Goal: Task Accomplishment & Management: Complete application form

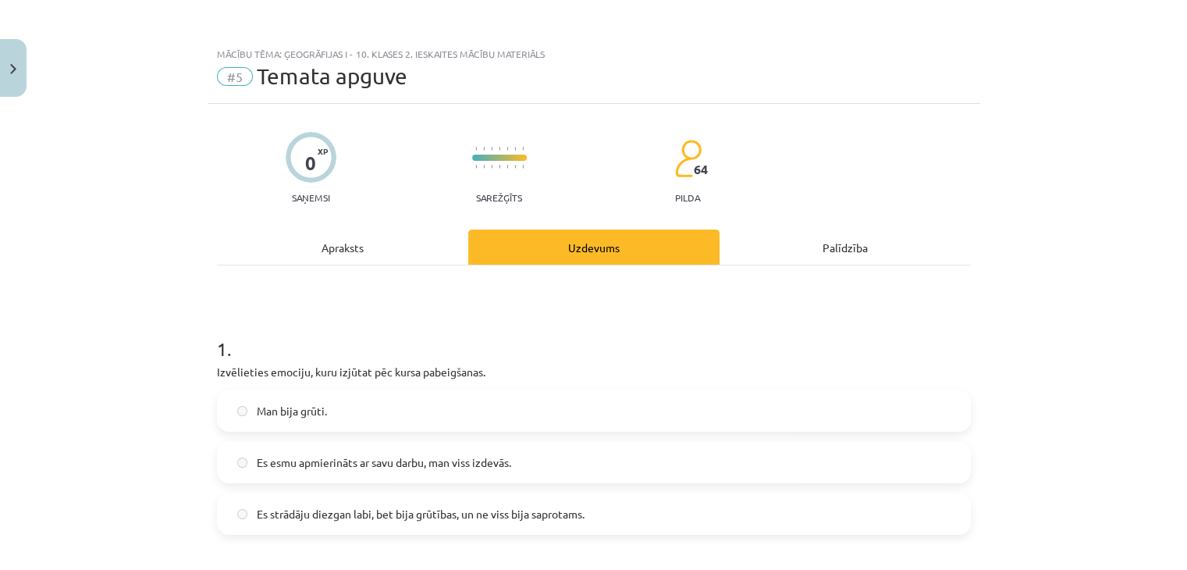
scroll to position [1127, 0]
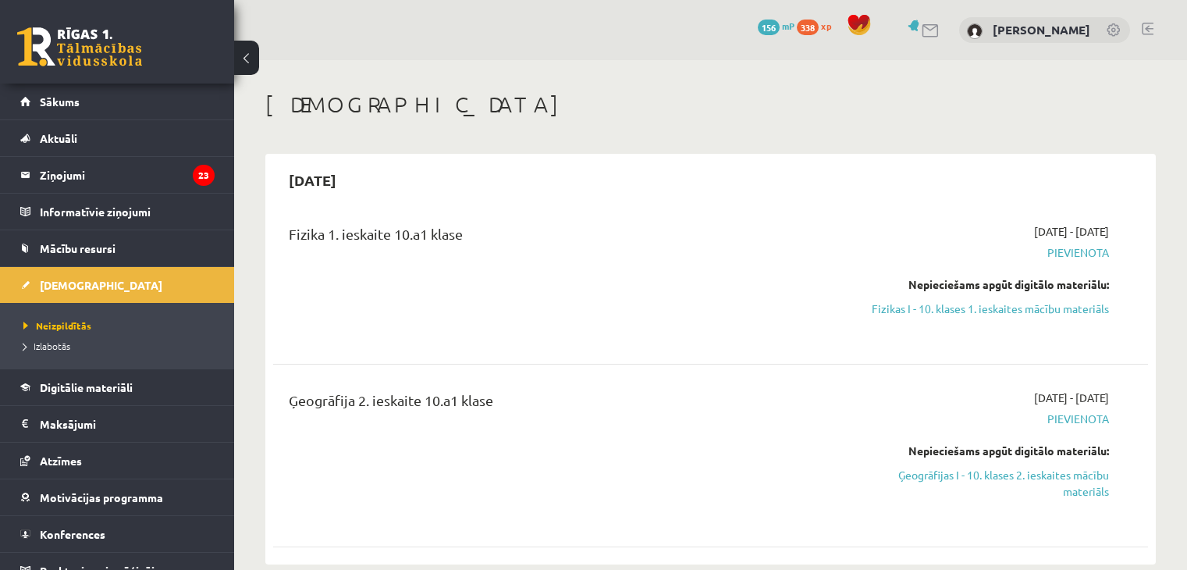
scroll to position [152, 0]
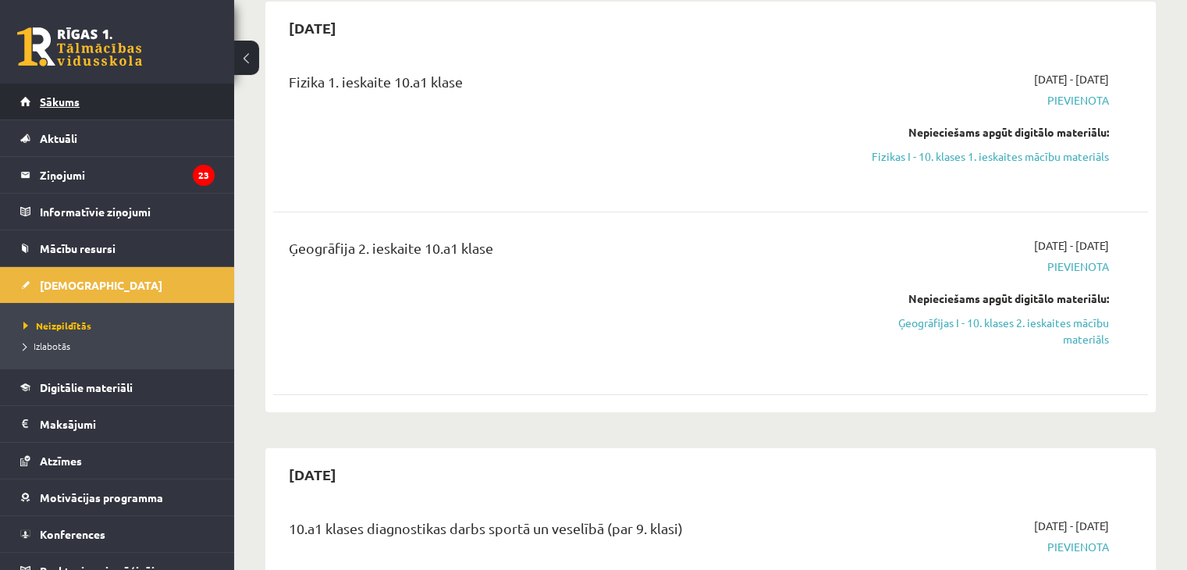
click at [149, 91] on link "Sākums" at bounding box center [117, 101] width 194 height 36
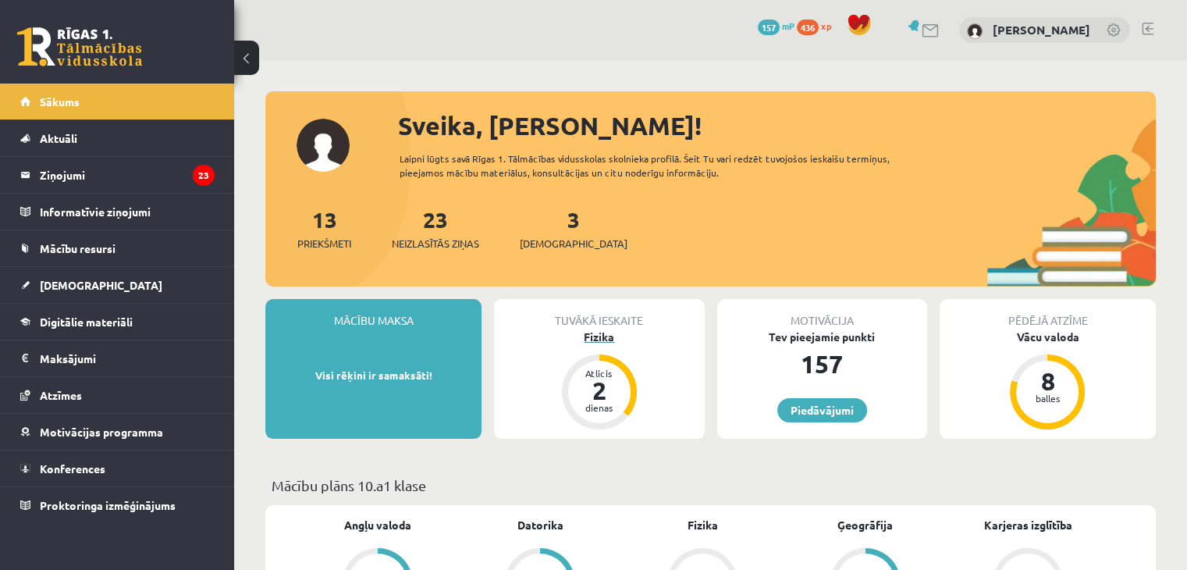
click at [597, 341] on div "Fizika" at bounding box center [599, 336] width 210 height 16
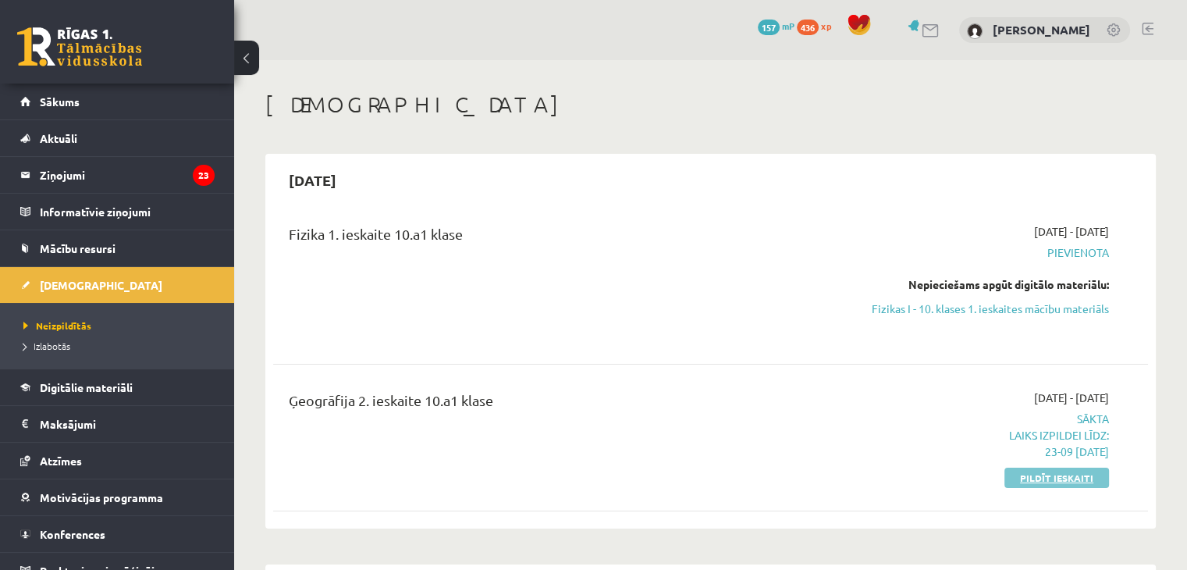
click at [1030, 478] on link "Pildīt ieskaiti" at bounding box center [1056, 477] width 105 height 20
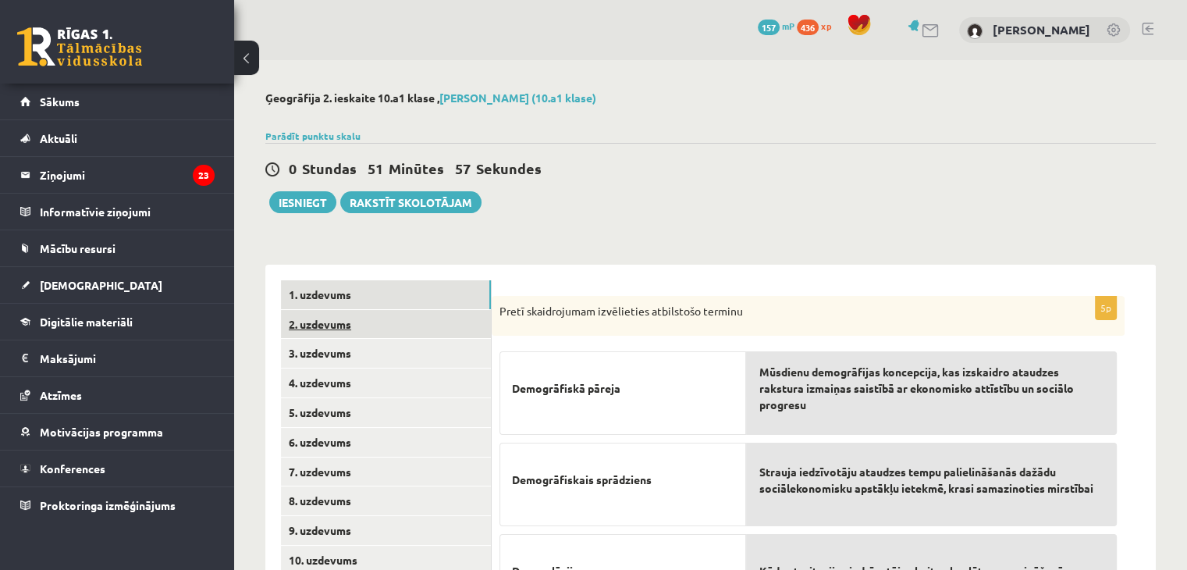
click at [458, 310] on link "2. uzdevums" at bounding box center [386, 324] width 210 height 29
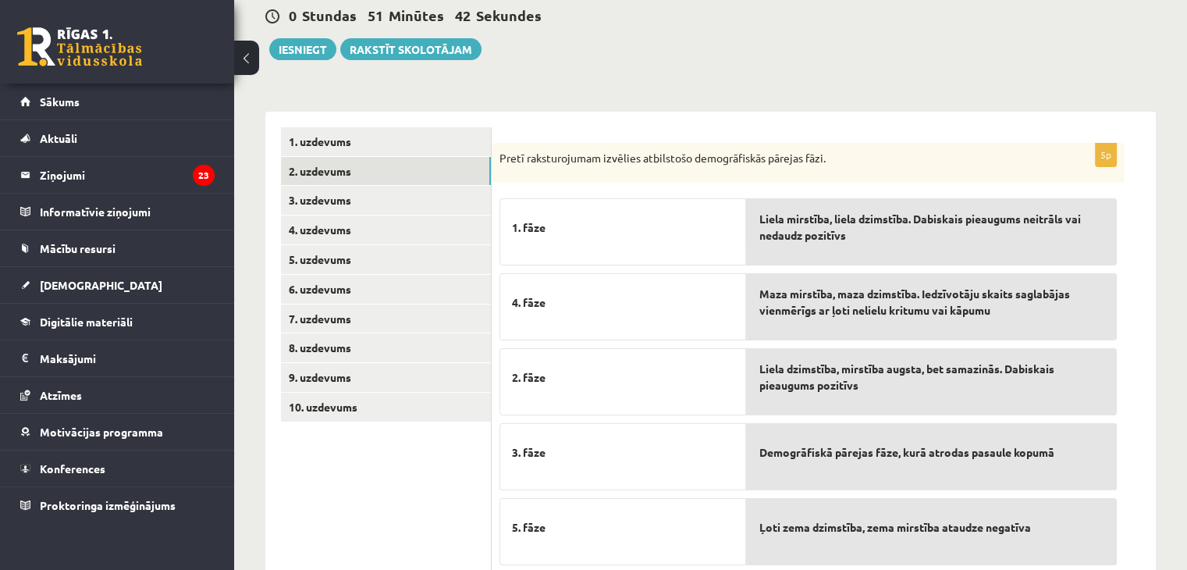
scroll to position [165, 0]
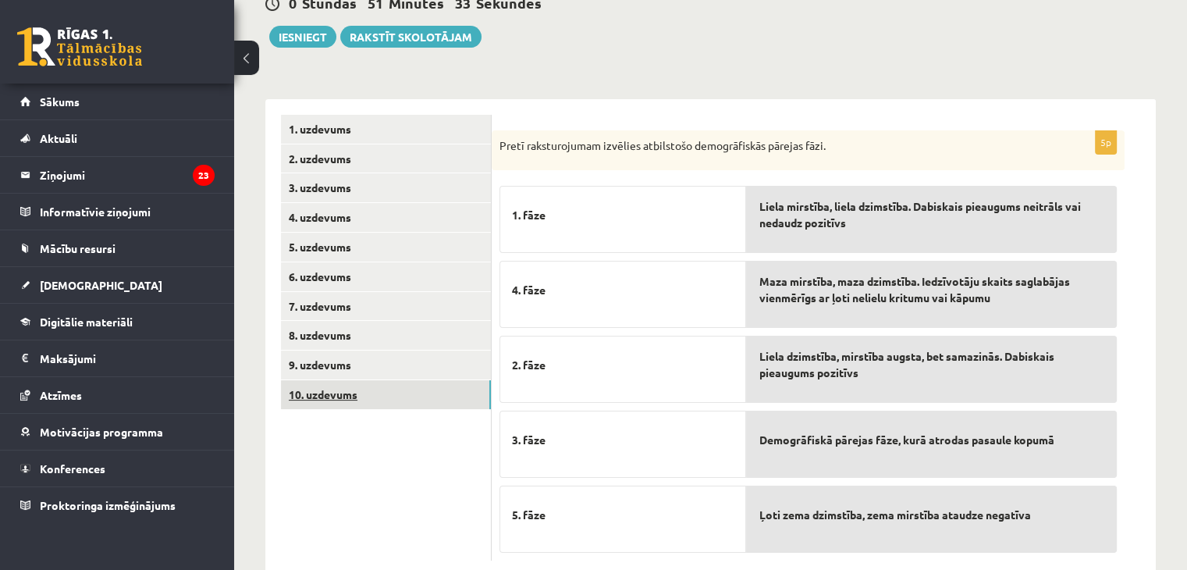
click at [359, 395] on link "10. uzdevums" at bounding box center [386, 394] width 210 height 29
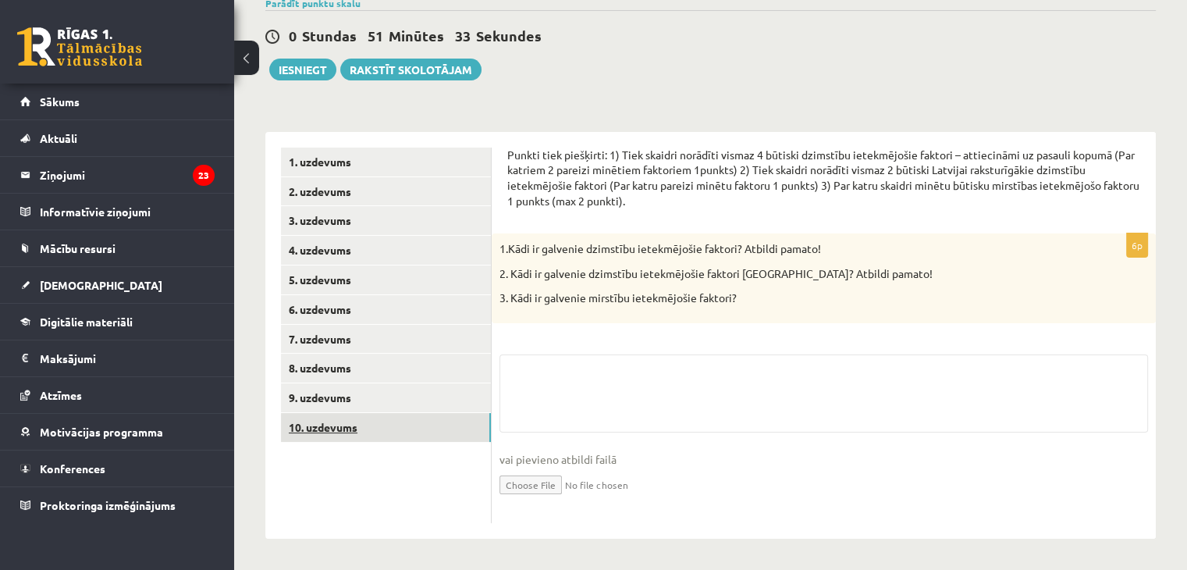
scroll to position [133, 0]
click at [556, 373] on fieldset "vai pievieno atbildi failā Iesniegtā atbilde" at bounding box center [823, 434] width 648 height 161
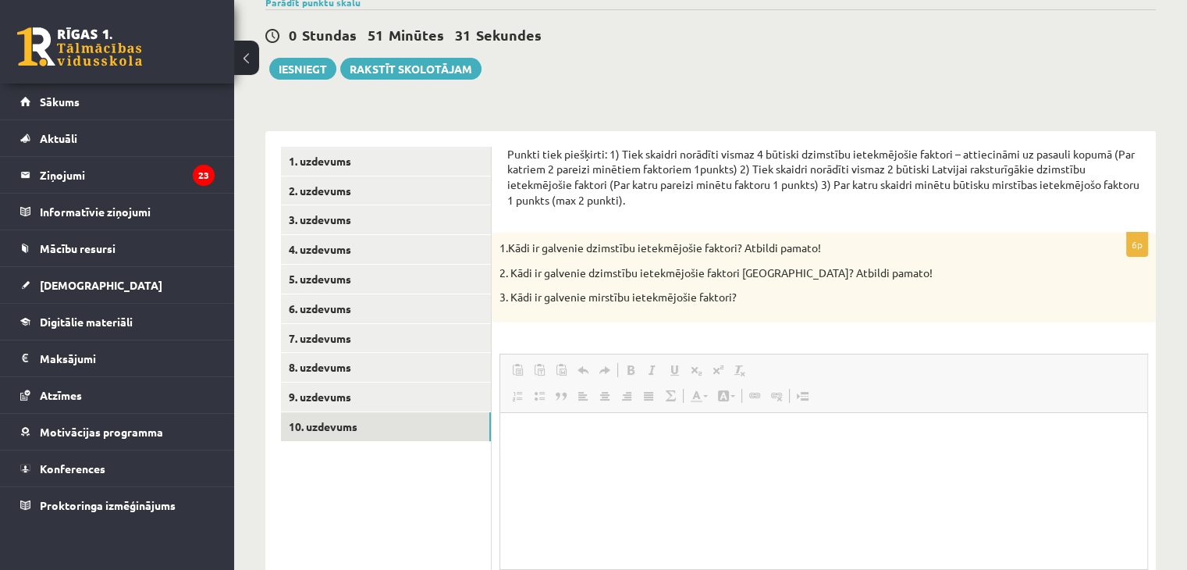
scroll to position [0, 0]
click at [575, 460] on html at bounding box center [823, 437] width 647 height 48
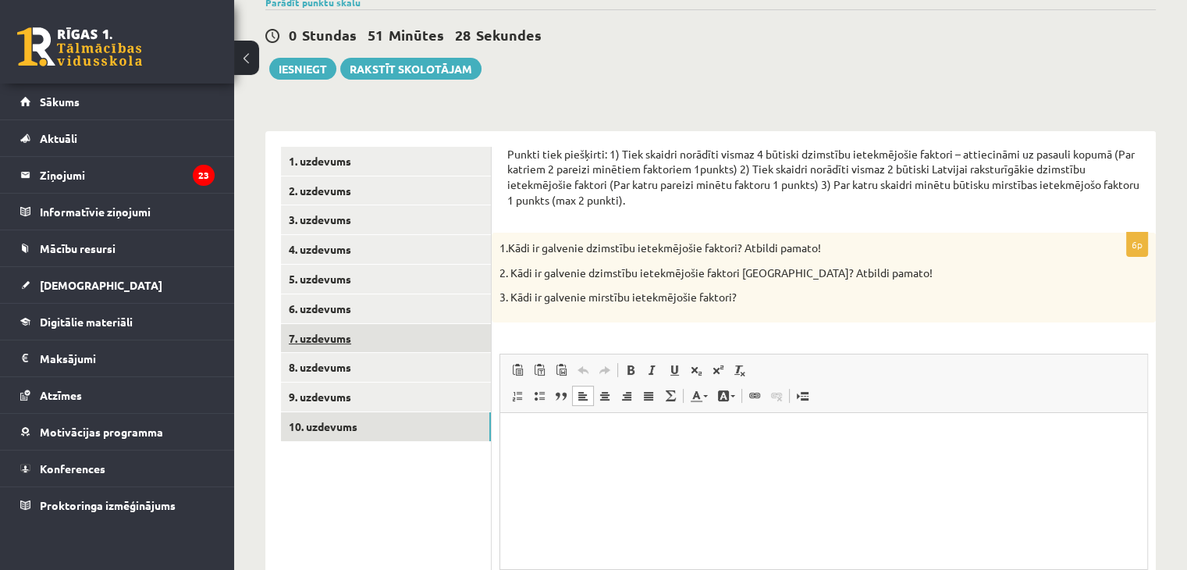
click at [304, 328] on link "7. uzdevums" at bounding box center [386, 338] width 210 height 29
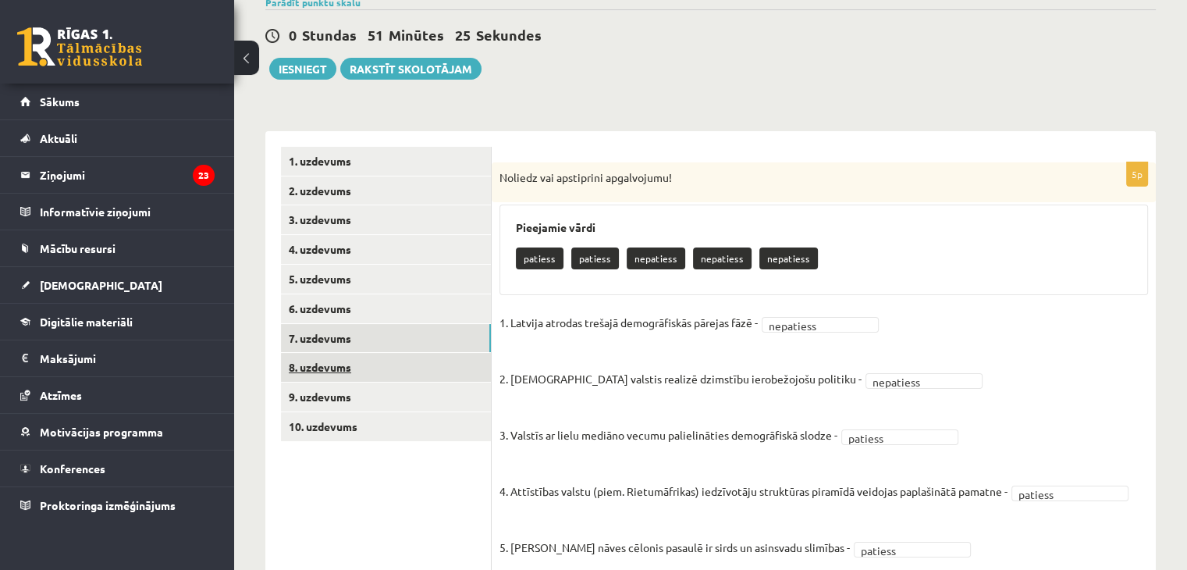
click at [406, 375] on link "8. uzdevums" at bounding box center [386, 367] width 210 height 29
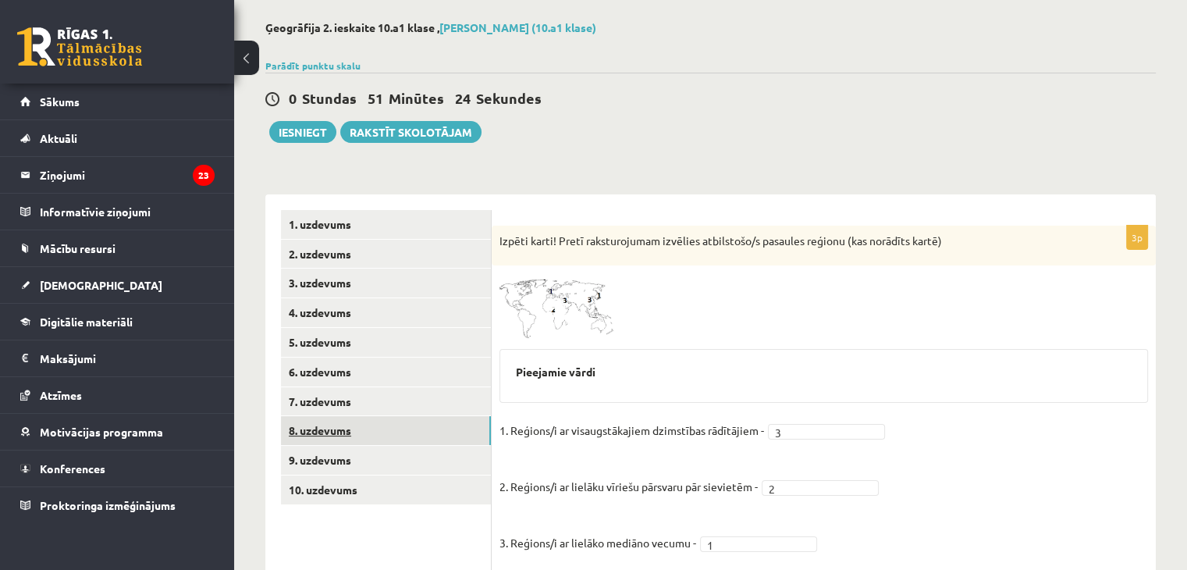
scroll to position [119, 0]
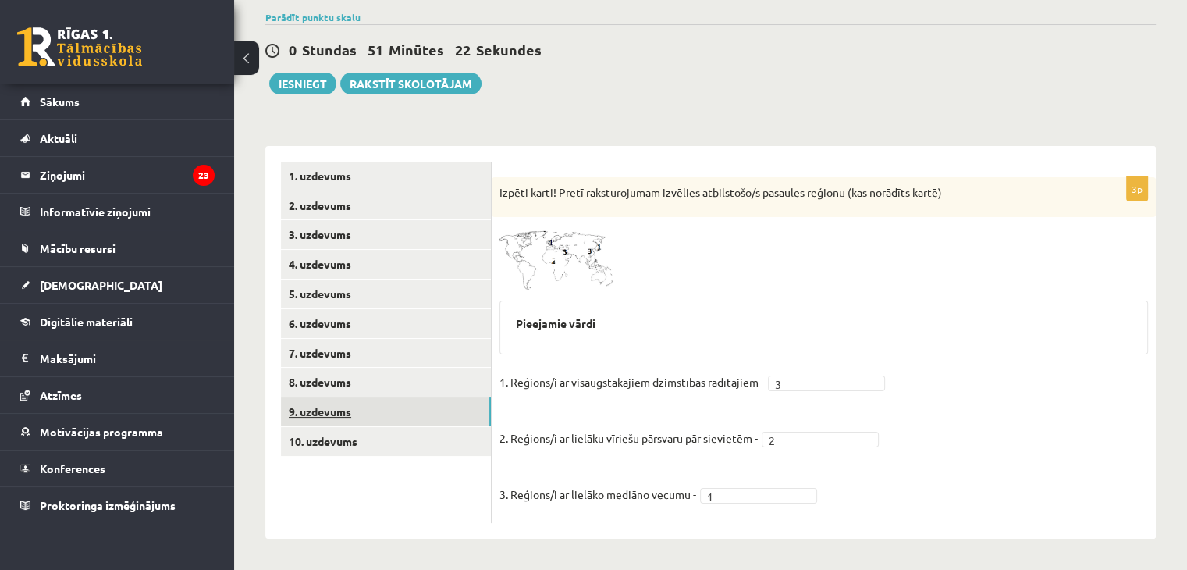
click at [408, 403] on link "9. uzdevums" at bounding box center [386, 411] width 210 height 29
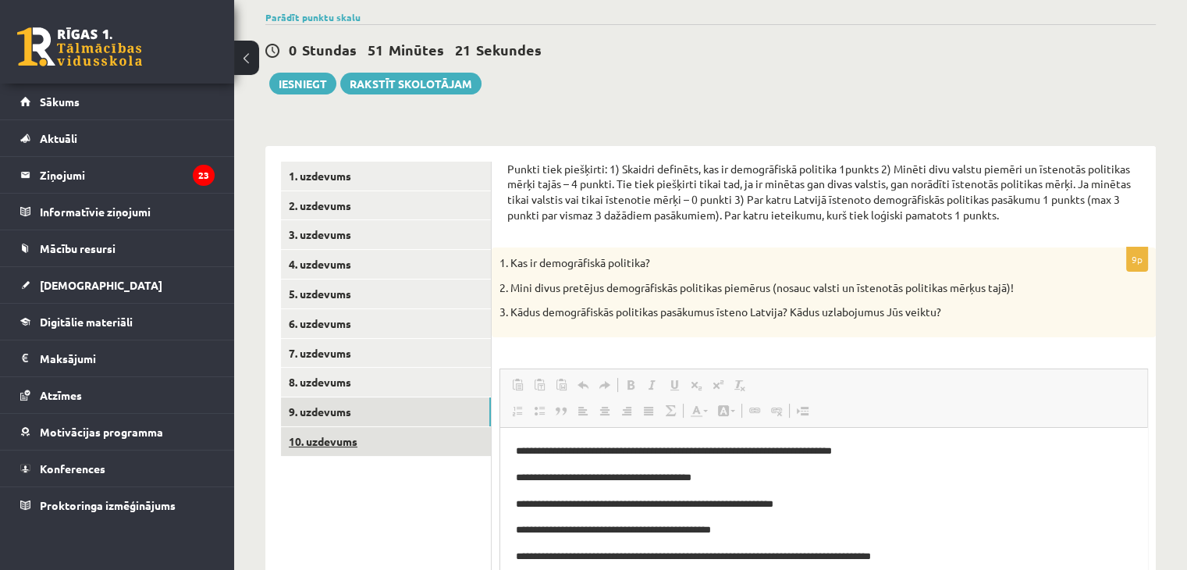
scroll to position [0, 0]
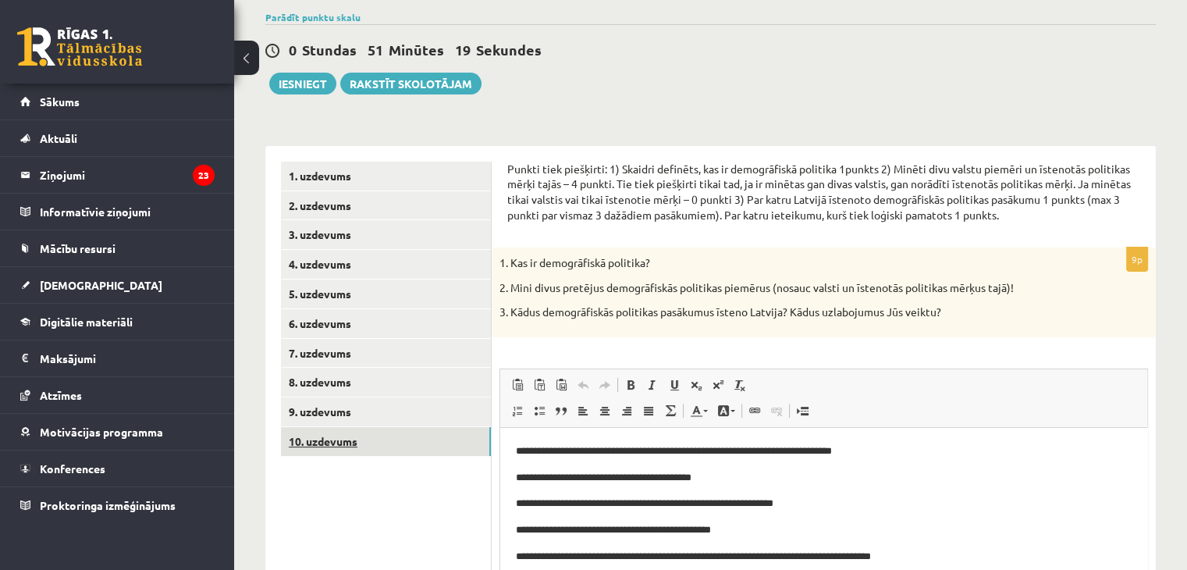
click at [396, 441] on link "10. uzdevums" at bounding box center [386, 441] width 210 height 29
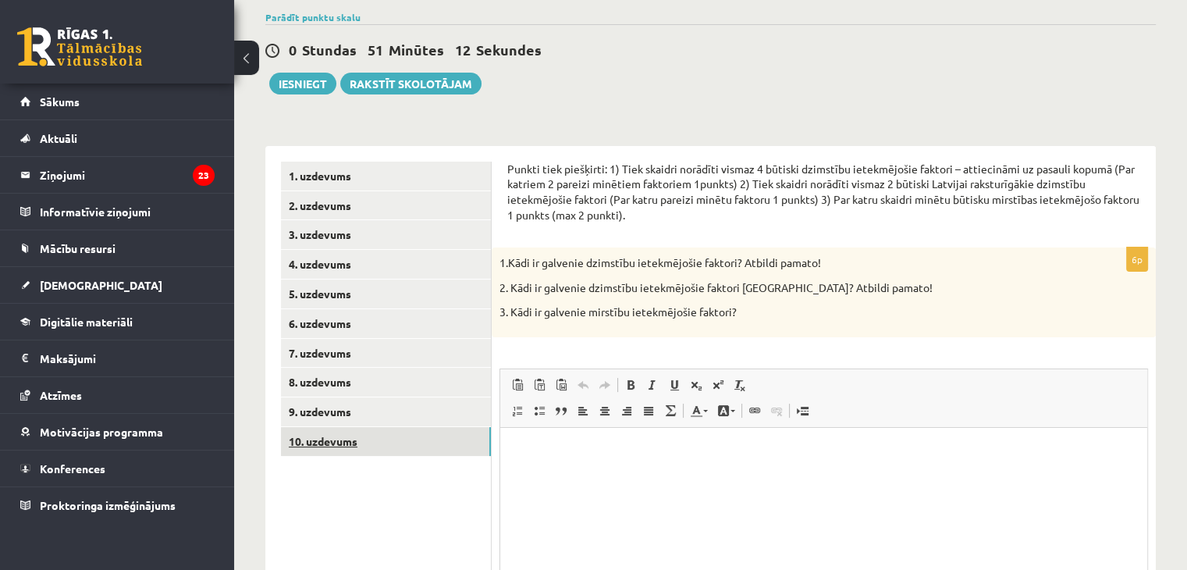
click at [396, 441] on link "10. uzdevums" at bounding box center [386, 441] width 210 height 29
click at [382, 408] on link "9. uzdevums" at bounding box center [386, 411] width 210 height 29
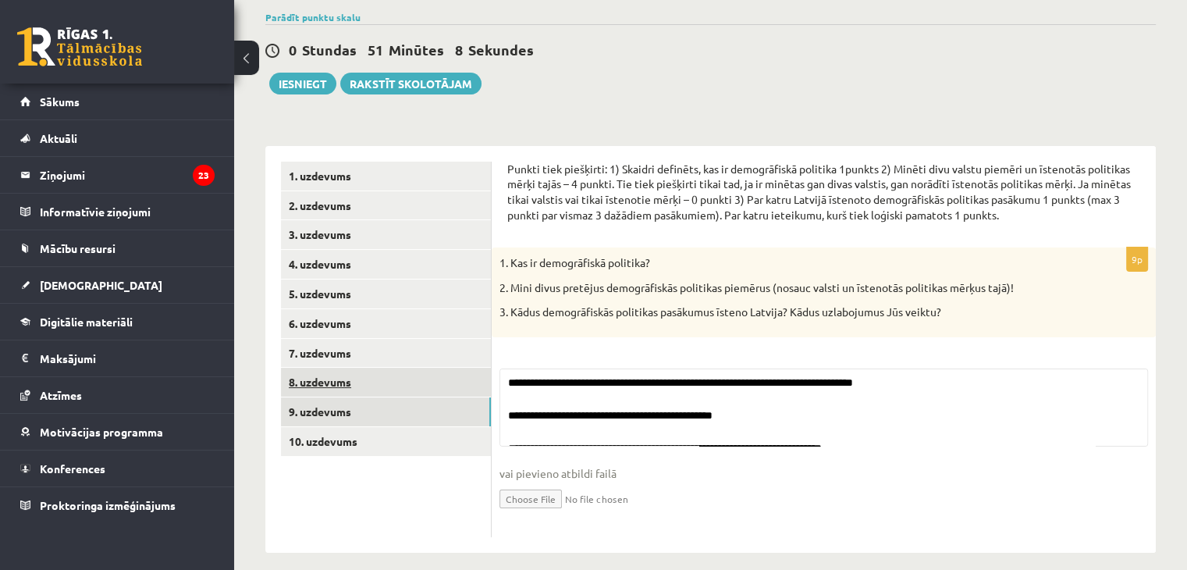
click at [374, 388] on link "8. uzdevums" at bounding box center [386, 381] width 210 height 29
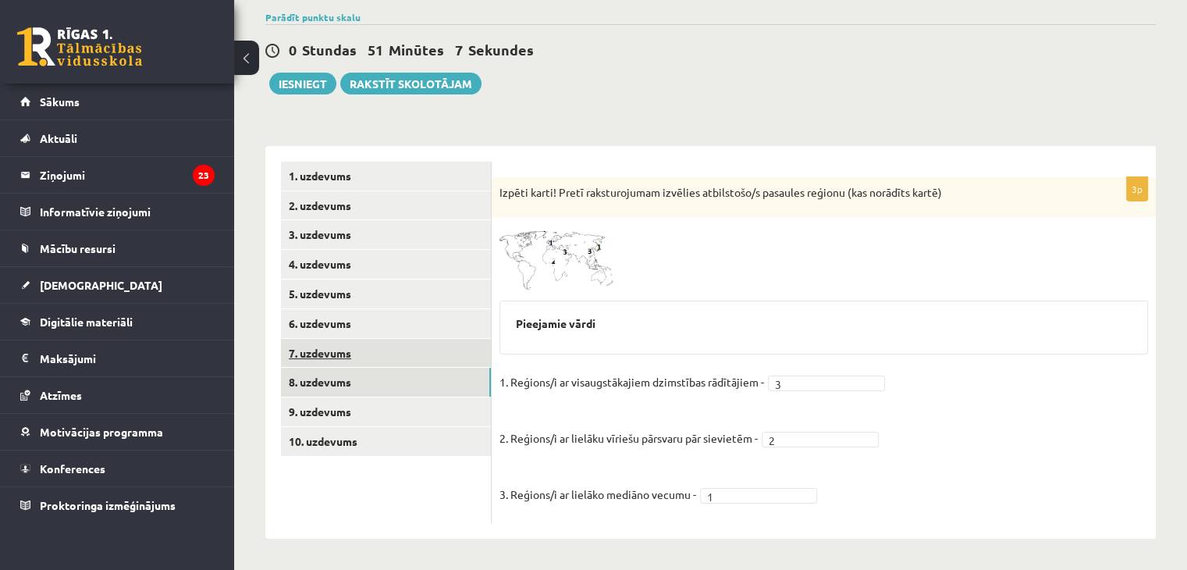
click at [366, 361] on link "7. uzdevums" at bounding box center [386, 353] width 210 height 29
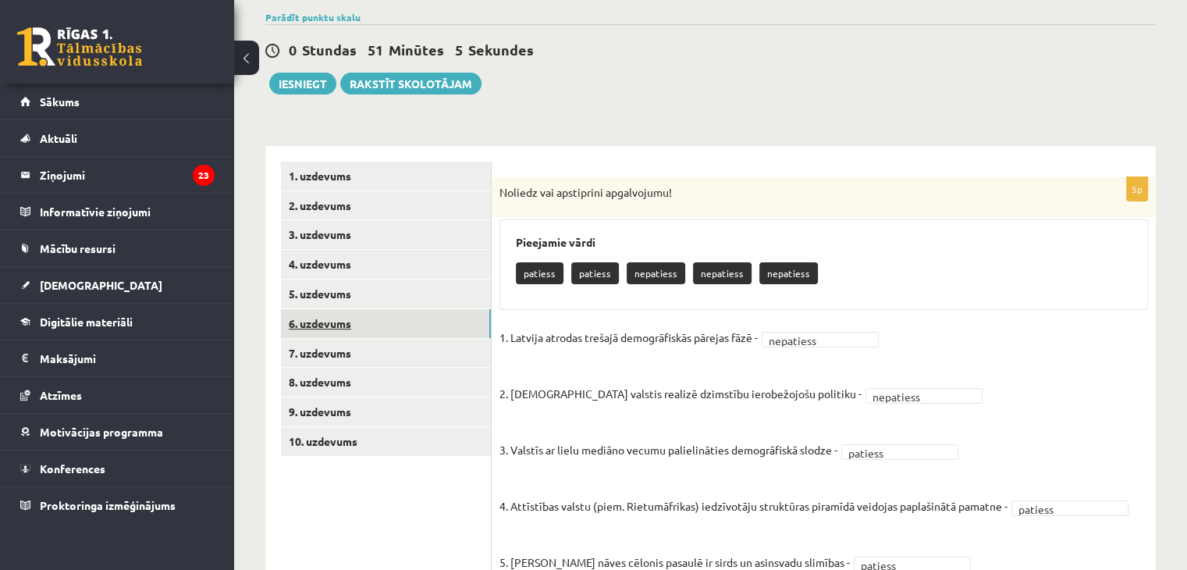
click at [364, 320] on link "6. uzdevums" at bounding box center [386, 323] width 210 height 29
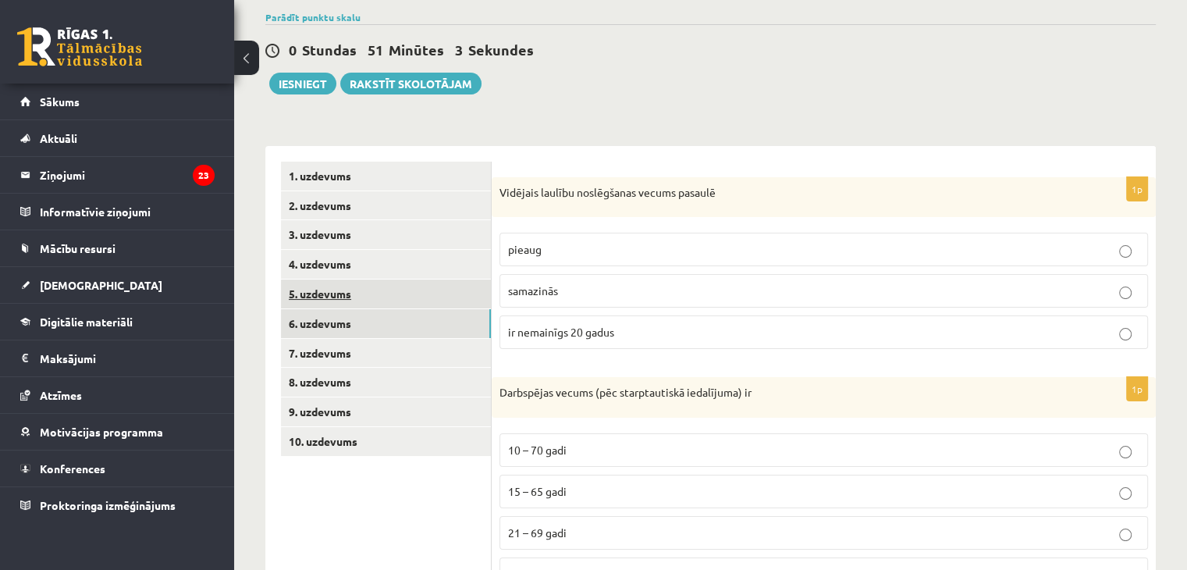
click at [360, 301] on link "5. uzdevums" at bounding box center [386, 293] width 210 height 29
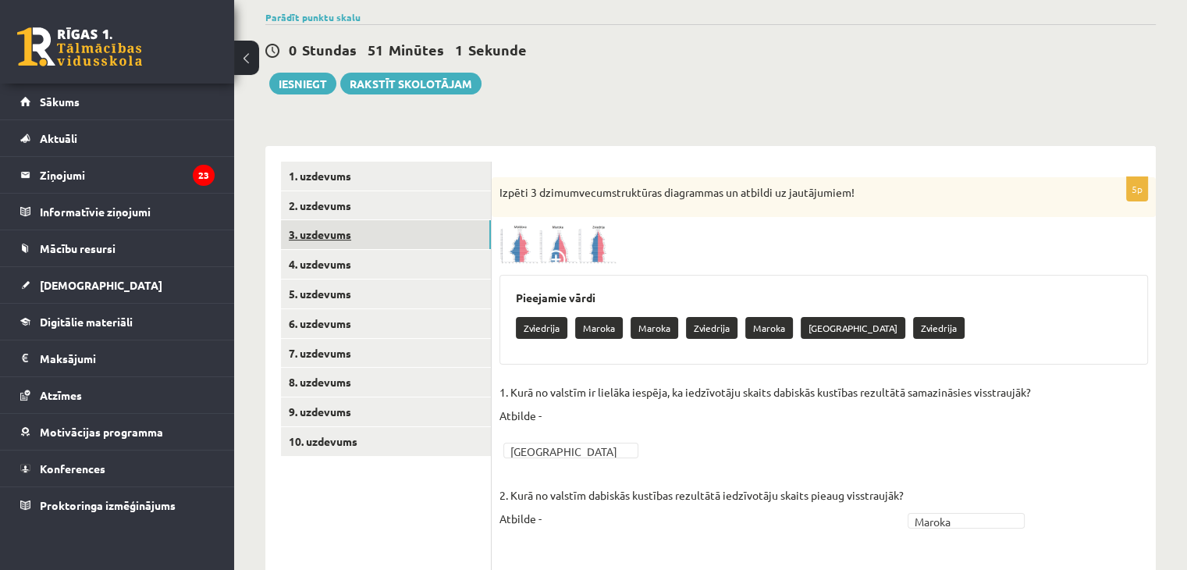
click at [357, 235] on link "3. uzdevums" at bounding box center [386, 234] width 210 height 29
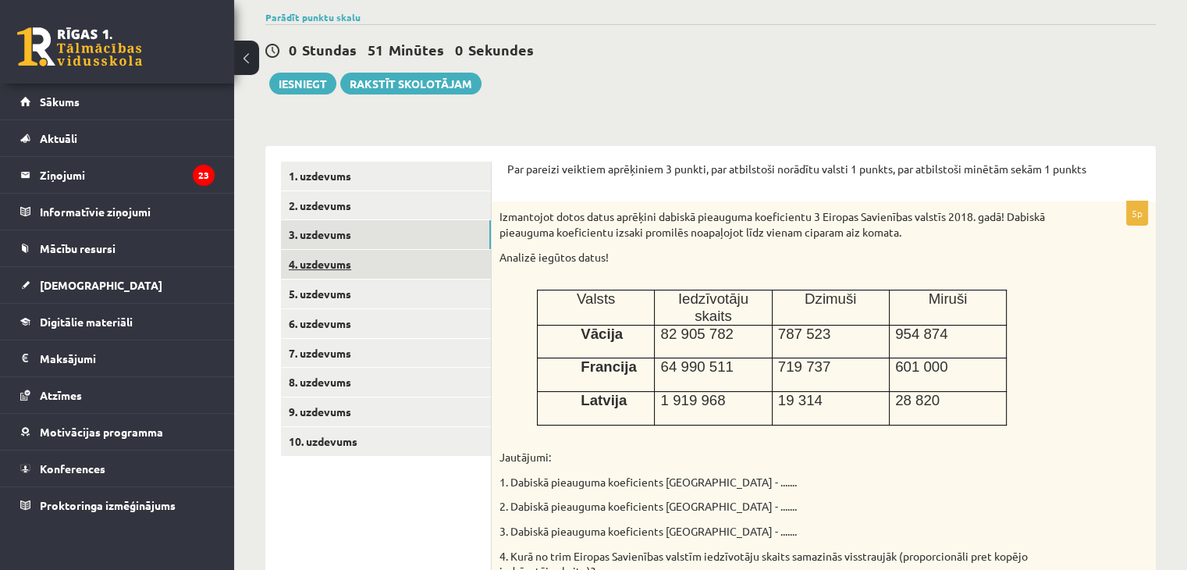
click at [356, 254] on link "4. uzdevums" at bounding box center [386, 264] width 210 height 29
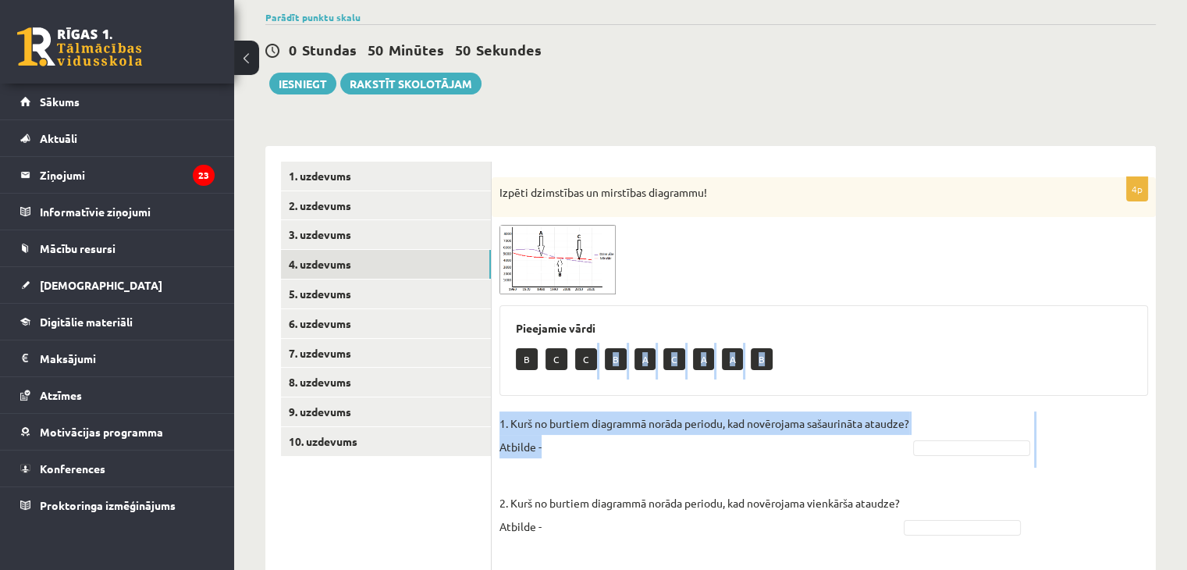
drag, startPoint x: 588, startPoint y: 358, endPoint x: 865, endPoint y: 468, distance: 298.0
click at [865, 468] on div "4p Izpēti dzimstības un mirstības diagrammu! Pieejamie vārdi B C C B A C A A B …" at bounding box center [824, 445] width 664 height 537
click at [938, 455] on fieldset "1. Kurš no burtiem diagrammā norāda periodu, kad novērojama sašaurināta ataudze…" at bounding box center [823, 558] width 648 height 295
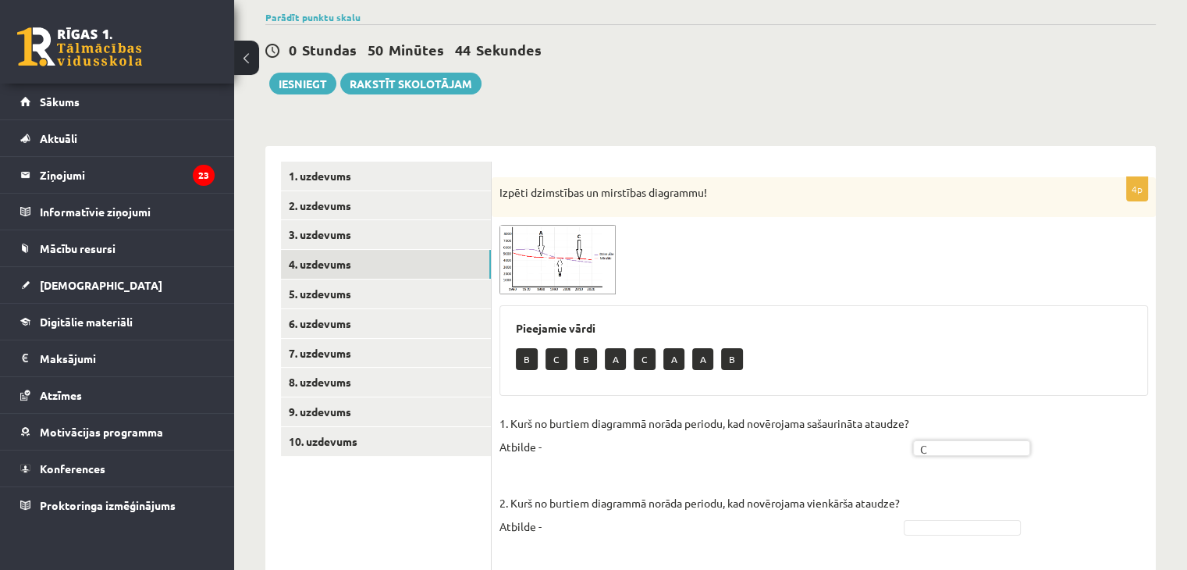
click at [942, 515] on fieldset "1. Kurš no burtiem diagrammā norāda periodu, kad novērojama sašaurināta ataudze…" at bounding box center [823, 558] width 648 height 295
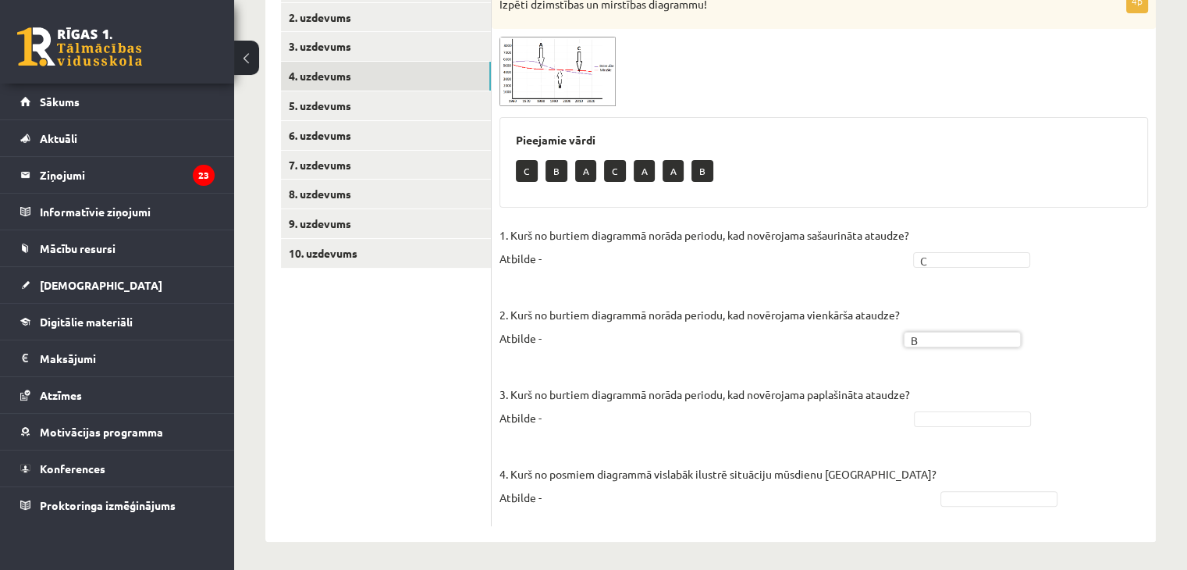
scroll to position [310, 0]
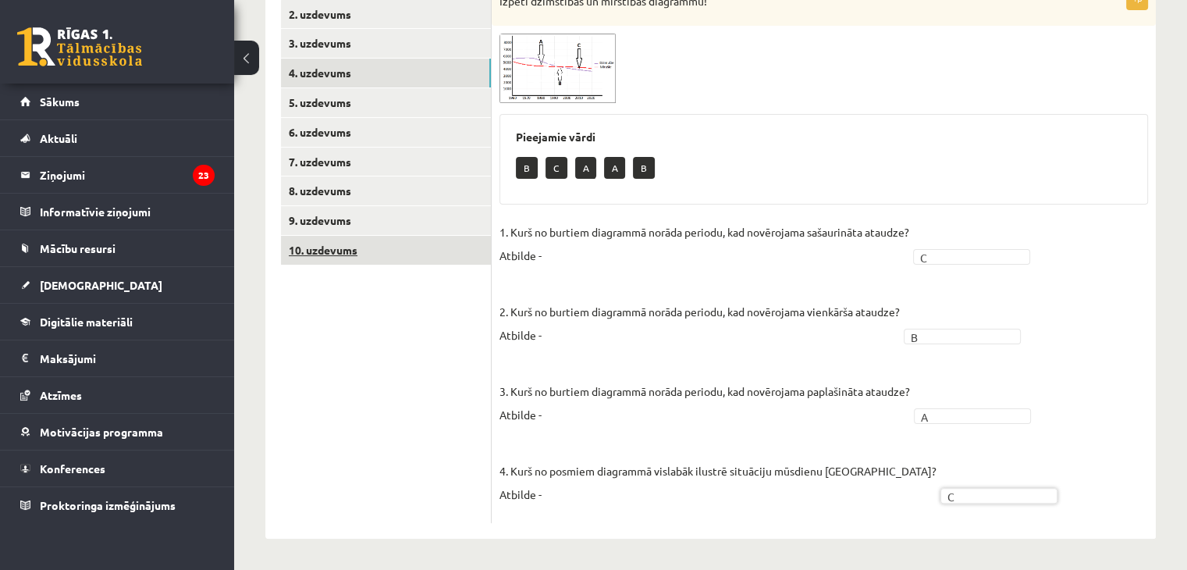
click at [457, 252] on link "10. uzdevums" at bounding box center [386, 250] width 210 height 29
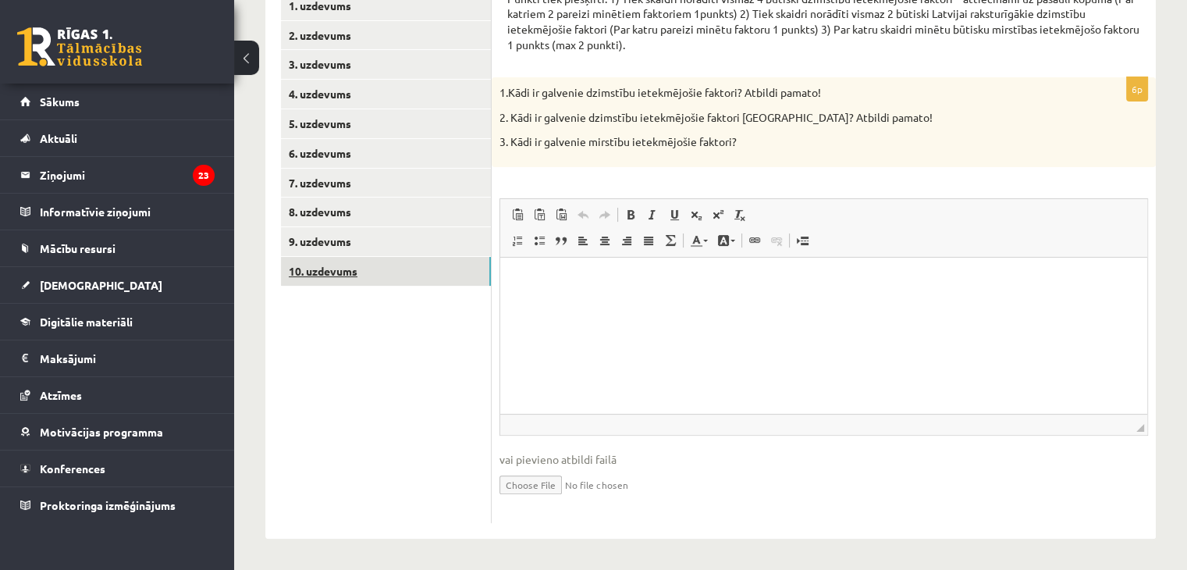
scroll to position [0, 0]
click at [538, 282] on p "Editor, wiswyg-editor-user-answer-47433856819980" at bounding box center [824, 281] width 616 height 16
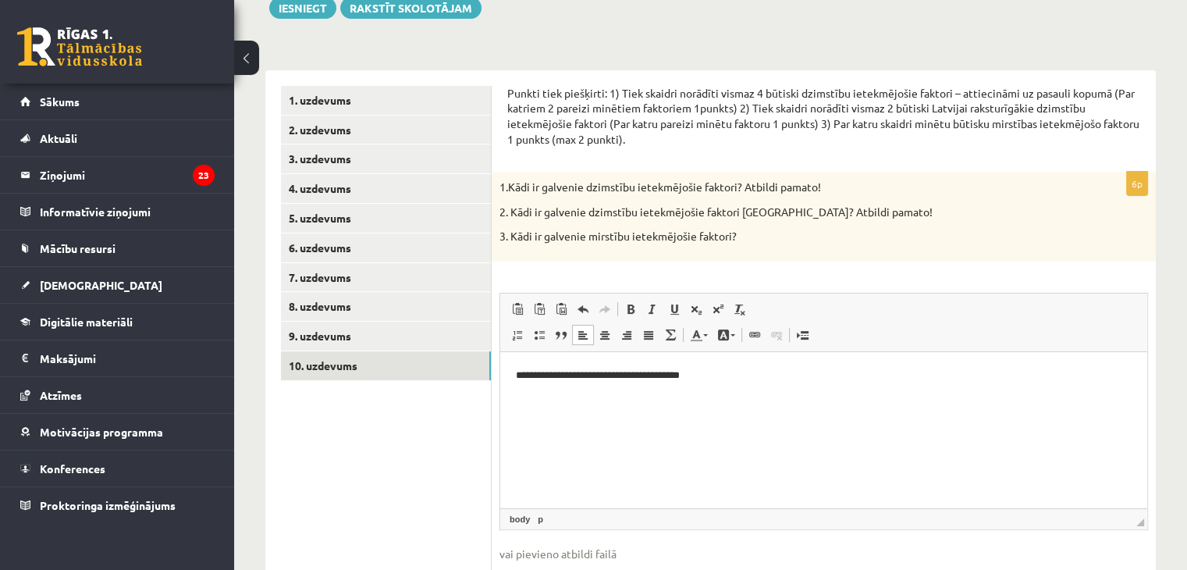
scroll to position [193, 0]
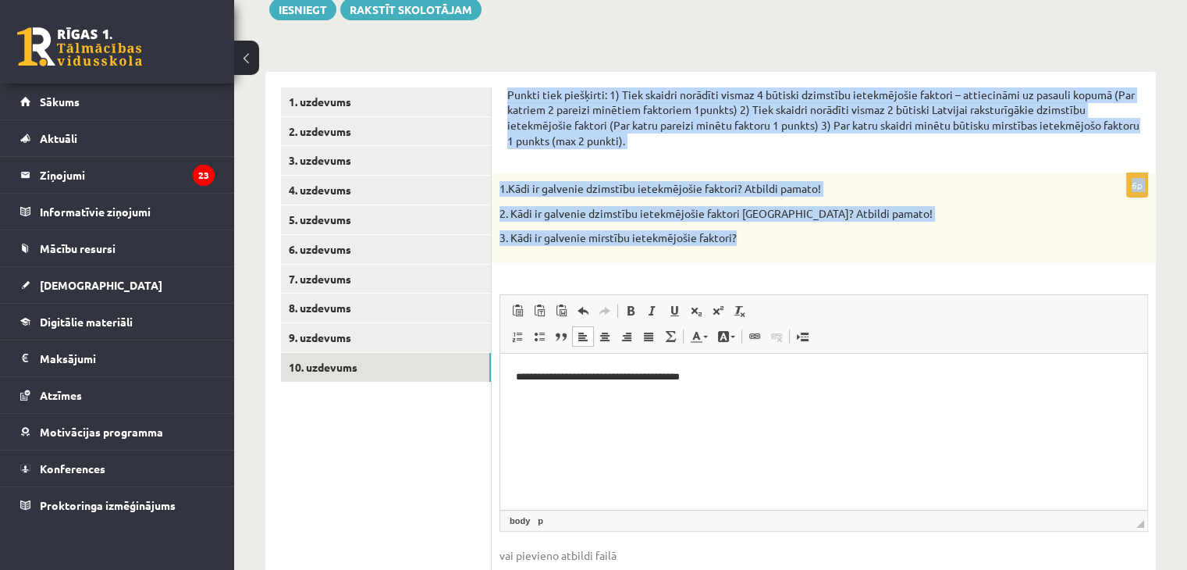
drag, startPoint x: 498, startPoint y: 87, endPoint x: 758, endPoint y: 256, distance: 310.1
click at [758, 256] on div "**********" at bounding box center [824, 353] width 664 height 563
copy form "Punkti tiek piešķirti: 1) Tiek skaidri norādīti vismaz 4 būtiski dzimstību iete…"
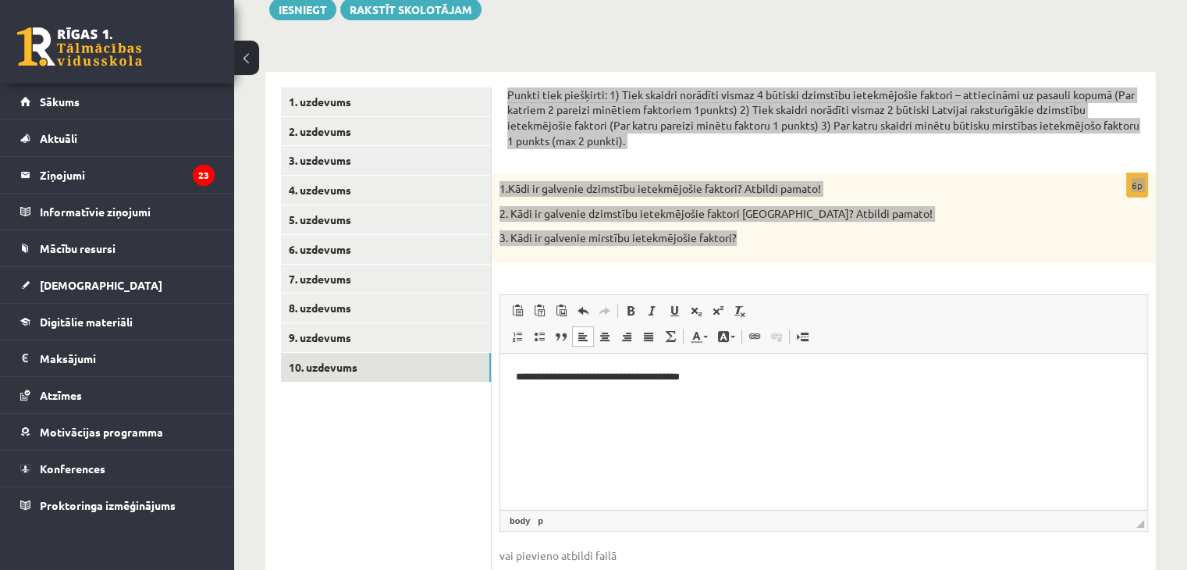
click at [697, 381] on p "**********" at bounding box center [824, 377] width 616 height 16
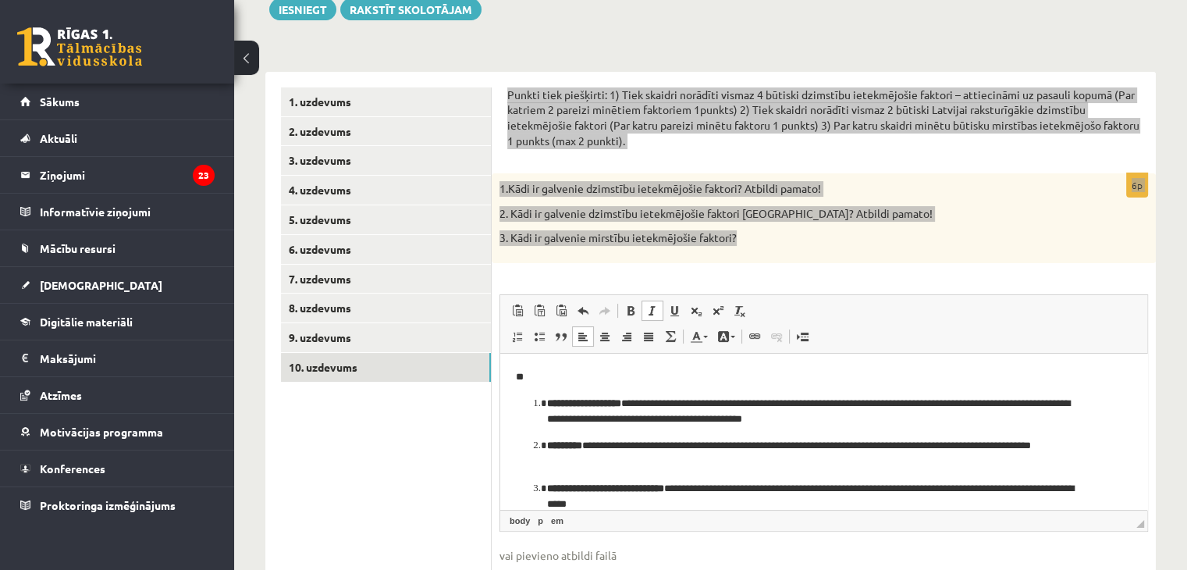
scroll to position [34, 0]
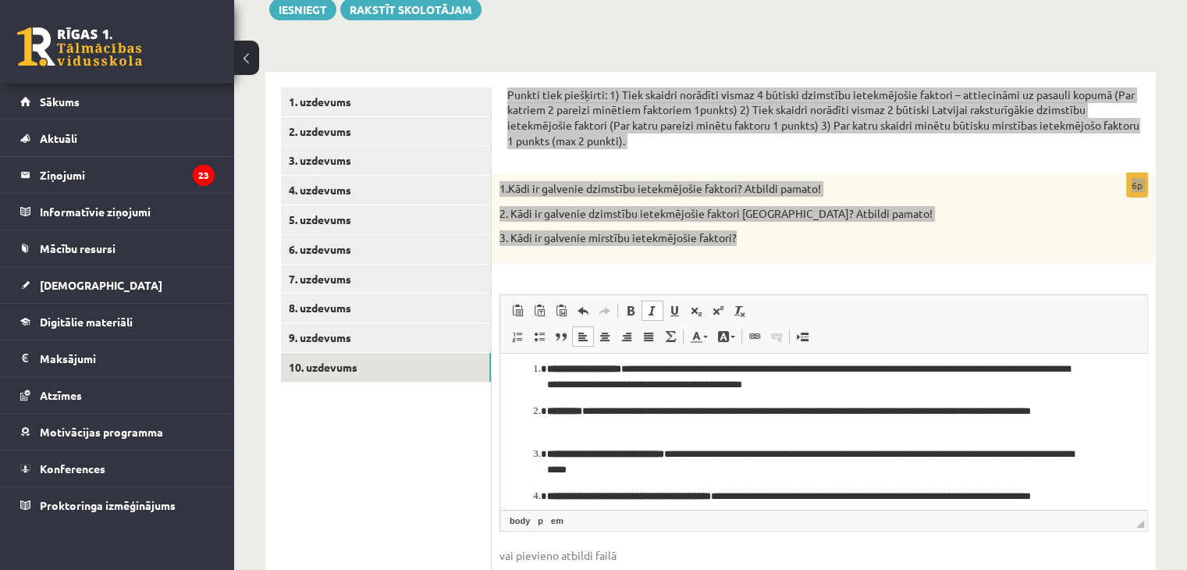
click at [853, 389] on p "**********" at bounding box center [817, 377] width 541 height 33
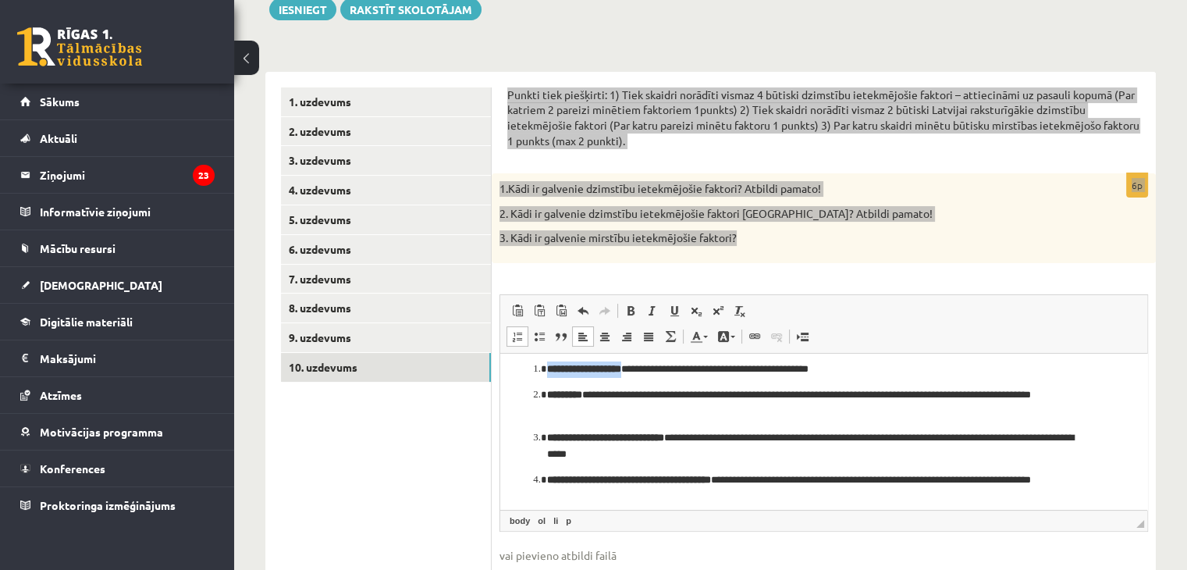
drag, startPoint x: 545, startPoint y: 365, endPoint x: 644, endPoint y: 373, distance: 99.4
click at [644, 373] on li "**********" at bounding box center [823, 369] width 553 height 16
click at [630, 314] on span at bounding box center [630, 310] width 12 height 12
click at [630, 304] on span at bounding box center [630, 310] width 12 height 12
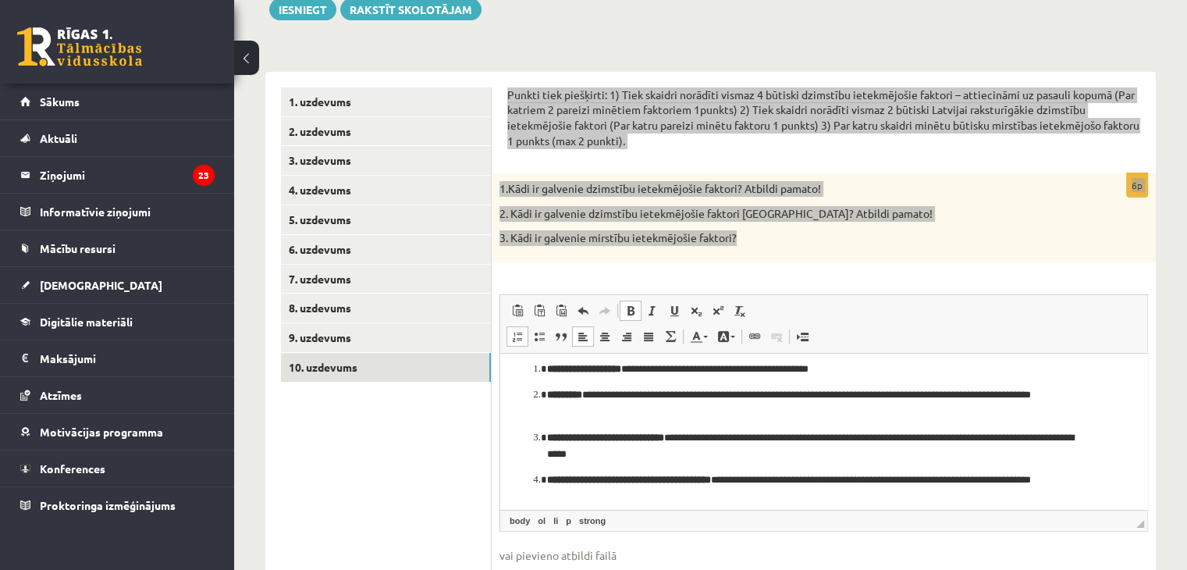
click at [630, 304] on span at bounding box center [630, 310] width 12 height 12
click at [516, 384] on ol "**********" at bounding box center [824, 446] width 616 height 170
click at [646, 367] on p "**********" at bounding box center [817, 369] width 541 height 16
click at [634, 409] on p "**********" at bounding box center [817, 403] width 541 height 33
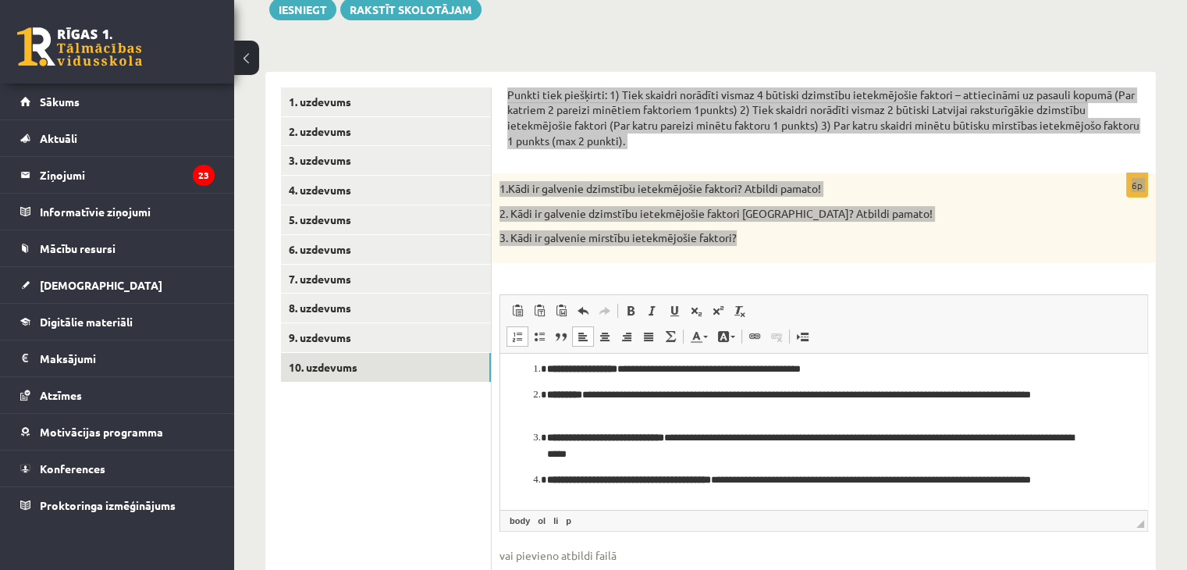
click at [737, 397] on p "**********" at bounding box center [817, 403] width 541 height 33
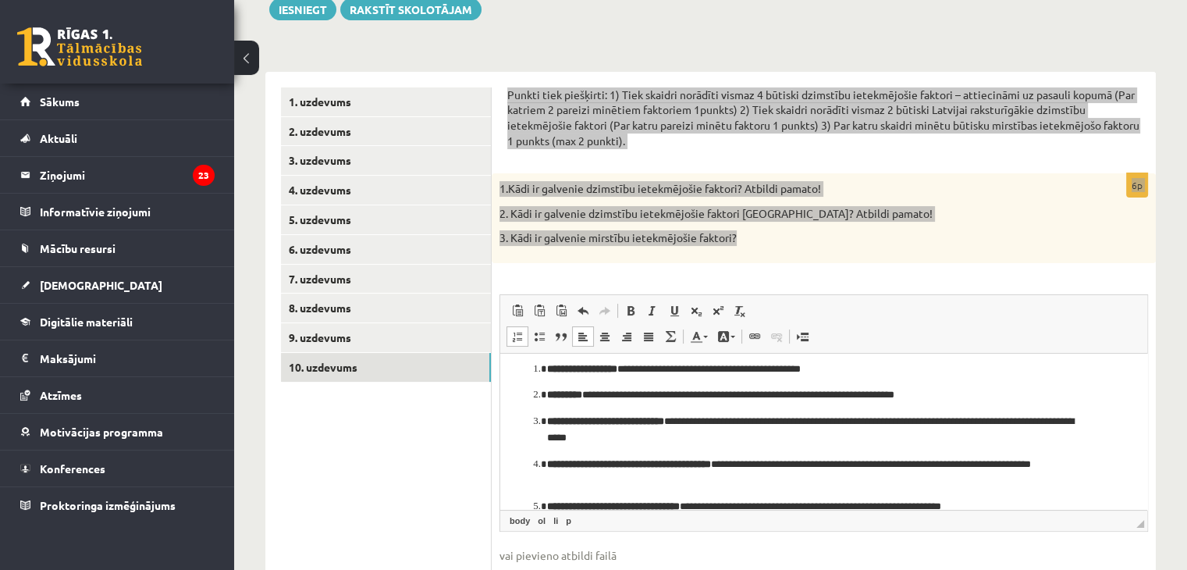
click at [810, 486] on p "**********" at bounding box center [817, 472] width 541 height 33
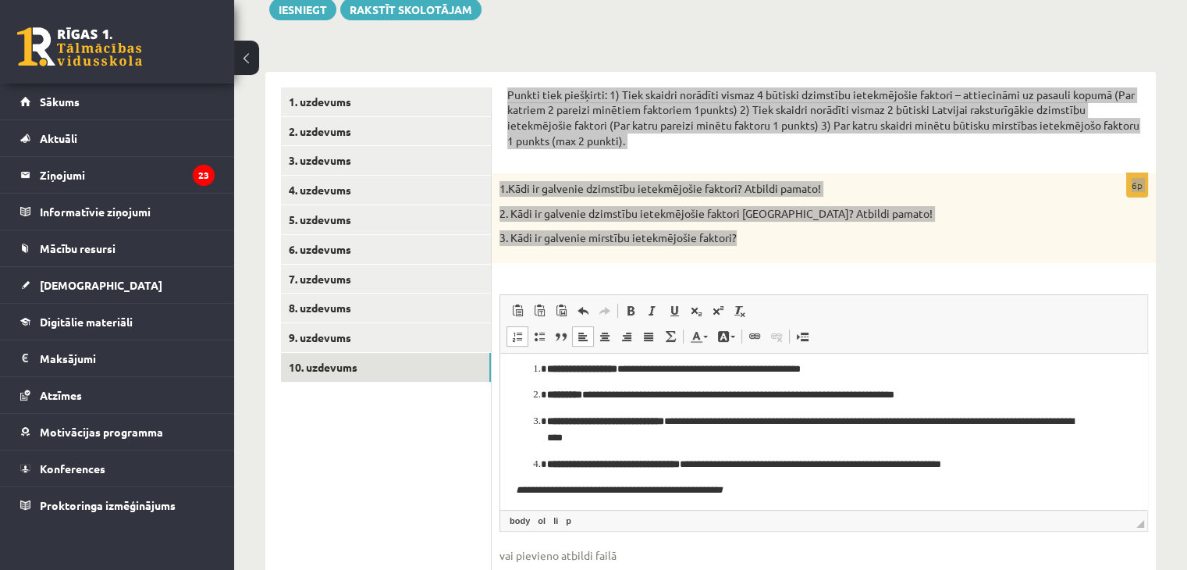
click at [776, 495] on p "**********" at bounding box center [824, 490] width 616 height 16
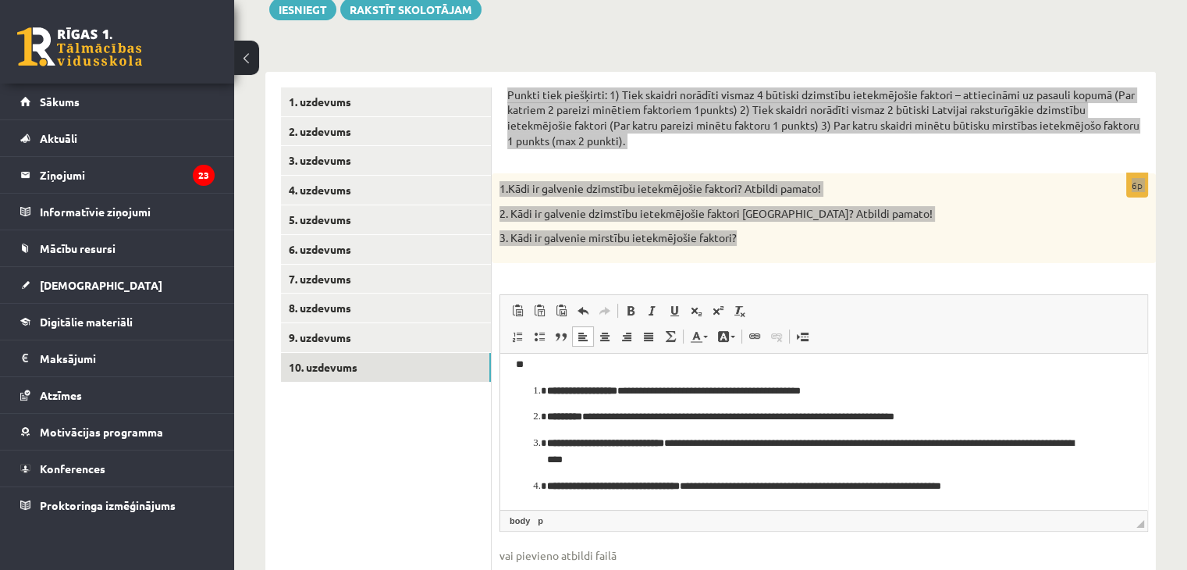
scroll to position [12, 0]
click at [720, 483] on p "**********" at bounding box center [817, 486] width 541 height 16
click at [627, 316] on link "Bold Keyboard shortcut Ctrl+B" at bounding box center [631, 310] width 22 height 20
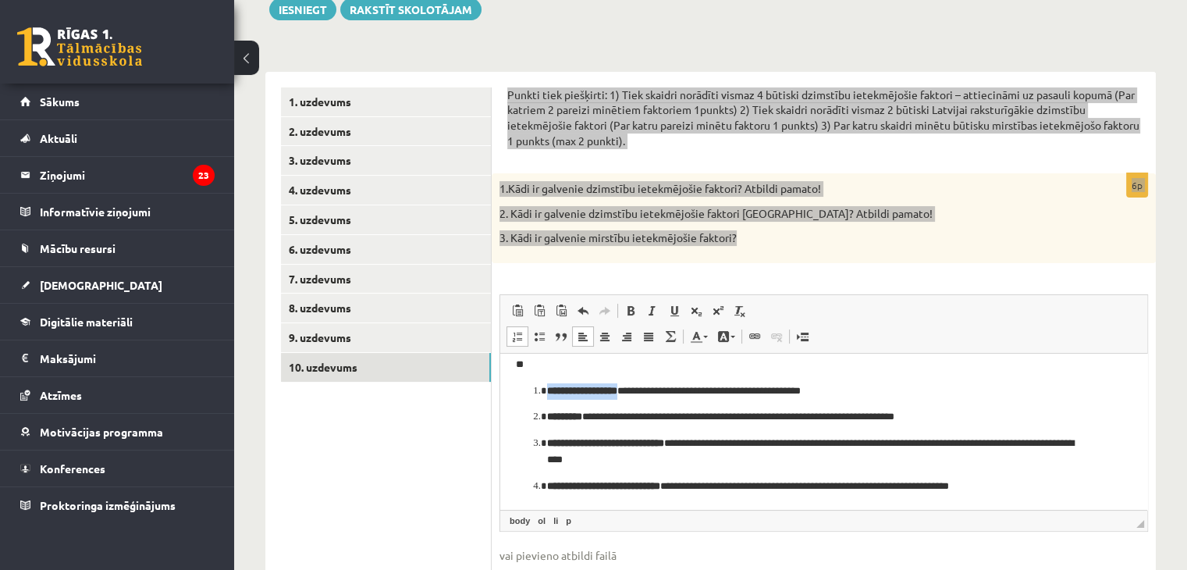
drag, startPoint x: 545, startPoint y: 390, endPoint x: 640, endPoint y: 392, distance: 94.4
click at [640, 392] on li "**********" at bounding box center [823, 391] width 553 height 16
click at [628, 314] on span at bounding box center [630, 310] width 12 height 12
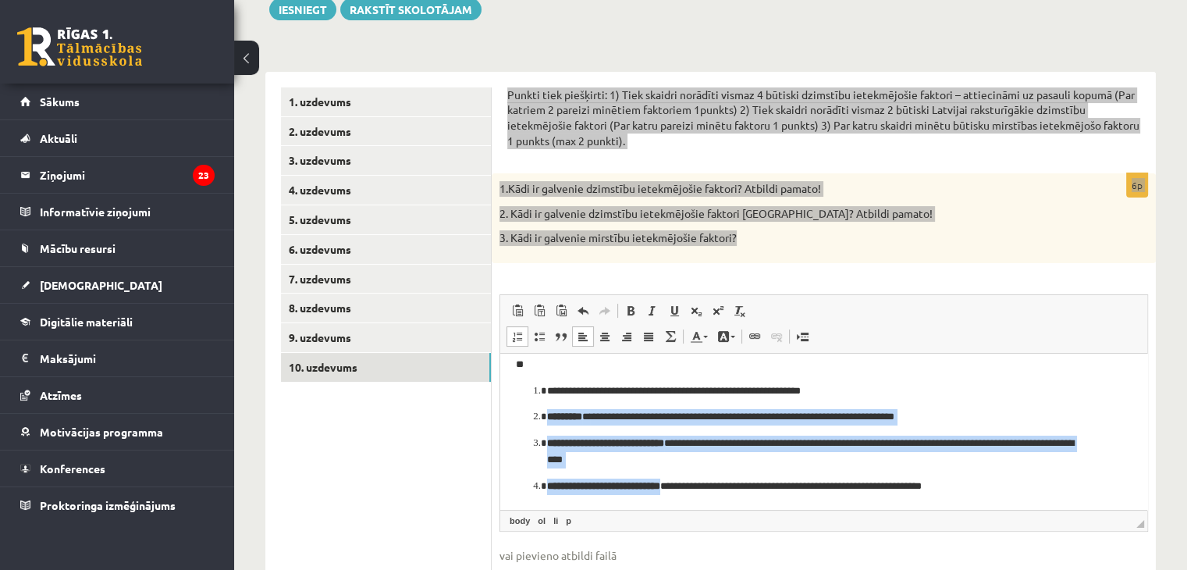
drag, startPoint x: 545, startPoint y: 414, endPoint x: 691, endPoint y: 494, distance: 166.2
click at [691, 494] on html "**********" at bounding box center [823, 425] width 647 height 169
click at [627, 312] on span at bounding box center [630, 310] width 12 height 12
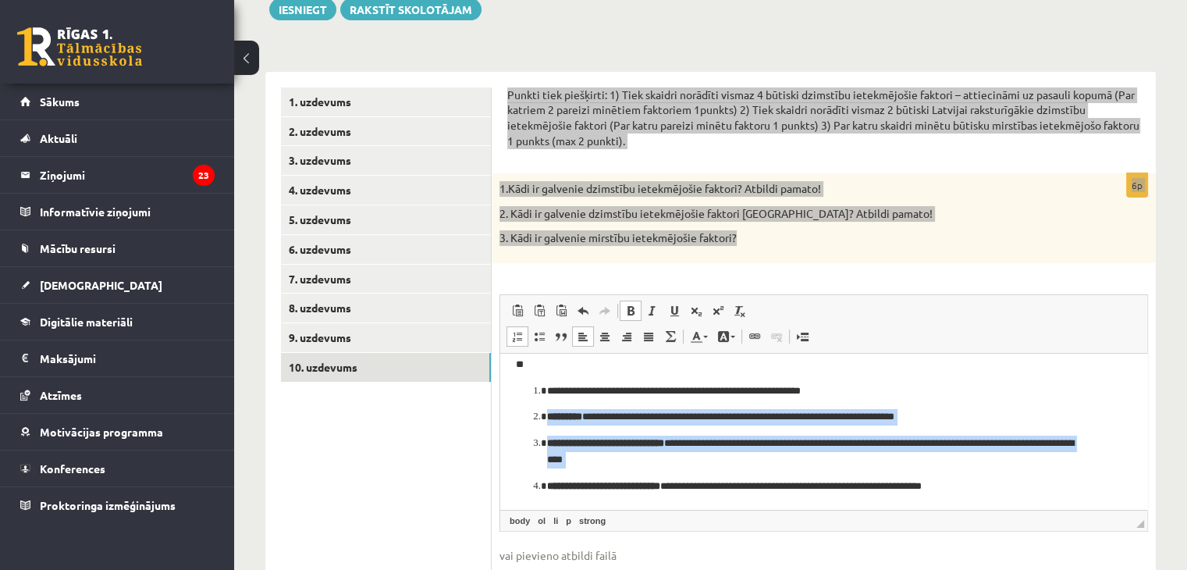
click at [627, 312] on span at bounding box center [630, 310] width 12 height 12
click at [631, 310] on span at bounding box center [630, 310] width 12 height 12
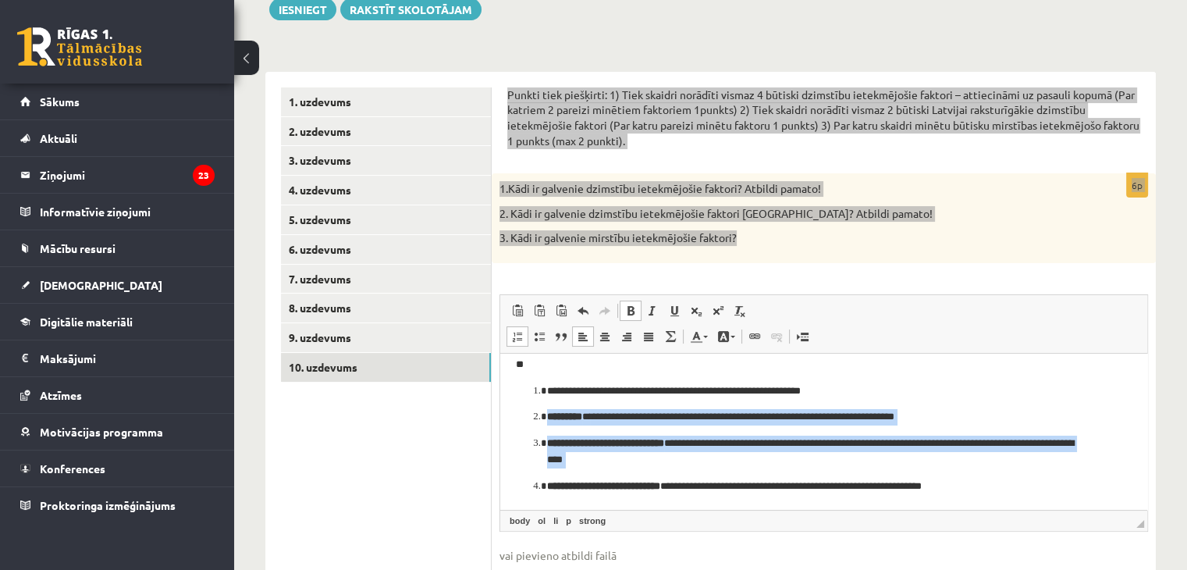
click at [631, 310] on span at bounding box center [630, 310] width 12 height 12
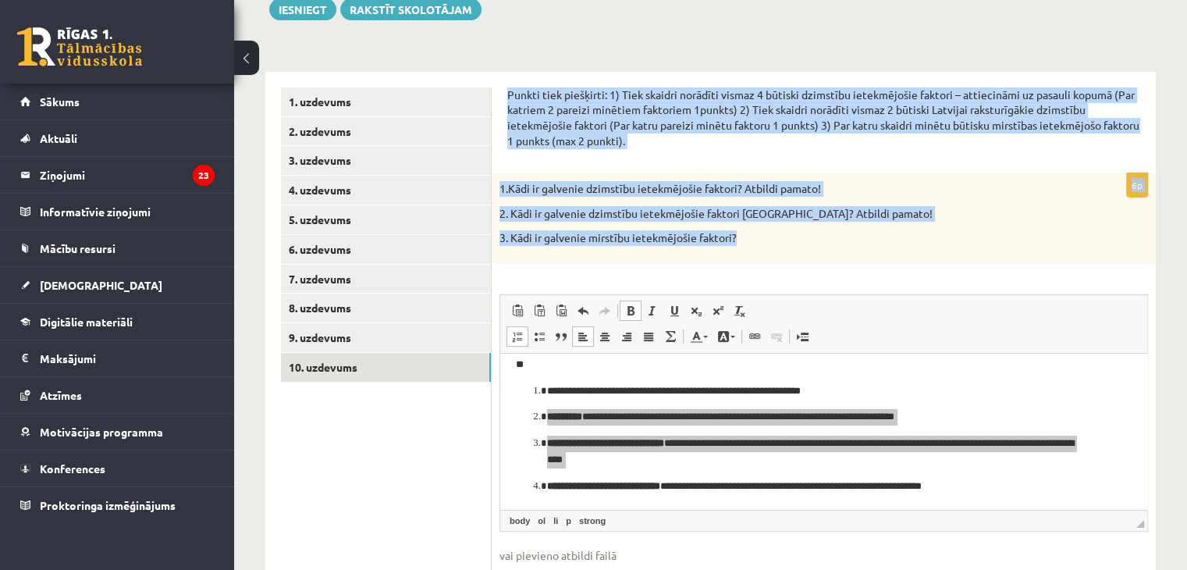
click at [862, 298] on span "Editor toolbars Paste Keyboard shortcut Ctrl+V Paste as plain text Keyboard sho…" at bounding box center [823, 324] width 647 height 59
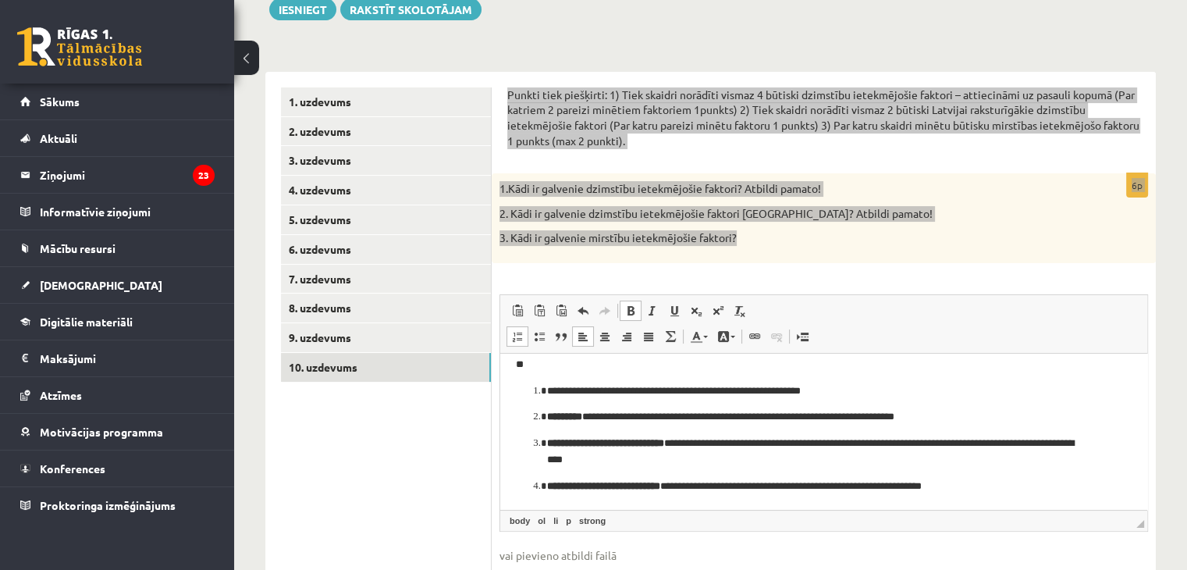
click at [506, 407] on html "**********" at bounding box center [823, 425] width 647 height 169
drag, startPoint x: 547, startPoint y: 416, endPoint x: 584, endPoint y: 417, distance: 36.7
click at [582, 417] on strong "*********" at bounding box center [564, 416] width 35 height 10
click at [634, 316] on link "Bold Keyboard shortcut Ctrl+B" at bounding box center [631, 310] width 22 height 20
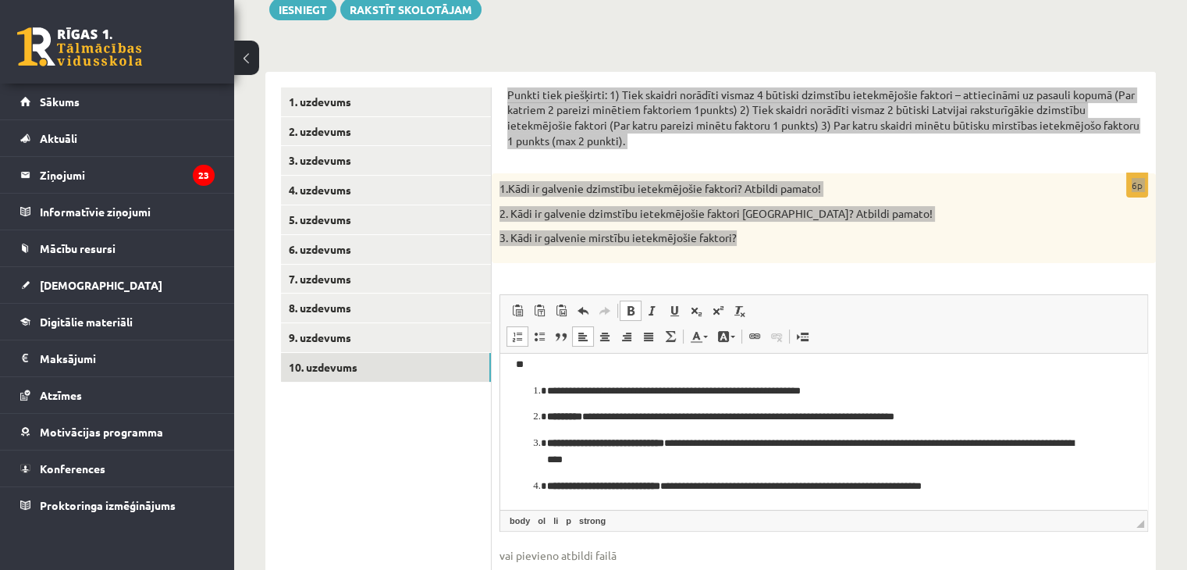
click at [634, 312] on span at bounding box center [630, 310] width 12 height 12
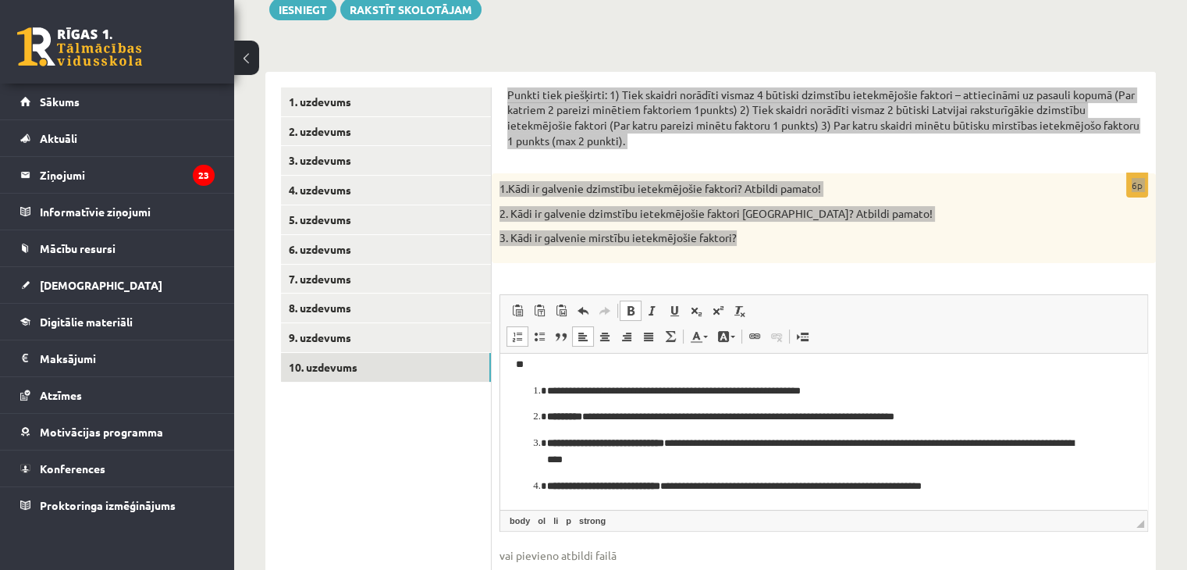
click at [634, 312] on span at bounding box center [630, 310] width 12 height 12
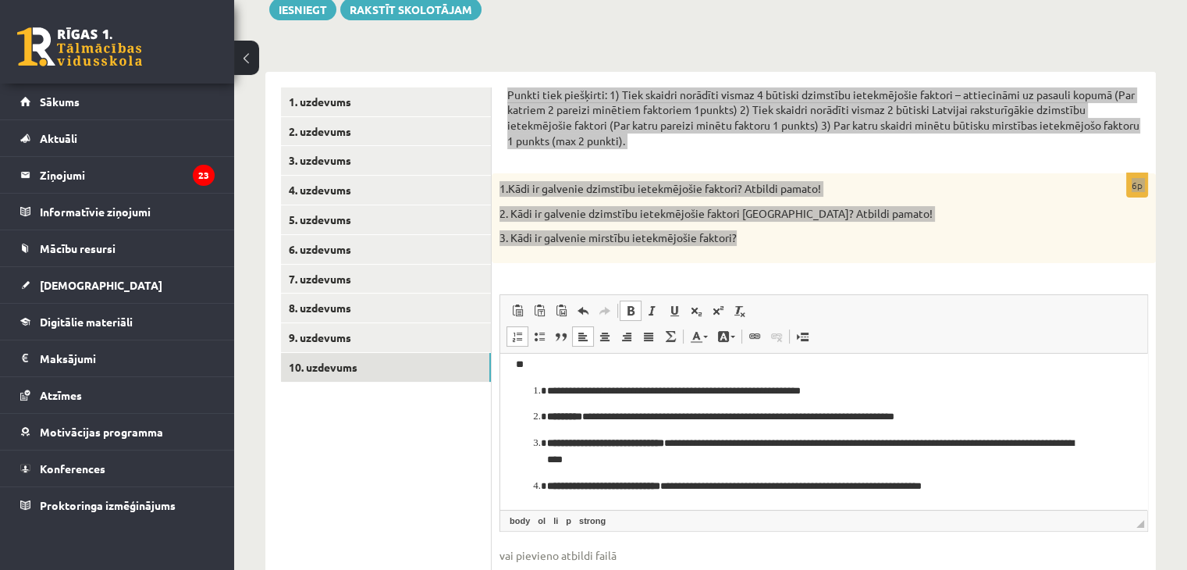
click at [634, 303] on link "Bold Keyboard shortcut Ctrl+B" at bounding box center [631, 310] width 22 height 20
click at [627, 310] on span at bounding box center [630, 310] width 12 height 12
click at [629, 310] on span at bounding box center [630, 310] width 12 height 12
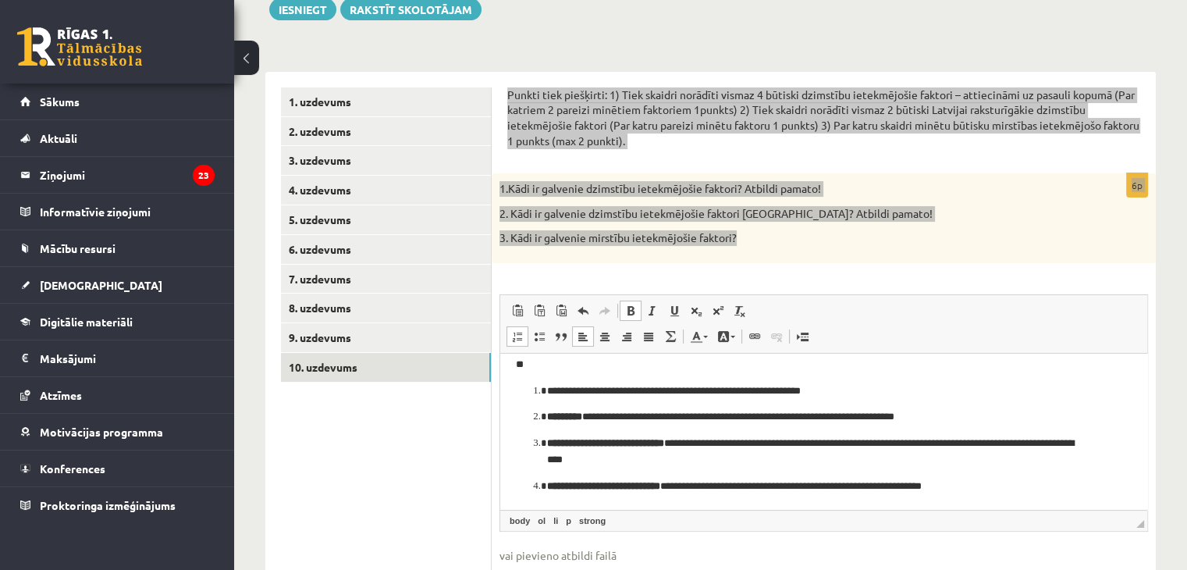
click at [629, 310] on span at bounding box center [630, 310] width 12 height 12
click at [802, 319] on span "Paste Keyboard shortcut Ctrl+V Paste as plain text Keyboard shortcut Ctrl+Shift…" at bounding box center [823, 313] width 634 height 26
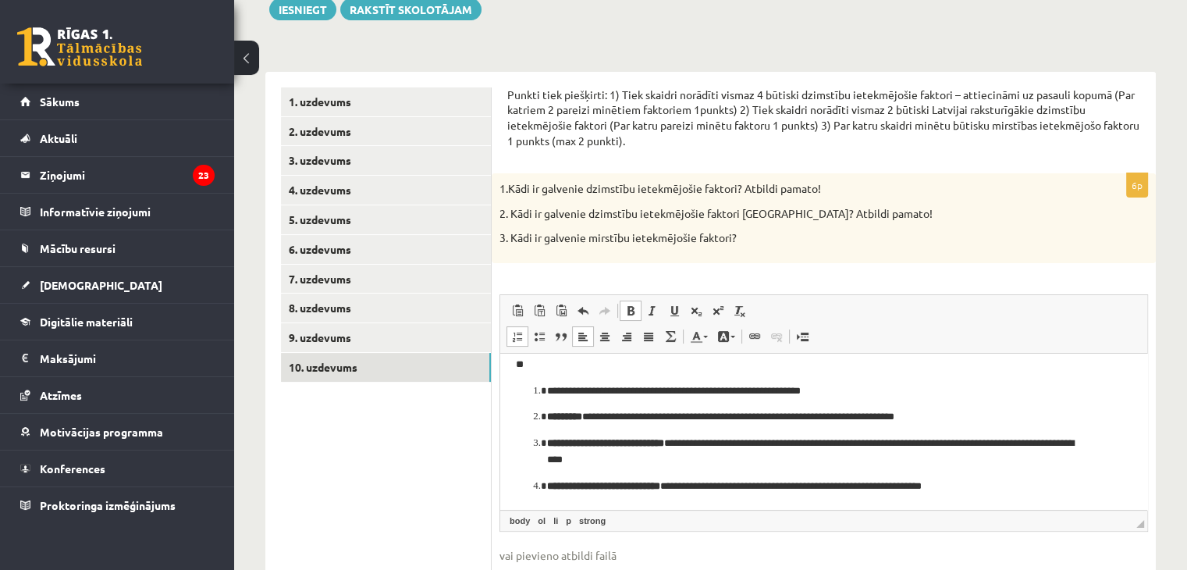
click at [495, 431] on div "6p 1.Kādi ir galvenie dzimstību ietekmējošie faktori? Atbildi pamato! 2. Kādi i…" at bounding box center [824, 396] width 664 height 446
drag, startPoint x: 545, startPoint y: 441, endPoint x: 692, endPoint y: 441, distance: 146.7
click at [692, 441] on li "**********" at bounding box center [823, 451] width 553 height 33
click at [631, 314] on span at bounding box center [630, 310] width 12 height 12
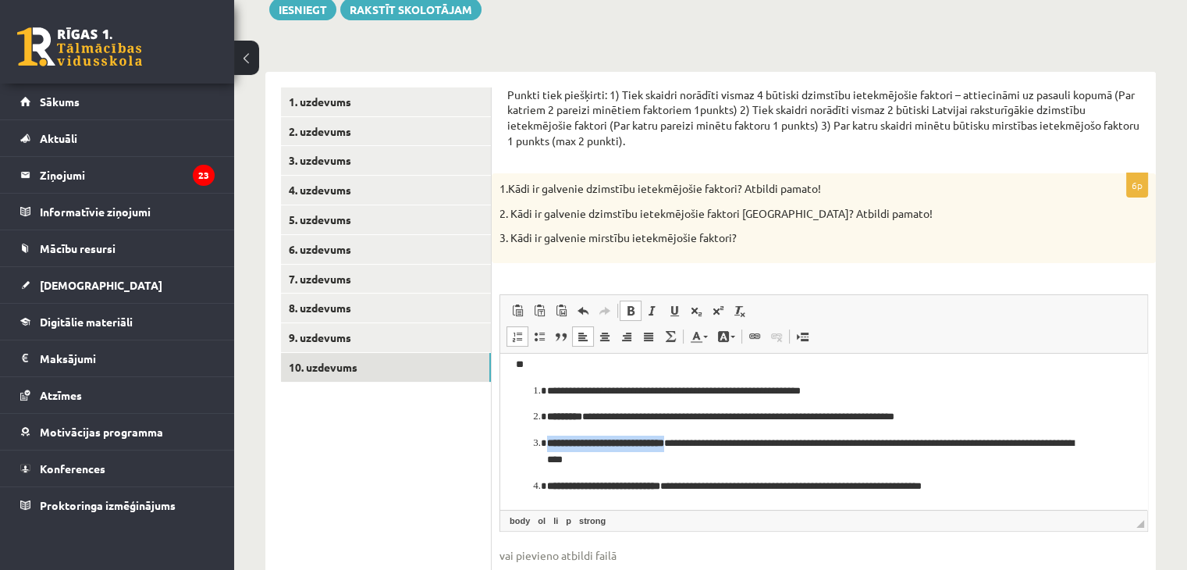
click at [631, 314] on span at bounding box center [630, 310] width 12 height 12
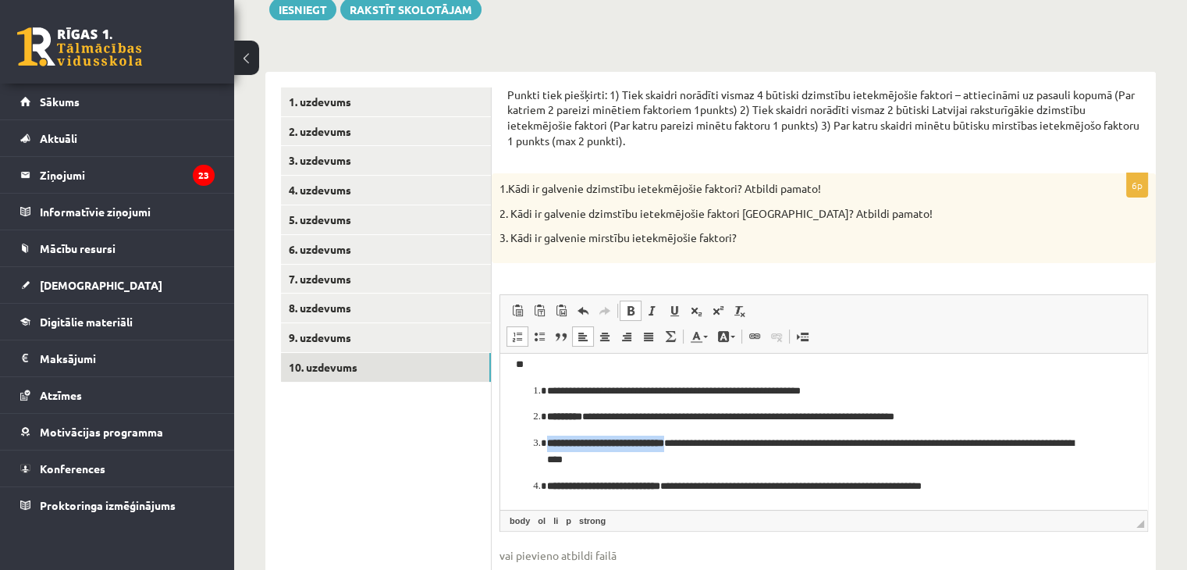
click at [631, 314] on span at bounding box center [630, 310] width 12 height 12
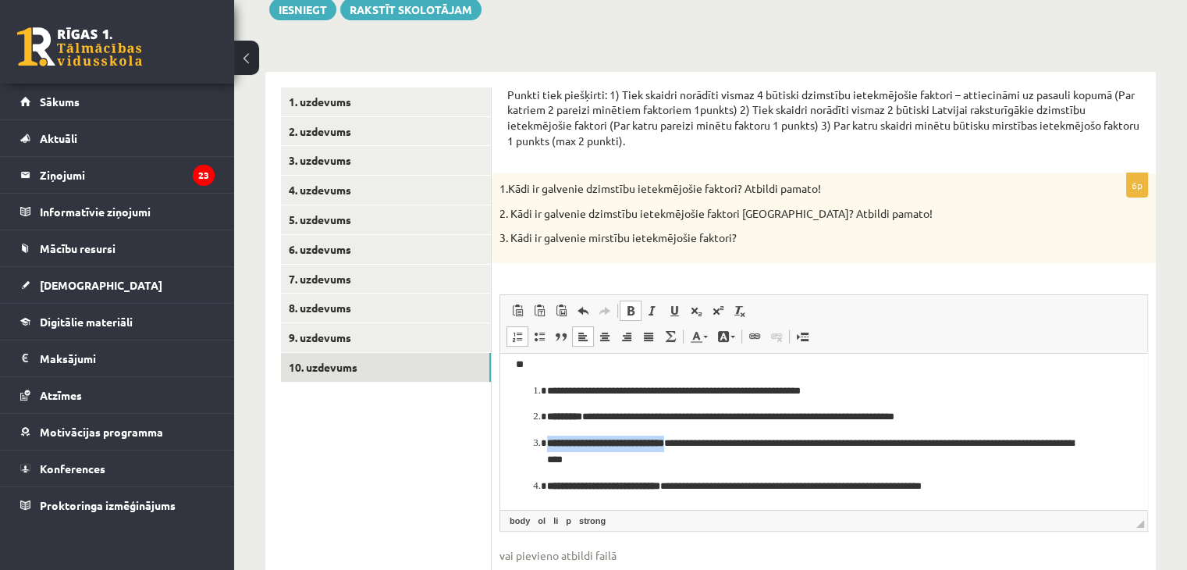
click at [631, 314] on span at bounding box center [630, 310] width 12 height 12
click at [630, 307] on span at bounding box center [630, 310] width 12 height 12
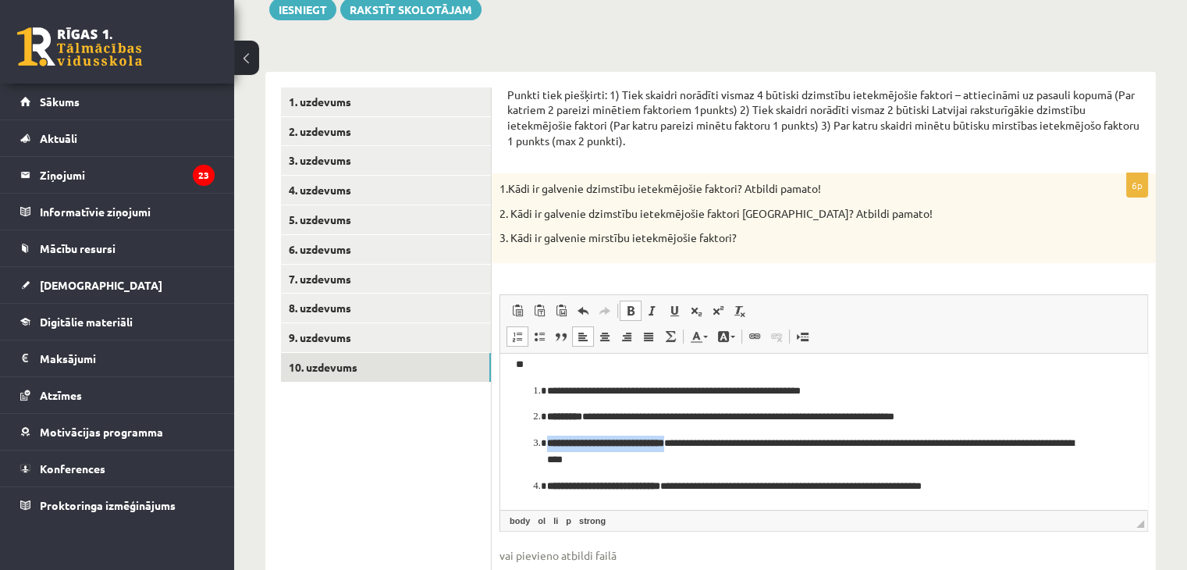
click at [630, 307] on span at bounding box center [630, 310] width 12 height 12
click at [586, 414] on p "**********" at bounding box center [817, 417] width 541 height 16
click at [999, 489] on p "**********" at bounding box center [817, 486] width 541 height 16
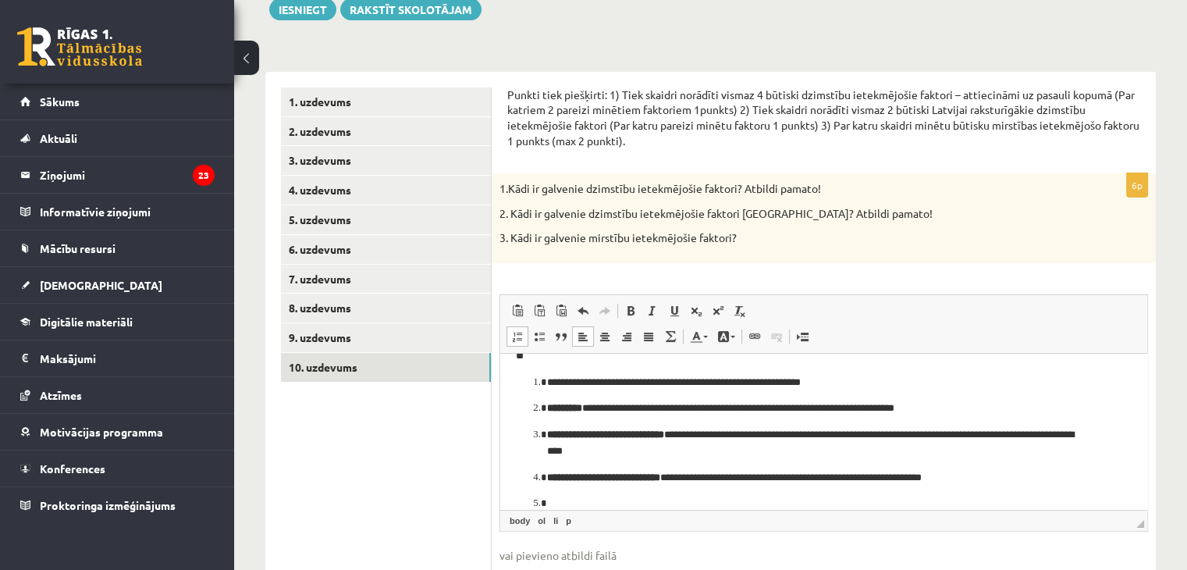
scroll to position [22, 0]
click at [547, 506] on li "*" at bounding box center [823, 503] width 553 height 16
click at [547, 505] on li "*" at bounding box center [823, 503] width 553 height 16
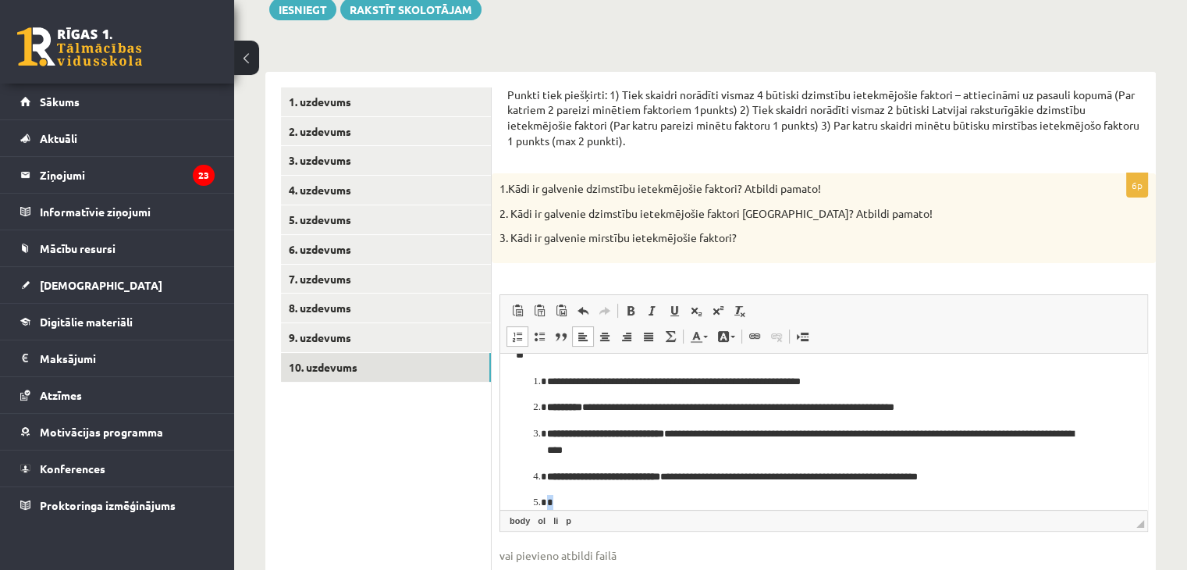
click at [547, 505] on li "*" at bounding box center [823, 503] width 553 height 16
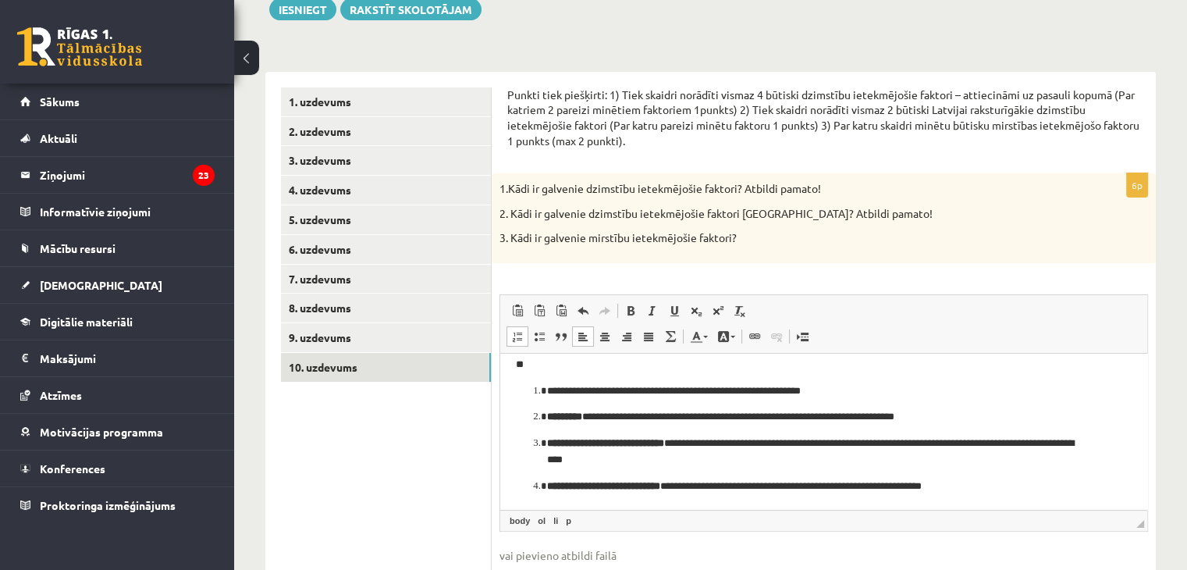
scroll to position [12, 0]
click at [1006, 488] on p "**********" at bounding box center [817, 486] width 541 height 16
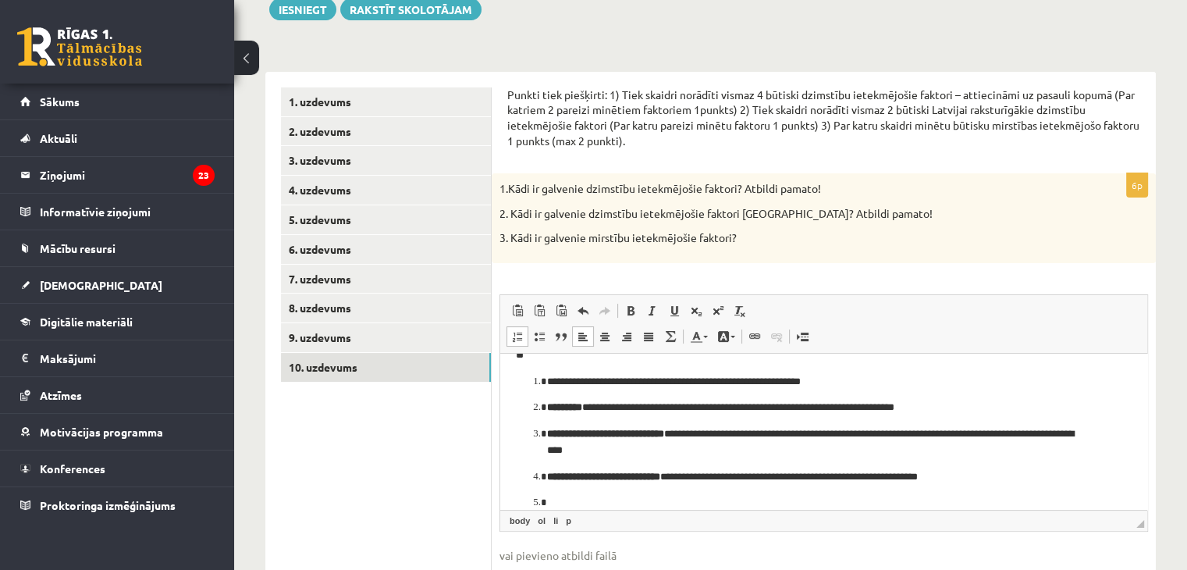
click at [547, 503] on li "Editor, wiswyg-editor-user-answer-47433856819980" at bounding box center [823, 503] width 553 height 16
click at [547, 502] on li "*" at bounding box center [823, 503] width 553 height 16
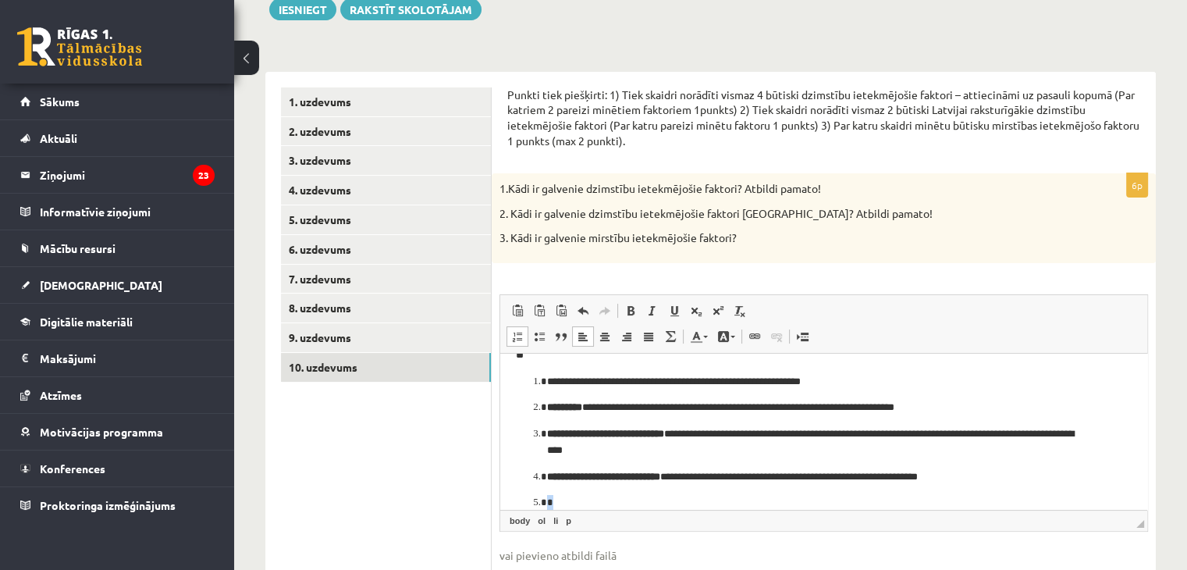
click at [547, 502] on li "*" at bounding box center [823, 503] width 553 height 16
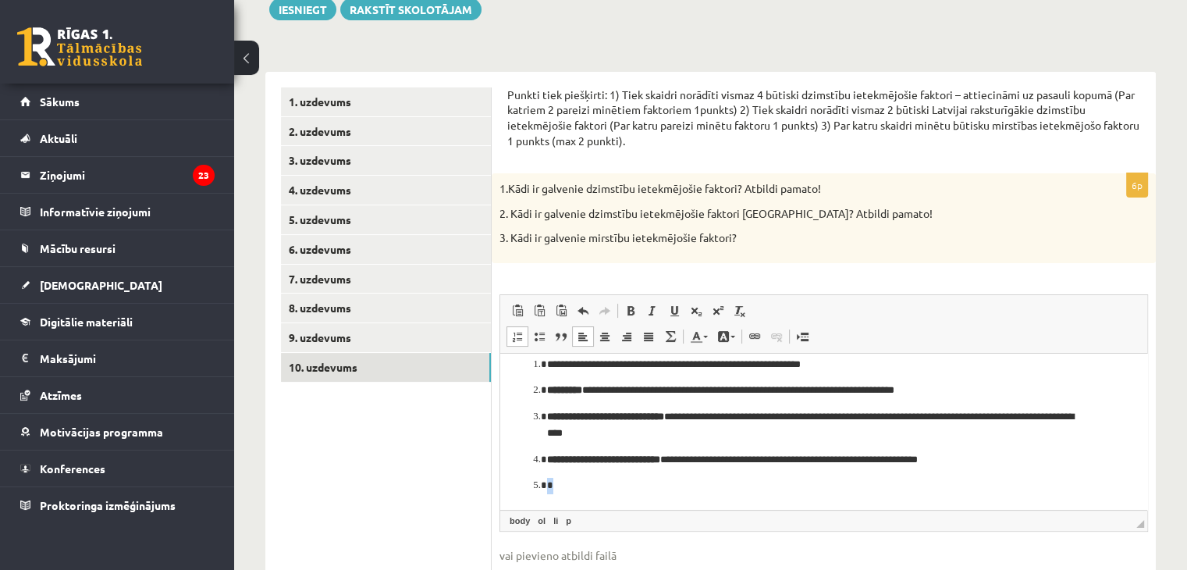
click at [532, 502] on html "**********" at bounding box center [823, 411] width 647 height 195
drag, startPoint x: 533, startPoint y: 485, endPoint x: 541, endPoint y: 486, distance: 7.8
click at [541, 486] on ol "**********" at bounding box center [824, 425] width 616 height 137
drag, startPoint x: 541, startPoint y: 486, endPoint x: 531, endPoint y: 486, distance: 10.1
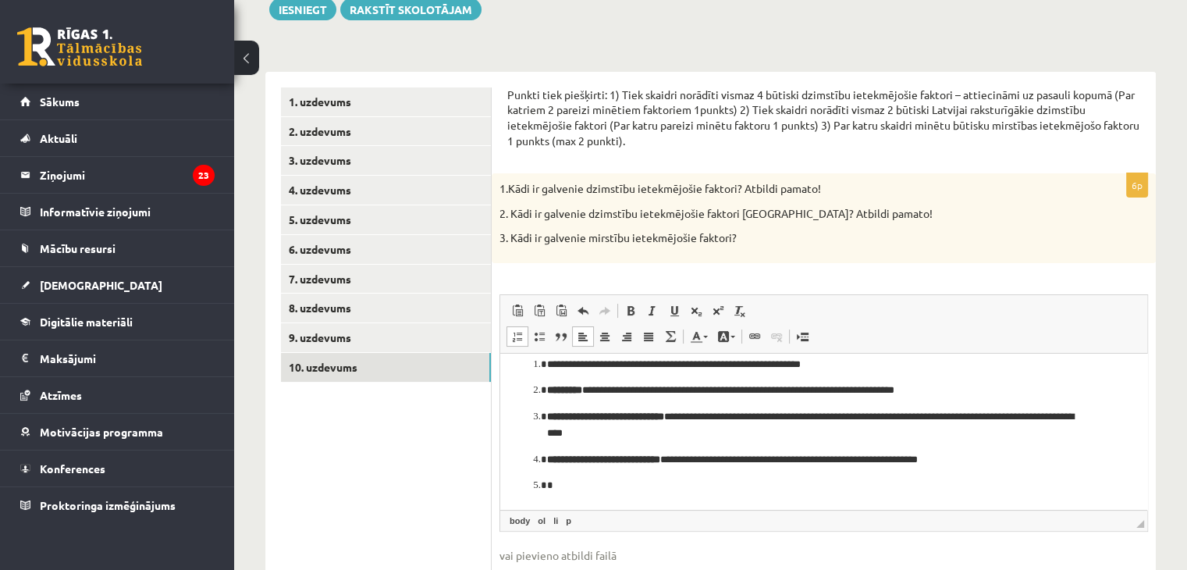
click at [531, 486] on ol "**********" at bounding box center [824, 425] width 616 height 137
drag, startPoint x: 531, startPoint y: 486, endPoint x: 571, endPoint y: 488, distance: 40.6
click at [571, 488] on ol "**********" at bounding box center [824, 425] width 616 height 137
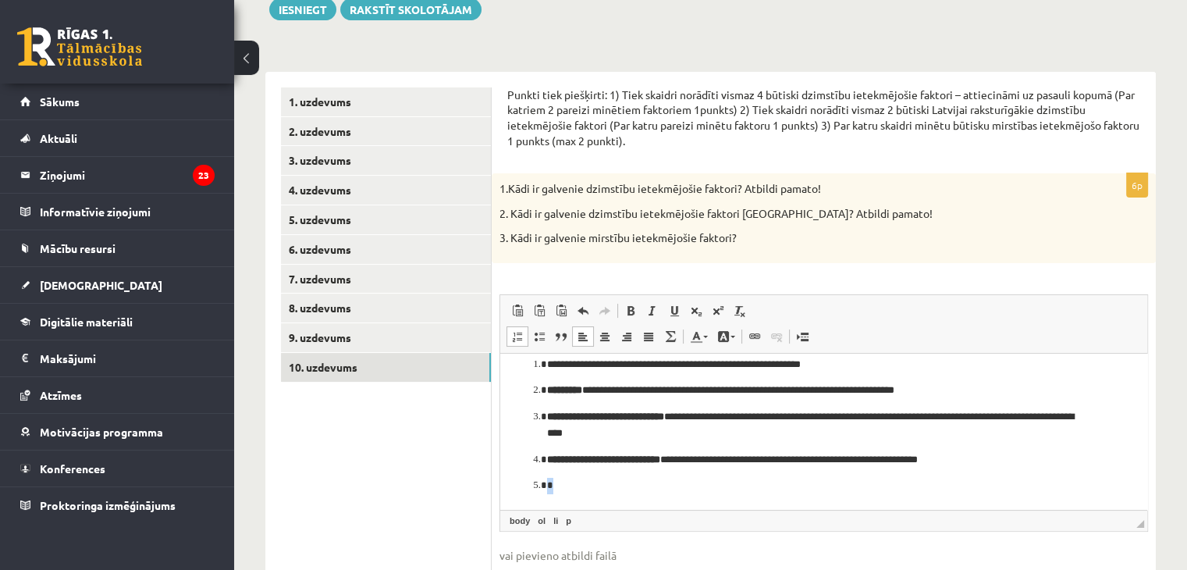
click at [571, 488] on p "*" at bounding box center [817, 486] width 541 height 16
click at [547, 483] on li "*" at bounding box center [823, 486] width 553 height 16
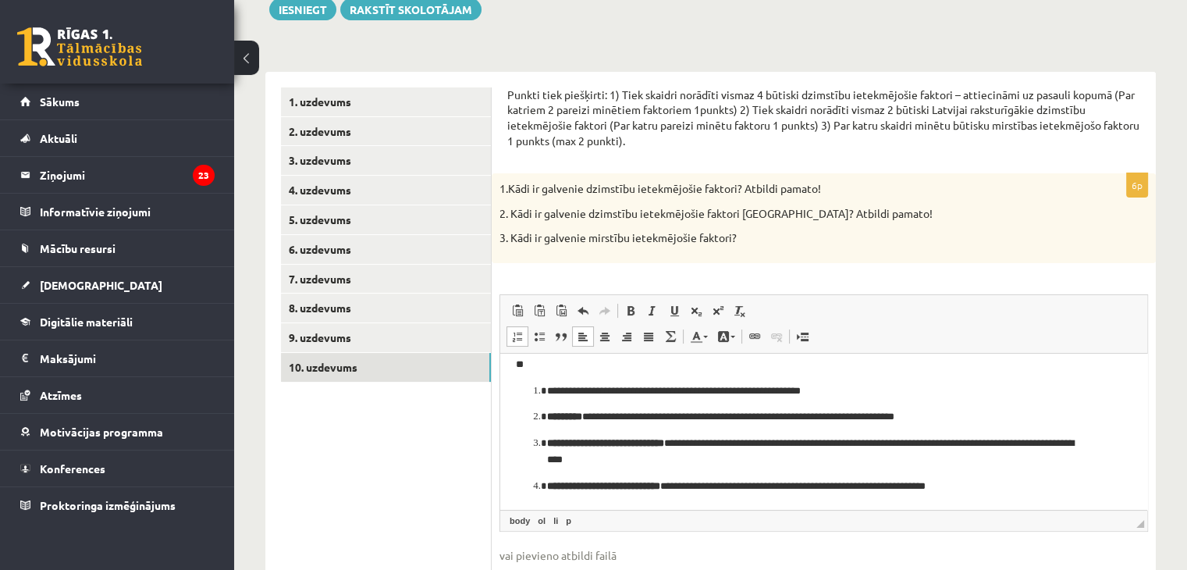
scroll to position [29, 0]
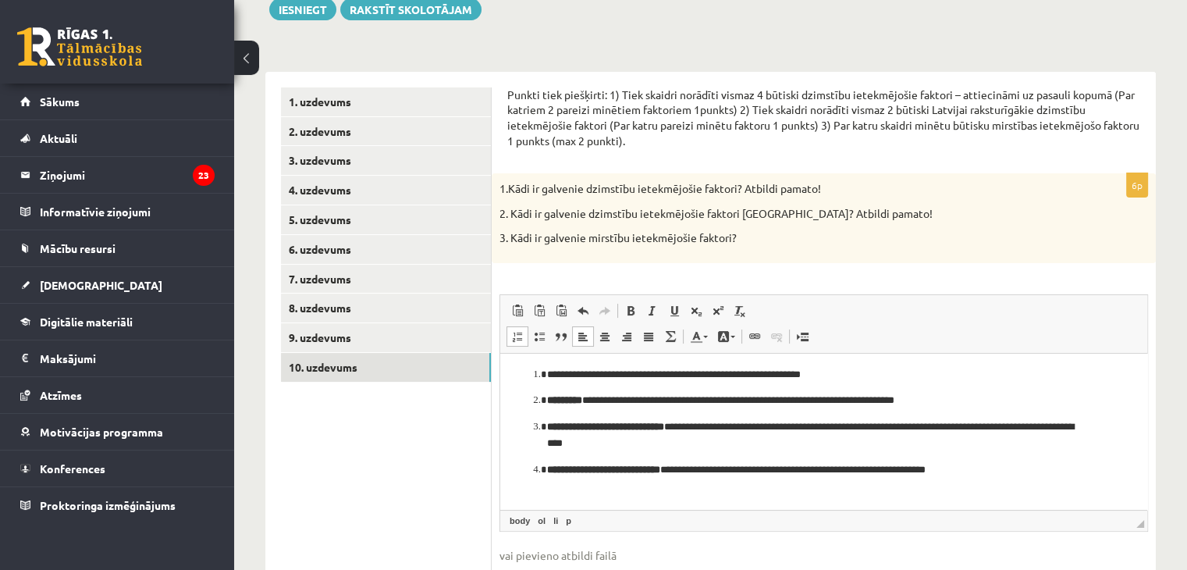
click at [996, 492] on p "**********" at bounding box center [817, 478] width 541 height 33
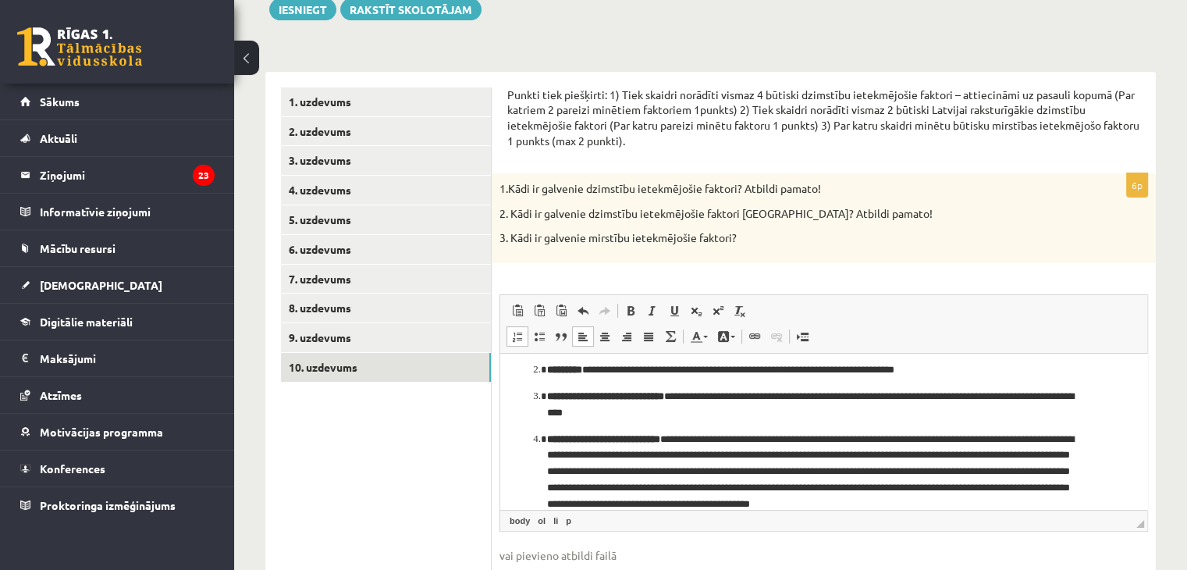
scroll to position [0, 0]
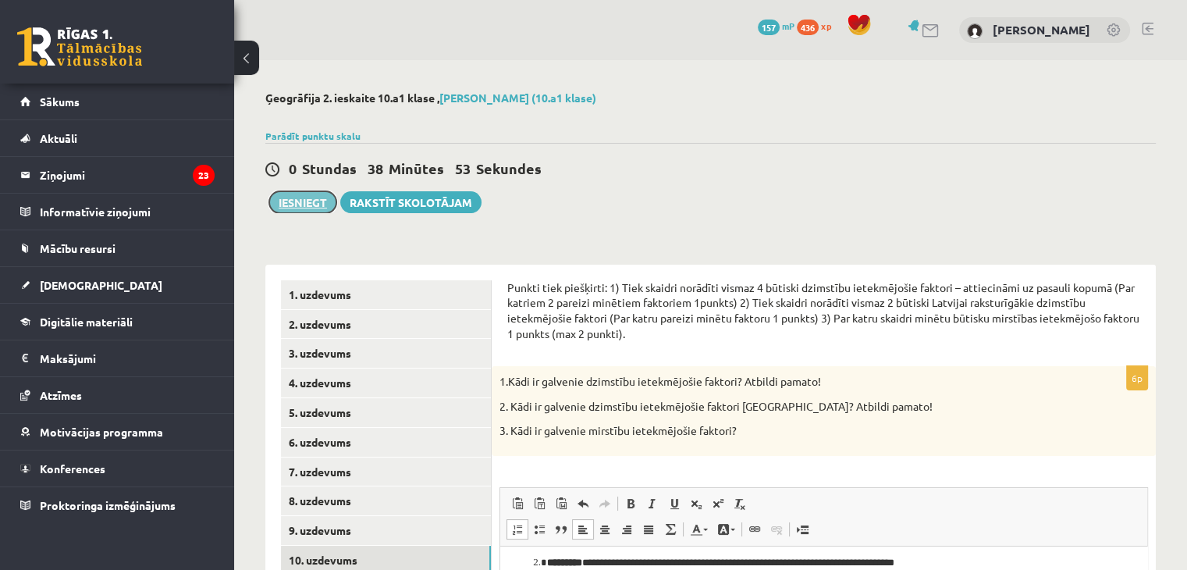
click at [315, 211] on button "Iesniegt" at bounding box center [302, 202] width 67 height 22
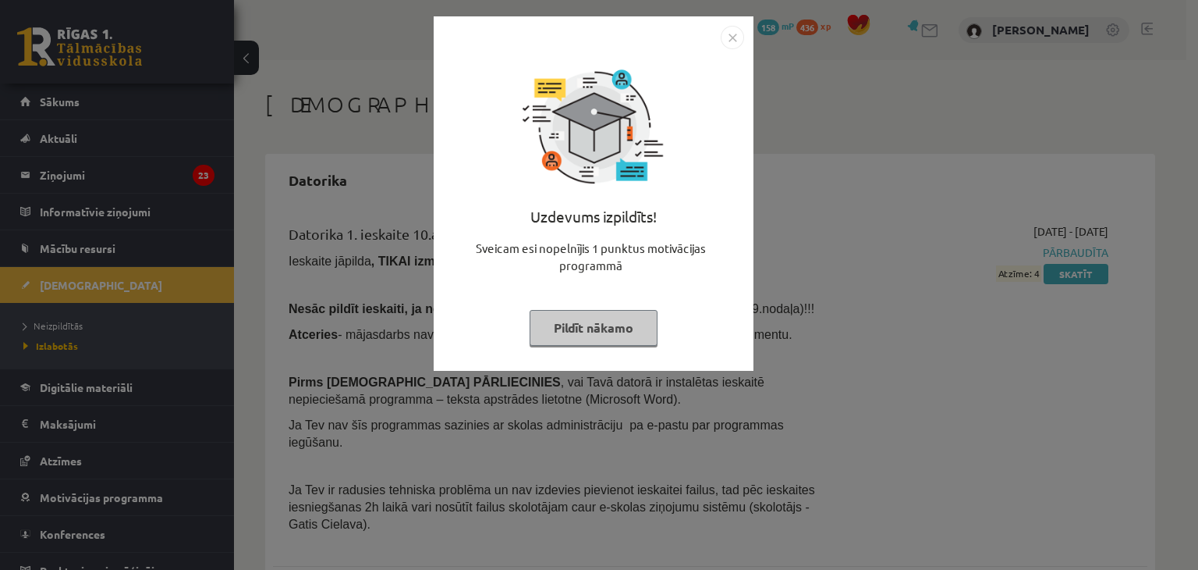
click at [602, 338] on button "Pildīt nākamo" at bounding box center [594, 328] width 128 height 36
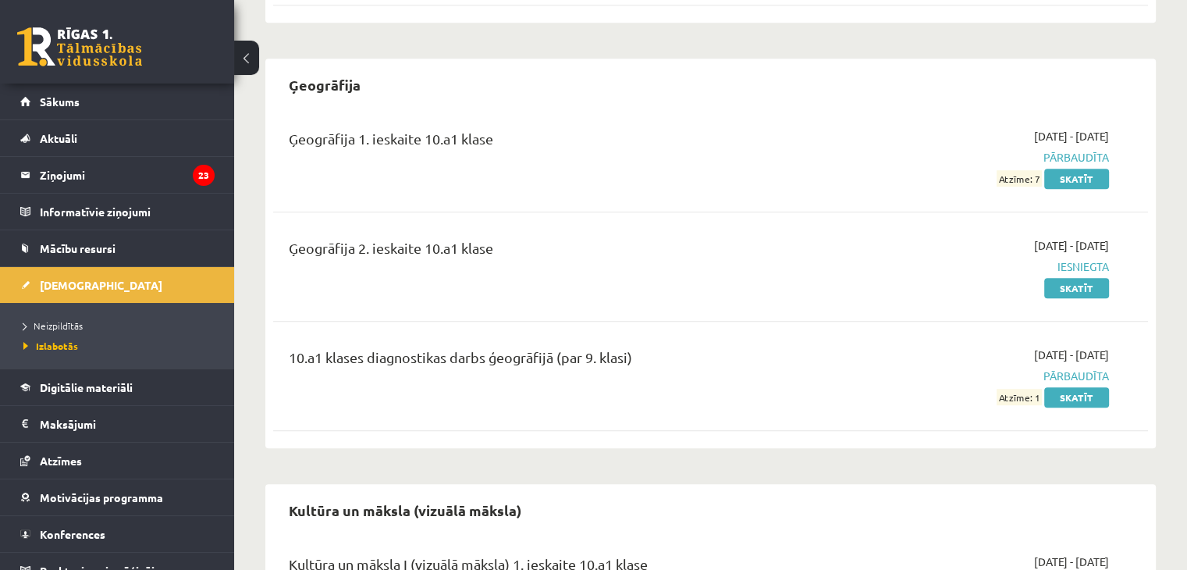
scroll to position [879, 0]
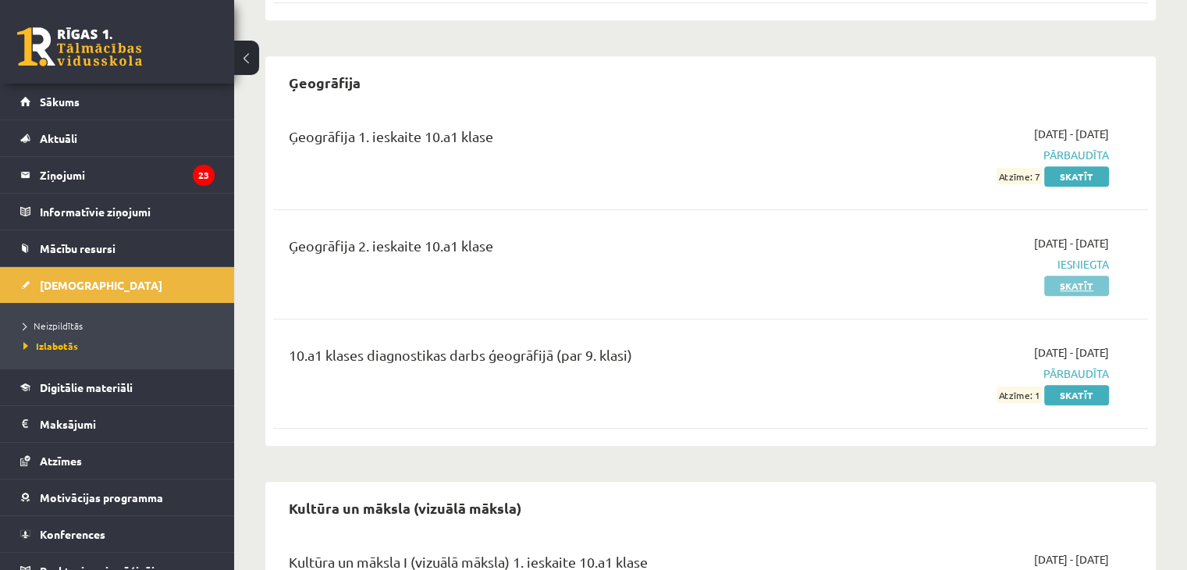
click at [1086, 275] on link "Skatīt" at bounding box center [1076, 285] width 65 height 20
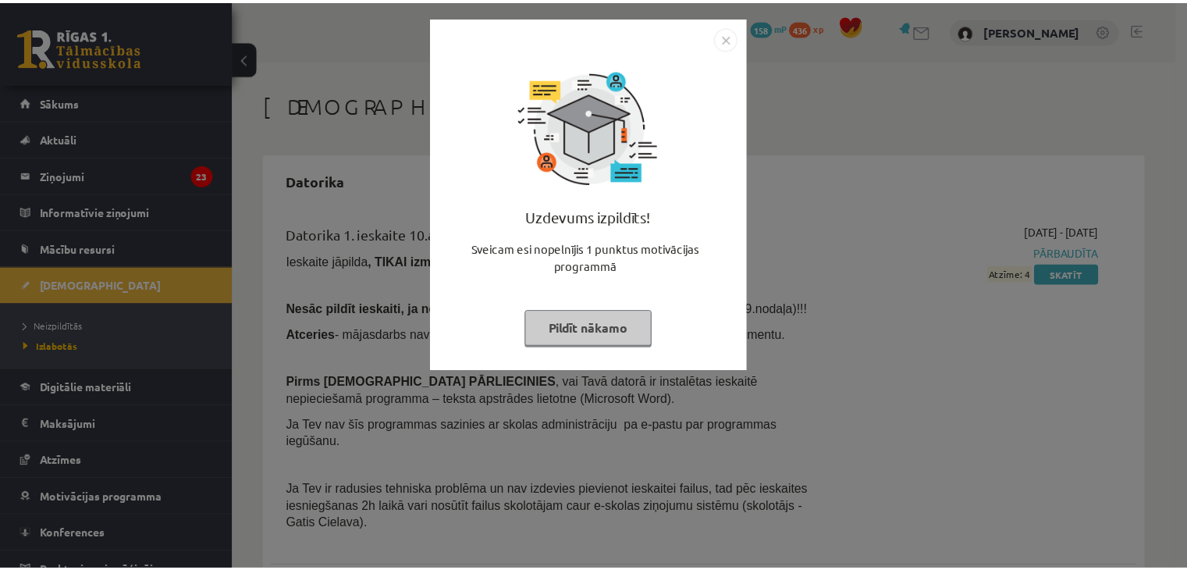
scroll to position [879, 0]
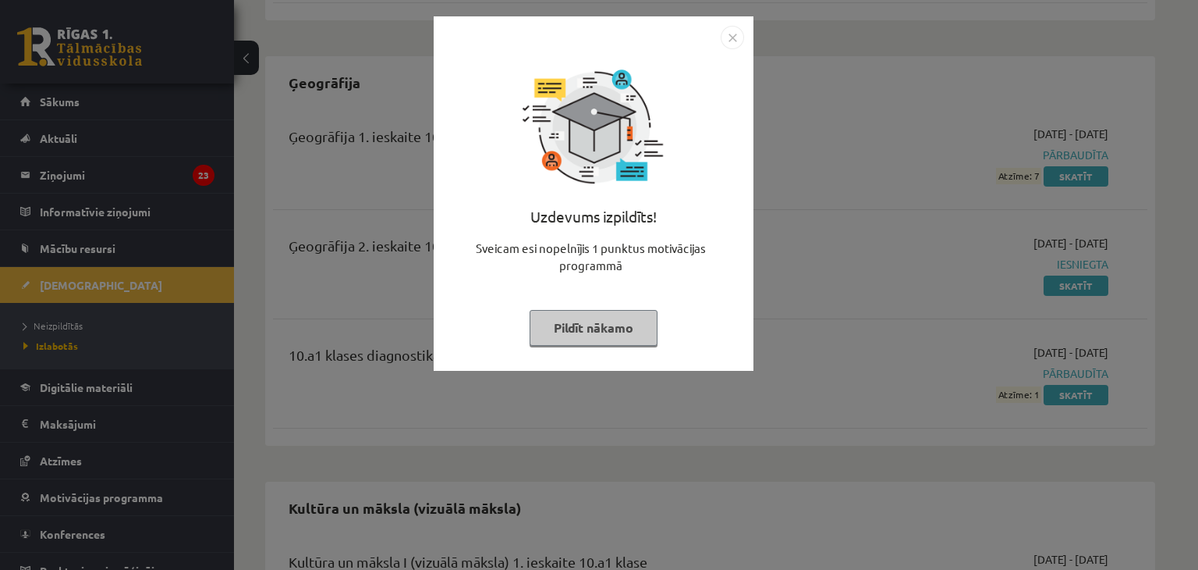
click at [727, 36] on img "Close" at bounding box center [732, 37] width 23 height 23
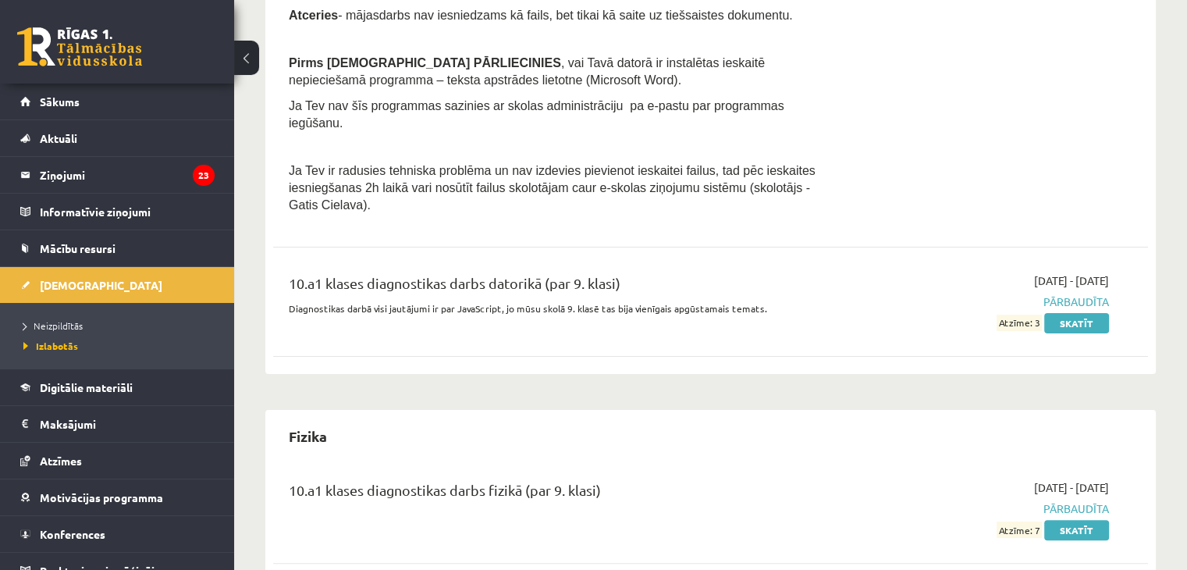
scroll to position [334, 0]
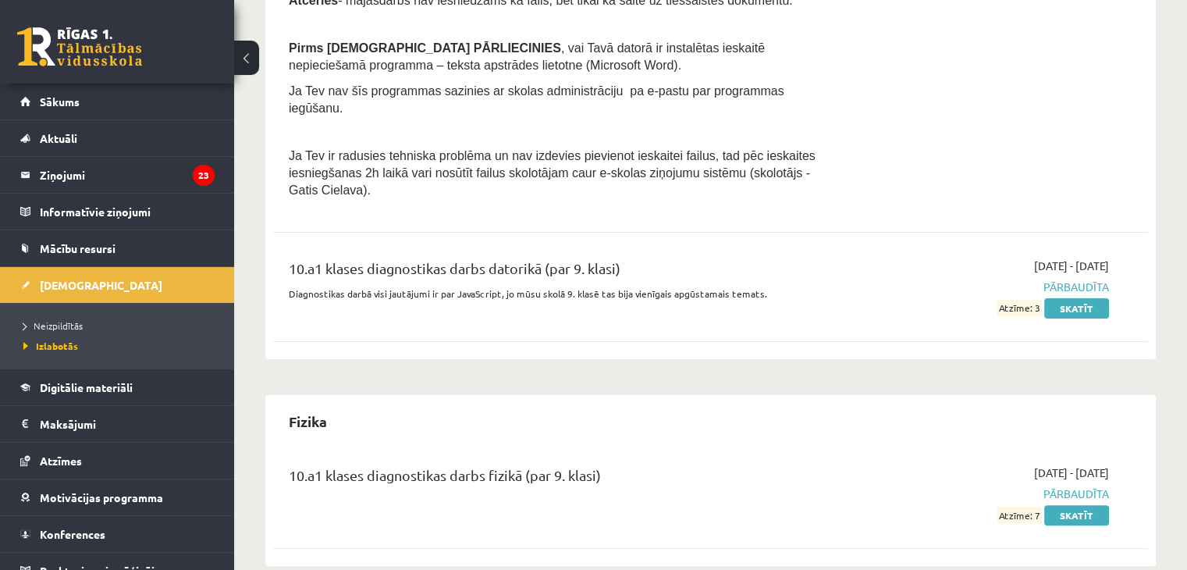
drag, startPoint x: 1164, startPoint y: 241, endPoint x: 1195, endPoint y: 226, distance: 34.6
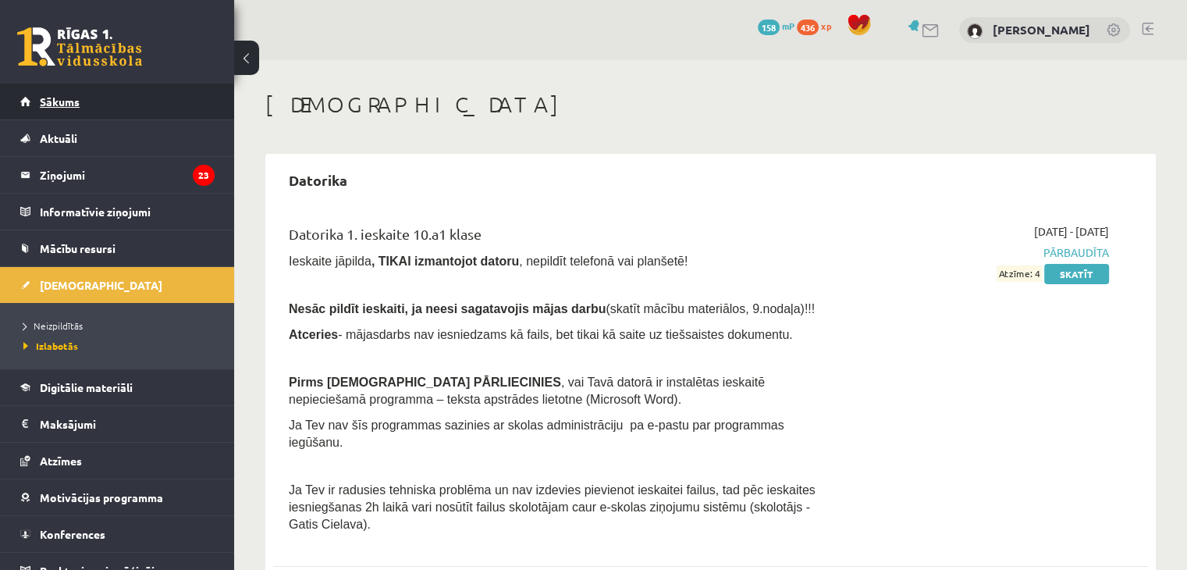
click at [131, 117] on link "Sākums" at bounding box center [117, 101] width 194 height 36
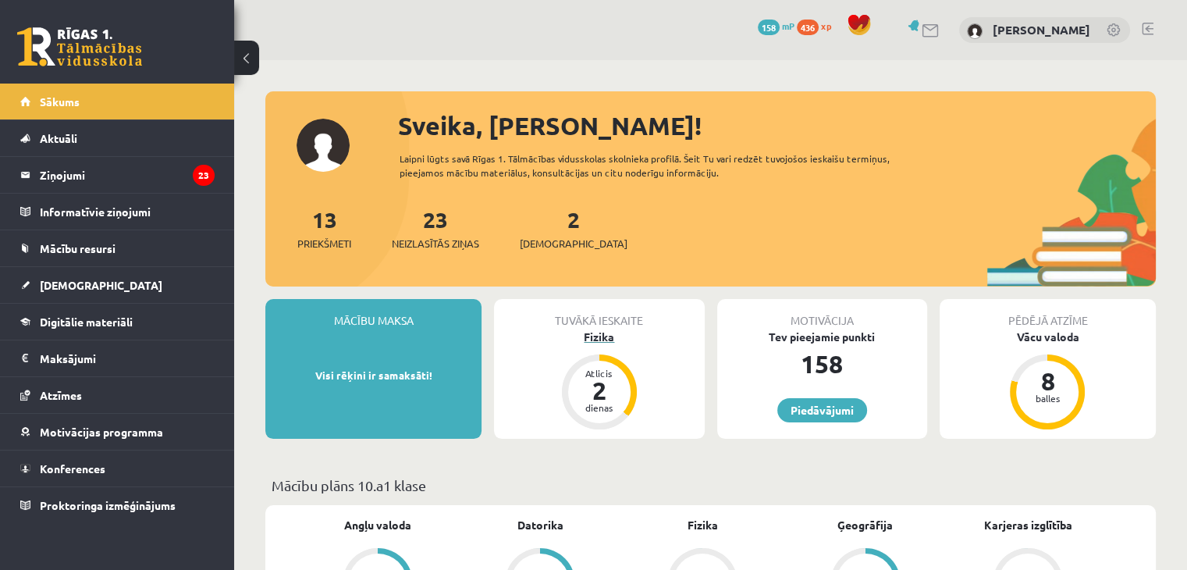
click at [605, 338] on div "Fizika" at bounding box center [599, 336] width 210 height 16
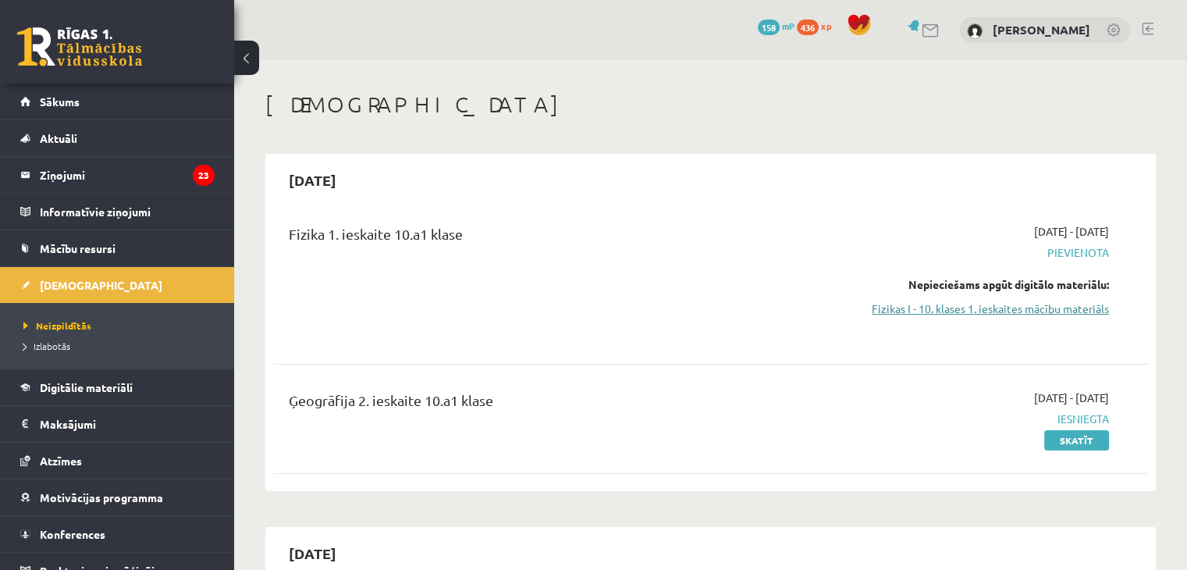
click at [940, 301] on link "Fizikas I - 10. klases 1. ieskaites mācību materiāls" at bounding box center [979, 308] width 257 height 16
click at [910, 303] on link "Fizikas I - 10. klases 1. ieskaites mācību materiāls" at bounding box center [979, 308] width 257 height 16
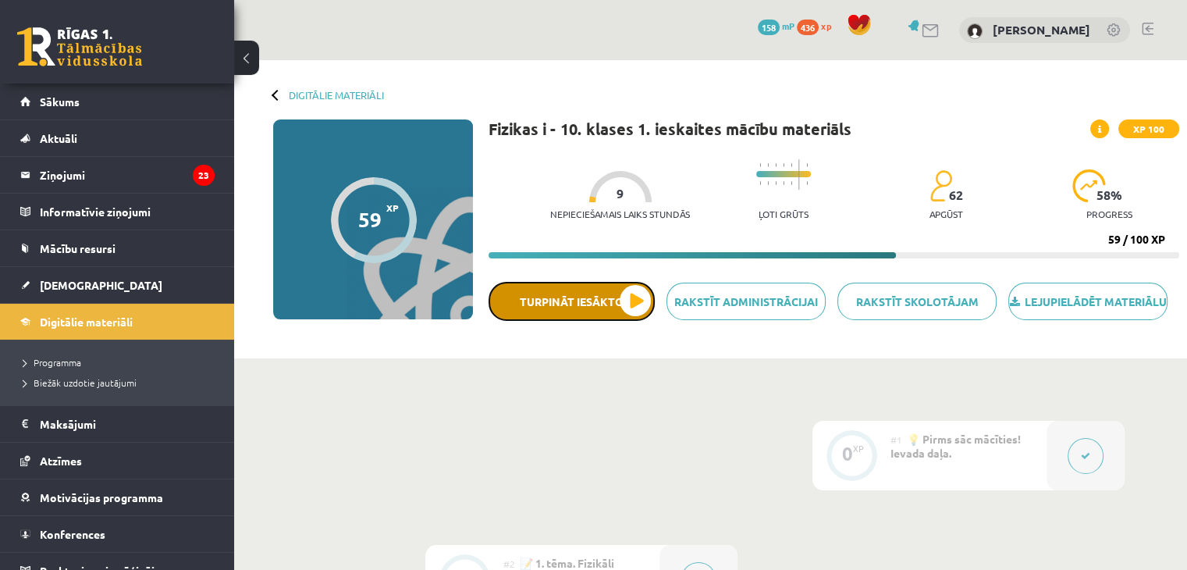
click at [634, 316] on button "Turpināt iesākto" at bounding box center [571, 301] width 166 height 39
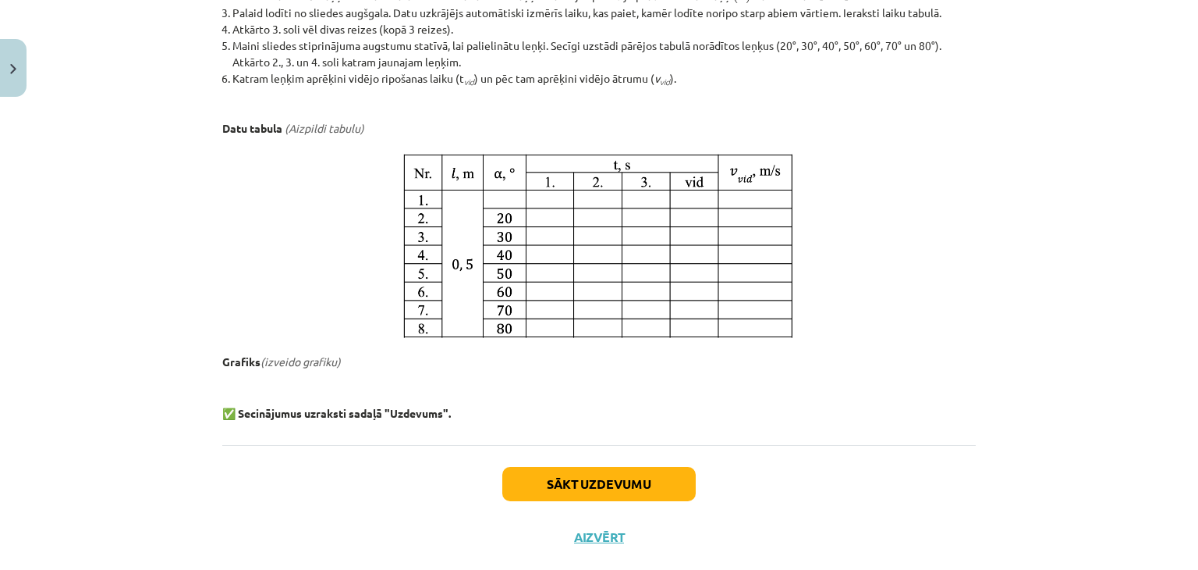
scroll to position [886, 0]
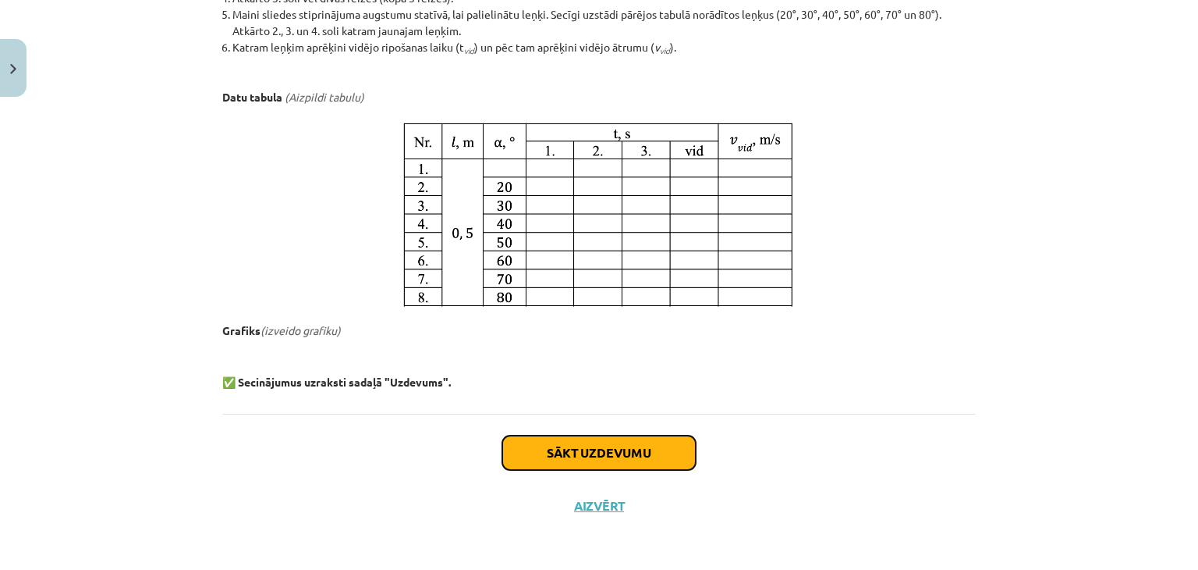
click at [617, 445] on button "Sākt uzdevumu" at bounding box center [598, 452] width 193 height 34
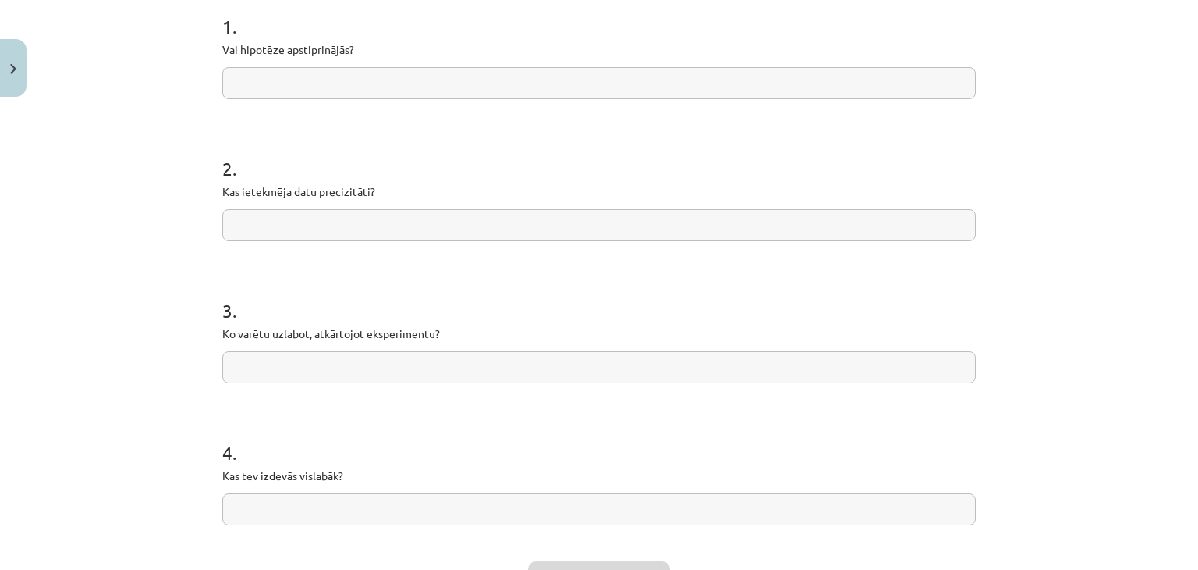
scroll to position [449, 0]
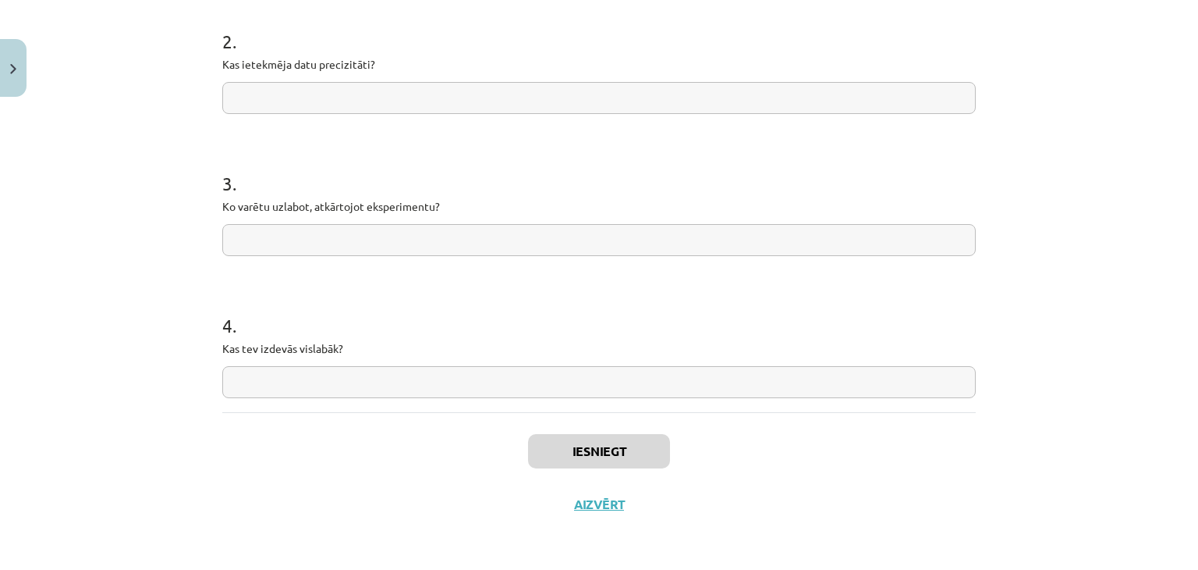
click at [915, 374] on input "text" at bounding box center [599, 382] width 754 height 32
type input "*******"
click at [681, 239] on input "text" at bounding box center [599, 240] width 754 height 32
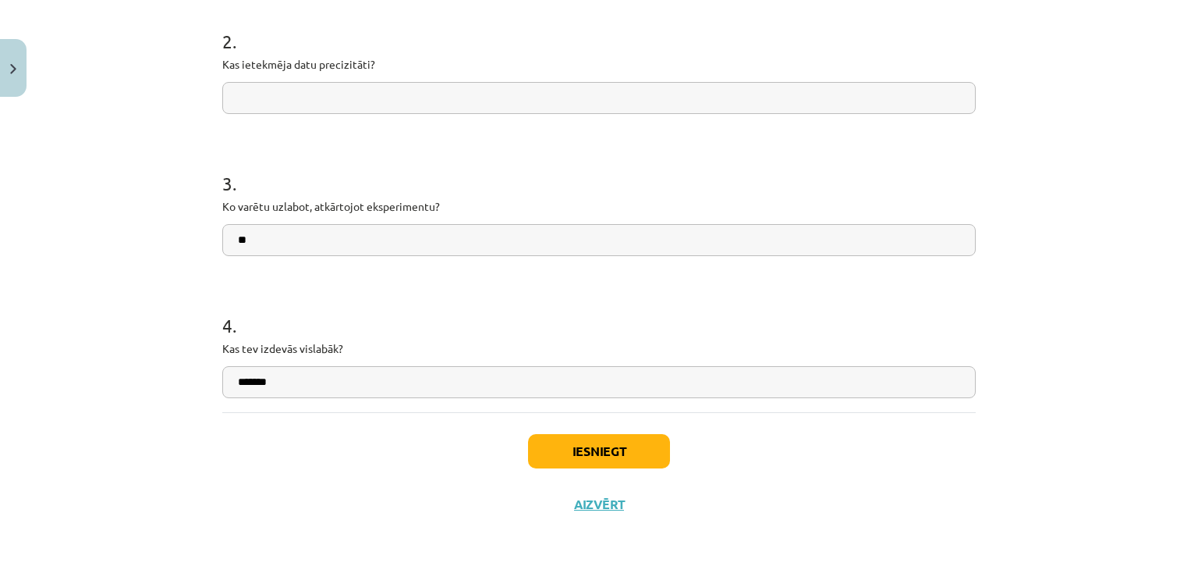
type input "*"
click at [306, 237] on input "**********" at bounding box center [599, 240] width 754 height 32
click at [404, 235] on input "**********" at bounding box center [599, 240] width 754 height 32
type input "**********"
click at [345, 102] on input "text" at bounding box center [599, 98] width 754 height 32
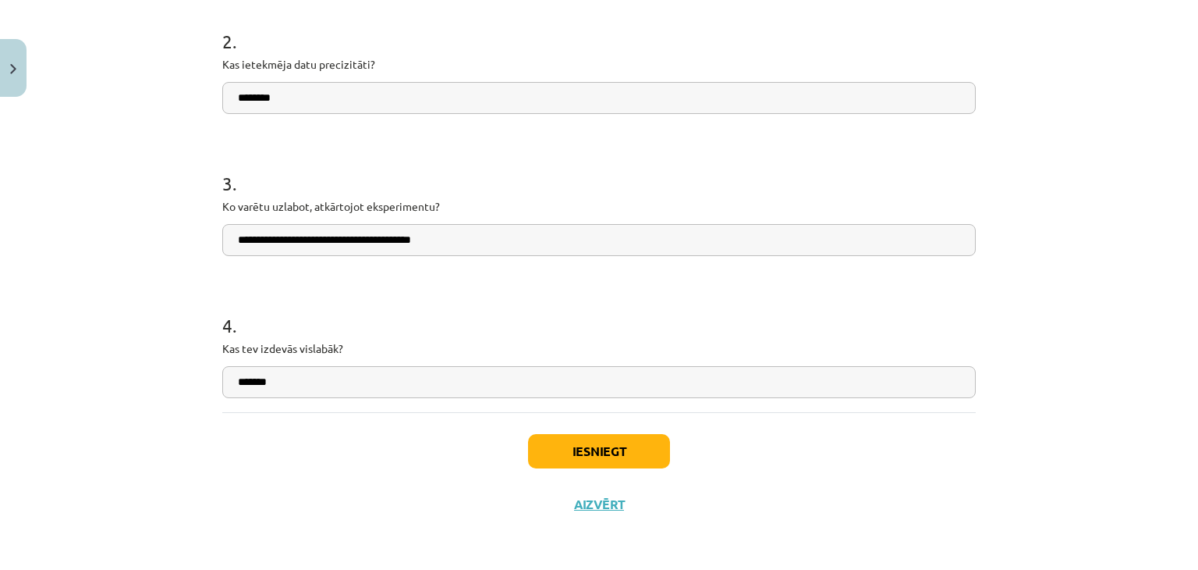
type input "********"
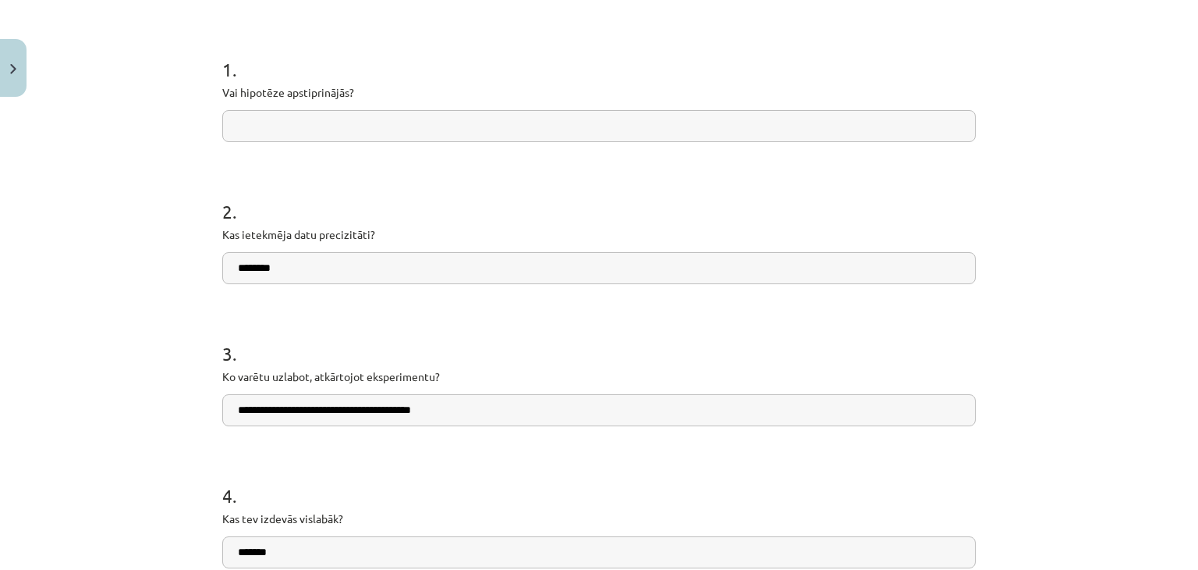
scroll to position [275, 0]
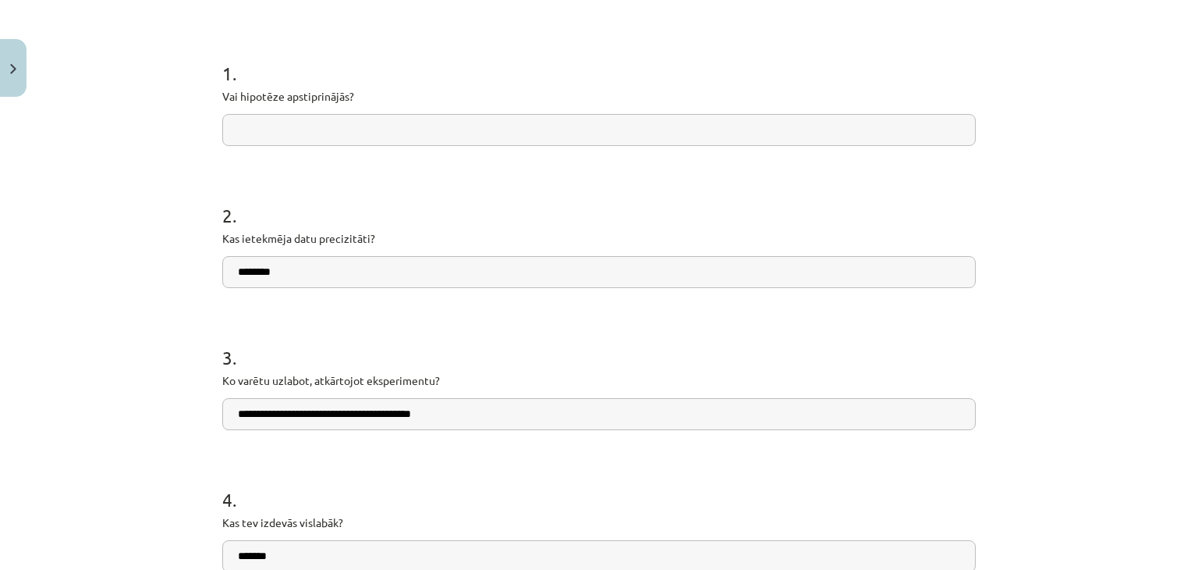
click at [811, 137] on input "text" at bounding box center [599, 130] width 754 height 32
type input "**"
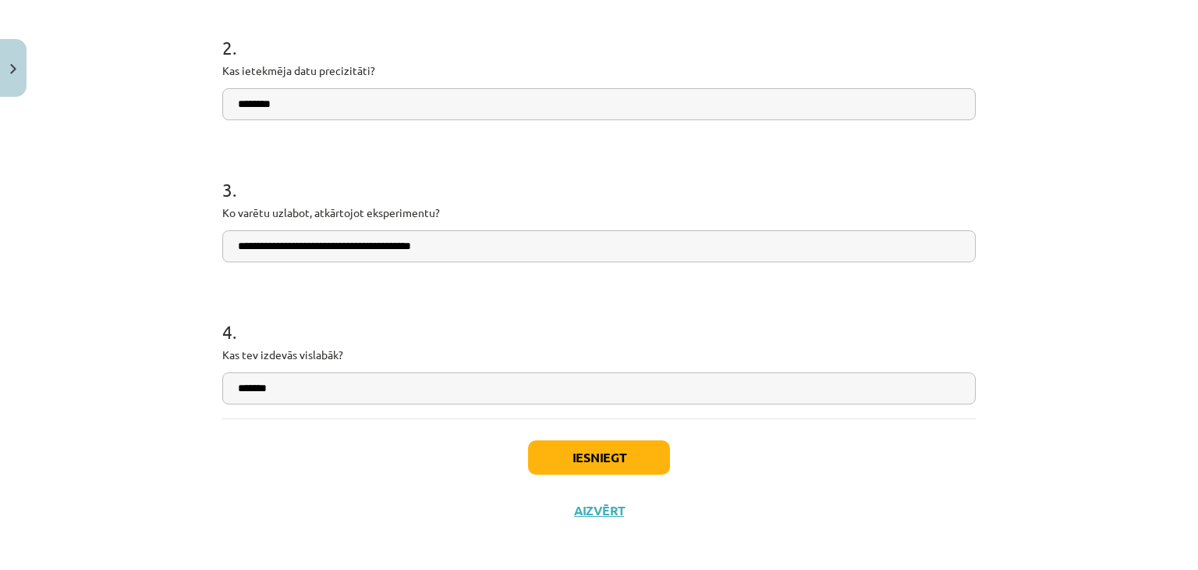
scroll to position [449, 0]
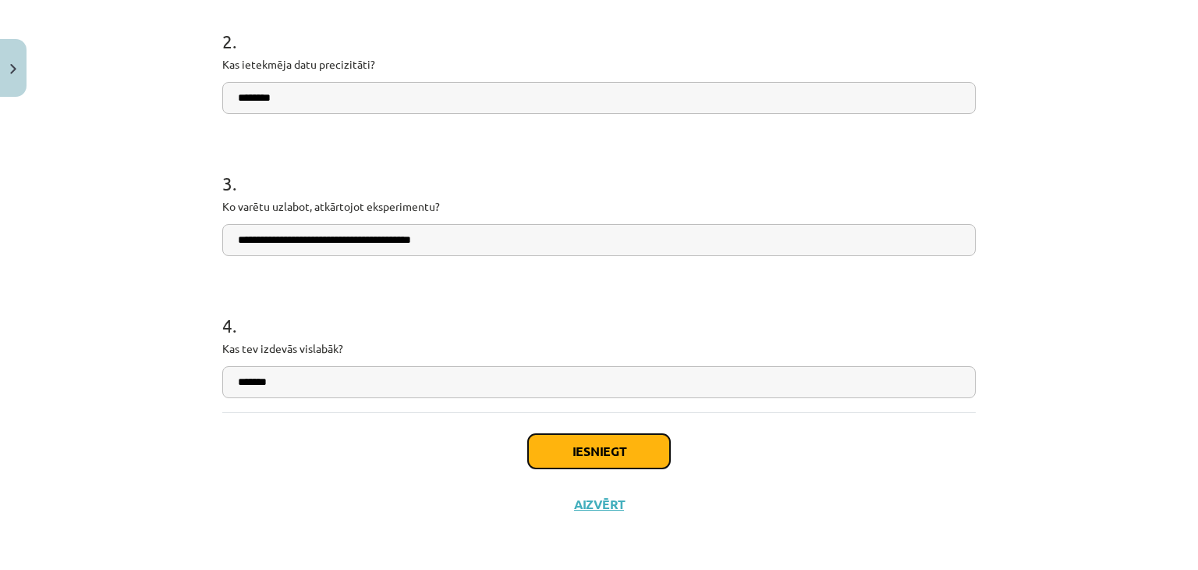
click at [602, 442] on button "Iesniegt" at bounding box center [599, 451] width 142 height 34
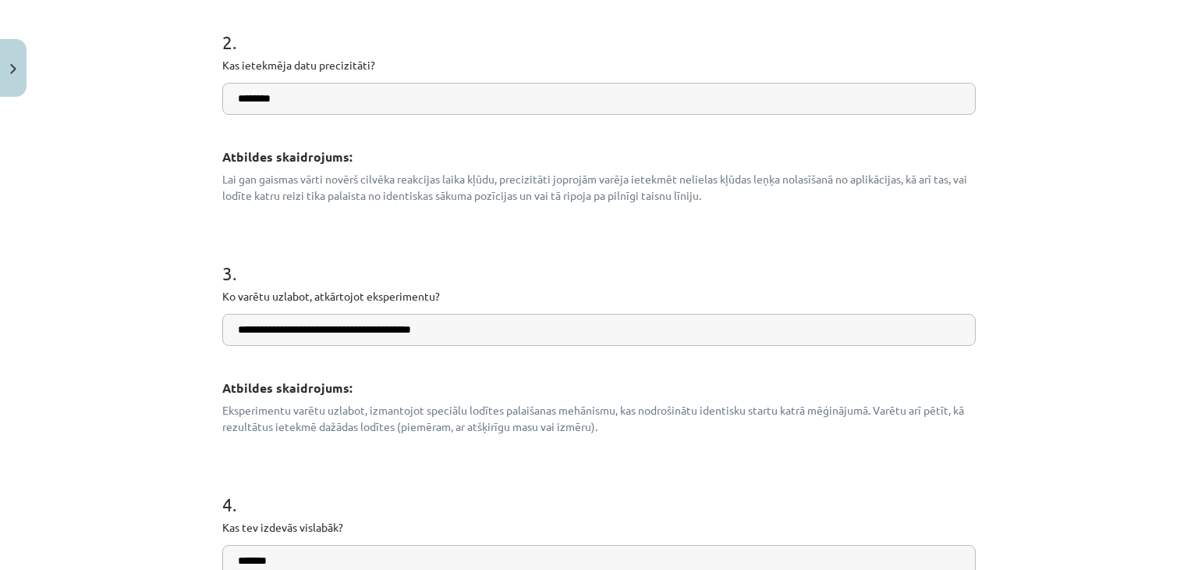
scroll to position [847, 0]
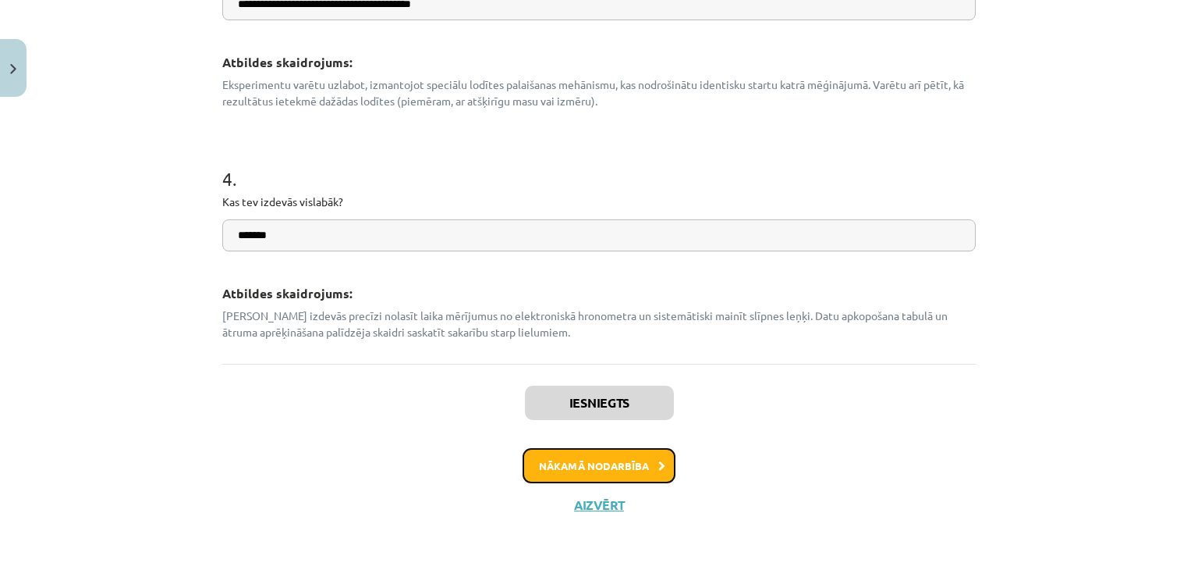
click at [568, 466] on button "Nākamā nodarbība" at bounding box center [599, 466] width 153 height 36
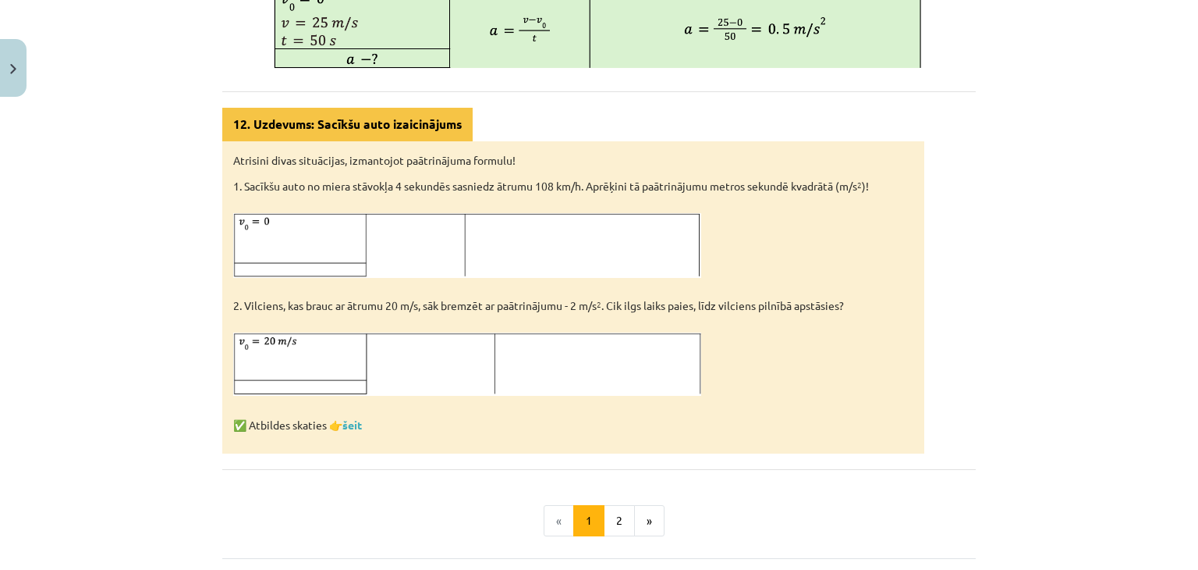
scroll to position [808, 0]
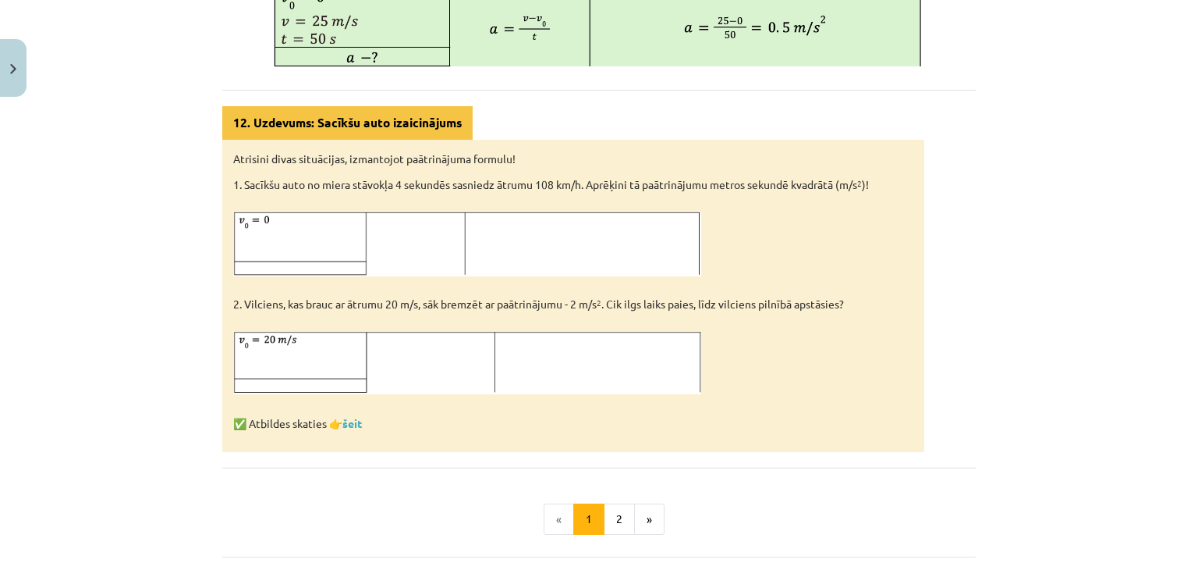
click at [447, 373] on img at bounding box center [467, 362] width 468 height 63
click at [623, 504] on button "2" at bounding box center [619, 518] width 31 height 31
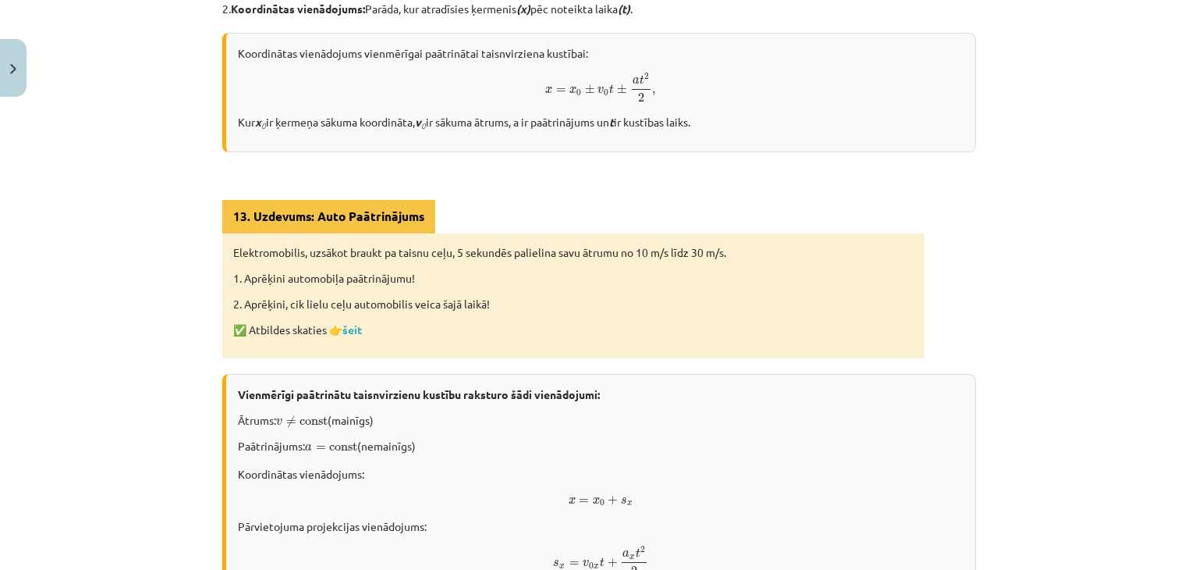
scroll to position [947, 0]
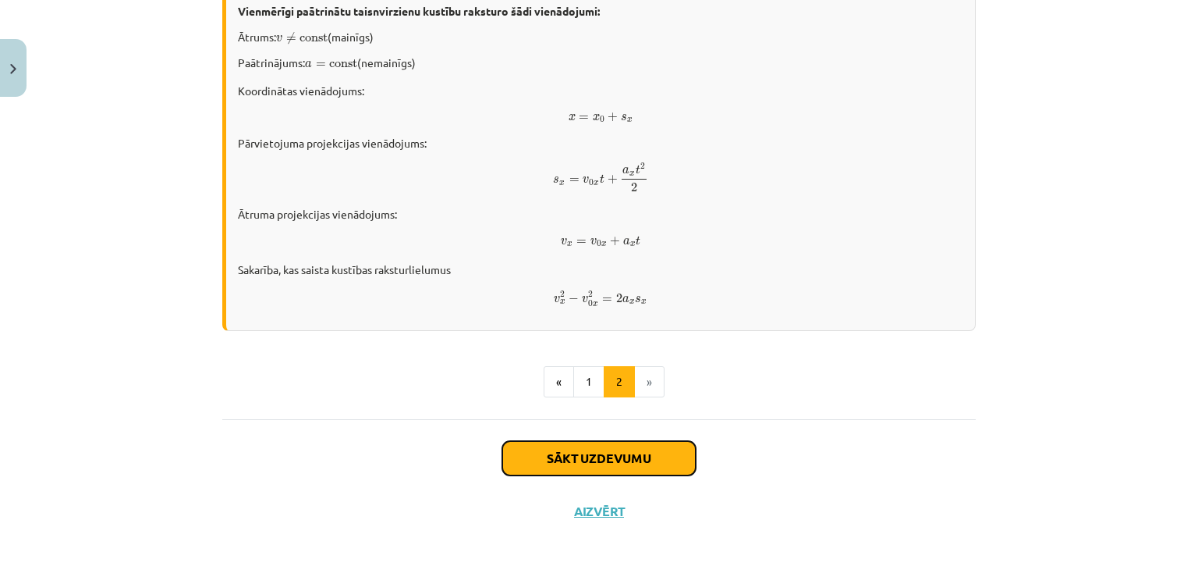
click at [610, 447] on button "Sākt uzdevumu" at bounding box center [598, 458] width 193 height 34
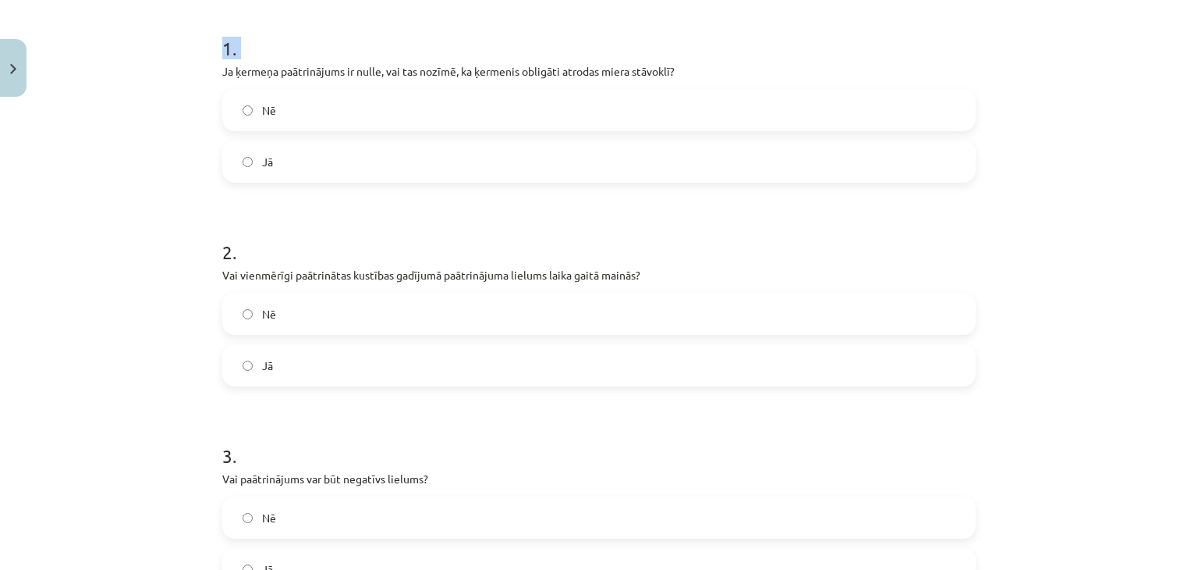
scroll to position [502, 0]
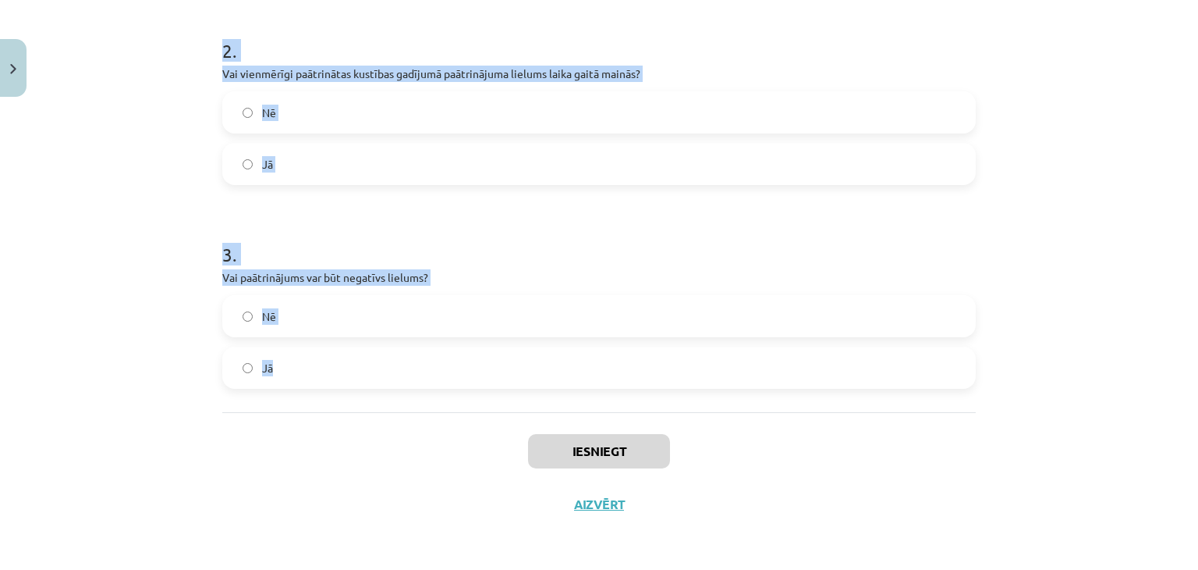
drag, startPoint x: 214, startPoint y: 330, endPoint x: 459, endPoint y: 406, distance: 256.4
click at [459, 406] on div "6 XP Saņemsi Sarežģīts 62 pilda Apraksts Uzdevums Palīdzība 1 . Ja ķermeņa paāt…" at bounding box center [599, 66] width 772 height 928
click at [459, 406] on div "1 . Ja ķermeņa paātrinājums ir nulle, vai tas nozīmē, ka ķermenis obligāti atro…" at bounding box center [599, 88] width 754 height 648
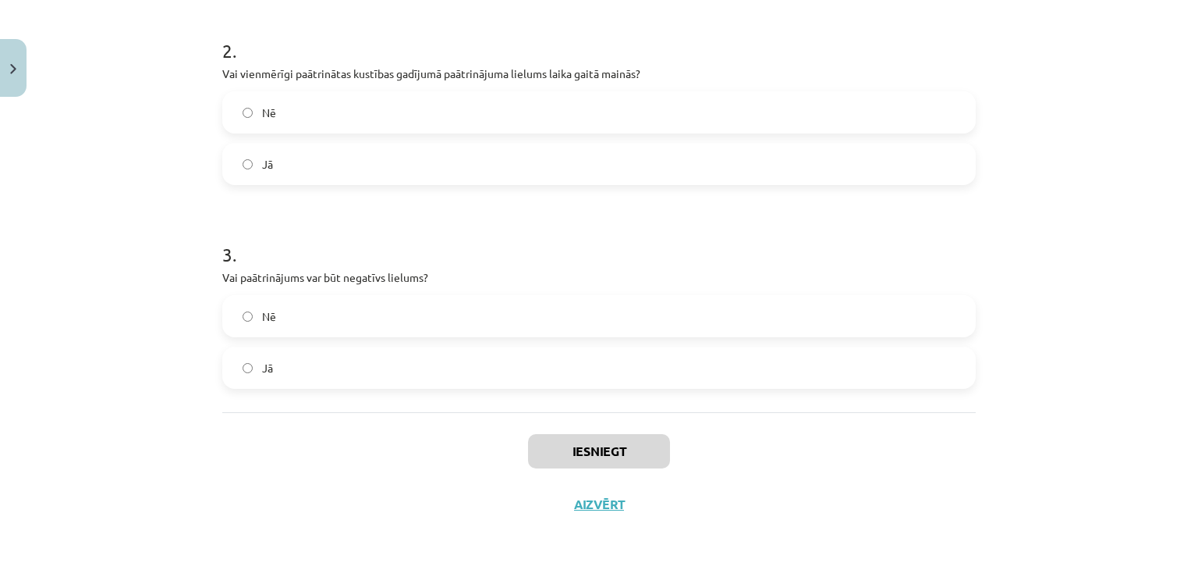
click at [350, 303] on label "Nē" at bounding box center [599, 315] width 751 height 39
click at [299, 147] on label "Jā" at bounding box center [599, 163] width 751 height 39
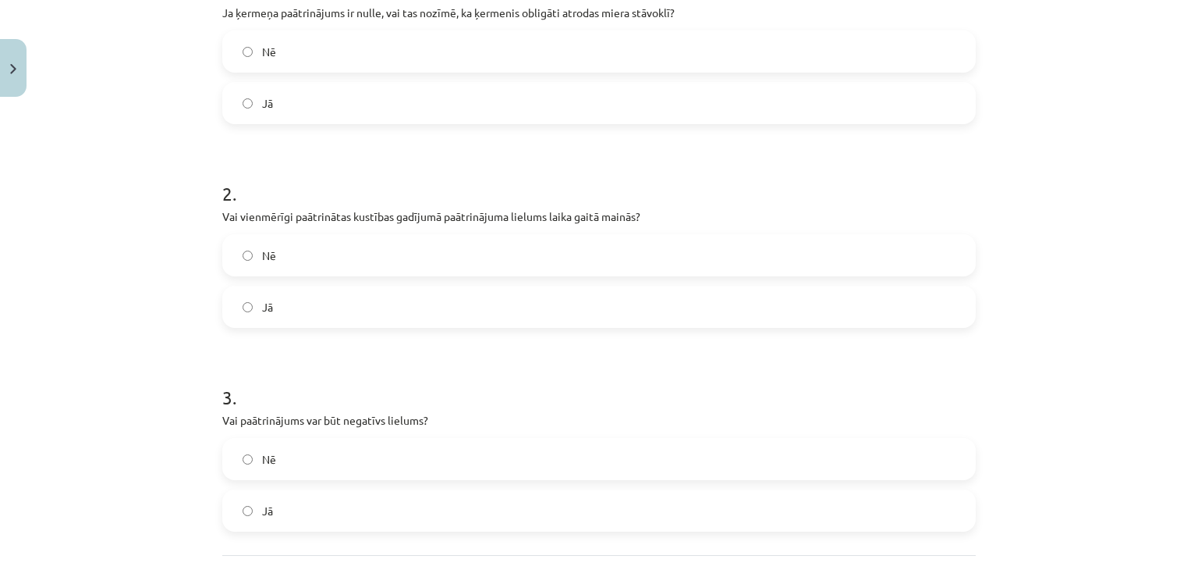
scroll to position [358, 0]
click at [724, 27] on div "1 . Ja ķermeņa paātrinājums ir nulle, vai tas nozīmē, ka ķermenis obligāti atro…" at bounding box center [599, 38] width 754 height 172
click at [719, 46] on label "Nē" at bounding box center [599, 52] width 751 height 39
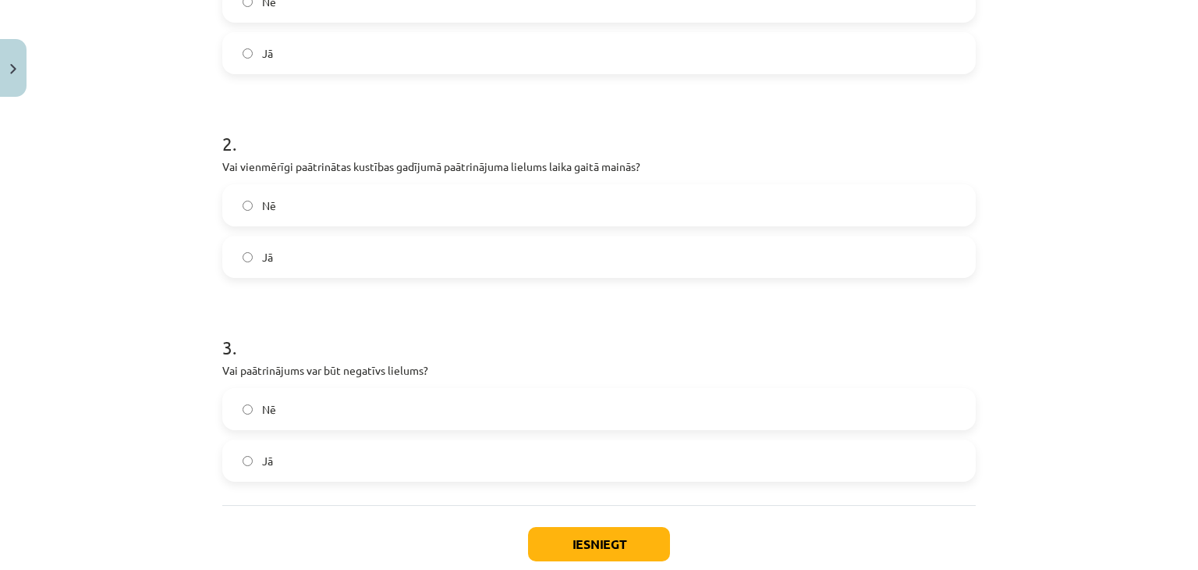
scroll to position [502, 0]
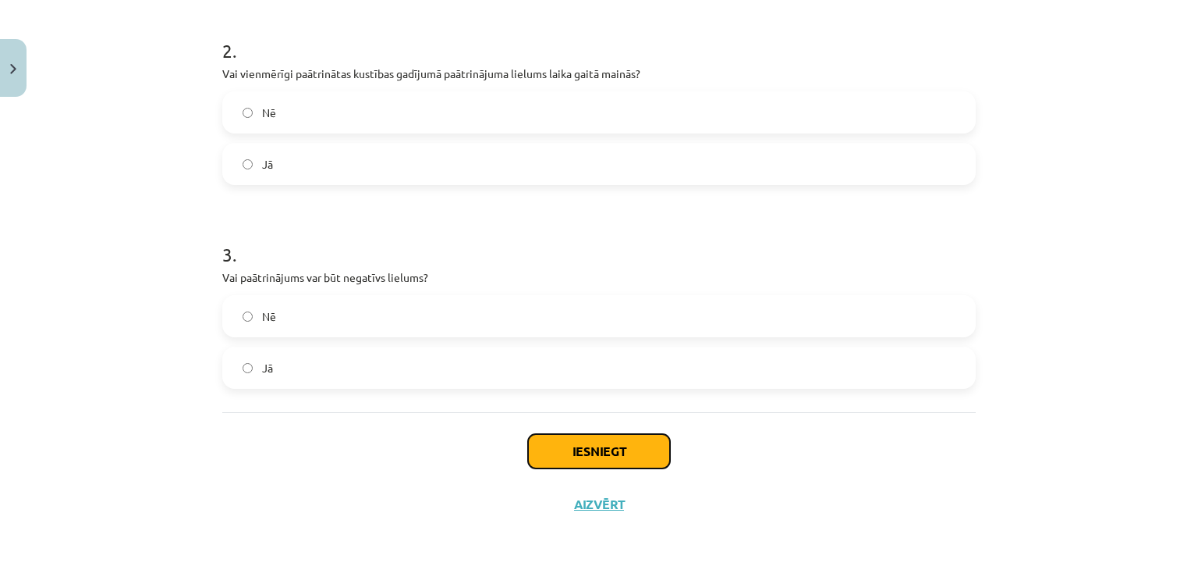
click at [577, 453] on button "Iesniegt" at bounding box center [599, 451] width 142 height 34
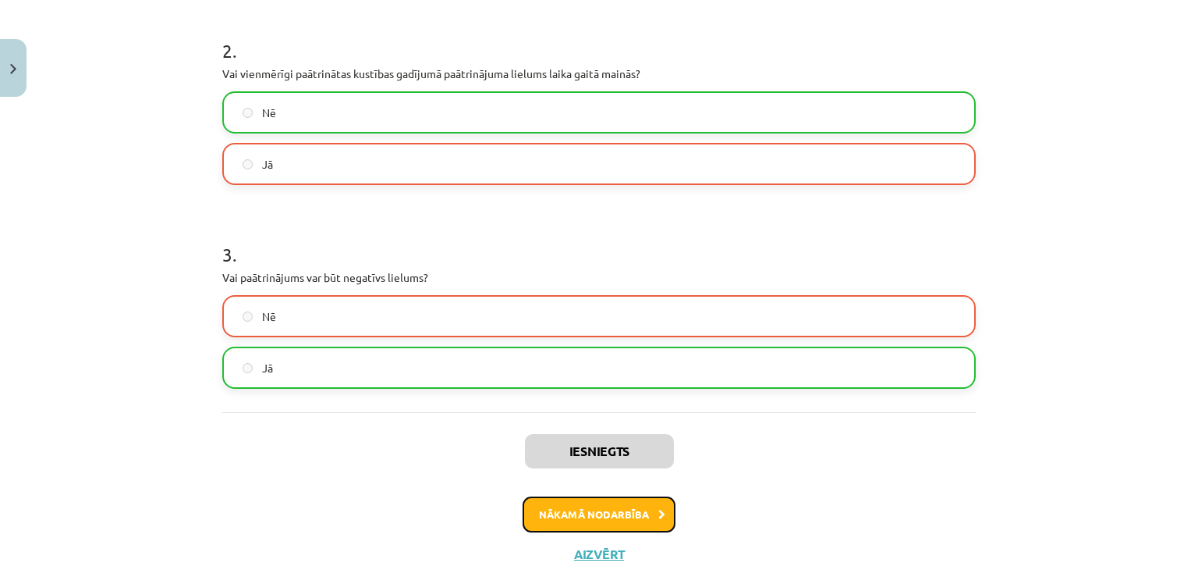
click at [578, 505] on button "Nākamā nodarbība" at bounding box center [599, 514] width 153 height 36
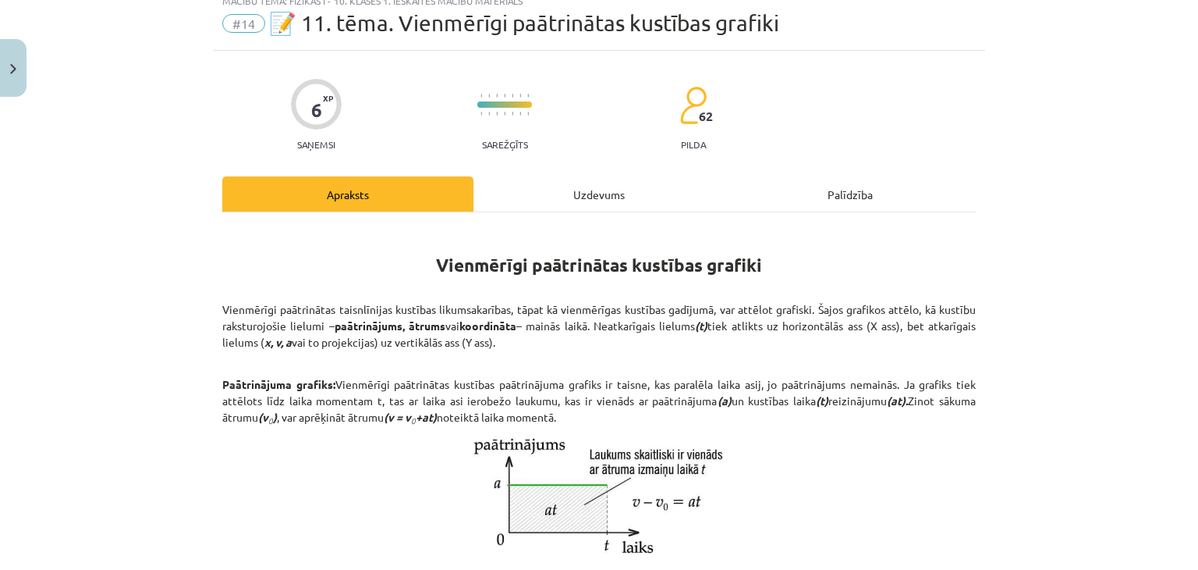
scroll to position [39, 0]
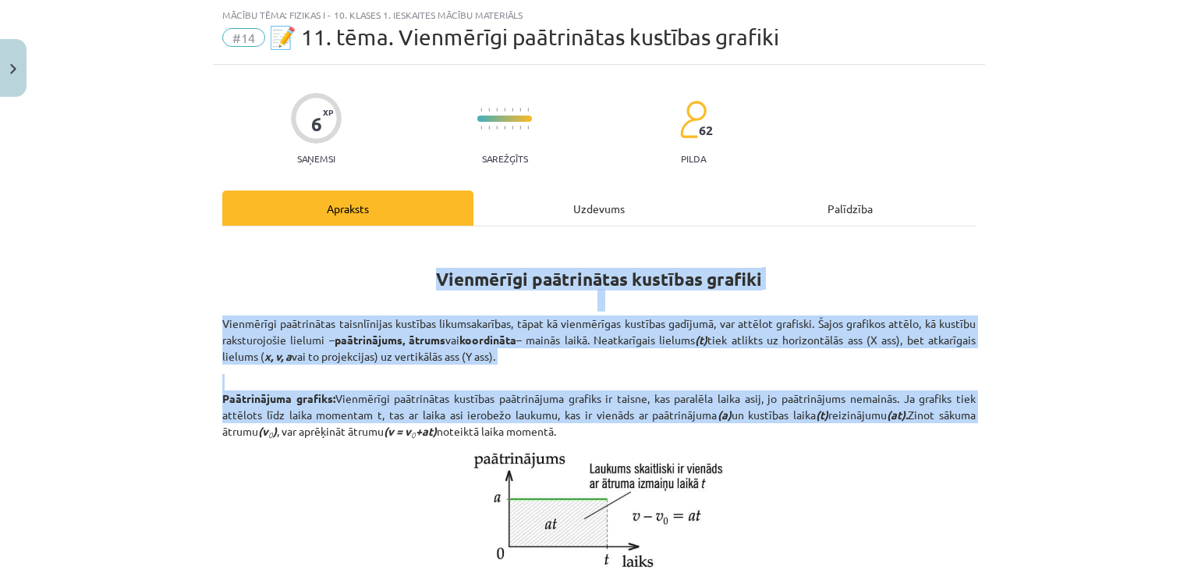
drag, startPoint x: 1184, startPoint y: 222, endPoint x: 1198, endPoint y: 411, distance: 189.3
click at [1186, 411] on div "Mācību tēma: Fizikas i - 10. klases 1. ieskaites mācību materiāls #14 📝 11. tēm…" at bounding box center [599, 285] width 1198 height 570
click at [1161, 396] on div "Mācību tēma: Fizikas i - 10. klases 1. ieskaites mācību materiāls #14 📝 11. tēm…" at bounding box center [599, 285] width 1198 height 570
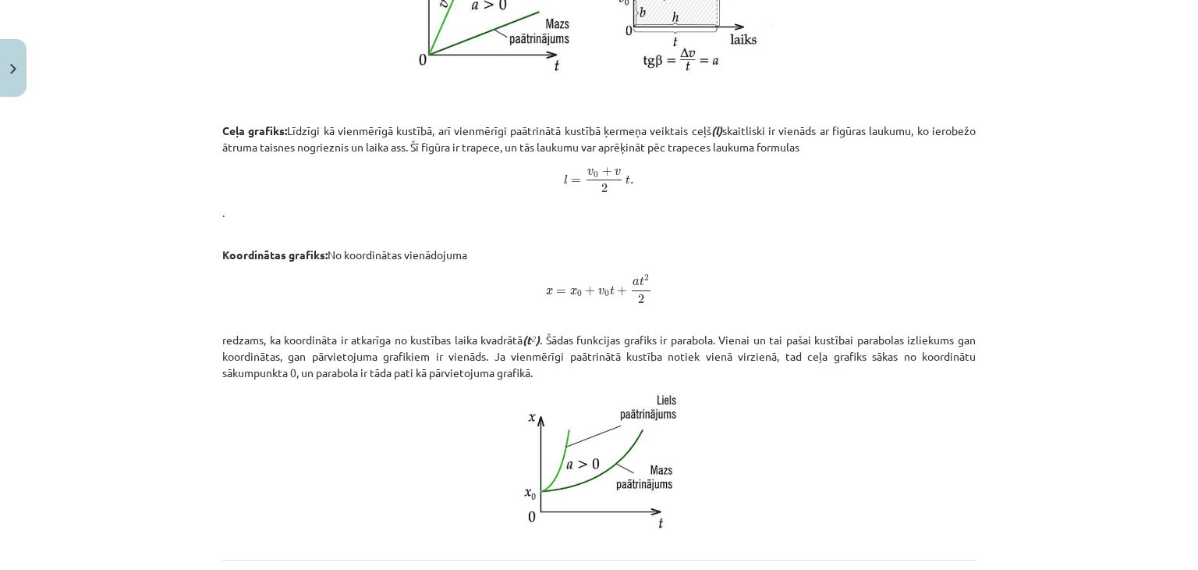
scroll to position [866, 0]
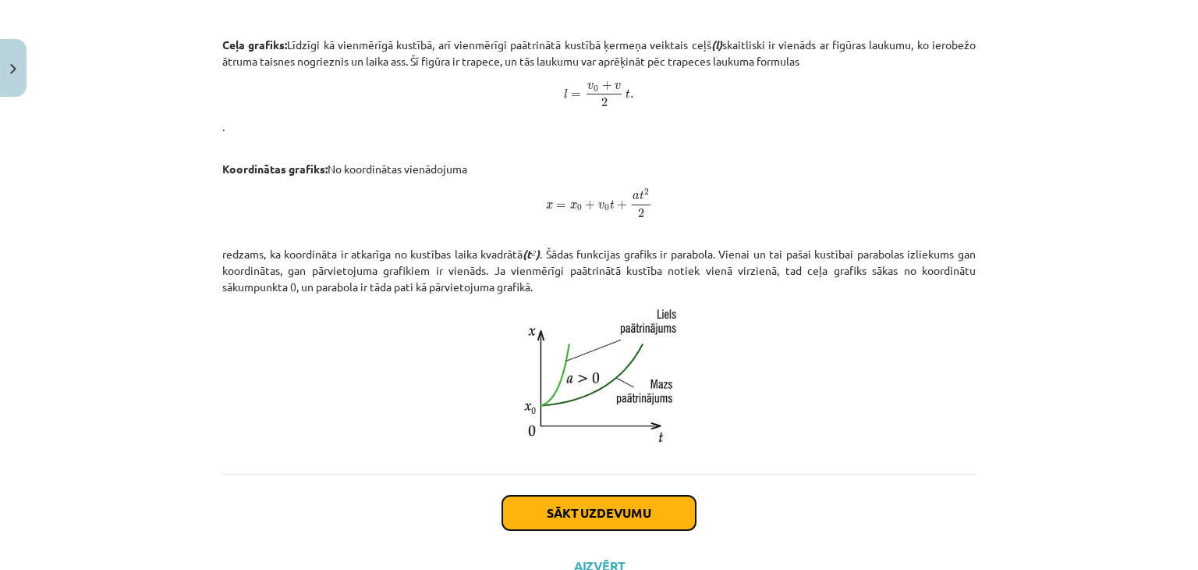
click at [605, 499] on button "Sākt uzdevumu" at bounding box center [598, 512] width 193 height 34
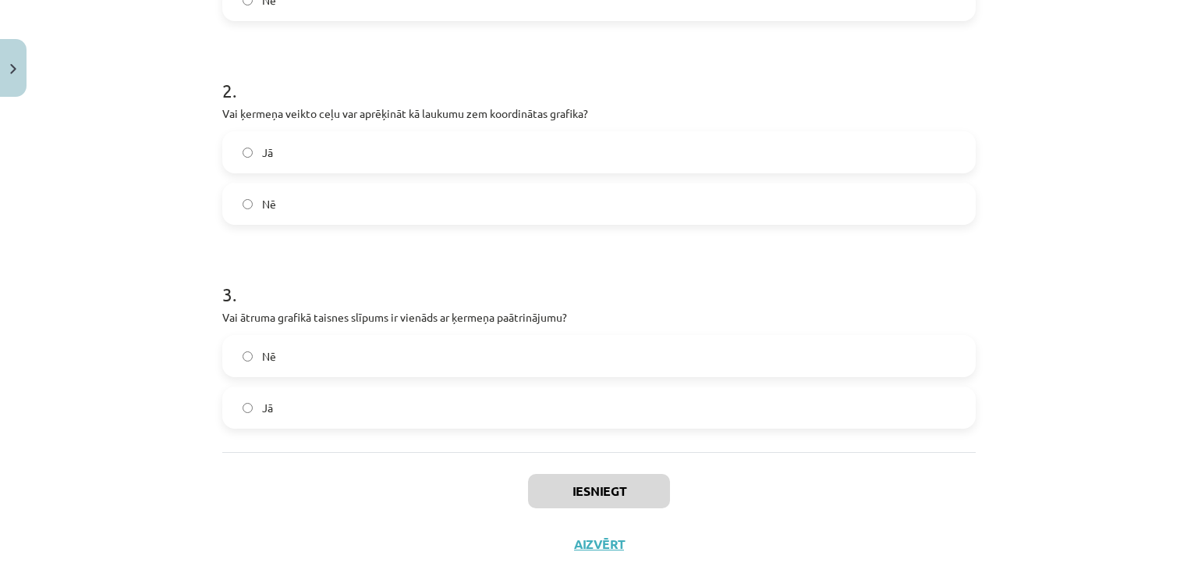
scroll to position [502, 0]
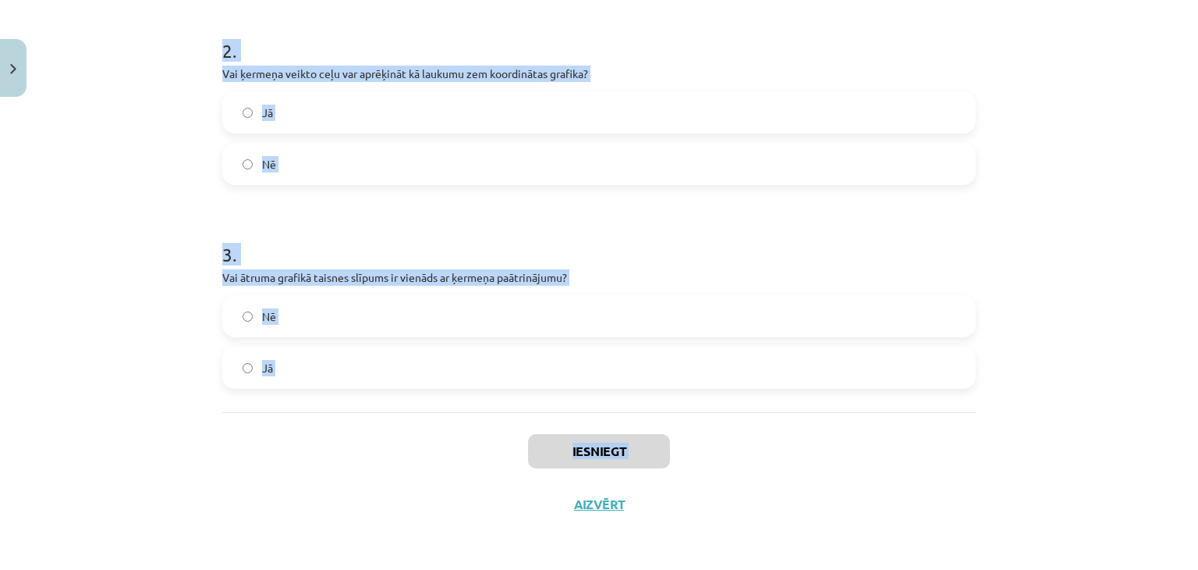
drag, startPoint x: 212, startPoint y: 322, endPoint x: 421, endPoint y: 472, distance: 256.6
click at [421, 472] on div "6 XP Saņemsi Sarežģīts 62 pilda Apraksts Uzdevums Palīdzība 1 . Vai laukums, ko…" at bounding box center [599, 66] width 772 height 928
copy div "Vai laukums, ko ierobežo paātrinājuma grafiks un laika ass, ir vienāds ar ķerme…"
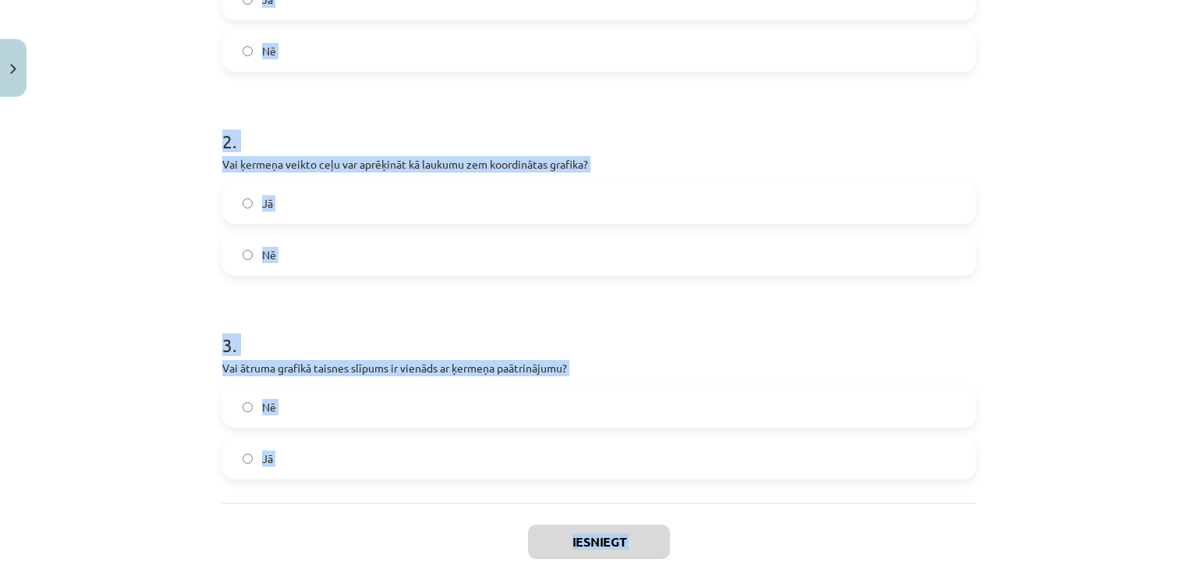
scroll to position [396, 0]
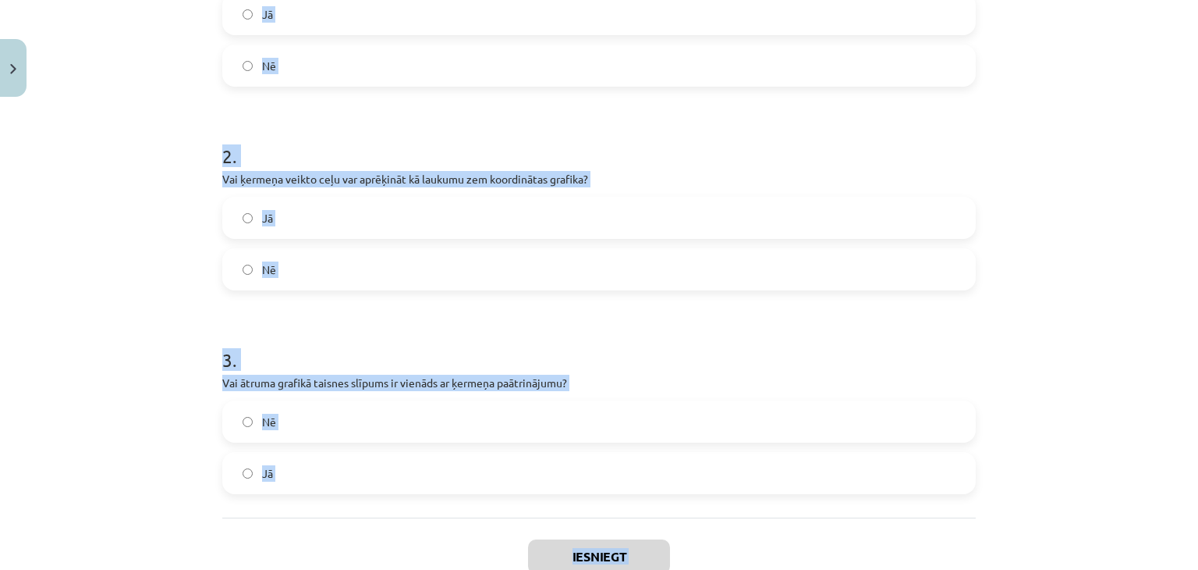
click at [813, 57] on label "Nē" at bounding box center [599, 65] width 751 height 39
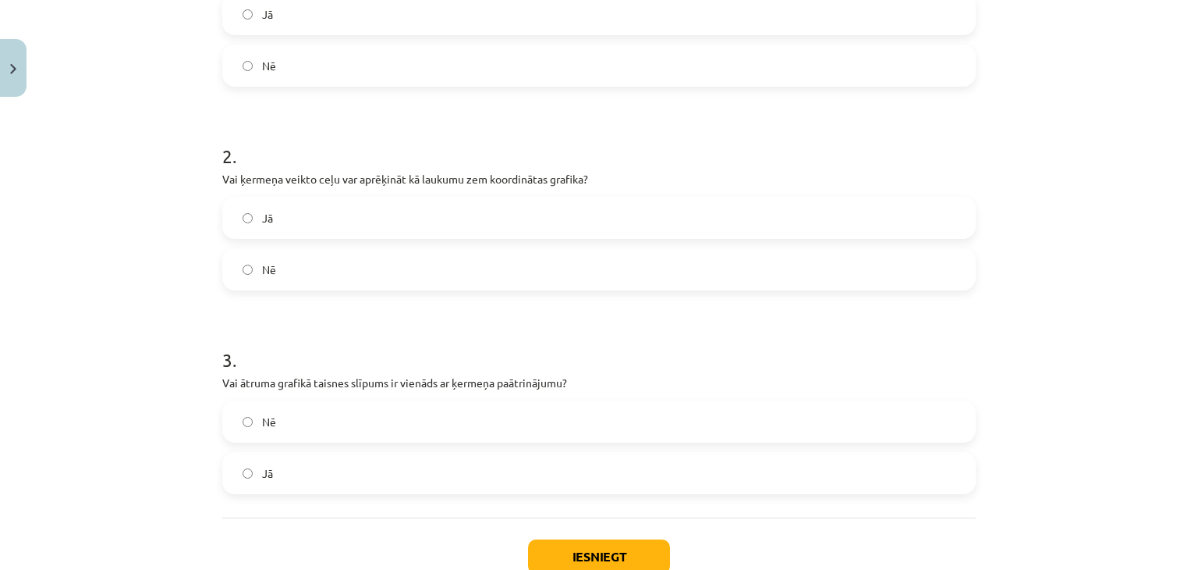
click at [818, 266] on label "Nē" at bounding box center [599, 269] width 751 height 39
click at [780, 479] on label "Jā" at bounding box center [599, 472] width 751 height 39
click at [625, 544] on button "Iesniegt" at bounding box center [599, 556] width 142 height 34
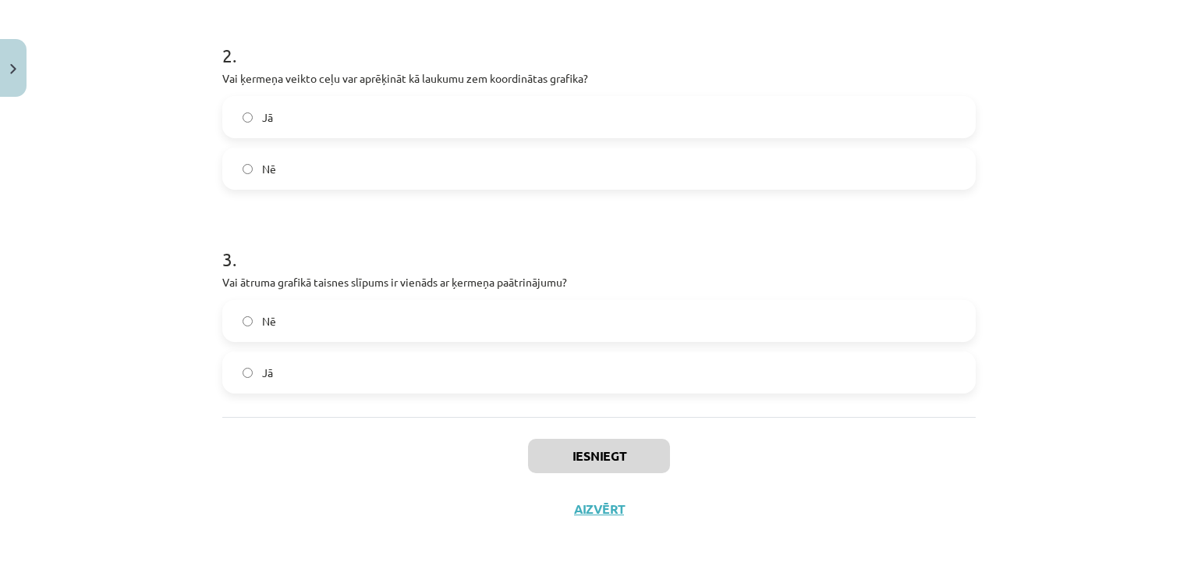
scroll to position [502, 0]
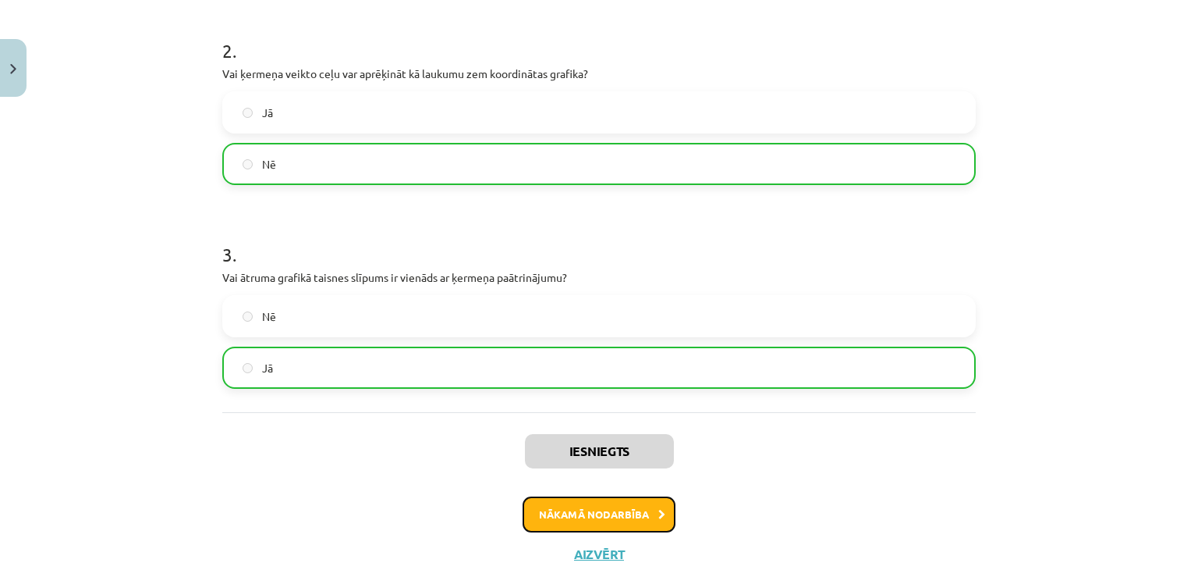
click at [647, 510] on button "Nākamā nodarbība" at bounding box center [599, 514] width 153 height 36
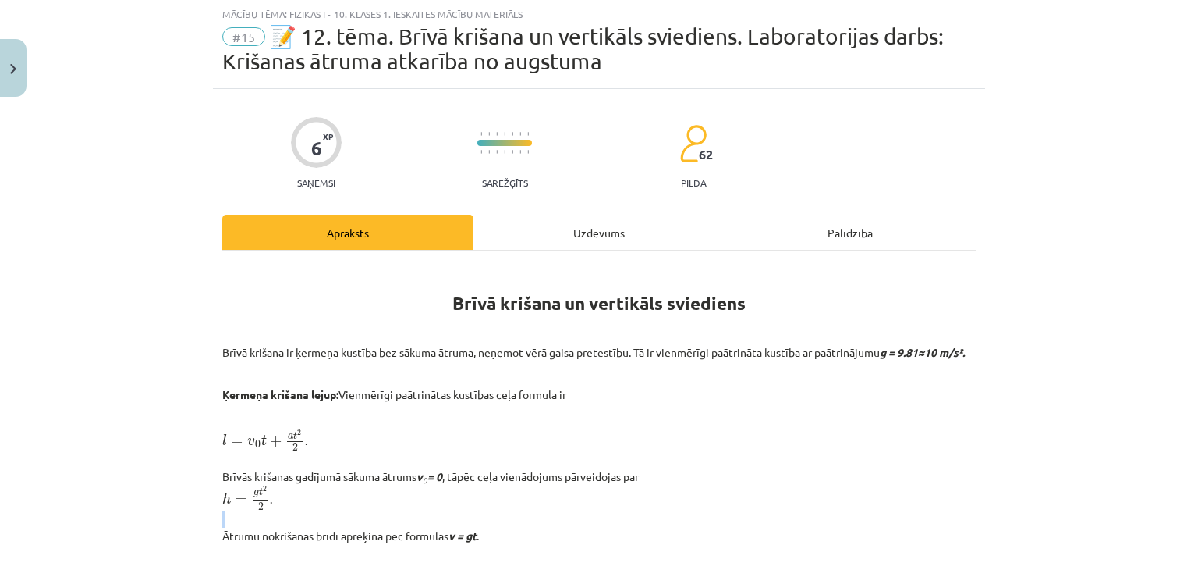
scroll to position [39, 0]
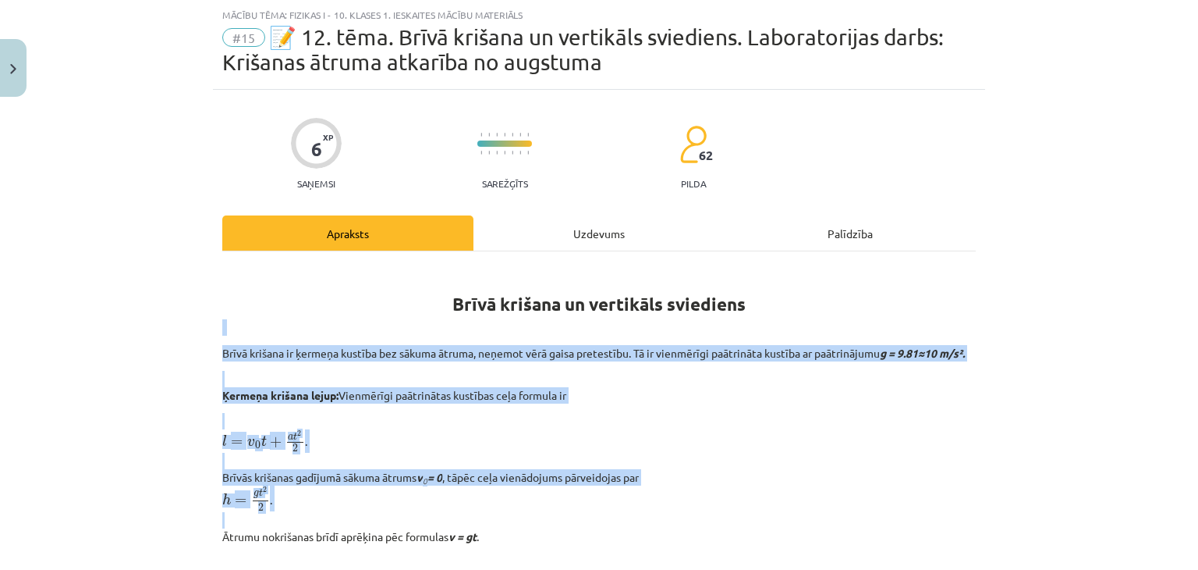
drag, startPoint x: 647, startPoint y: 510, endPoint x: 873, endPoint y: 250, distance: 344.5
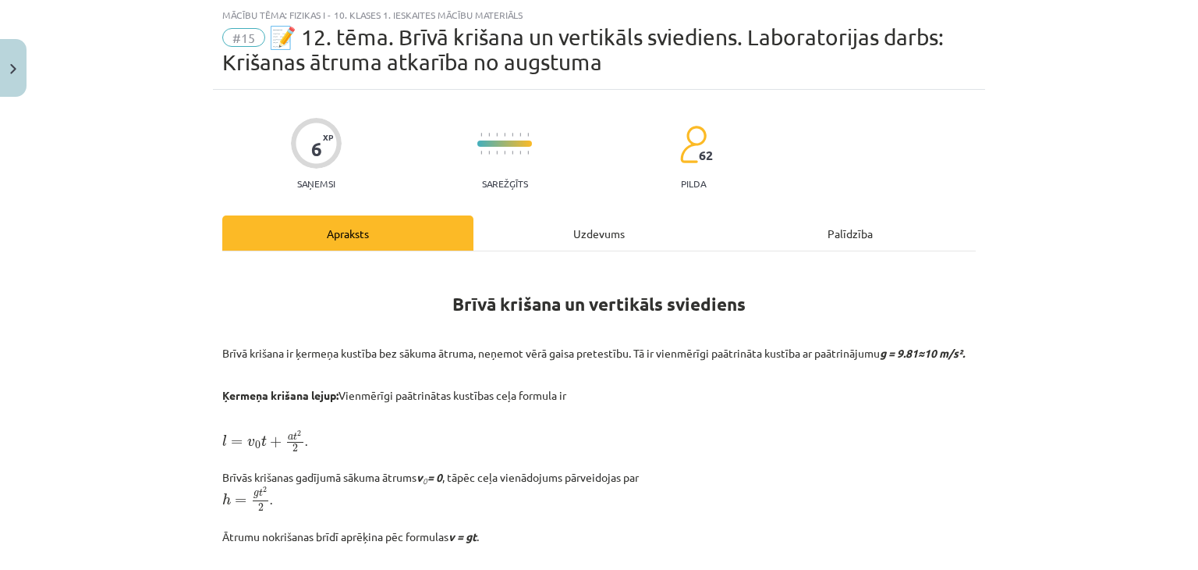
click at [1125, 188] on div "Mācību tēma: Fizikas i - 10. klases 1. ieskaites mācību materiāls #15 📝 12. tēm…" at bounding box center [599, 285] width 1198 height 570
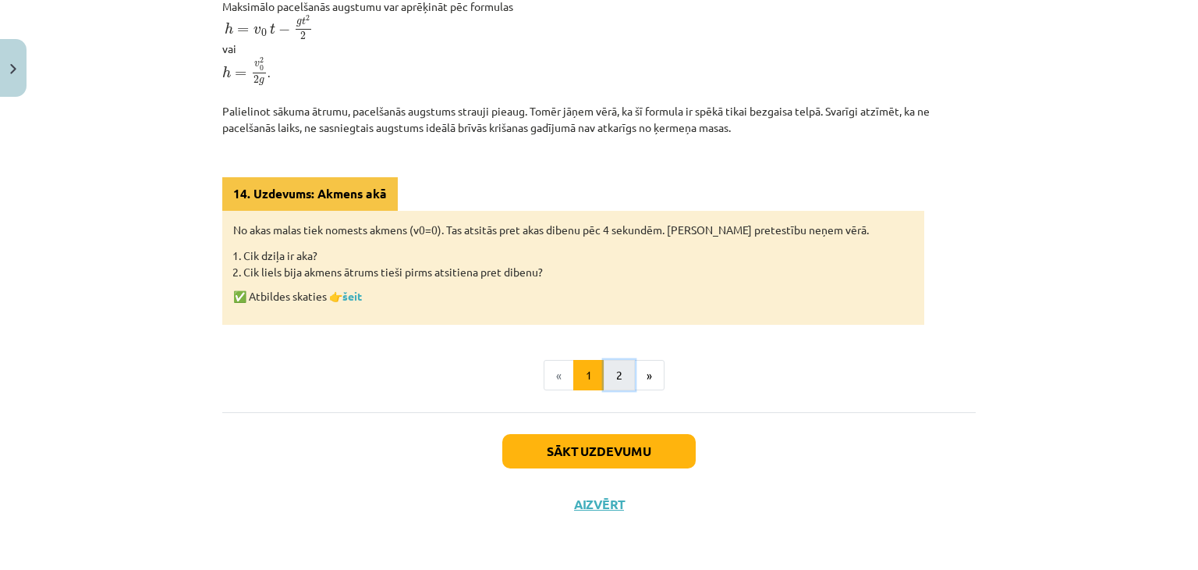
click at [609, 382] on button "2" at bounding box center [619, 375] width 31 height 31
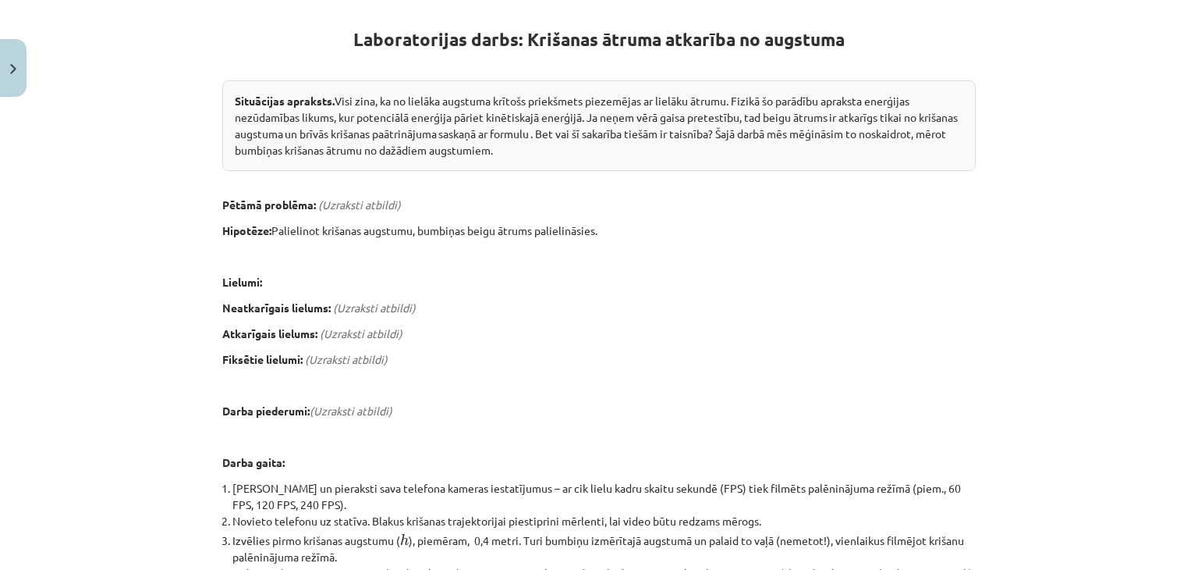
scroll to position [1530, 0]
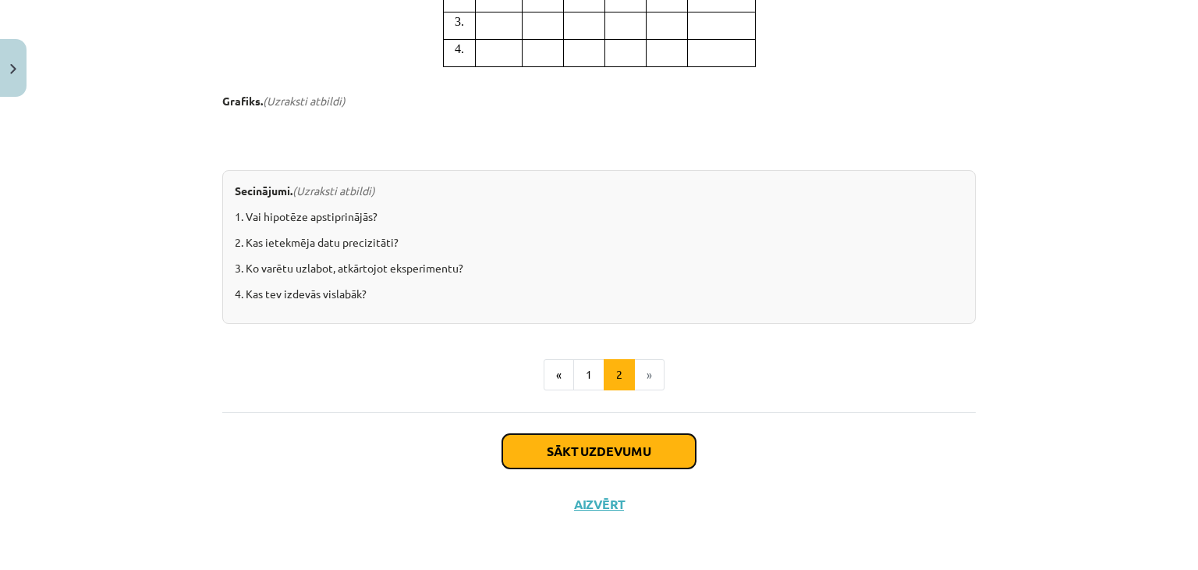
click at [627, 442] on button "Sākt uzdevumu" at bounding box center [598, 451] width 193 height 34
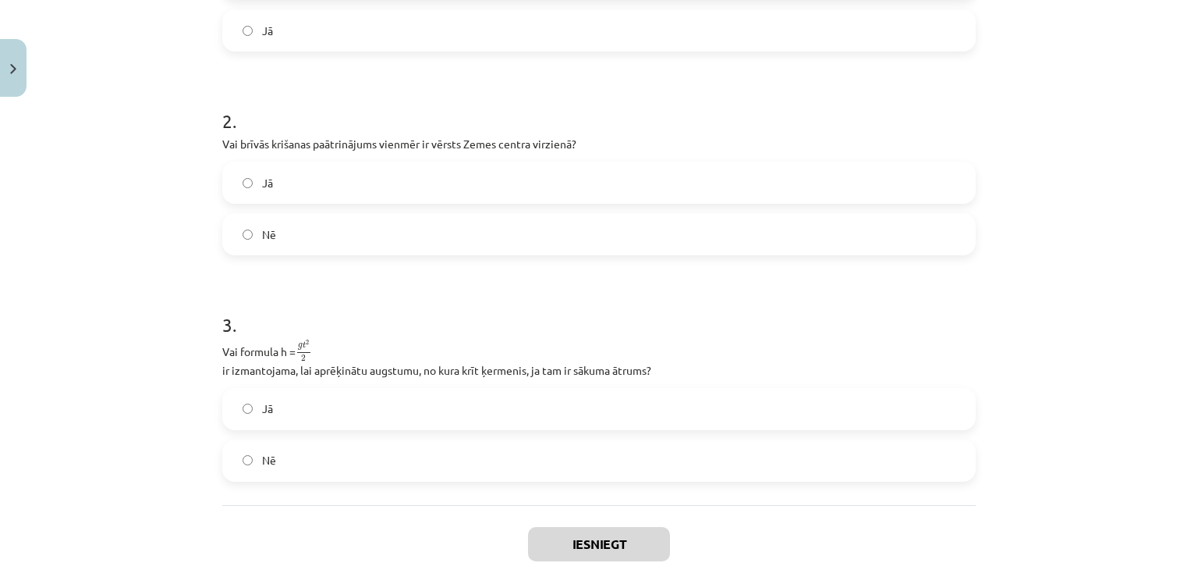
scroll to position [565, 0]
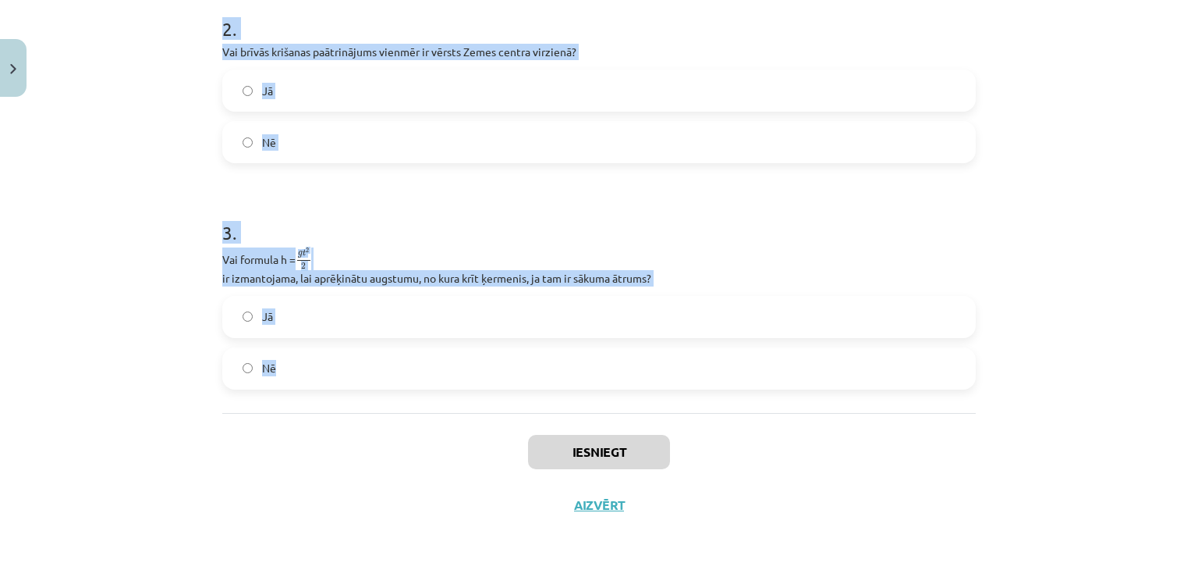
drag, startPoint x: 212, startPoint y: 352, endPoint x: 335, endPoint y: 389, distance: 128.6
click at [335, 389] on div "6 XP Saņemsi Sarežģīts 62 pilda Apraksts Uzdevums Palīdzība 1 . Vai brīvās kriš…" at bounding box center [599, 47] width 772 height 967
copy form "Vai brīvās krišanas gadījumā (neņemot vērā gaisa pretestību) smagāks priekšmets…"
click at [304, 75] on label "Jā" at bounding box center [599, 90] width 751 height 39
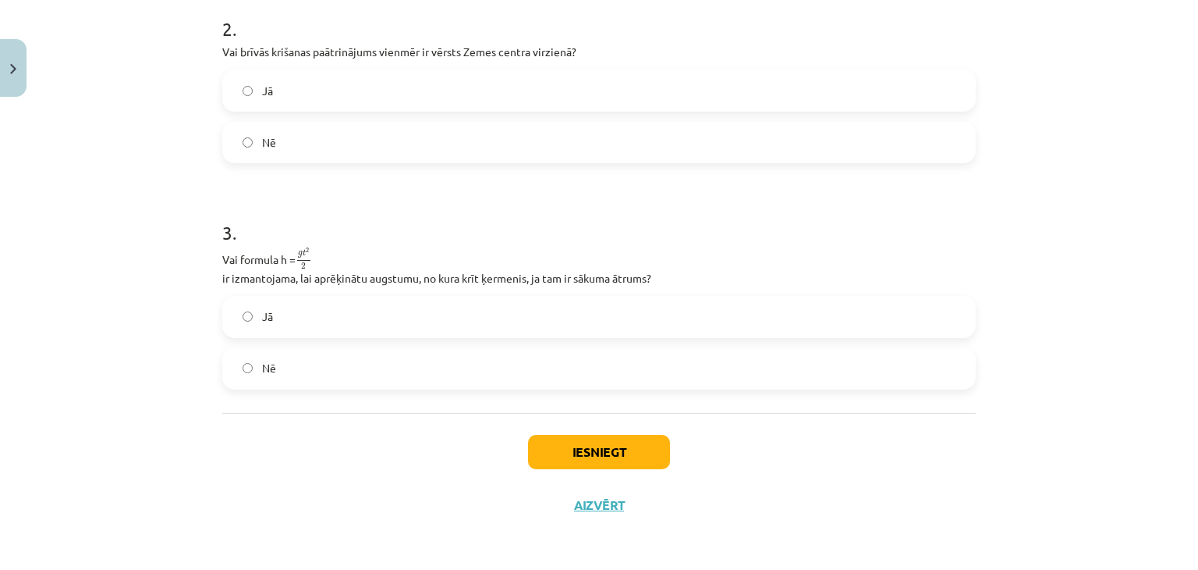
click at [247, 358] on label "Nē" at bounding box center [599, 368] width 751 height 39
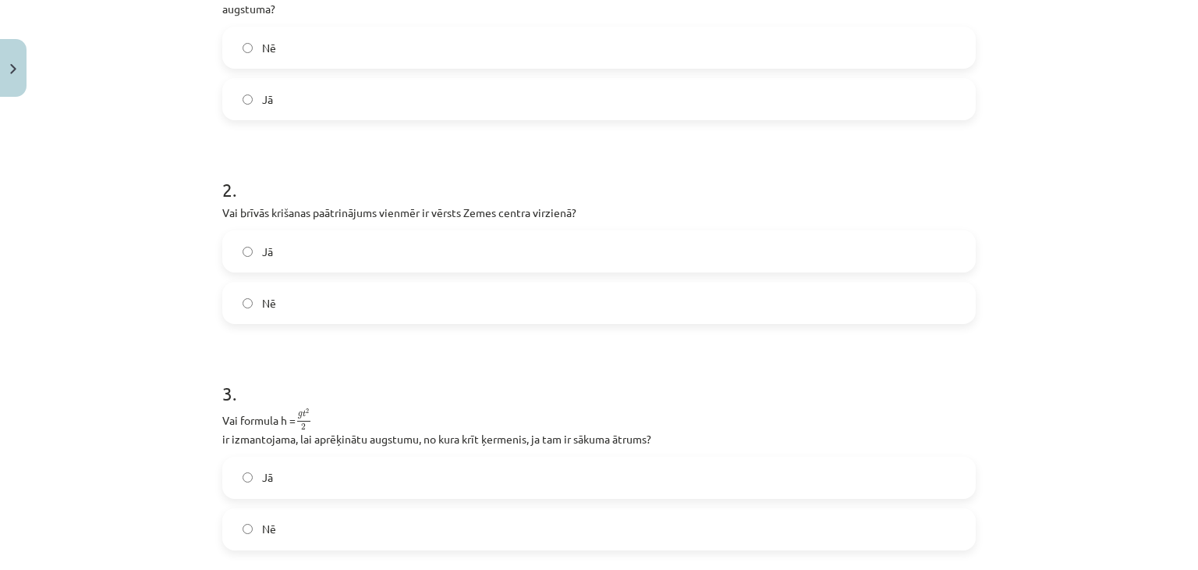
scroll to position [259, 0]
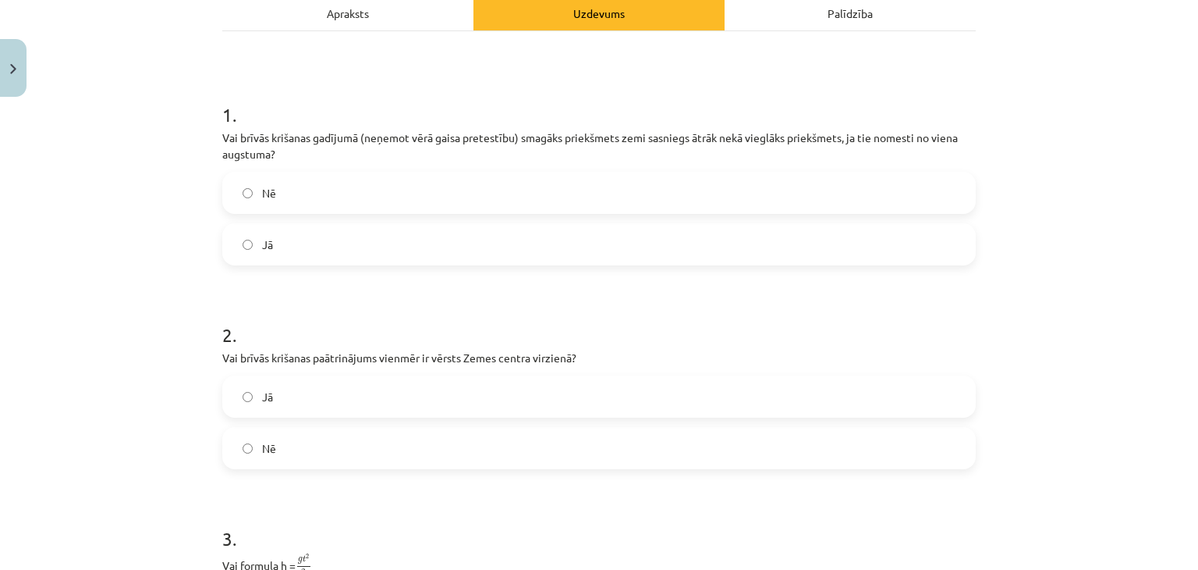
click at [705, 176] on label "Nē" at bounding box center [599, 192] width 751 height 39
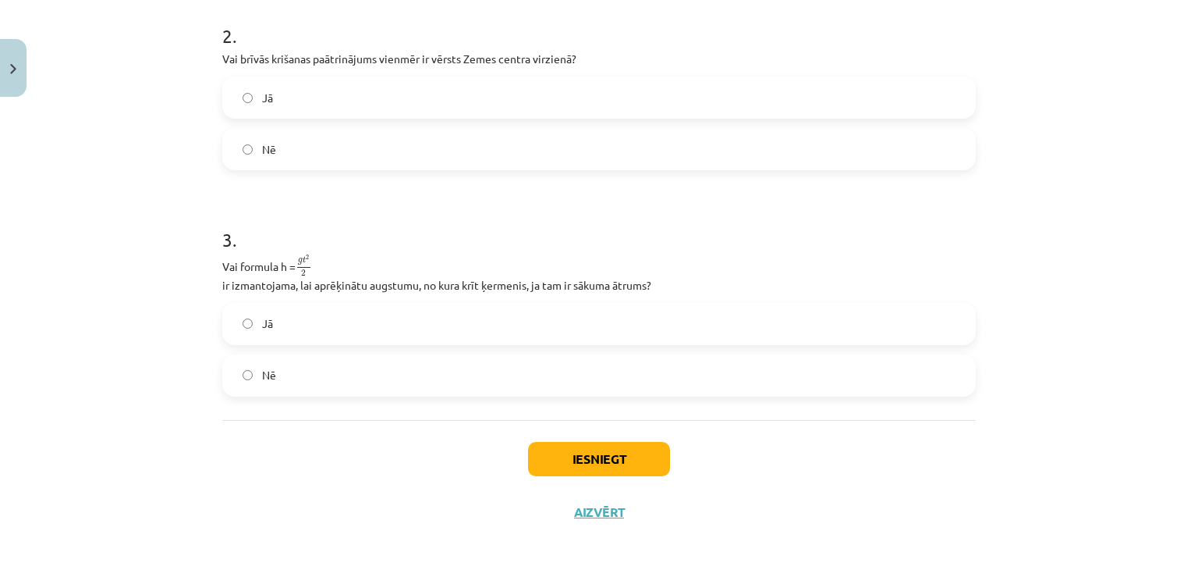
scroll to position [565, 0]
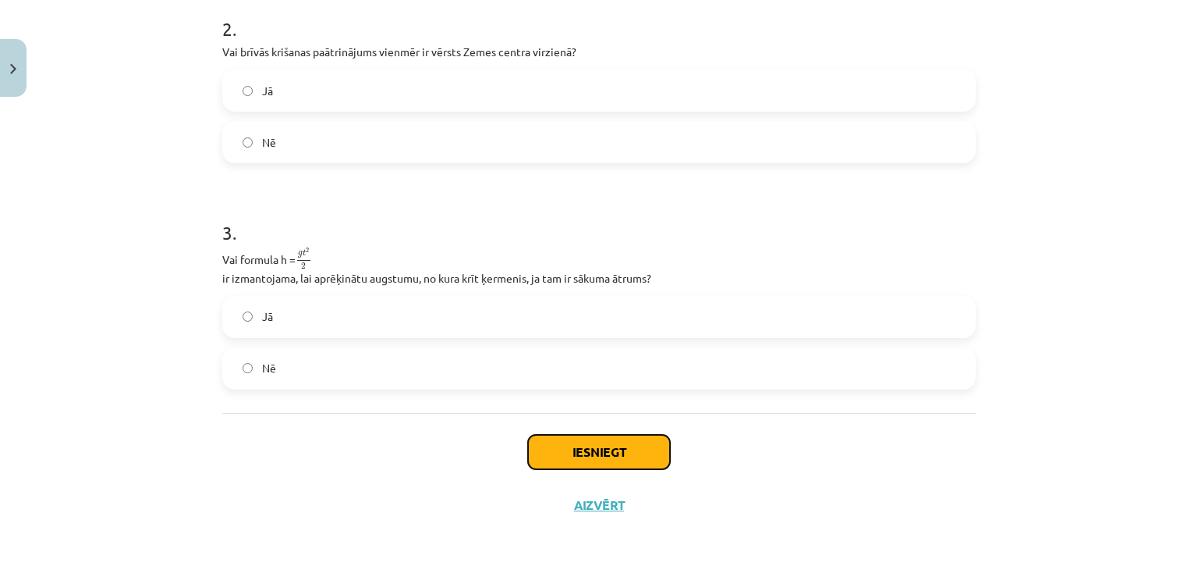
click at [570, 460] on button "Iesniegt" at bounding box center [599, 452] width 142 height 34
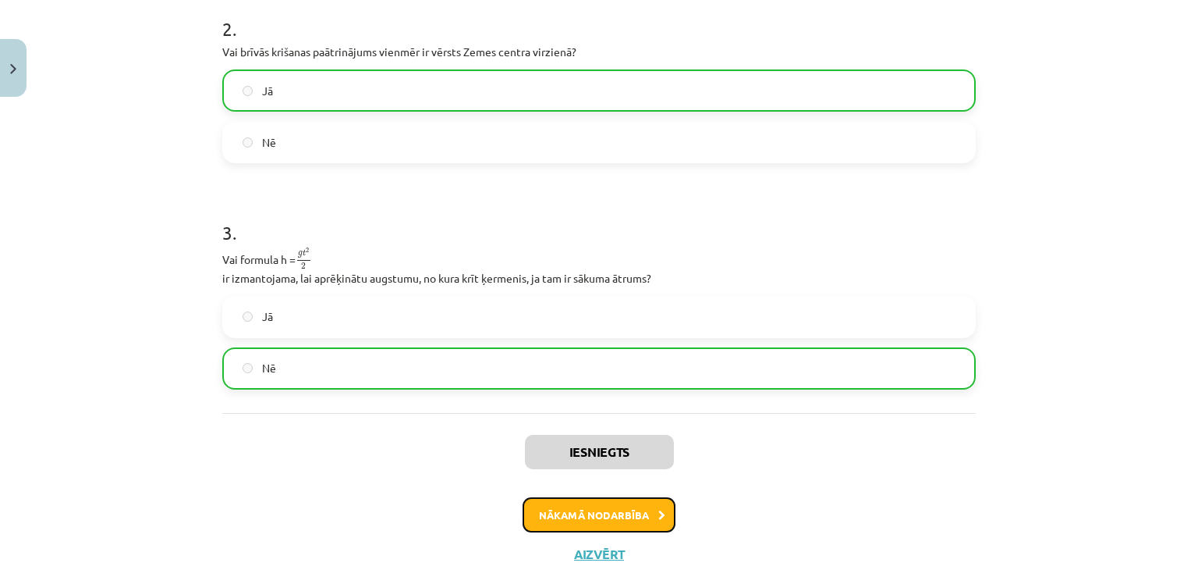
click at [575, 509] on button "Nākamā nodarbība" at bounding box center [599, 515] width 153 height 36
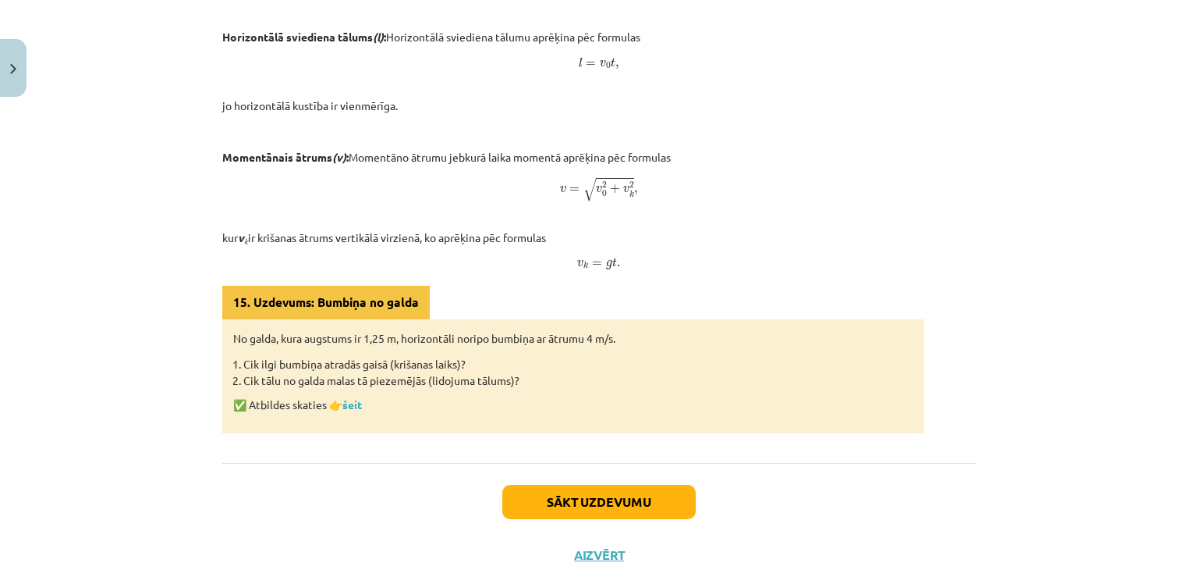
scroll to position [920, 0]
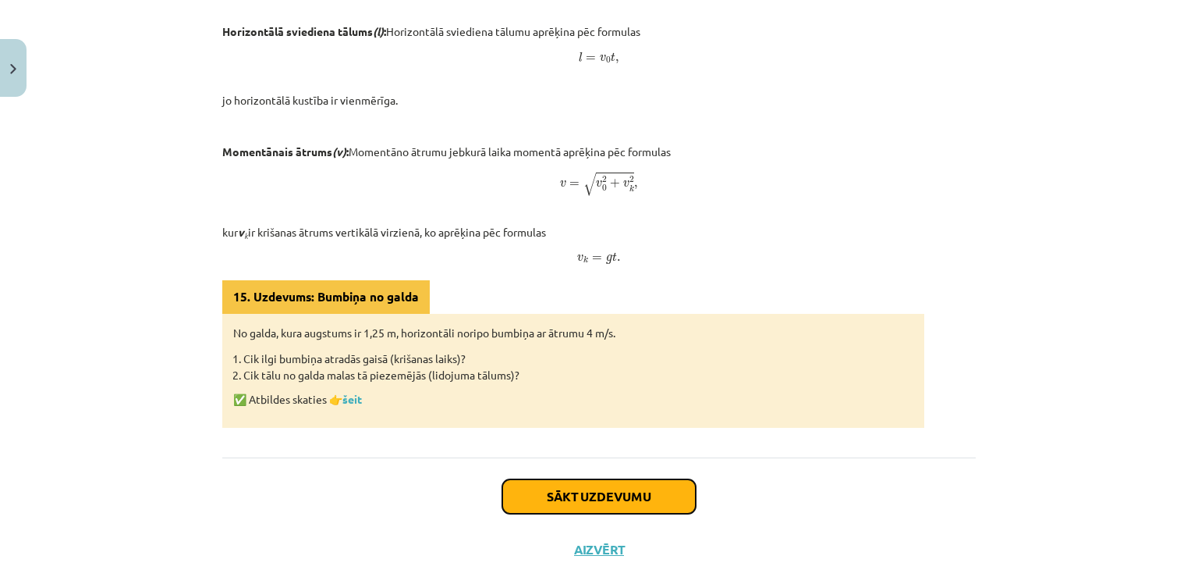
click at [577, 504] on button "Sākt uzdevumu" at bounding box center [598, 496] width 193 height 34
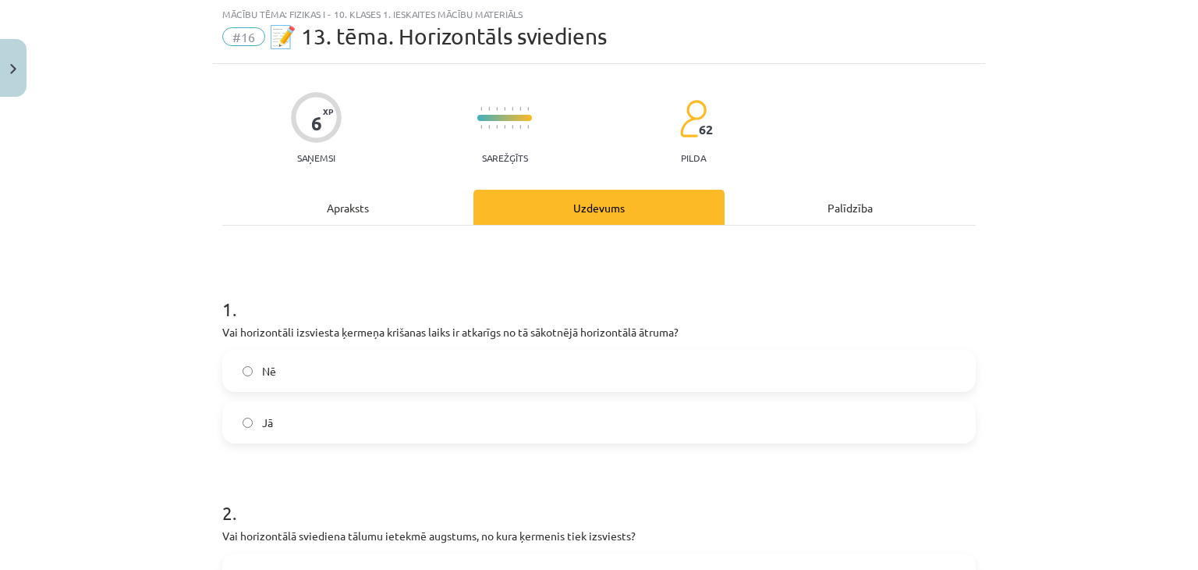
scroll to position [39, 0]
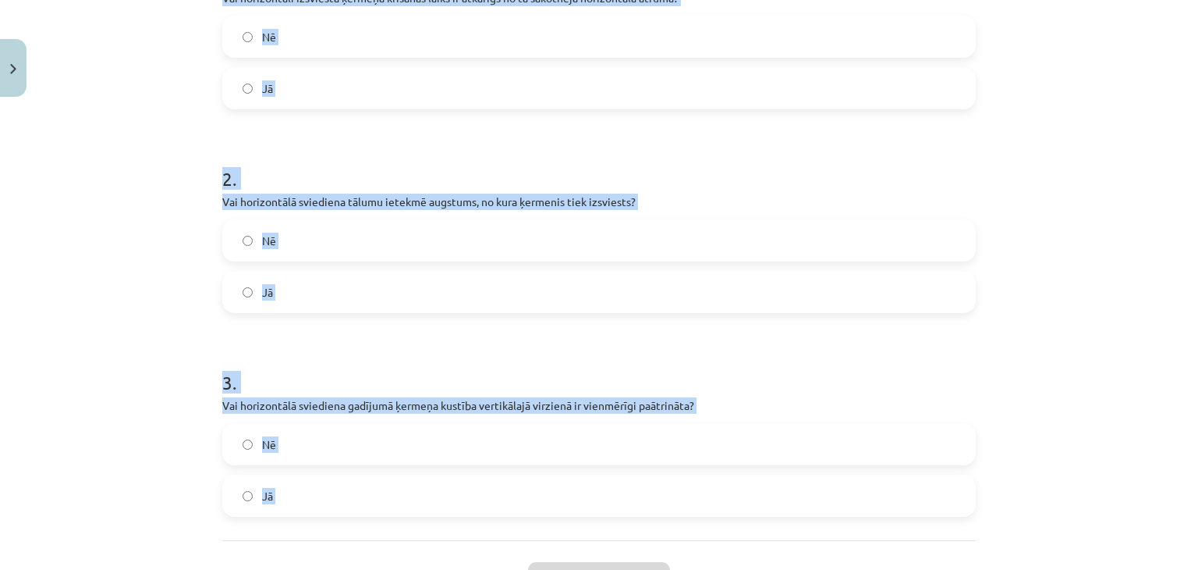
drag, startPoint x: 215, startPoint y: 325, endPoint x: 437, endPoint y: 557, distance: 321.7
click at [437, 557] on div "6 XP Saņemsi Sarežģīts 62 pilda Apraksts Uzdevums Palīdzība 1 . Vai horizontāli…" at bounding box center [599, 194] width 772 height 928
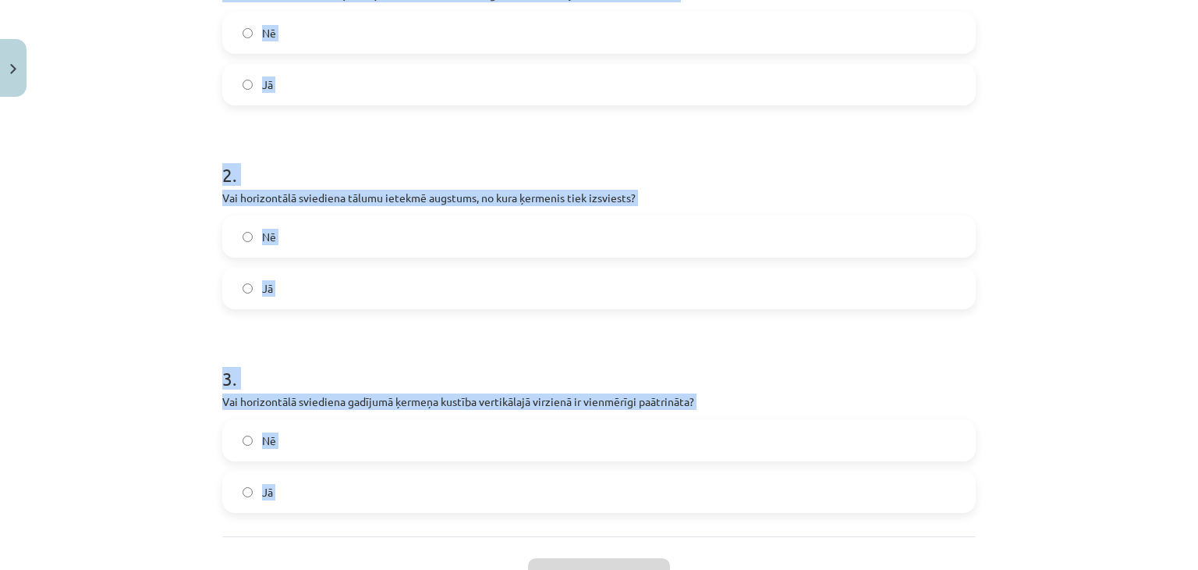
copy form "Vai horizontāli izsviesta ķermeņa krišanas laiks ir atkarīgs no tā sākotnējā ho…"
click at [399, 35] on label "Nē" at bounding box center [599, 32] width 751 height 39
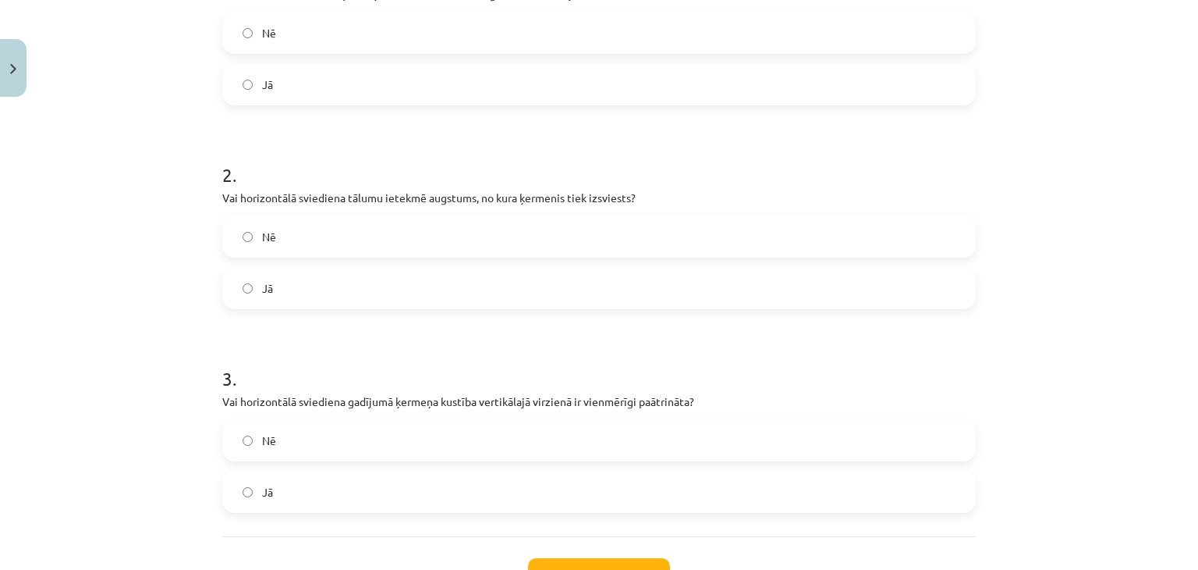
click at [406, 284] on label "Jā" at bounding box center [599, 287] width 751 height 39
click at [430, 503] on label "Jā" at bounding box center [599, 491] width 751 height 39
click at [544, 561] on button "Iesniegt" at bounding box center [599, 575] width 142 height 34
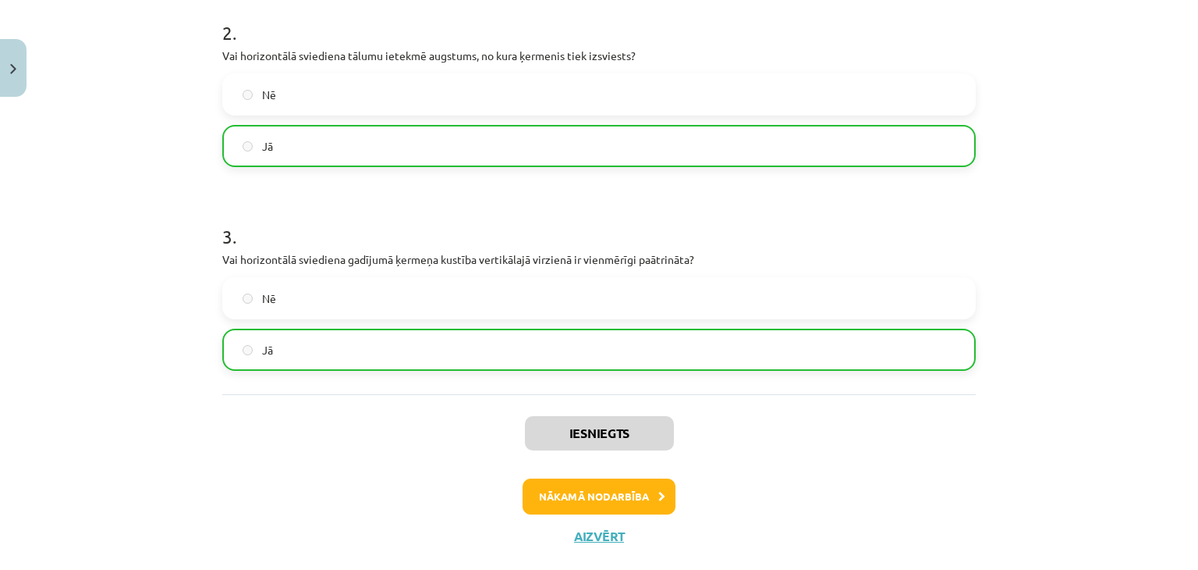
scroll to position [543, 0]
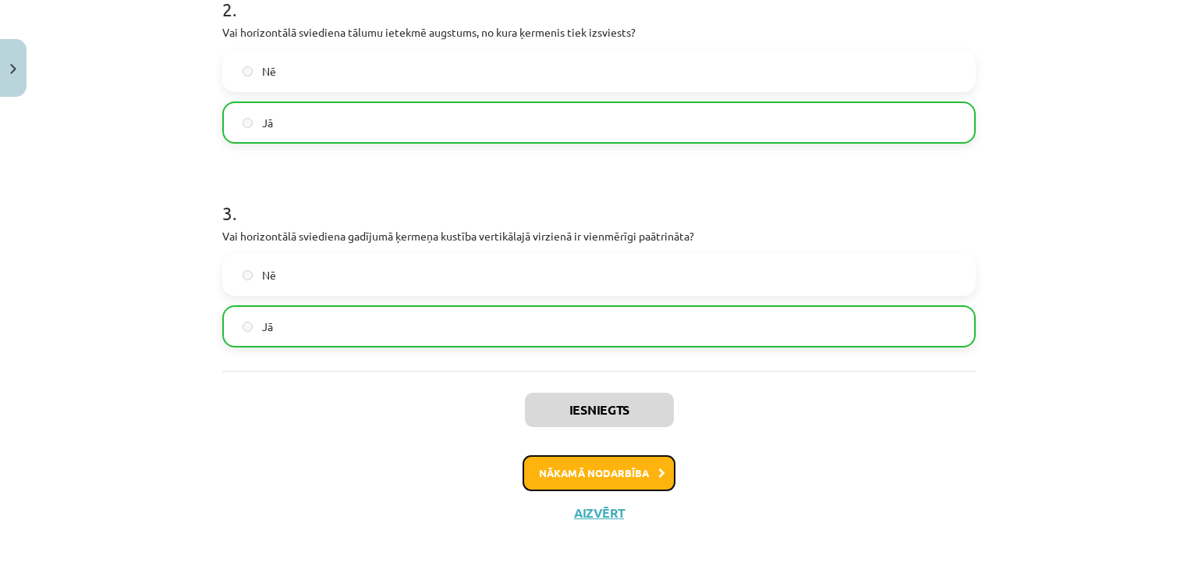
click at [651, 470] on button "Nākamā nodarbība" at bounding box center [599, 473] width 153 height 36
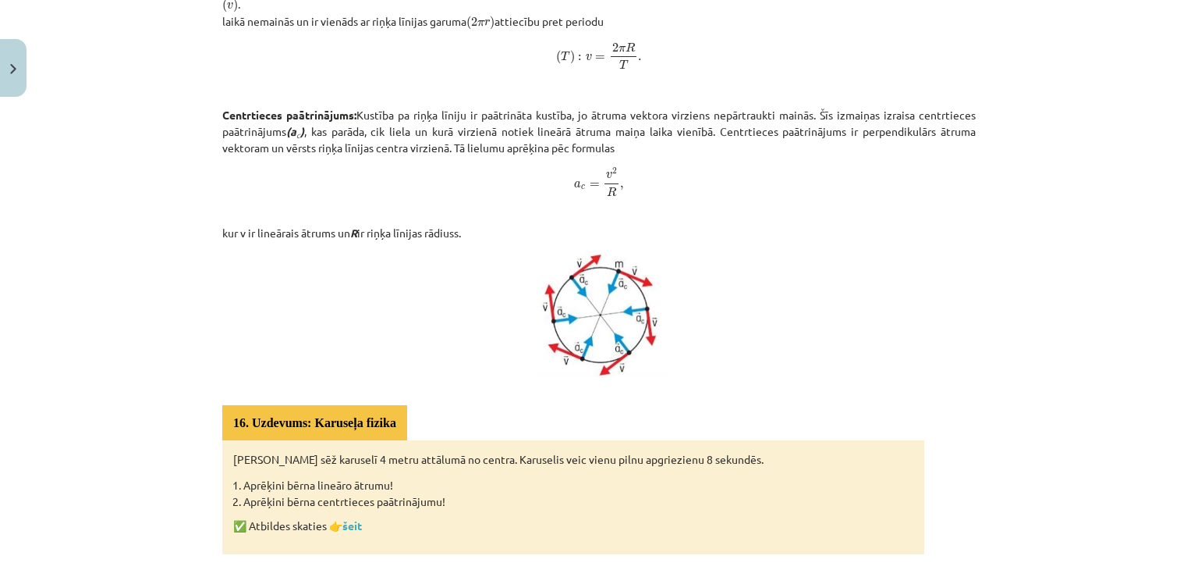
scroll to position [686, 0]
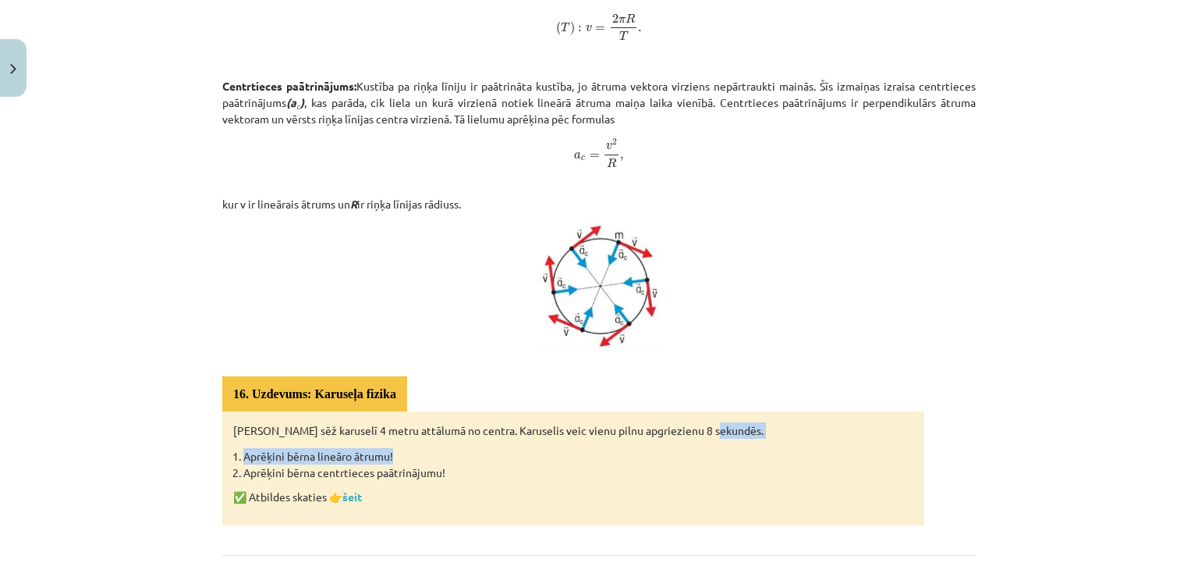
drag, startPoint x: 1175, startPoint y: 438, endPoint x: 1191, endPoint y: 431, distance: 16.8
click at [1186, 431] on div "Mācību tēma: Fizikas i - 10. klases 1. ieskaites mācību materiāls #17 📝 14. tēm…" at bounding box center [599, 285] width 1198 height 570
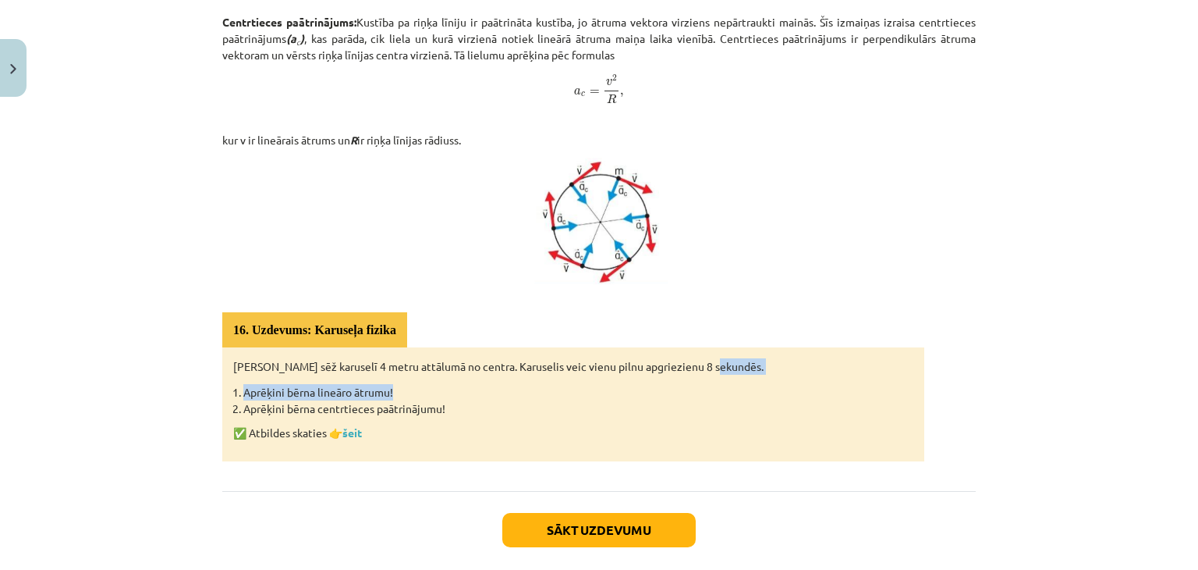
scroll to position [825, 0]
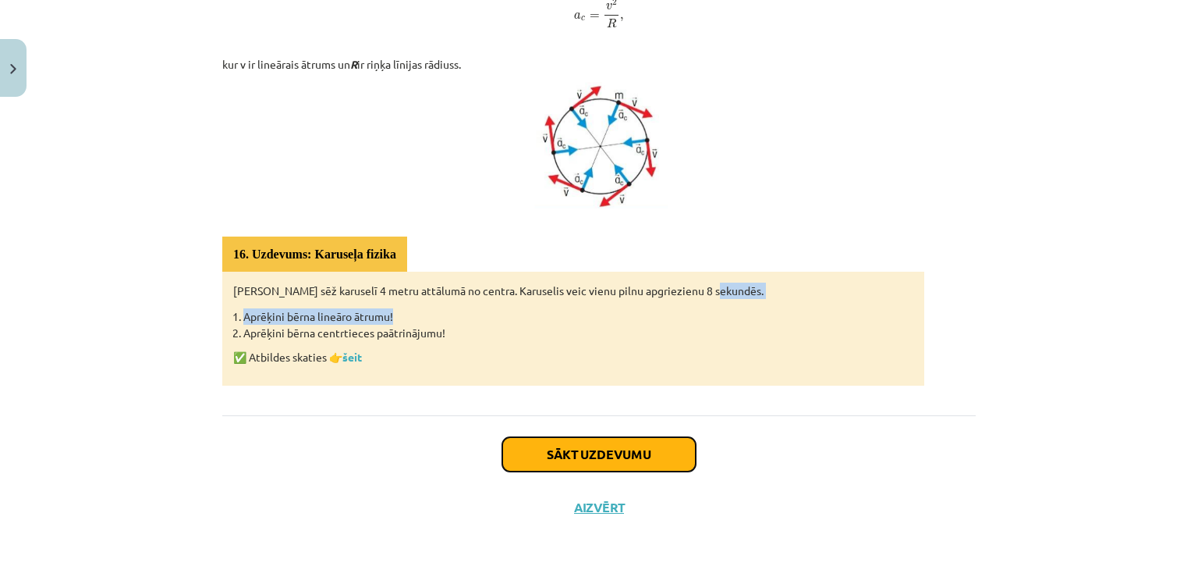
click at [638, 437] on button "Sākt uzdevumu" at bounding box center [598, 454] width 193 height 34
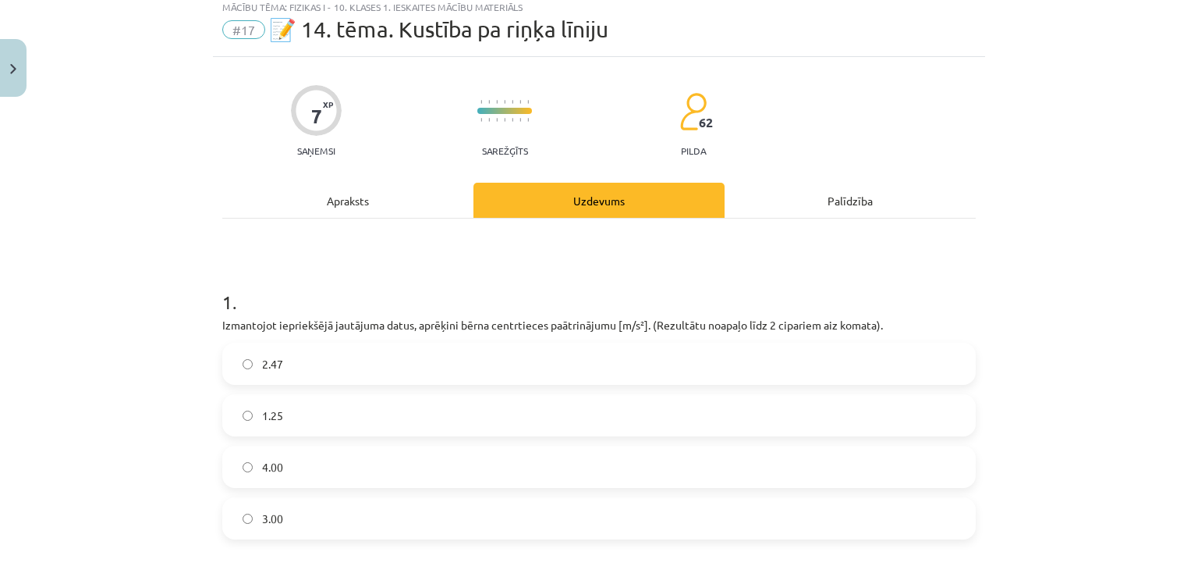
scroll to position [39, 0]
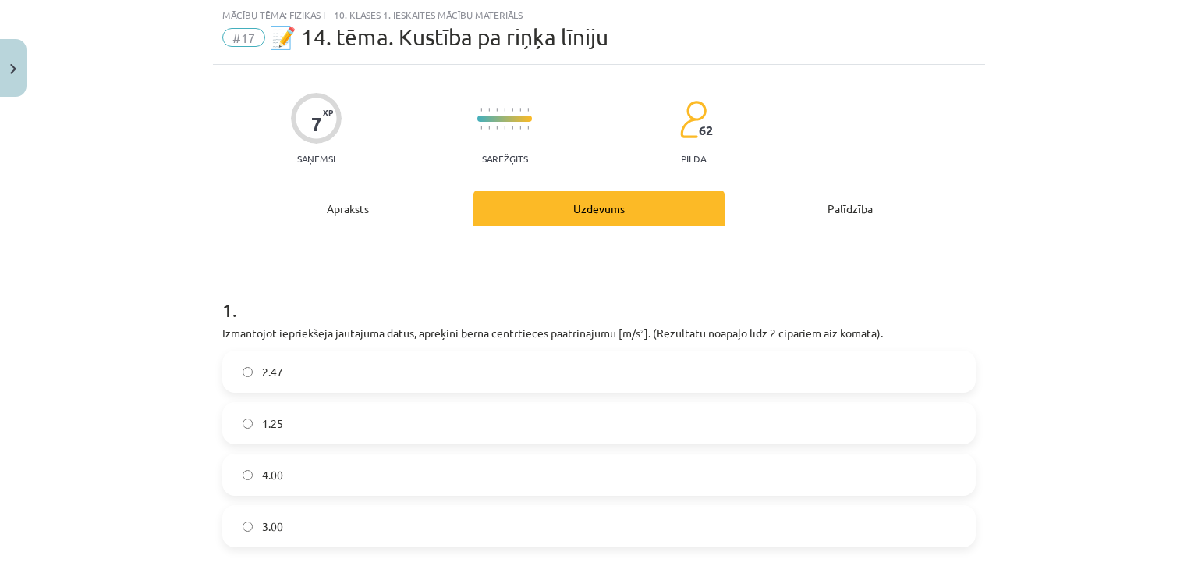
click at [638, 435] on label "1.25" at bounding box center [599, 422] width 751 height 39
click at [87, 343] on div "Mācību tēma: Fizikas i - 10. klases 1. ieskaites mācību materiāls #17 📝 14. tēm…" at bounding box center [599, 285] width 1198 height 570
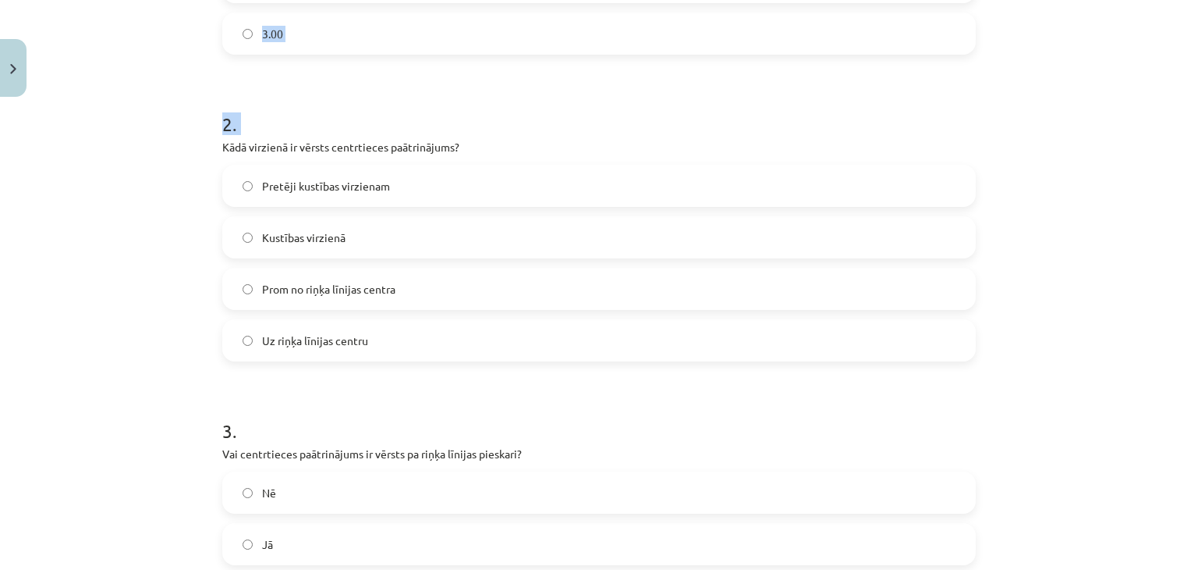
scroll to position [708, 0]
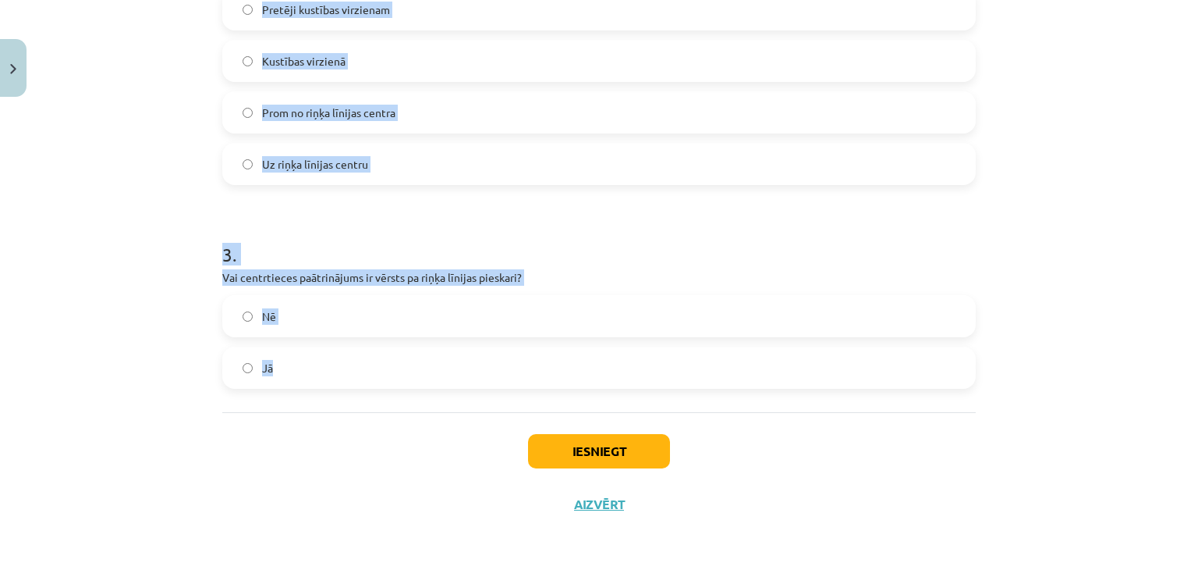
drag, startPoint x: 216, startPoint y: 318, endPoint x: 429, endPoint y: 386, distance: 223.8
copy form "Kādā virzienā ir vērsts centrtieces paātrinājums? Pretēji kustības virzienam Ku…"
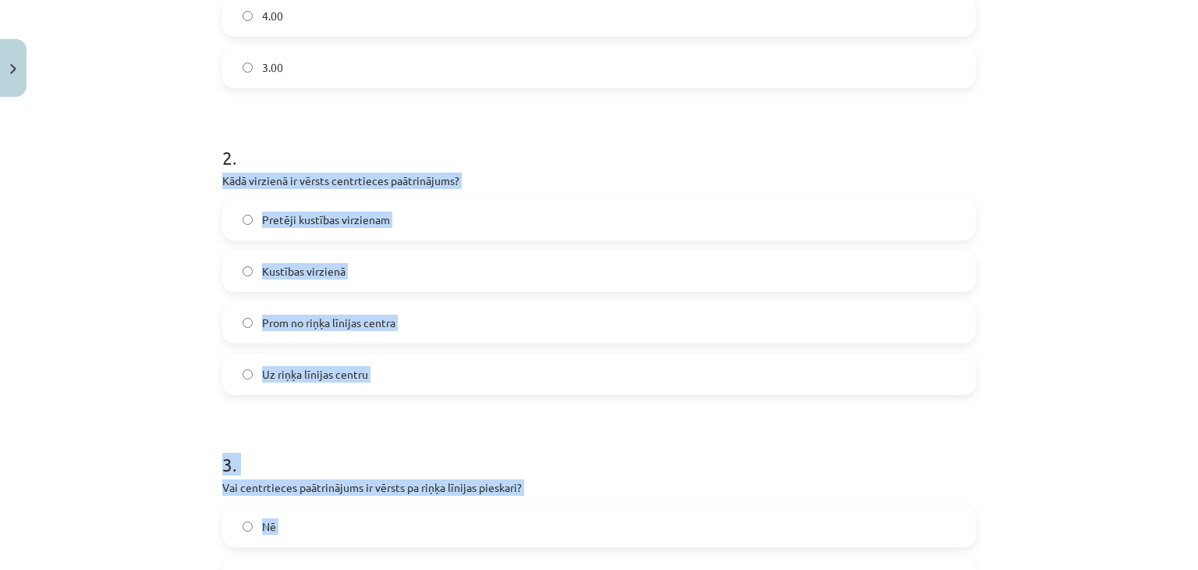
scroll to position [506, 0]
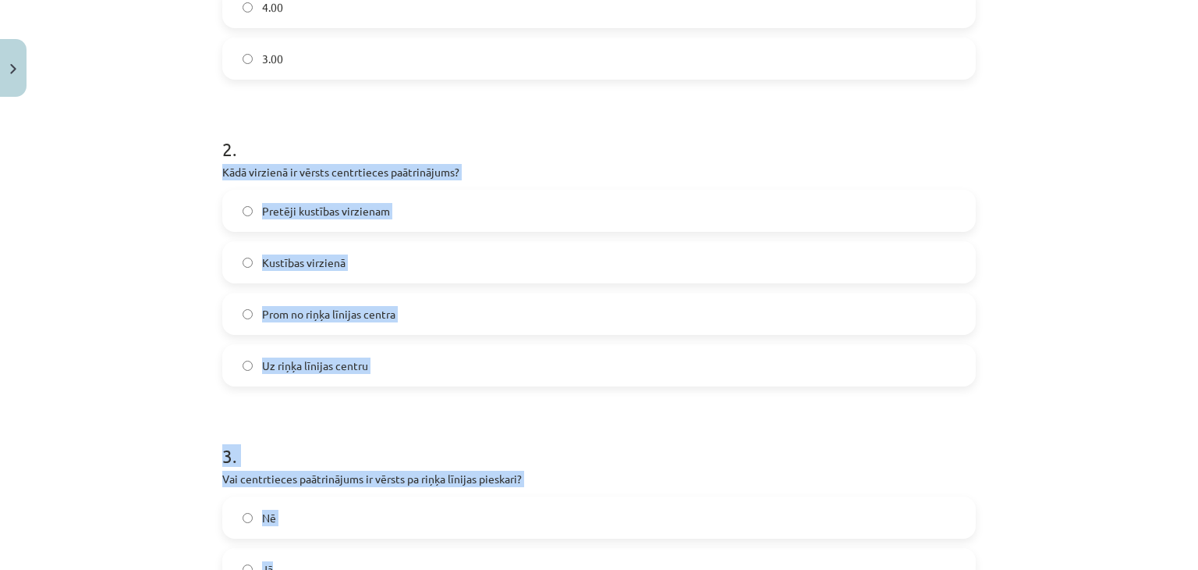
click at [531, 357] on label "Uz riņķa līnijas centru" at bounding box center [599, 365] width 751 height 39
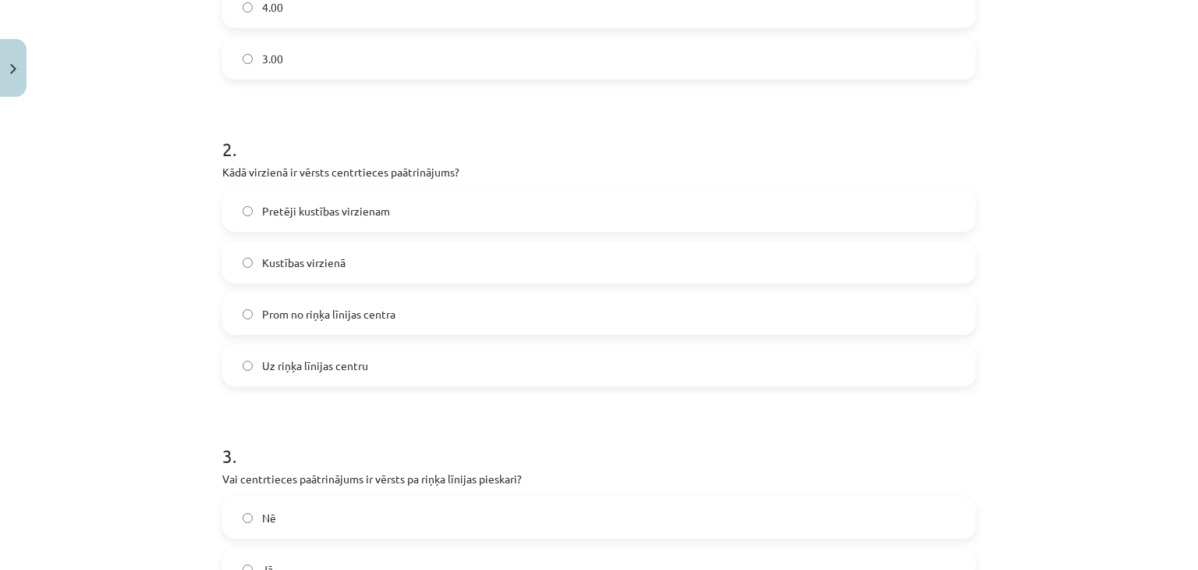
click at [449, 510] on label "Nē" at bounding box center [599, 517] width 751 height 39
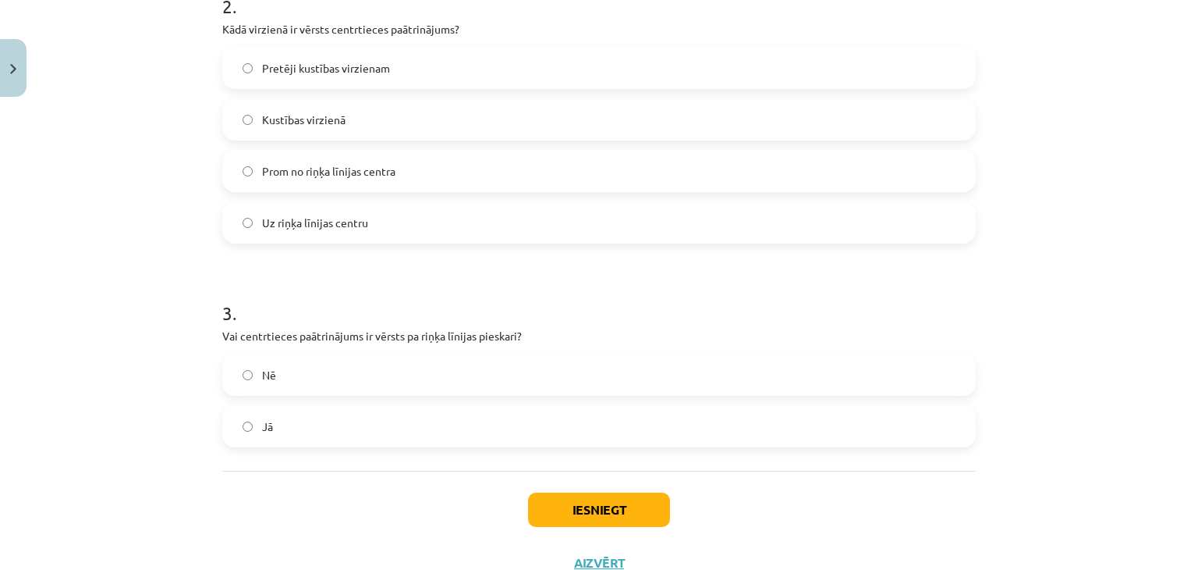
scroll to position [708, 0]
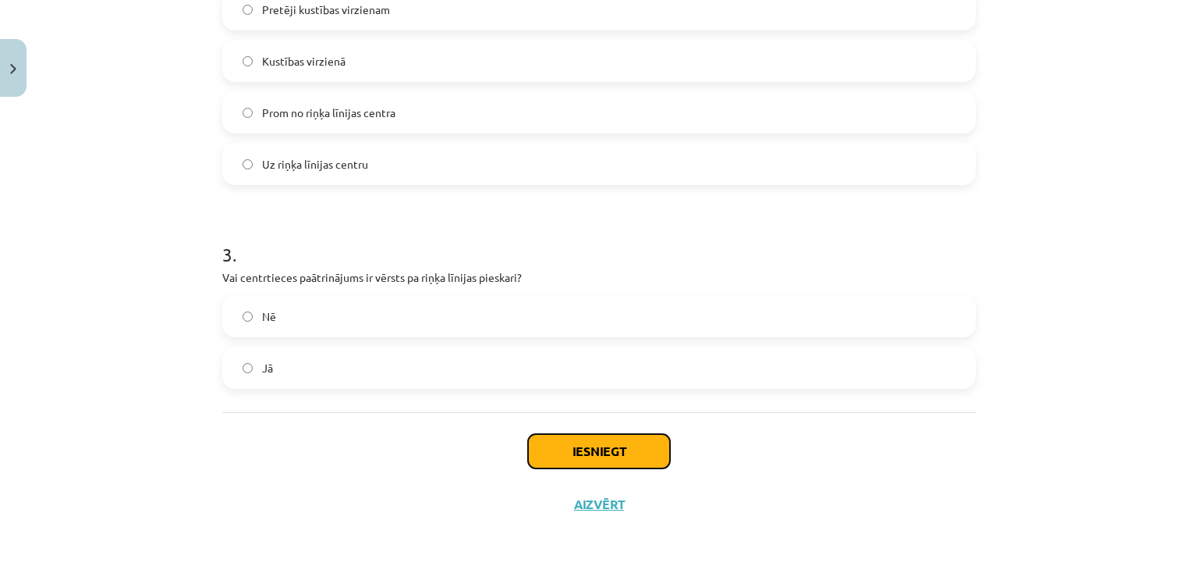
click at [606, 455] on button "Iesniegt" at bounding box center [599, 451] width 142 height 34
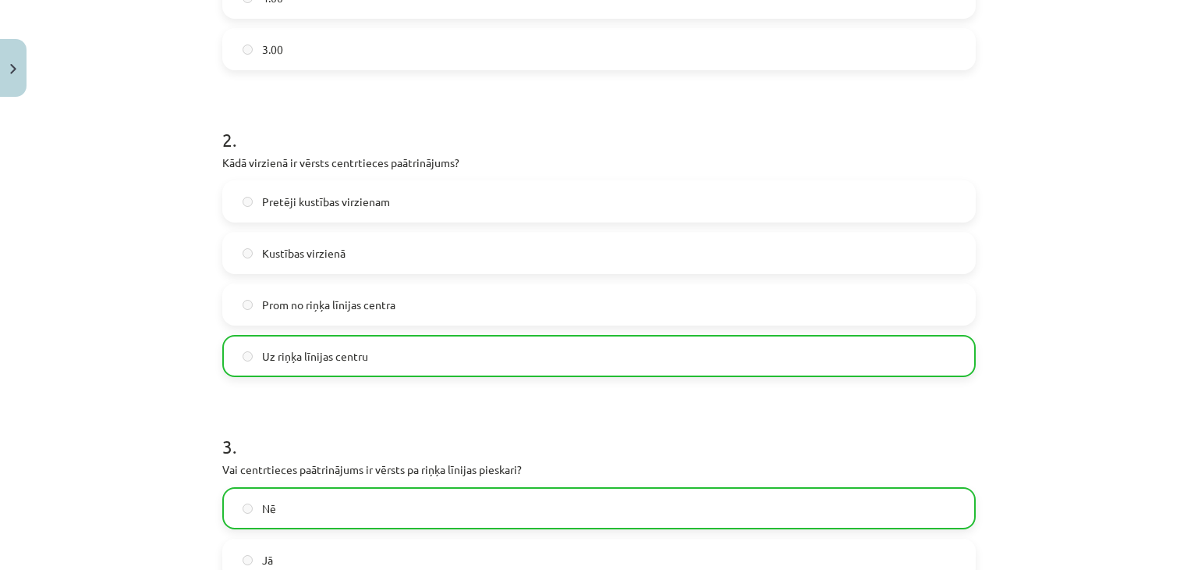
scroll to position [756, 0]
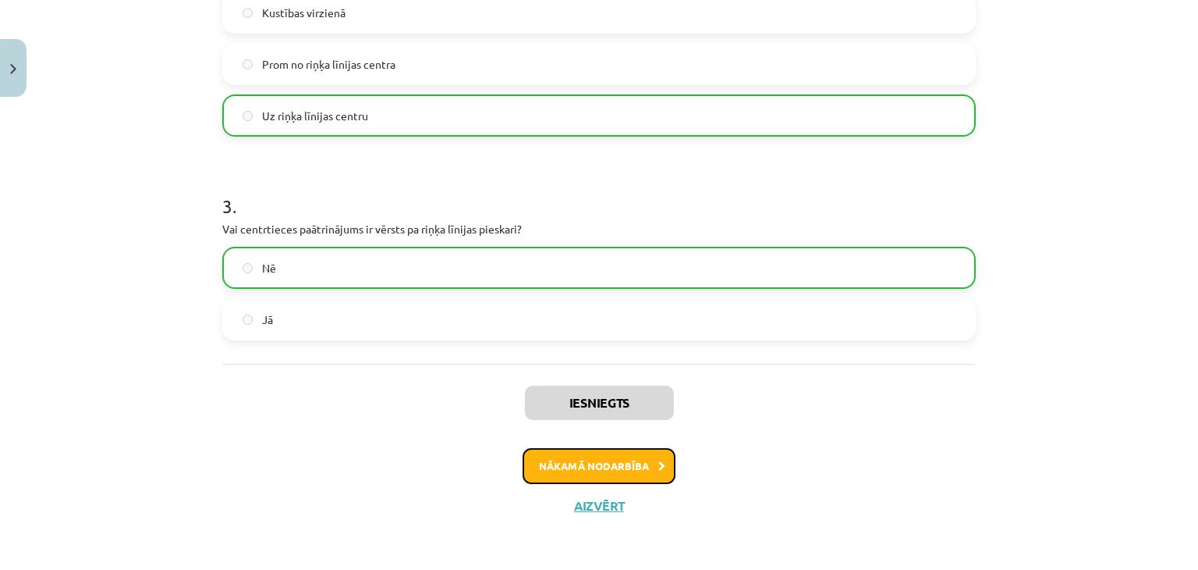
click at [571, 456] on button "Nākamā nodarbība" at bounding box center [599, 466] width 153 height 36
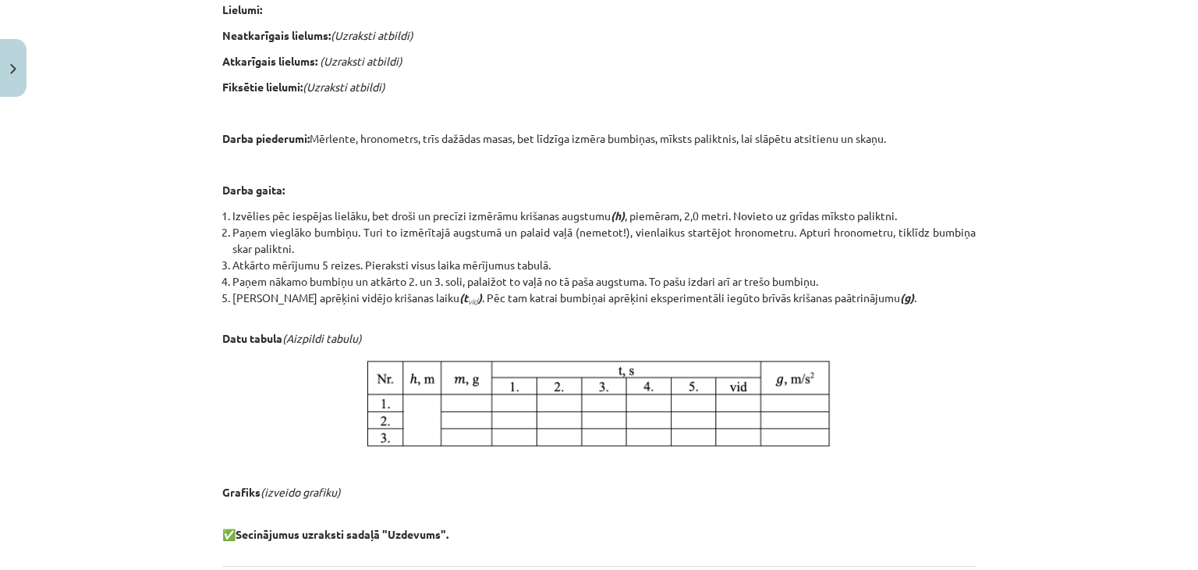
scroll to position [754, 0]
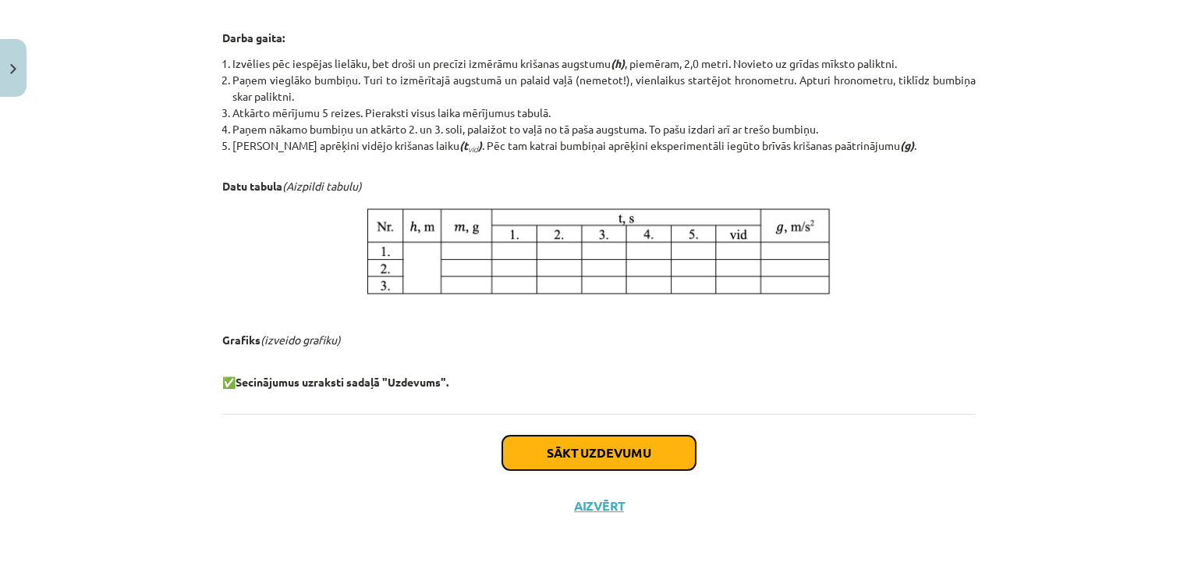
click at [588, 447] on button "Sākt uzdevumu" at bounding box center [598, 452] width 193 height 34
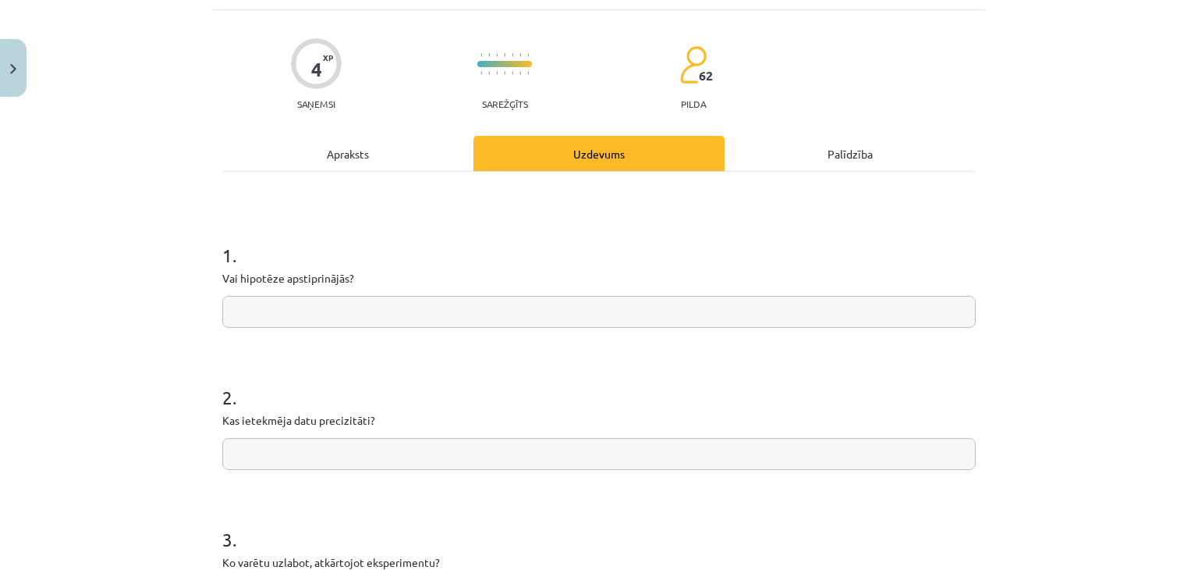
scroll to position [39, 0]
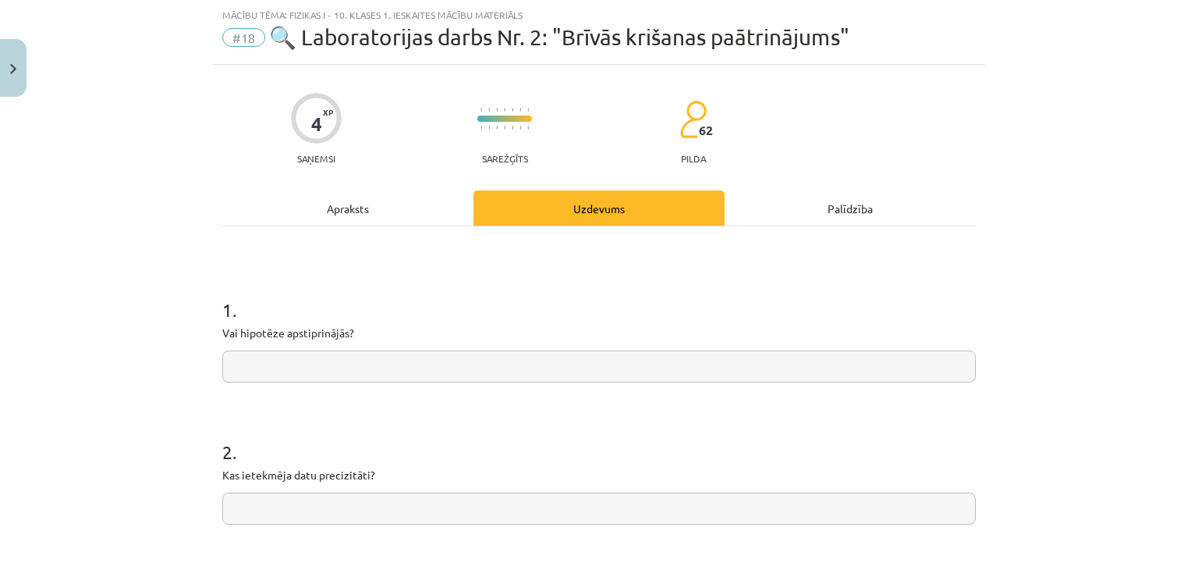
click at [473, 369] on input "text" at bounding box center [599, 366] width 754 height 32
type input "**"
click at [389, 498] on input "text" at bounding box center [599, 508] width 754 height 32
type input "**********"
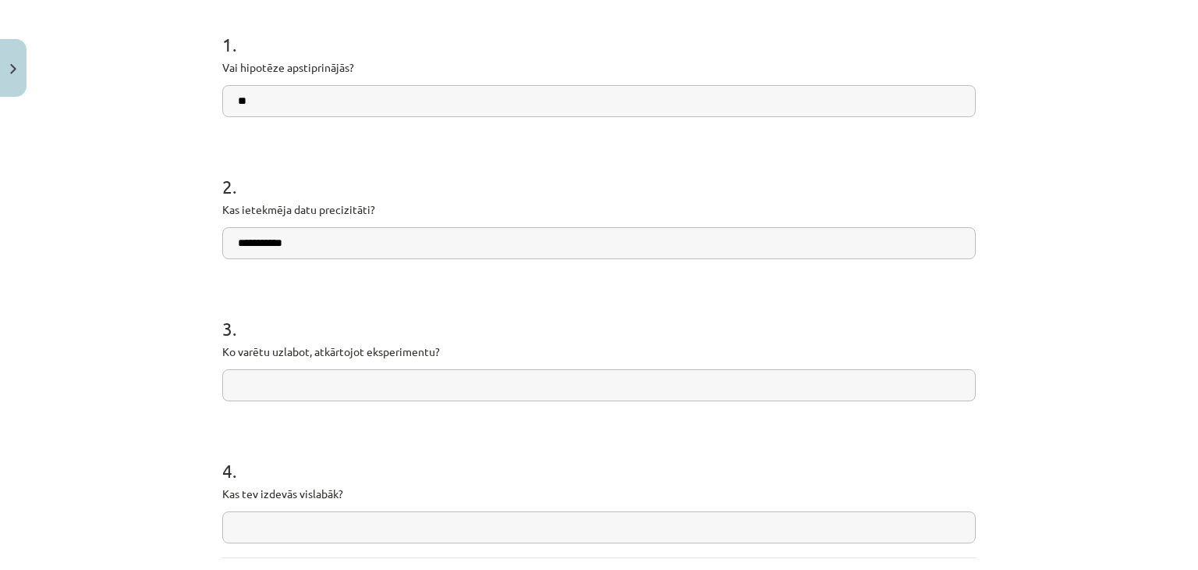
scroll to position [325, 0]
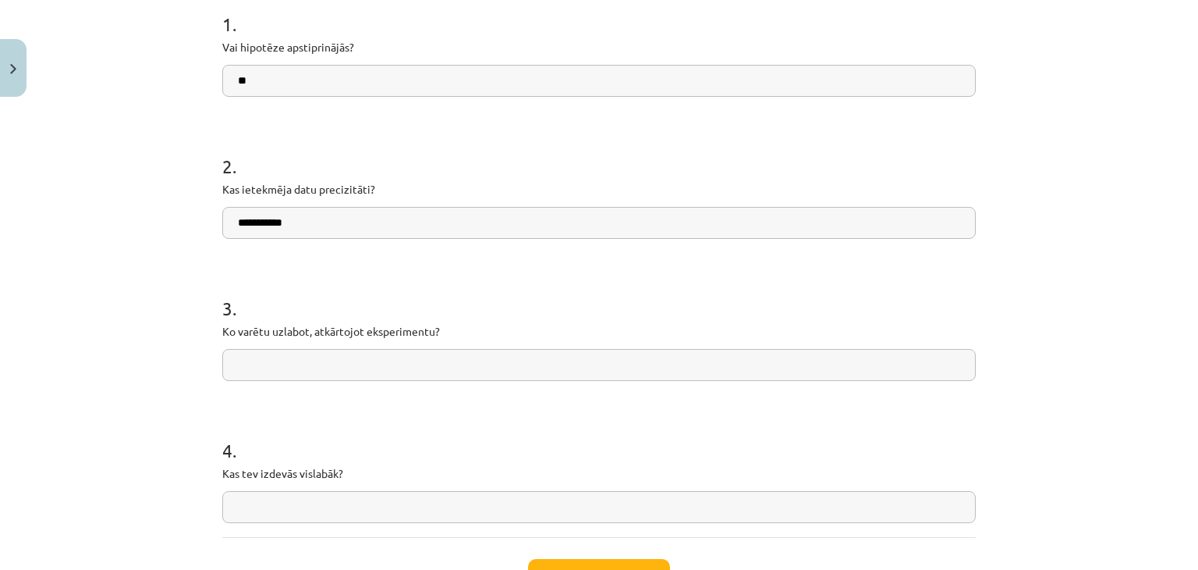
click at [884, 375] on input "text" at bounding box center [599, 365] width 754 height 32
type input "**********"
click at [635, 506] on input "text" at bounding box center [599, 507] width 754 height 32
type input "****"
click at [613, 565] on button "Iesniegt" at bounding box center [599, 576] width 142 height 34
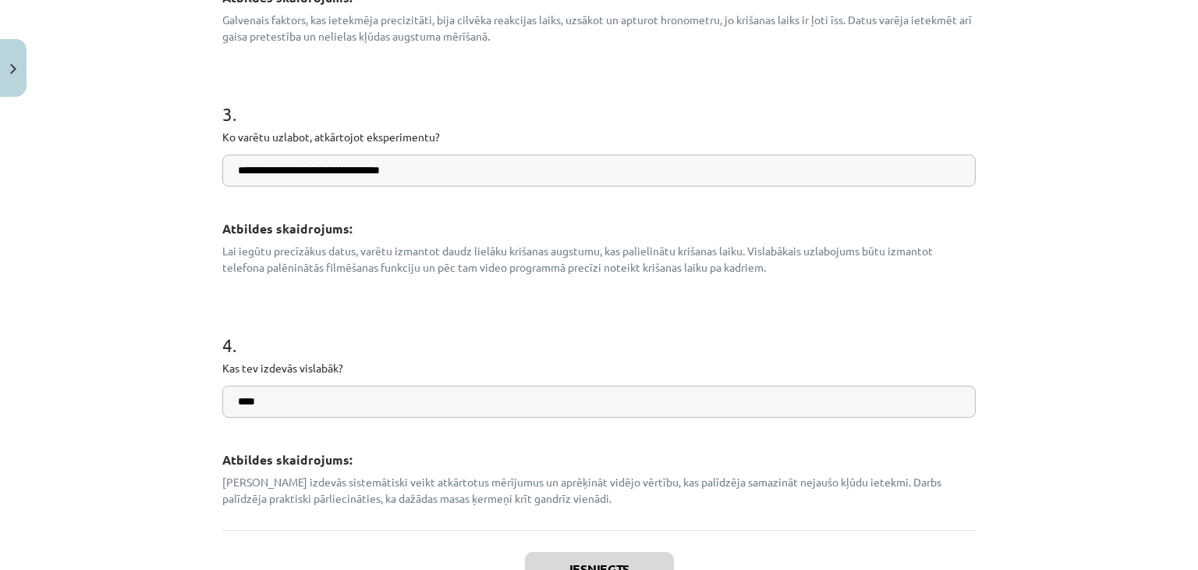
scroll to position [847, 0]
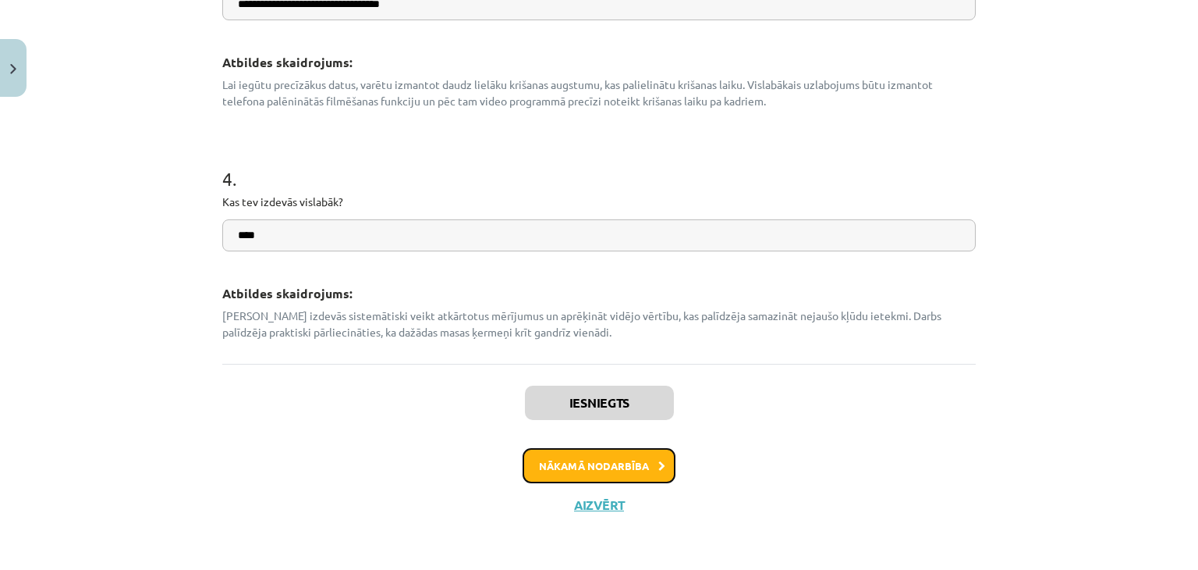
click at [605, 456] on button "Nākamā nodarbība" at bounding box center [599, 466] width 153 height 36
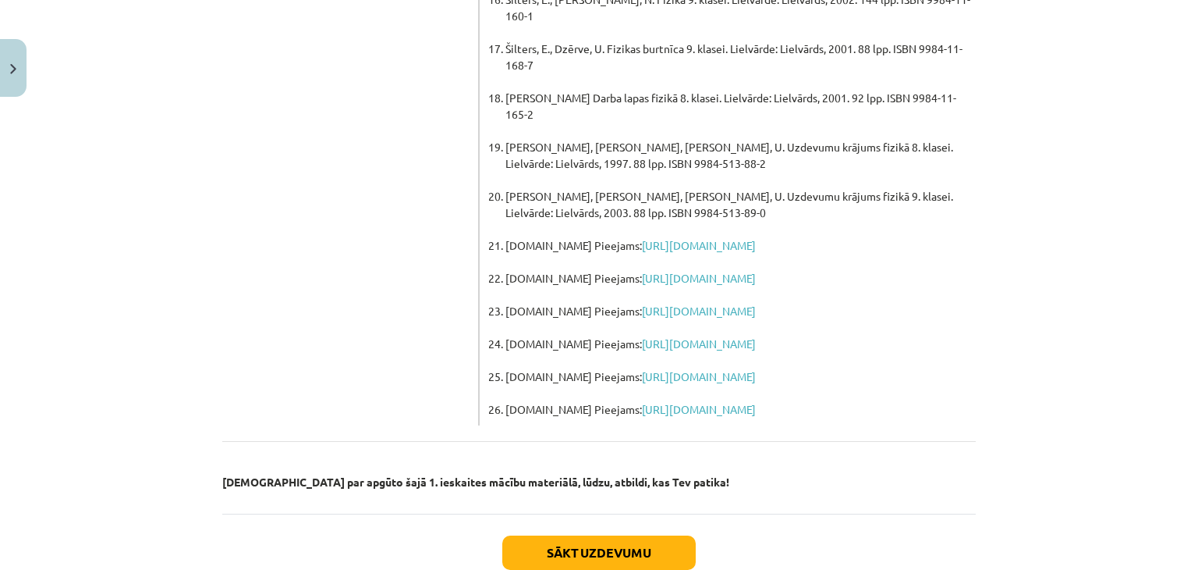
scroll to position [1179, 0]
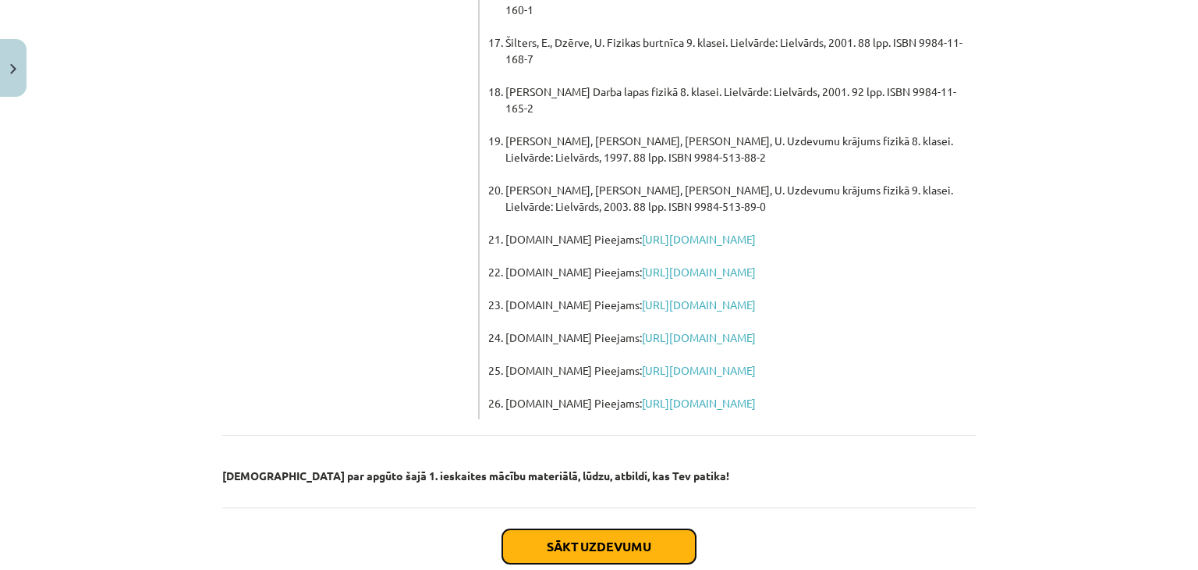
click at [625, 529] on button "Sākt uzdevumu" at bounding box center [598, 546] width 193 height 34
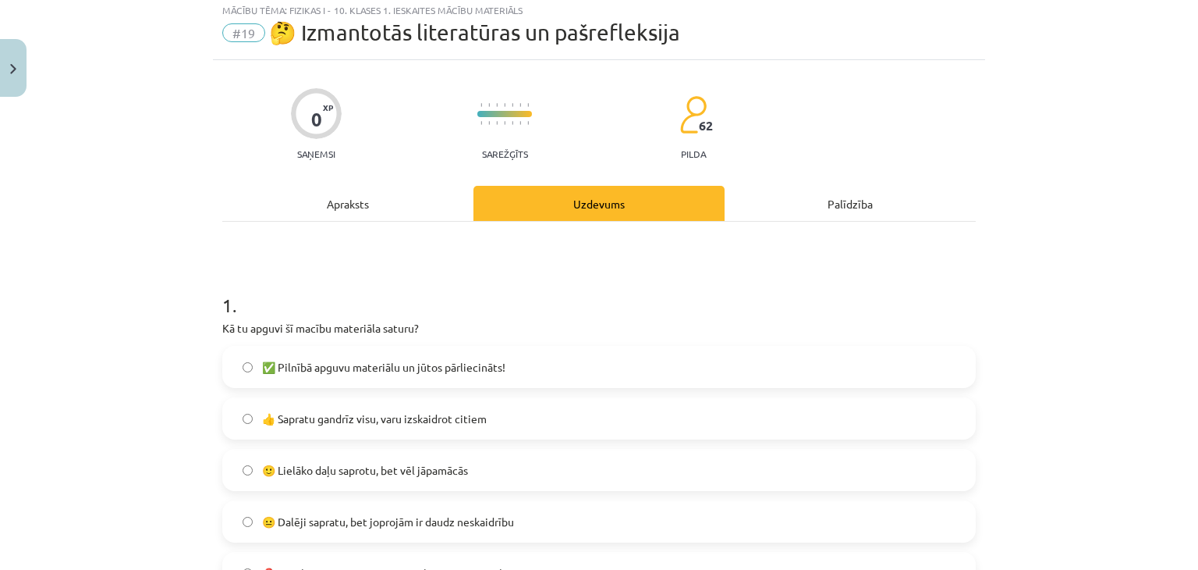
scroll to position [39, 0]
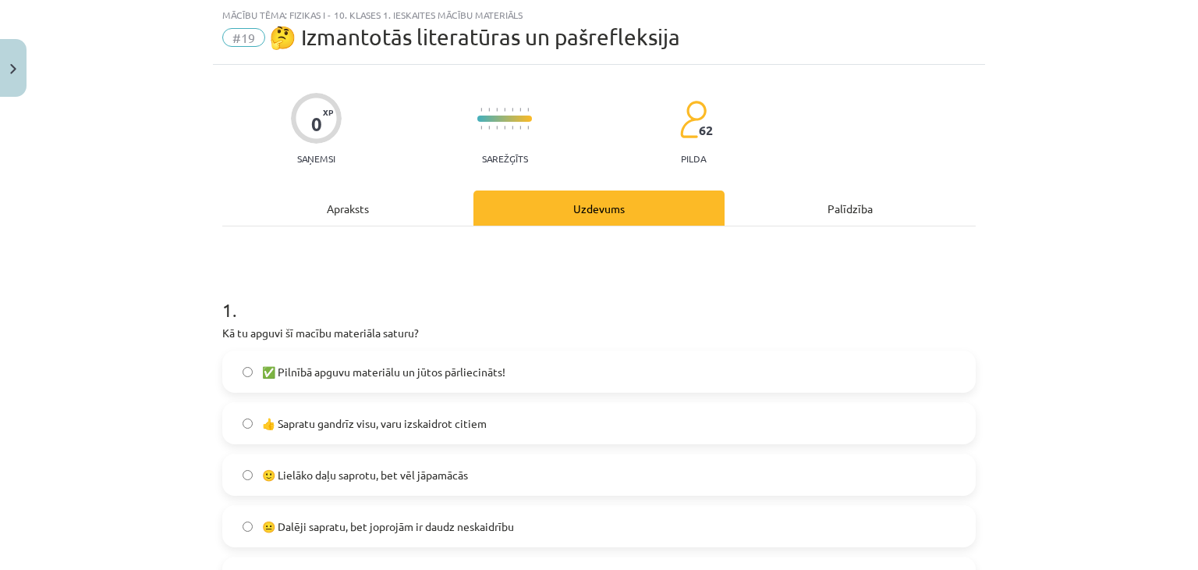
click at [392, 480] on span "🙂 Lielāko daļu saprotu, bet vēl jāpamācās" at bounding box center [365, 475] width 206 height 16
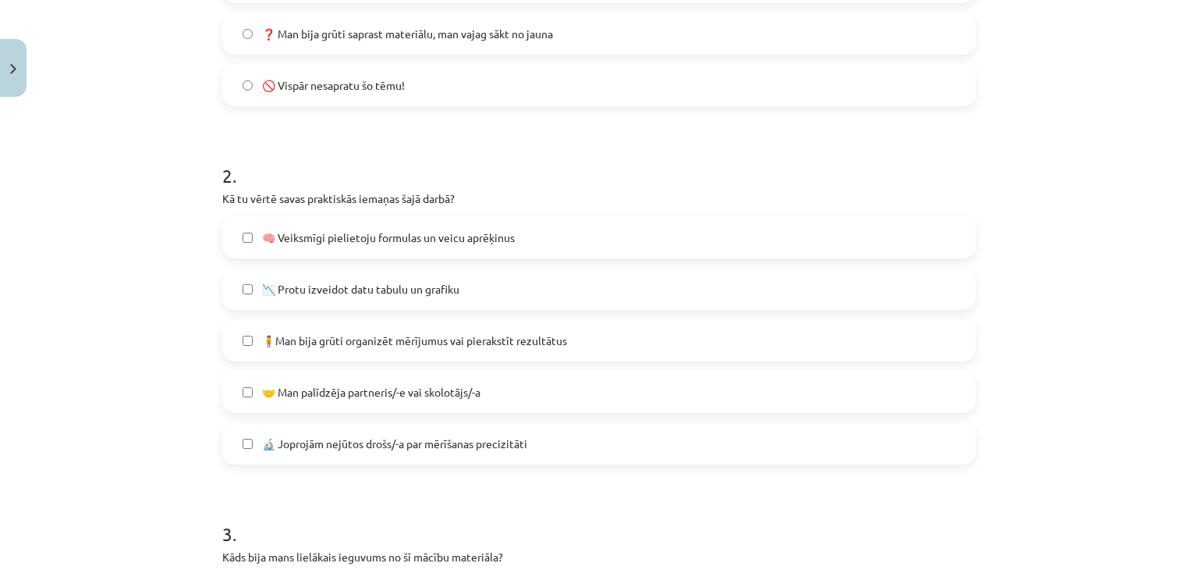
scroll to position [665, 0]
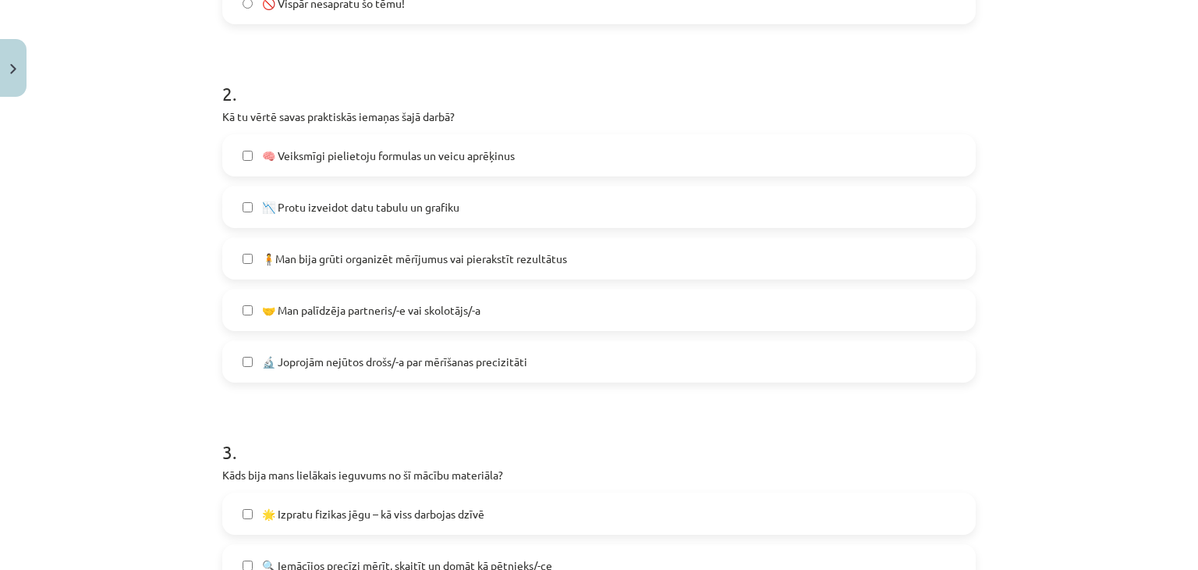
click at [382, 258] on span "🧍Man bija grūti organizēt mērījumus vai pierakstīt rezultātus" at bounding box center [414, 258] width 305 height 16
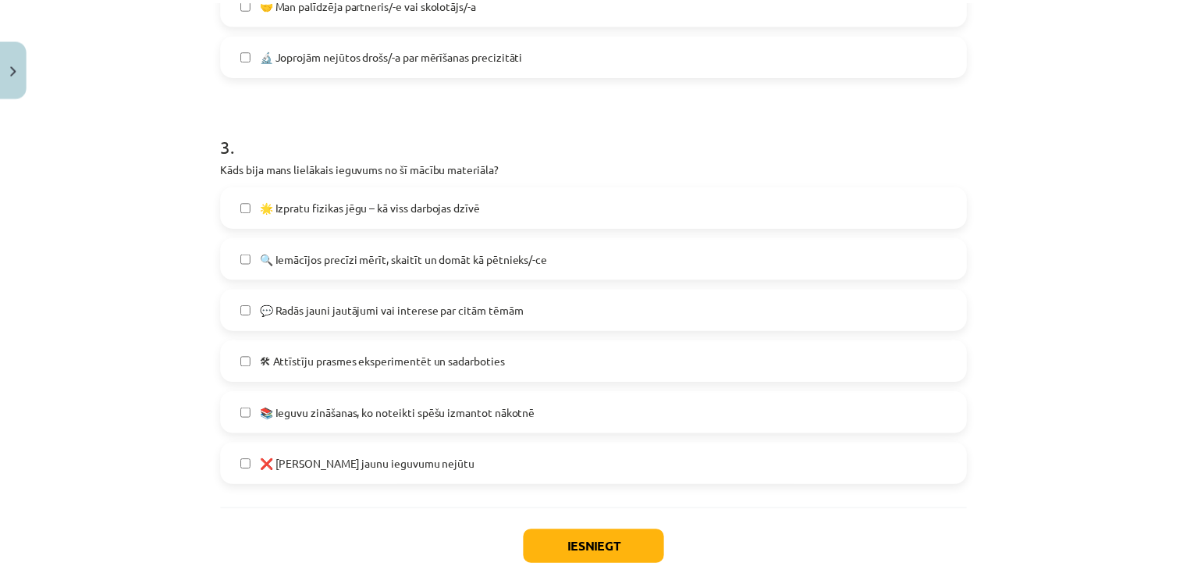
scroll to position [987, 0]
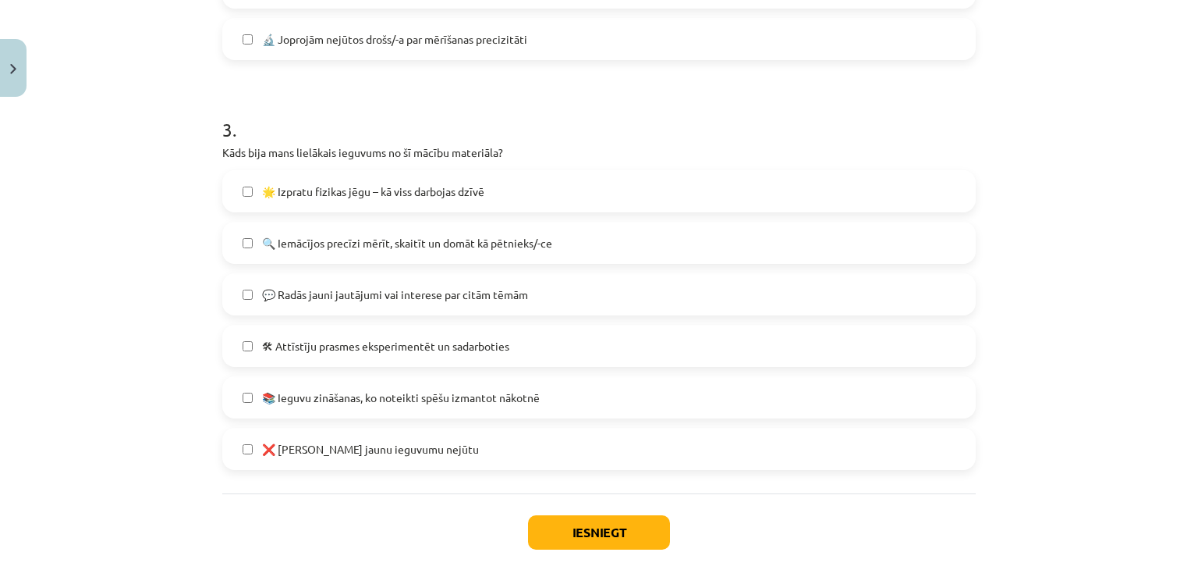
click at [470, 201] on label "🌟 Izpratu fizikas jēgu – kā viss darbojas dzīvē" at bounding box center [599, 191] width 751 height 39
click at [473, 259] on label "🔍 Iemācījos precīzi mērīt, skaitīt un domāt kā pētnieks/-ce" at bounding box center [599, 242] width 751 height 39
click at [395, 284] on label "💬 Radās jauni jautājumi vai interese par citām tēmām" at bounding box center [599, 294] width 751 height 39
click at [549, 531] on button "Iesniegt" at bounding box center [599, 532] width 142 height 34
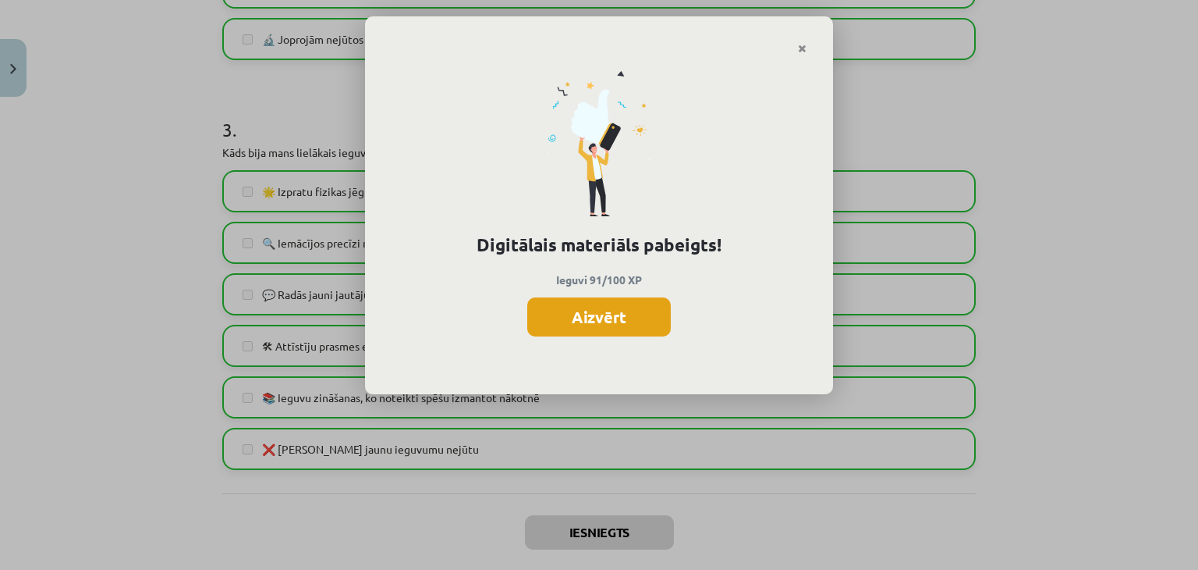
click at [578, 322] on button "Aizvērt" at bounding box center [599, 316] width 144 height 39
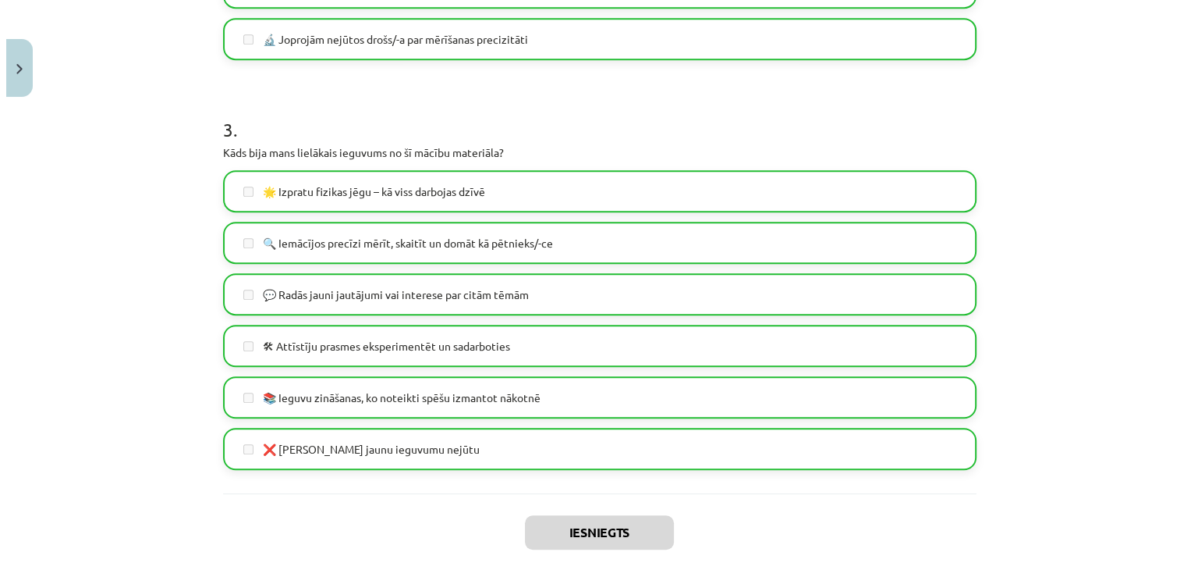
scroll to position [1067, 0]
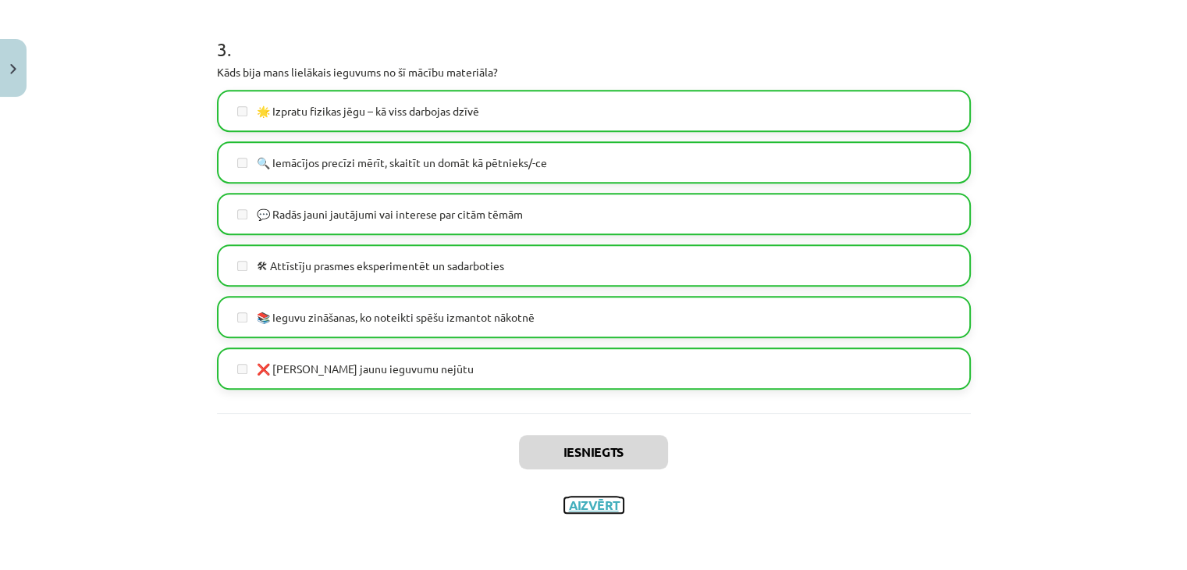
click at [579, 500] on button "Aizvērt" at bounding box center [593, 505] width 59 height 16
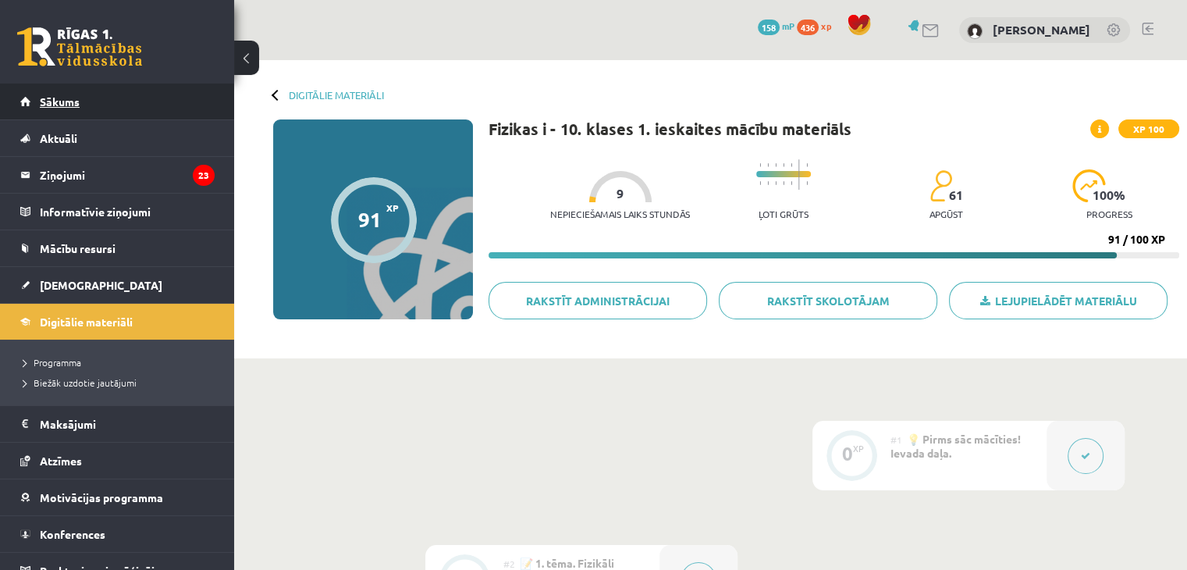
click at [20, 104] on link "Sākums" at bounding box center [117, 101] width 194 height 36
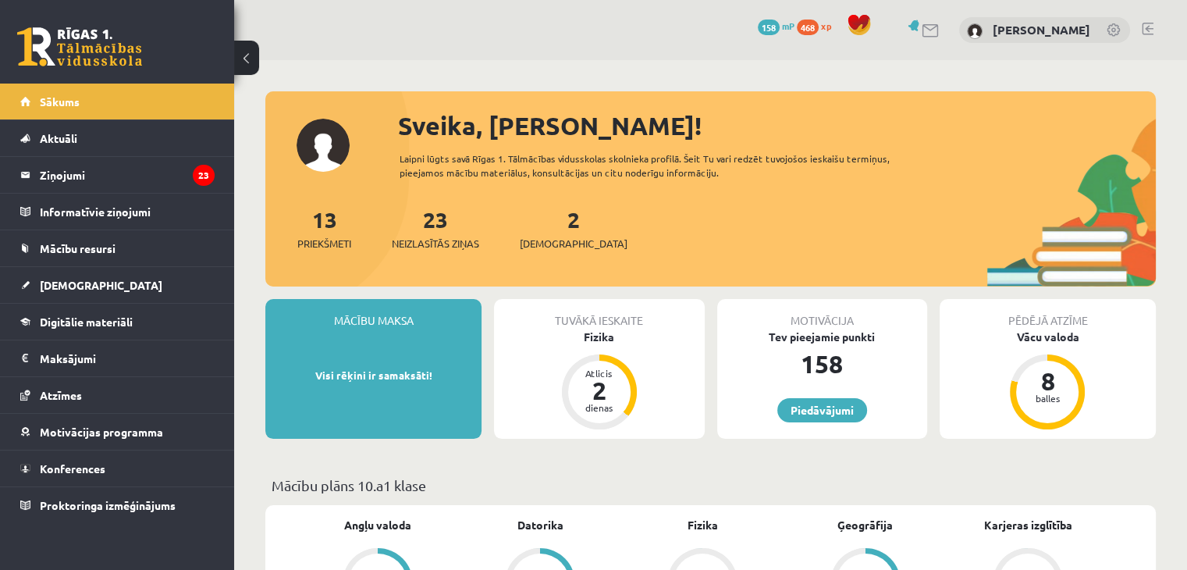
click at [602, 350] on div "Tuvākā ieskaite Fizika Atlicis 2 dienas" at bounding box center [599, 369] width 210 height 140
click at [582, 338] on div "Fizika" at bounding box center [599, 336] width 210 height 16
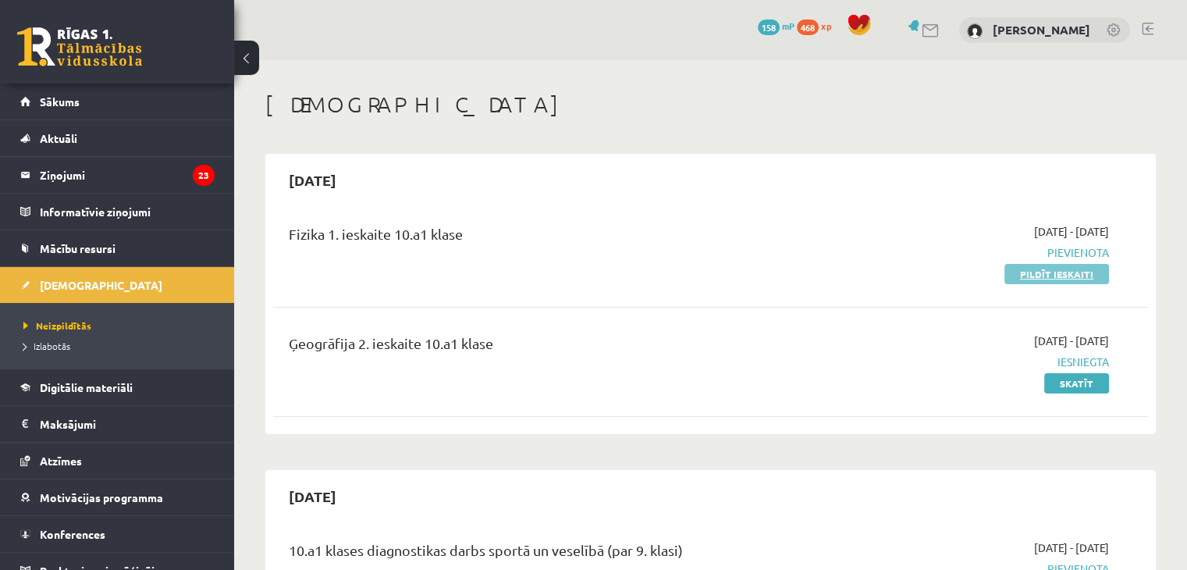
click at [1046, 279] on link "Pildīt ieskaiti" at bounding box center [1056, 274] width 105 height 20
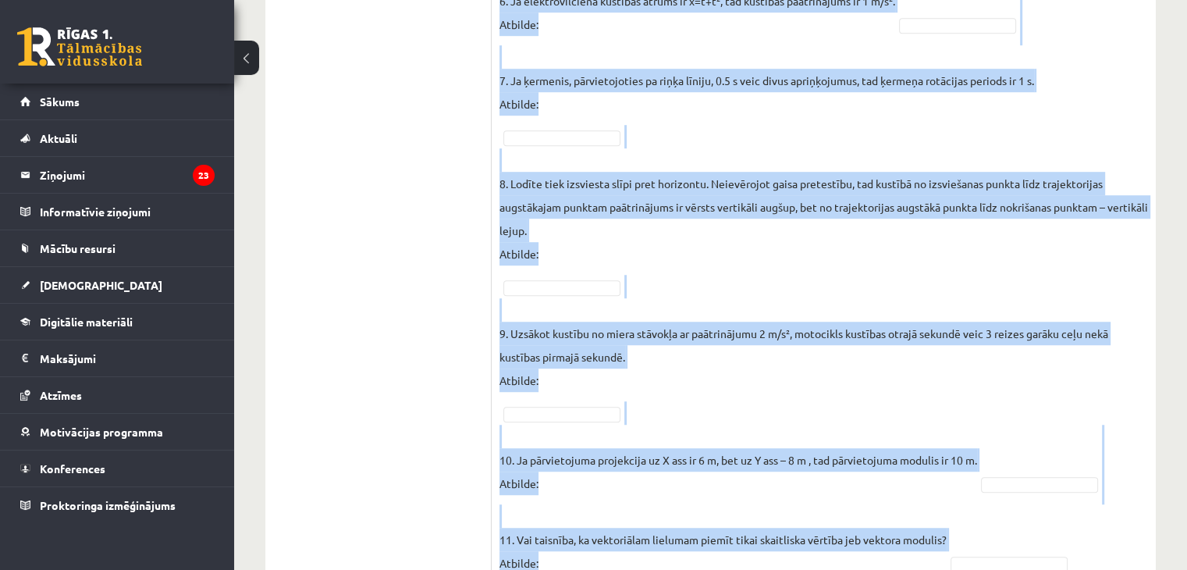
scroll to position [1151, 0]
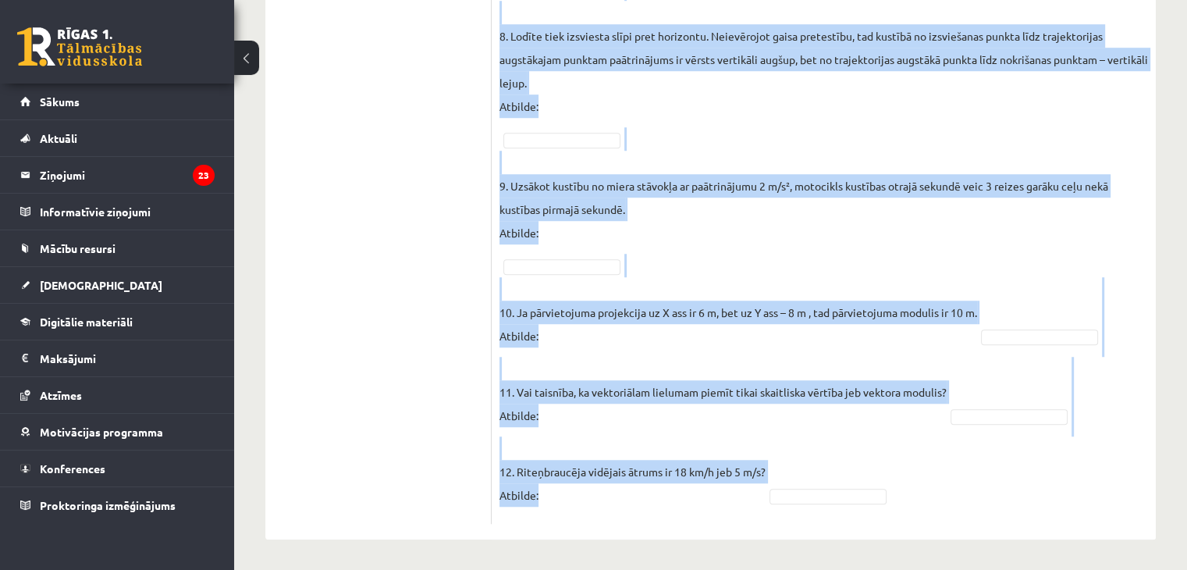
drag, startPoint x: 515, startPoint y: 128, endPoint x: 938, endPoint y: 583, distance: 621.1
copy fieldset "loremi do sitam consec adipiscingel seddoei tempo inc utlabor etd magna aliquae…"
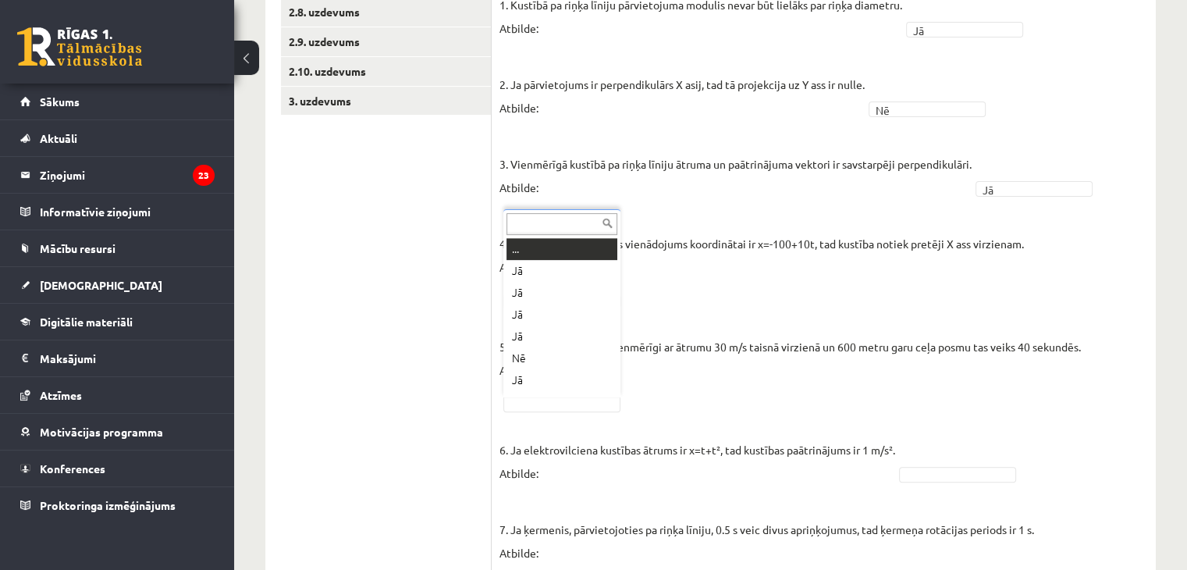
scroll to position [19, 0]
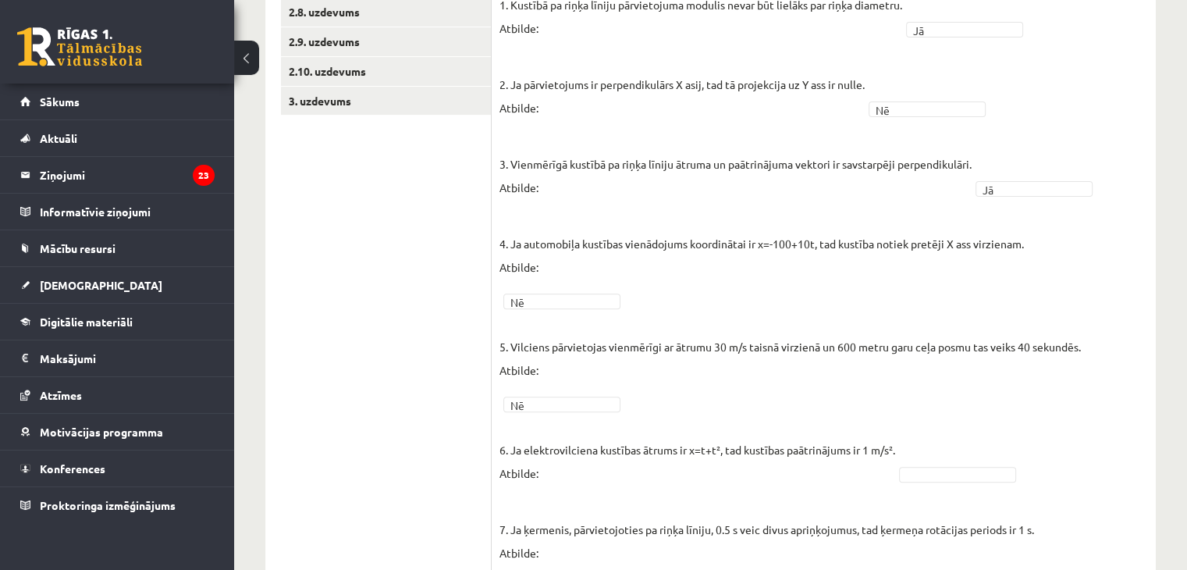
drag, startPoint x: 1170, startPoint y: 216, endPoint x: 1170, endPoint y: 257, distance: 40.6
click at [1170, 257] on div "**********" at bounding box center [710, 354] width 953 height 1624
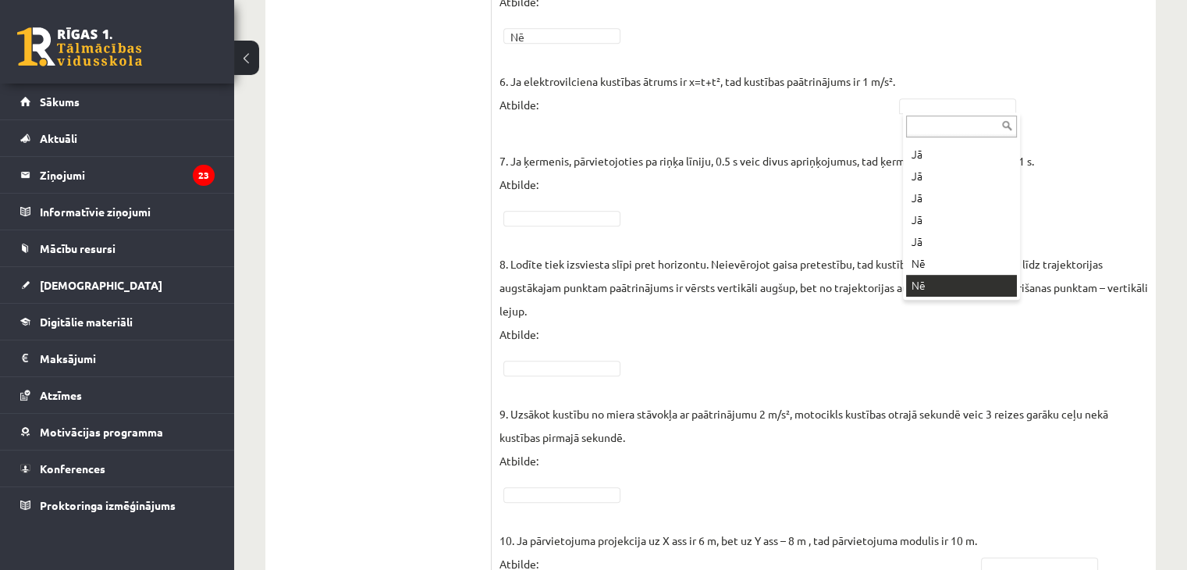
scroll to position [41, 0]
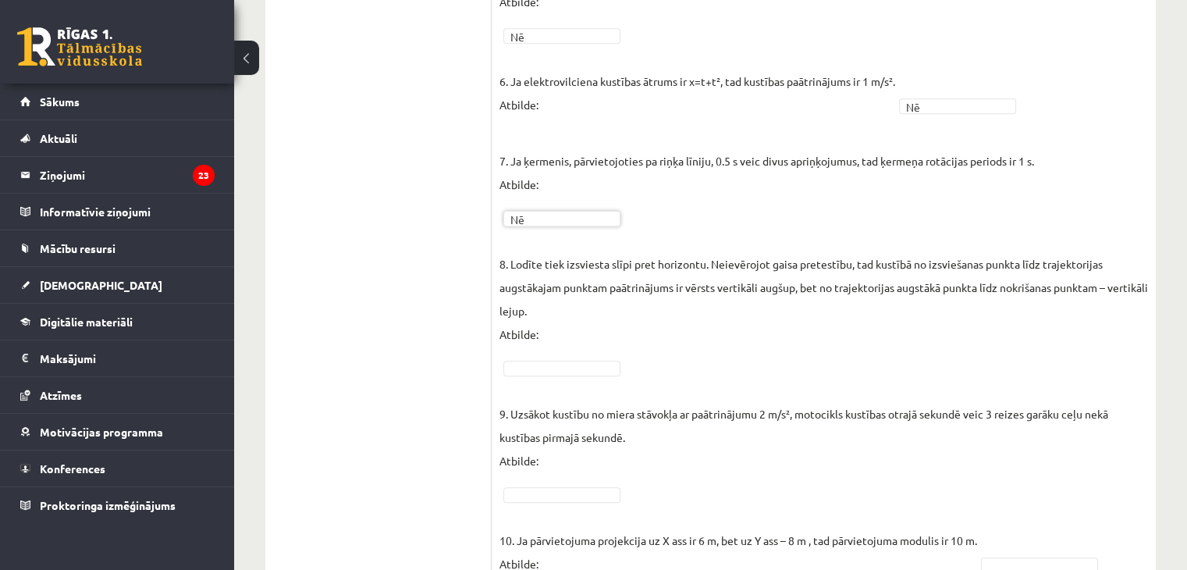
click at [531, 357] on fieldset "1. Kustībā pa riņķa līniju pārvietojuma modulis nevar būt lielāks par riņķa dia…" at bounding box center [823, 184] width 648 height 1119
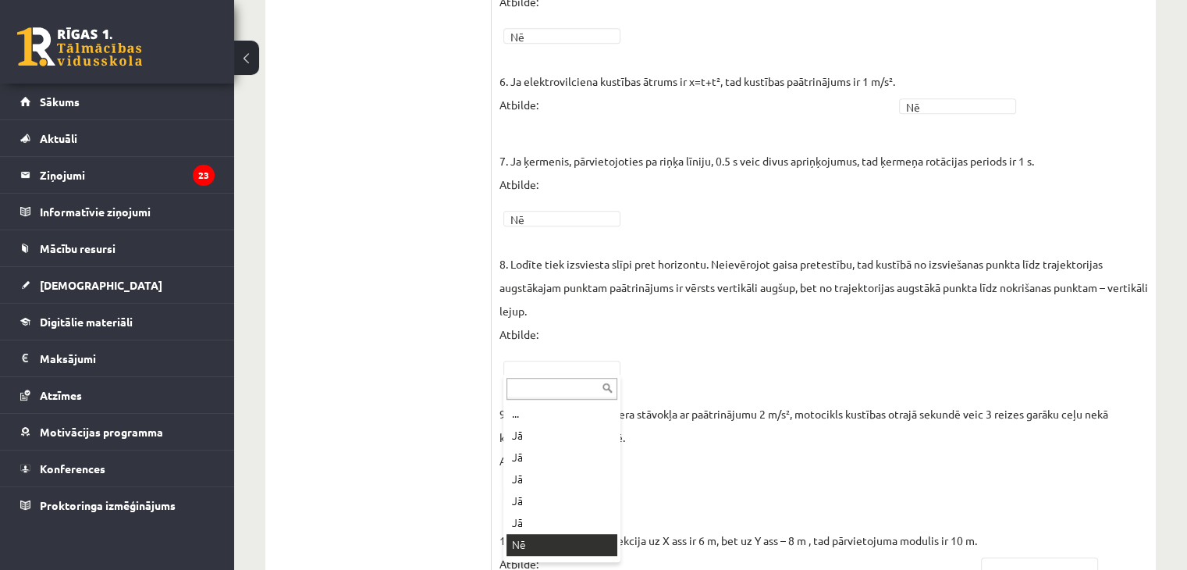
scroll to position [19, 0]
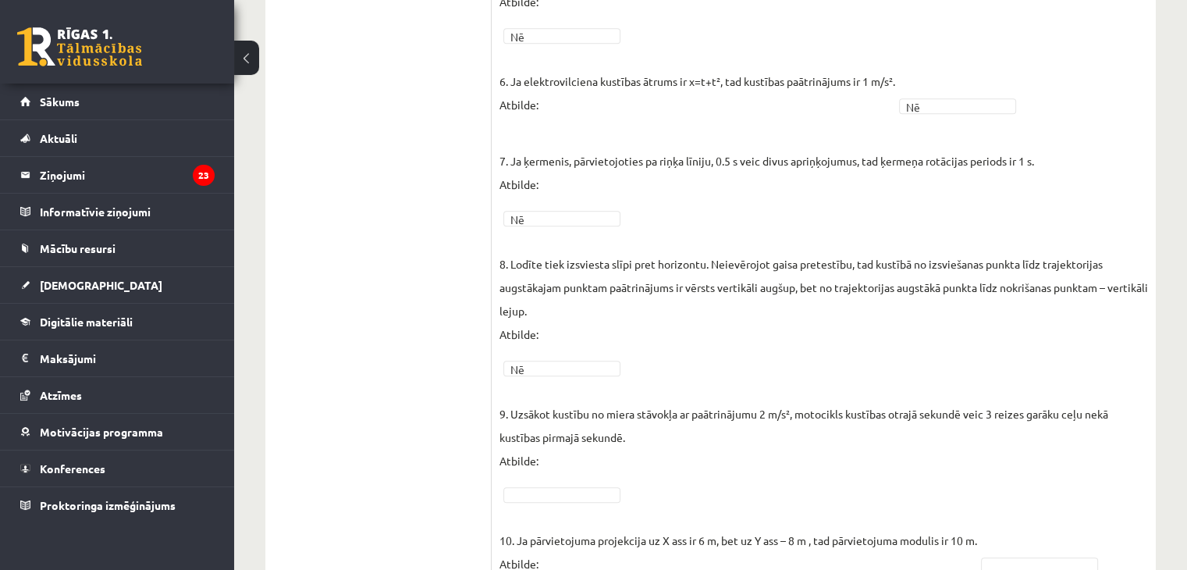
click at [555, 500] on fieldset "1. Kustībā pa riņķa līniju pārvietojuma modulis nevar būt lielāks par riņķa dia…" at bounding box center [823, 184] width 648 height 1119
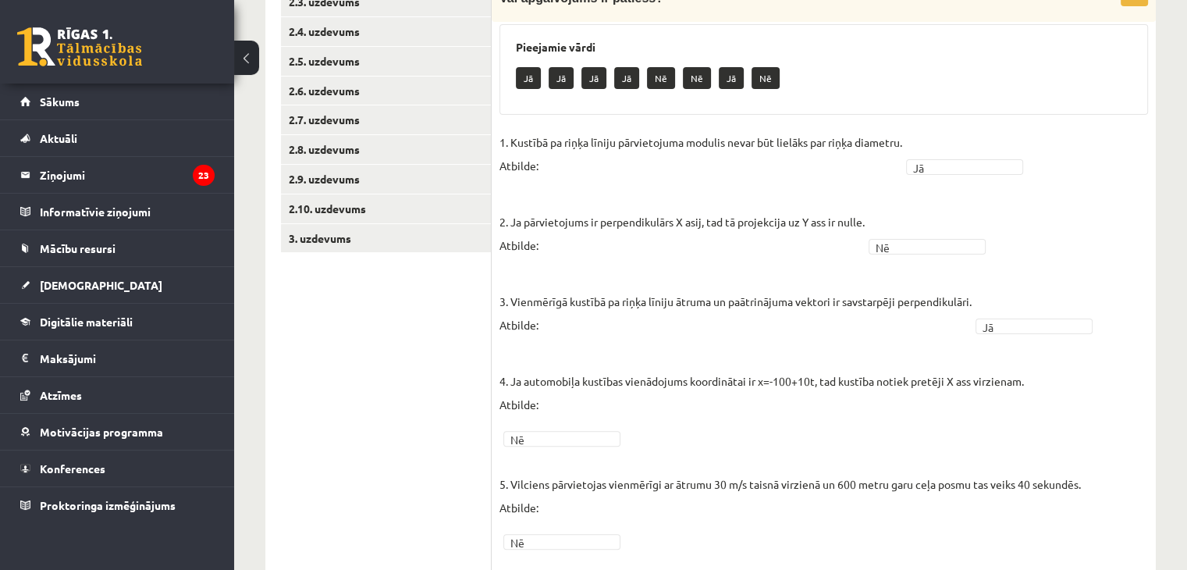
scroll to position [57, 0]
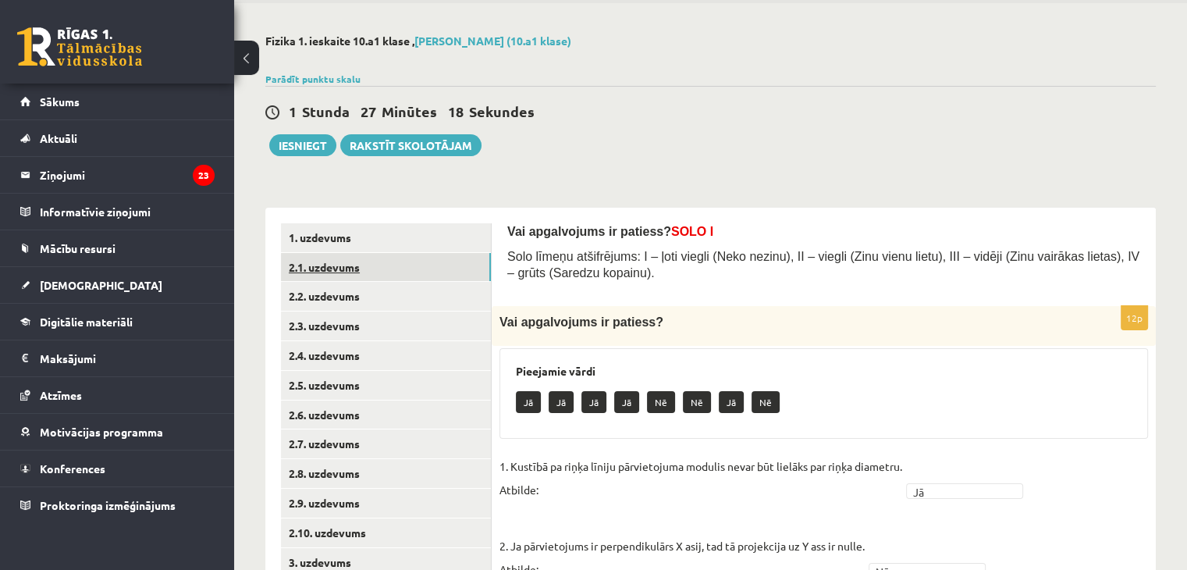
click at [477, 275] on link "2.1. uzdevums" at bounding box center [386, 267] width 210 height 29
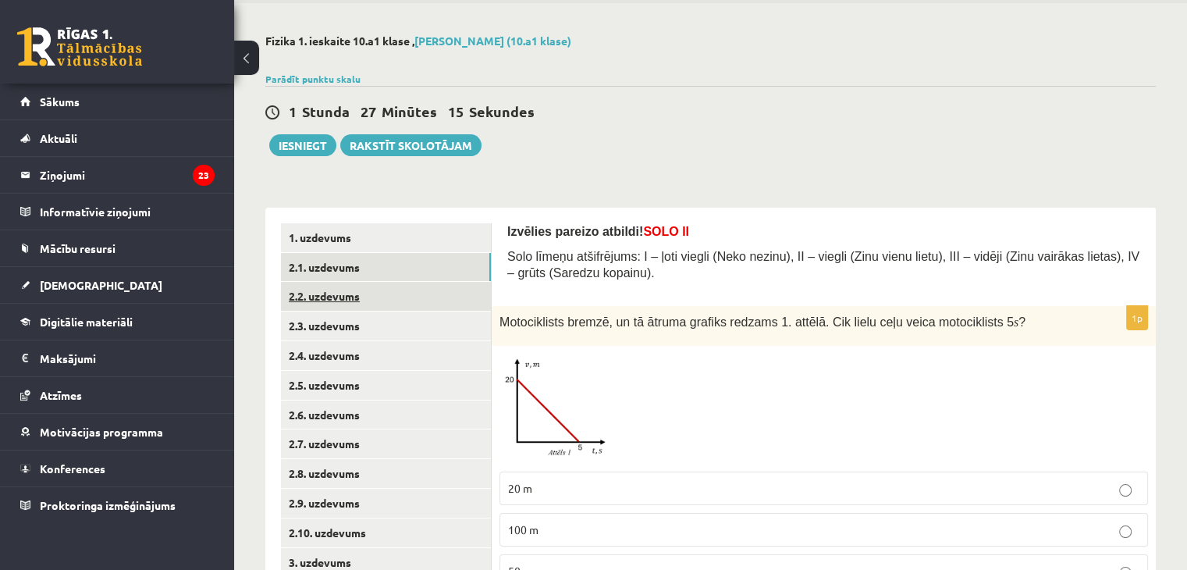
click at [407, 288] on link "2.2. uzdevums" at bounding box center [386, 296] width 210 height 29
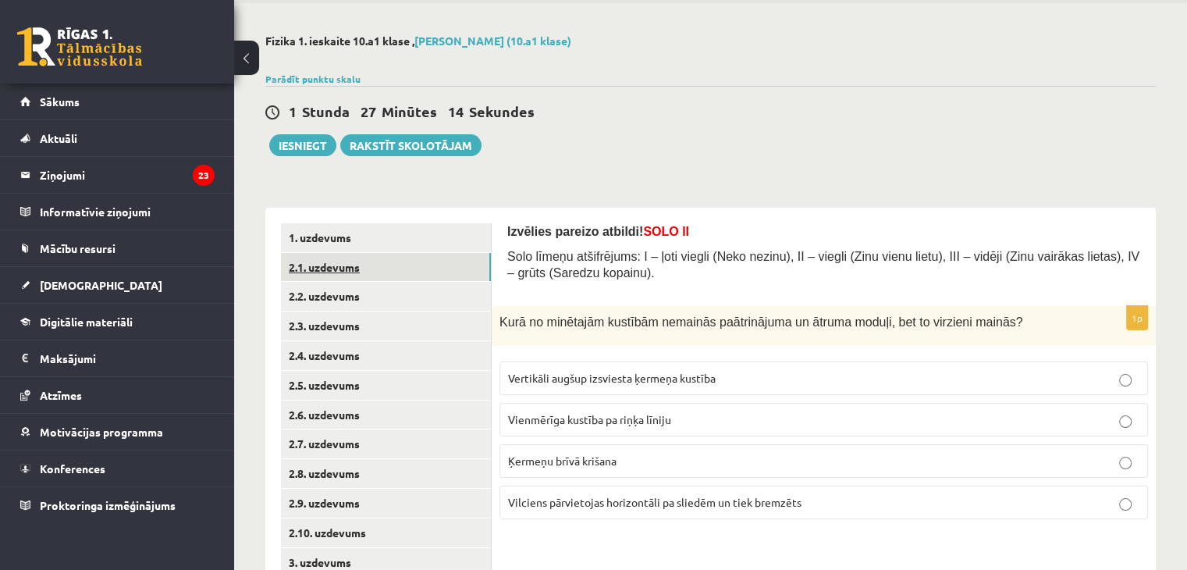
click at [409, 269] on link "2.1. uzdevums" at bounding box center [386, 267] width 210 height 29
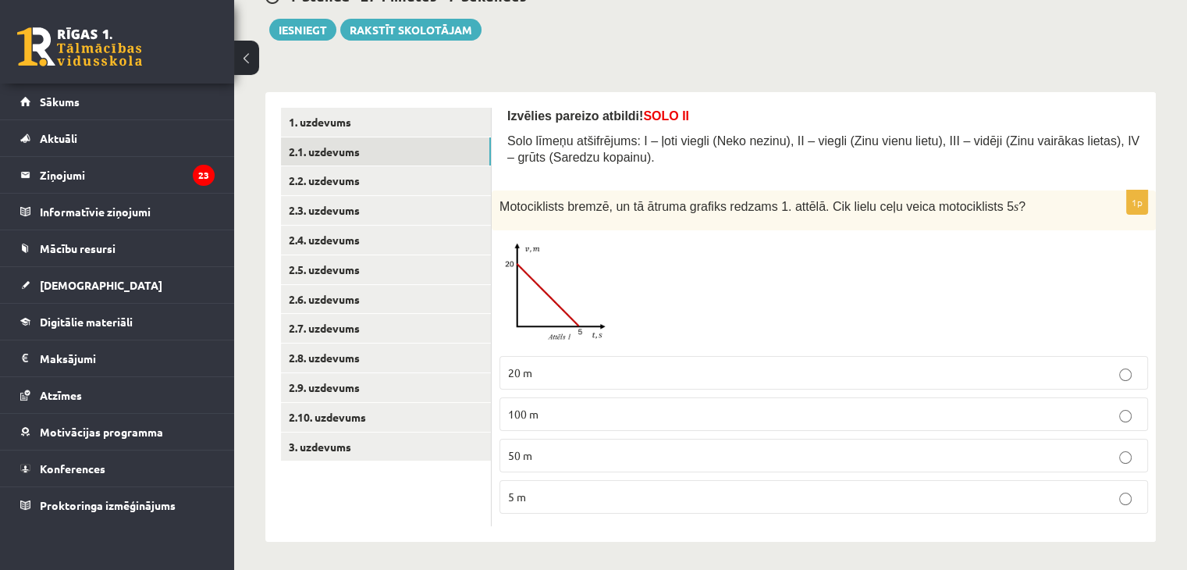
scroll to position [174, 0]
click at [955, 384] on label "20 m" at bounding box center [823, 371] width 648 height 34
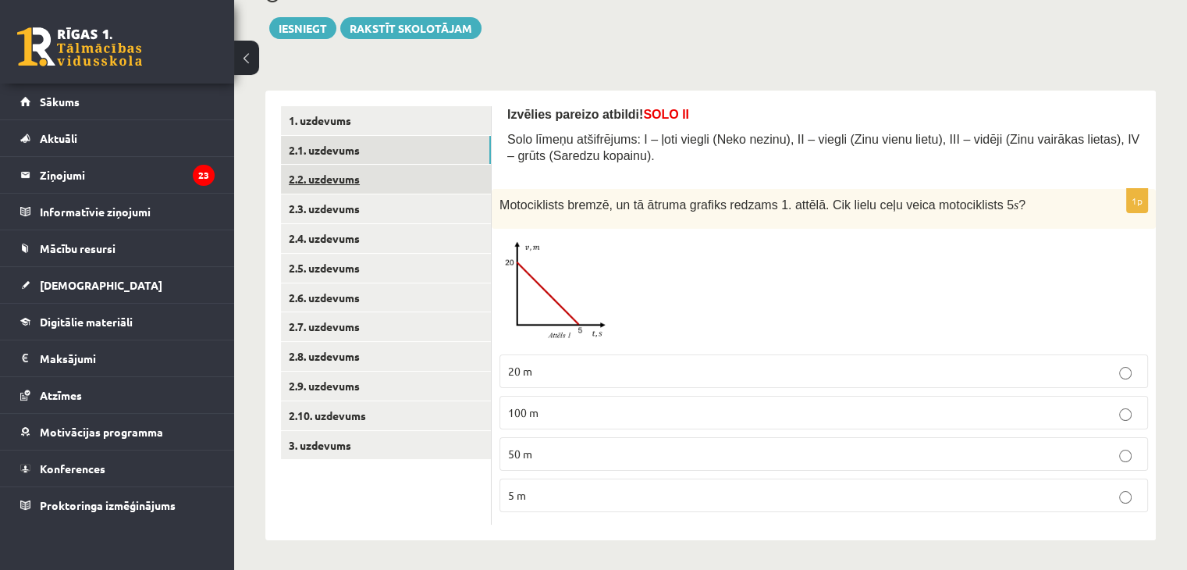
click at [461, 183] on link "2.2. uzdevums" at bounding box center [386, 179] width 210 height 29
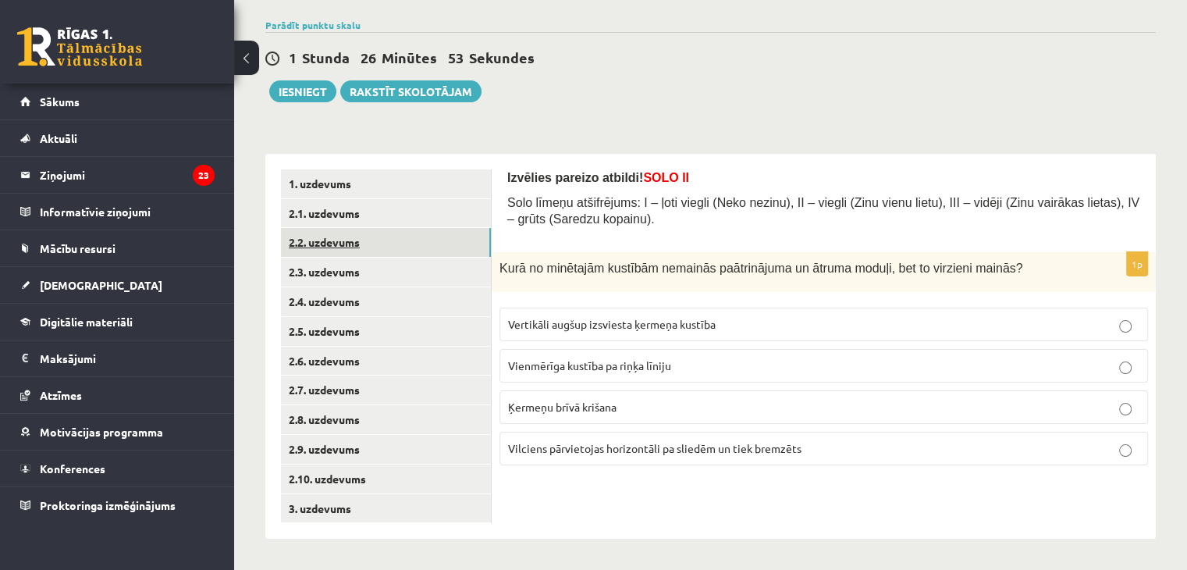
scroll to position [112, 0]
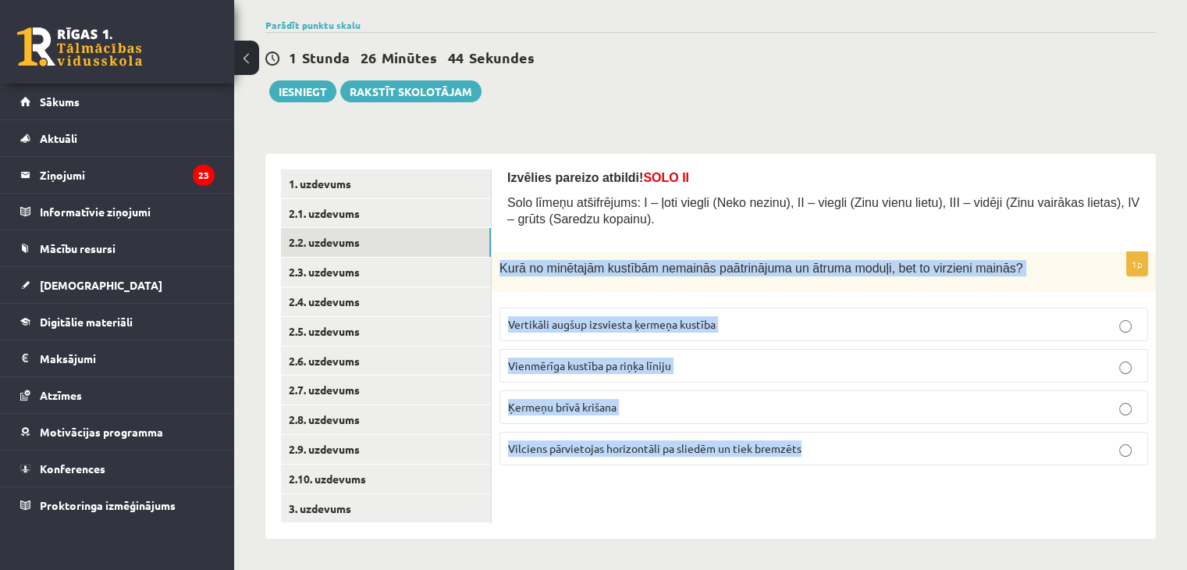
drag, startPoint x: 502, startPoint y: 265, endPoint x: 805, endPoint y: 488, distance: 376.7
click at [805, 488] on div "Izvēlies pareizo atbildi! SOLO II Solo līmeņu atšifrējums: I – ļoti viegli (Nek…" at bounding box center [824, 346] width 664 height 385
copy div "Kurā no minētajām kustībām nemainās paātrinājuma un ātruma moduļi, bet to virzi…"
click at [580, 375] on label "Vienmērīga kustība pa riņķa līniju" at bounding box center [823, 366] width 648 height 34
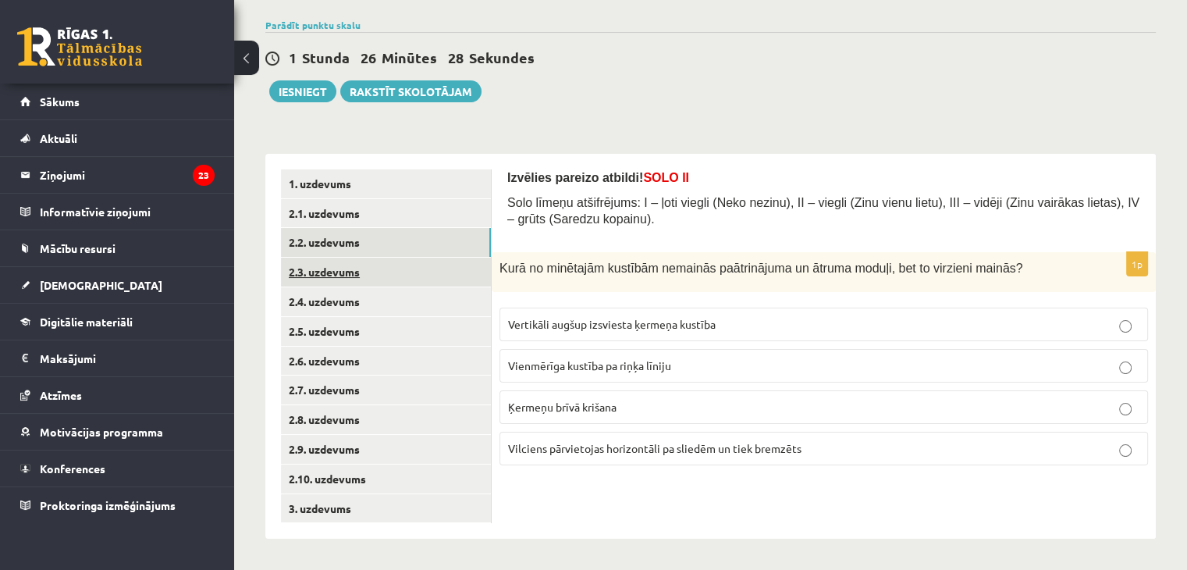
click at [414, 267] on link "2.3. uzdevums" at bounding box center [386, 271] width 210 height 29
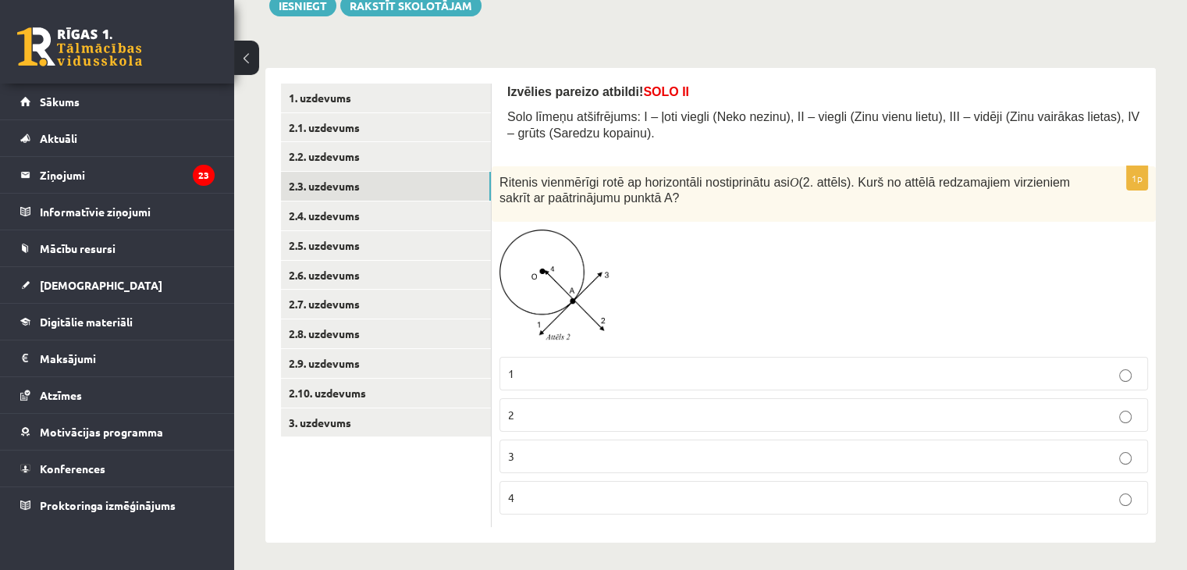
scroll to position [200, 0]
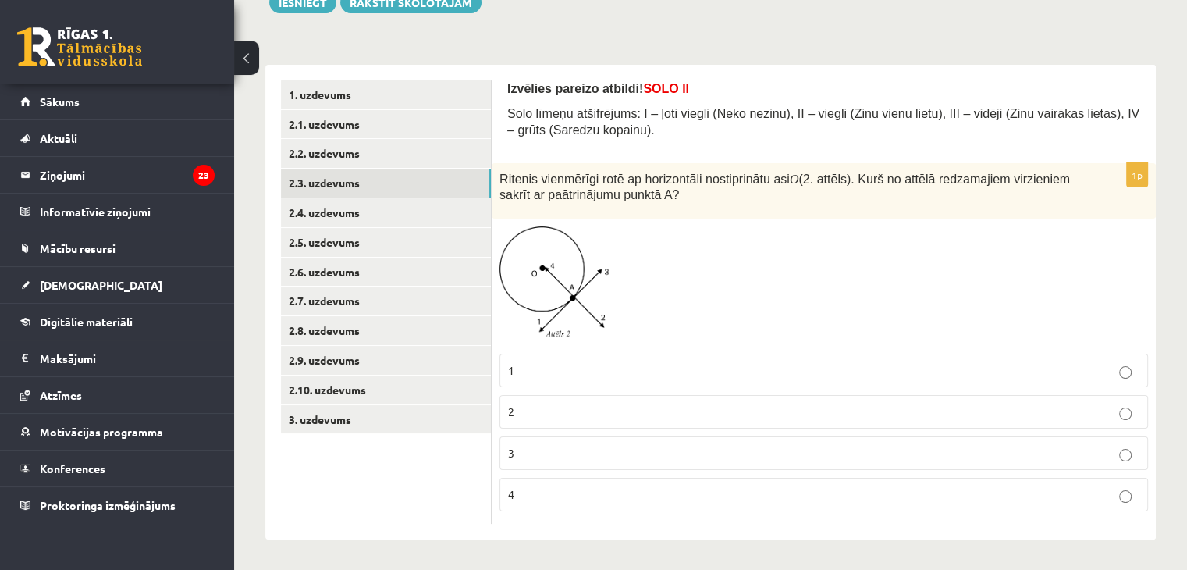
click at [523, 499] on p "4" at bounding box center [823, 494] width 631 height 16
click at [407, 212] on link "2.4. uzdevums" at bounding box center [386, 212] width 210 height 29
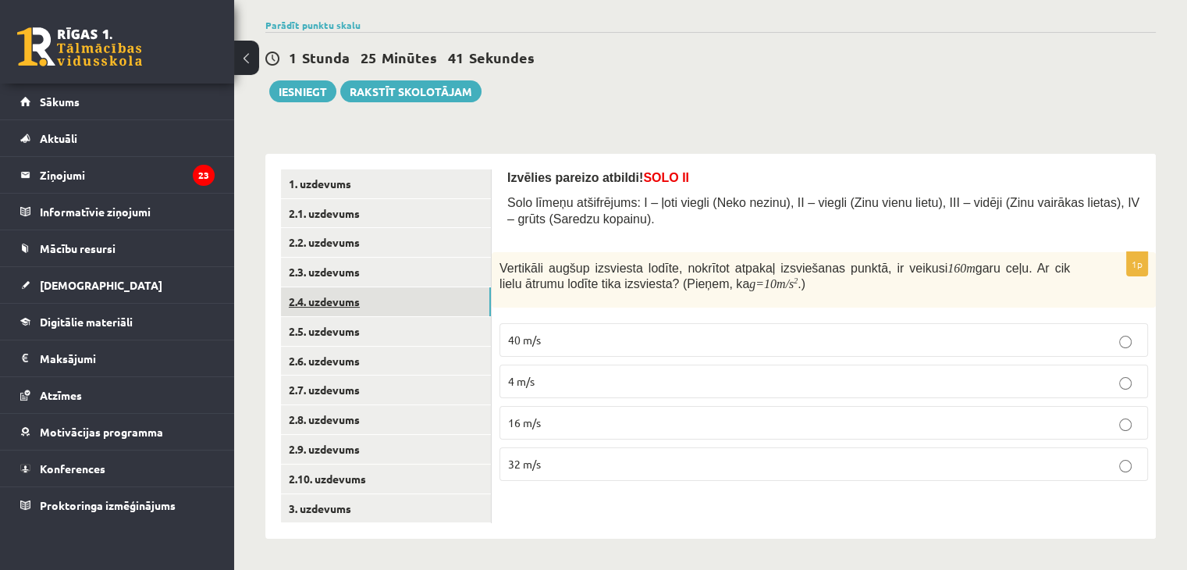
scroll to position [112, 0]
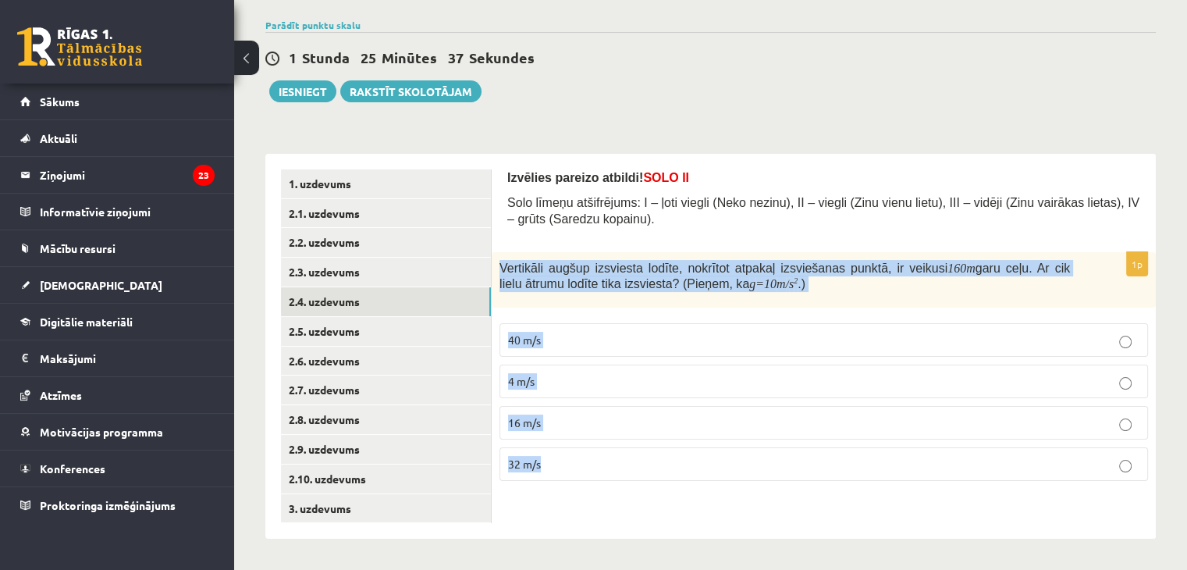
drag, startPoint x: 499, startPoint y: 257, endPoint x: 718, endPoint y: 480, distance: 312.3
click at [718, 480] on div "1p Vertikāli augšup izsviesta lodīte, nokrītot atpakaļ izsviešanas punktā, ir v…" at bounding box center [824, 373] width 664 height 242
copy div "Vertikāli augšup izsviesta lodīte, nokrītot atpakaļ izsviešanas punktā, ir veik…"
click at [668, 426] on p "16 m/s" at bounding box center [823, 422] width 631 height 16
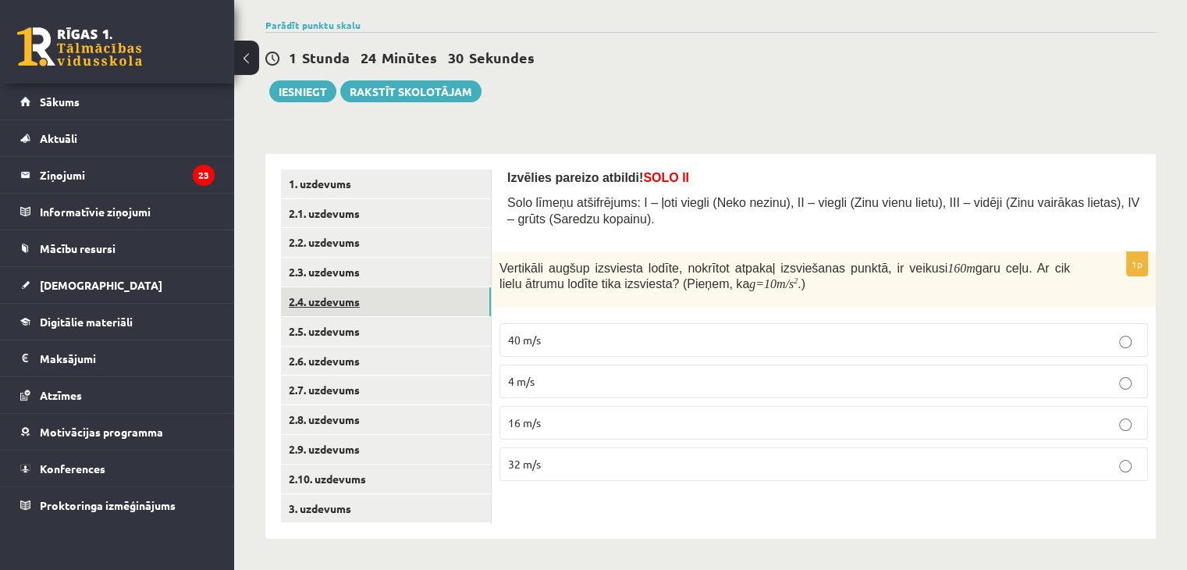
click at [417, 299] on link "2.4. uzdevums" at bounding box center [386, 301] width 210 height 29
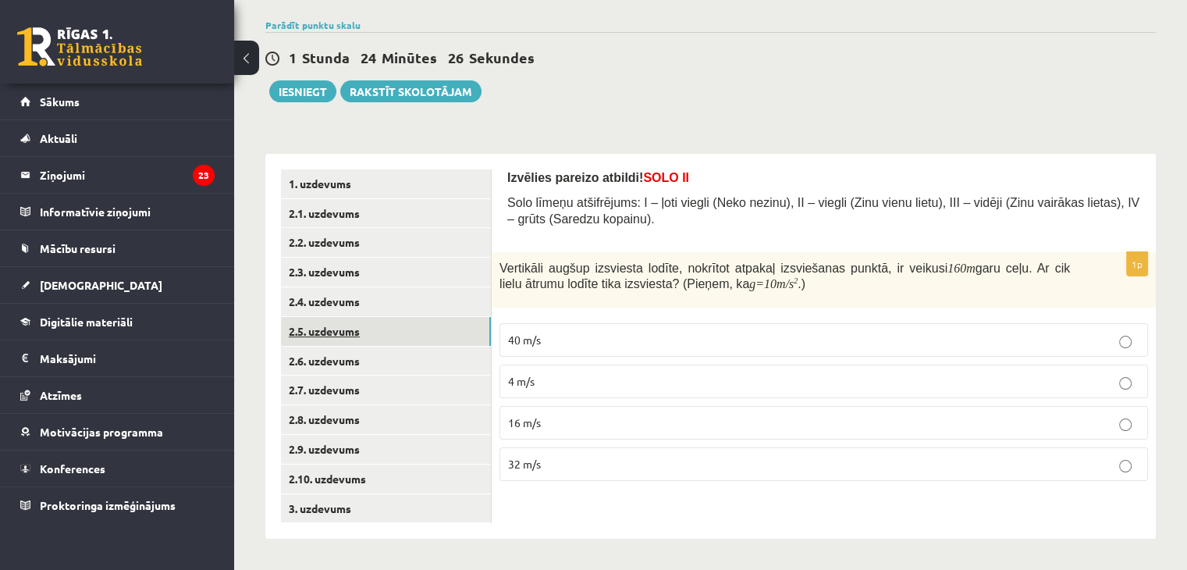
click at [415, 328] on link "2.5. uzdevums" at bounding box center [386, 331] width 210 height 29
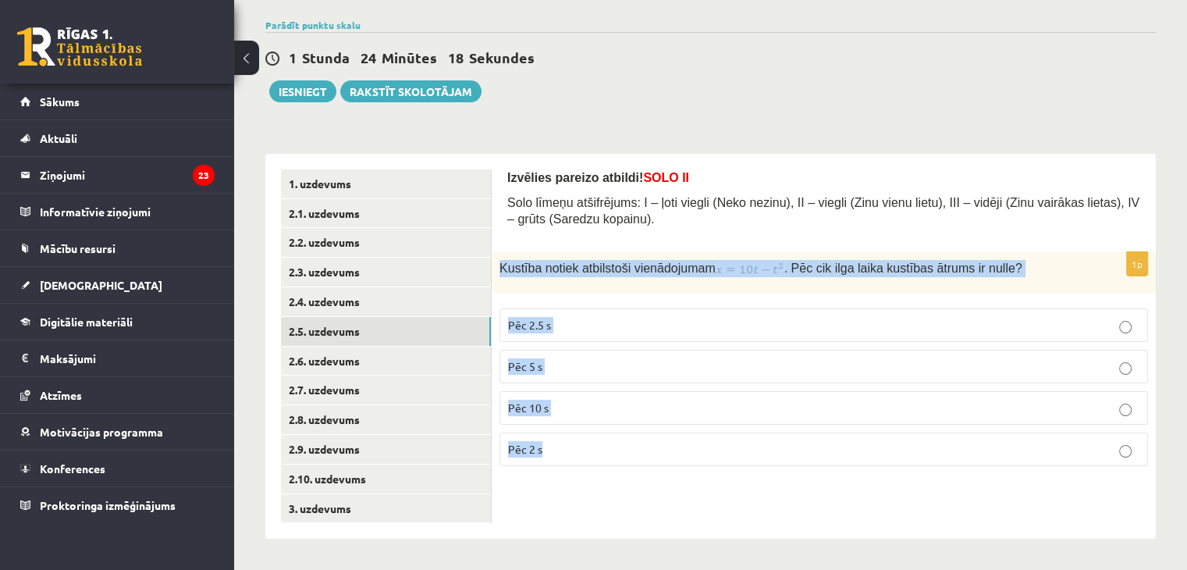
drag, startPoint x: 500, startPoint y: 266, endPoint x: 836, endPoint y: 477, distance: 396.8
click at [836, 477] on div "Izvēlies pareizo atbildi! SOLO II Solo līmeņu atšifrējums: I – ļoti viegli (Nek…" at bounding box center [824, 346] width 664 height 385
copy div "Kustība notiek atbilstoši vienādojumam . Pēc cik ilga laika kustības ātrums ir …"
click at [517, 354] on label "Pēc 5 s" at bounding box center [823, 367] width 648 height 34
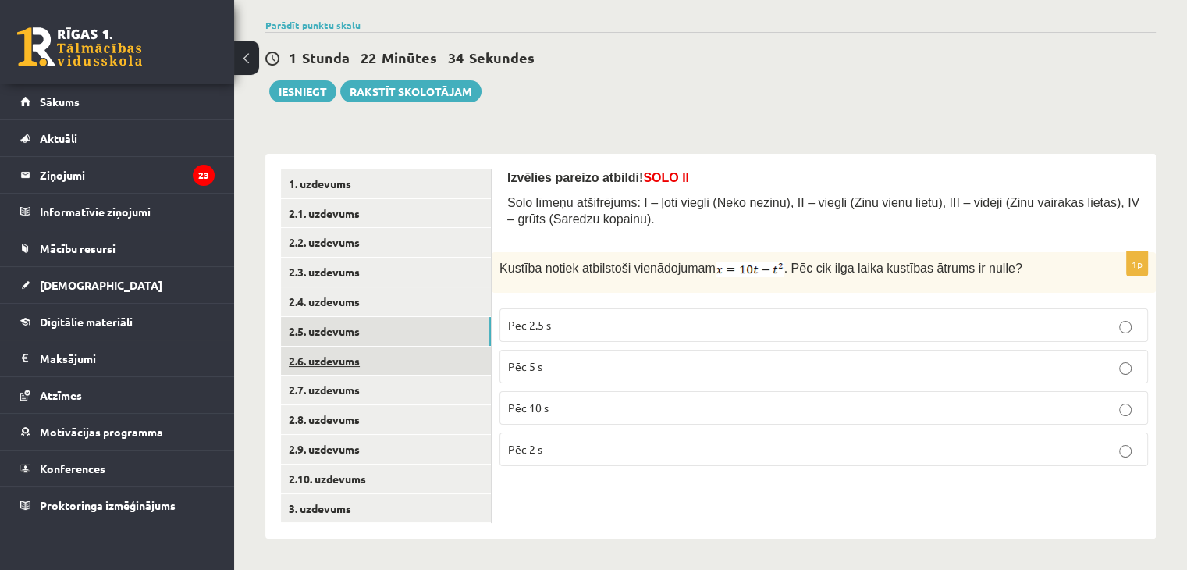
click at [415, 353] on link "2.6. uzdevums" at bounding box center [386, 360] width 210 height 29
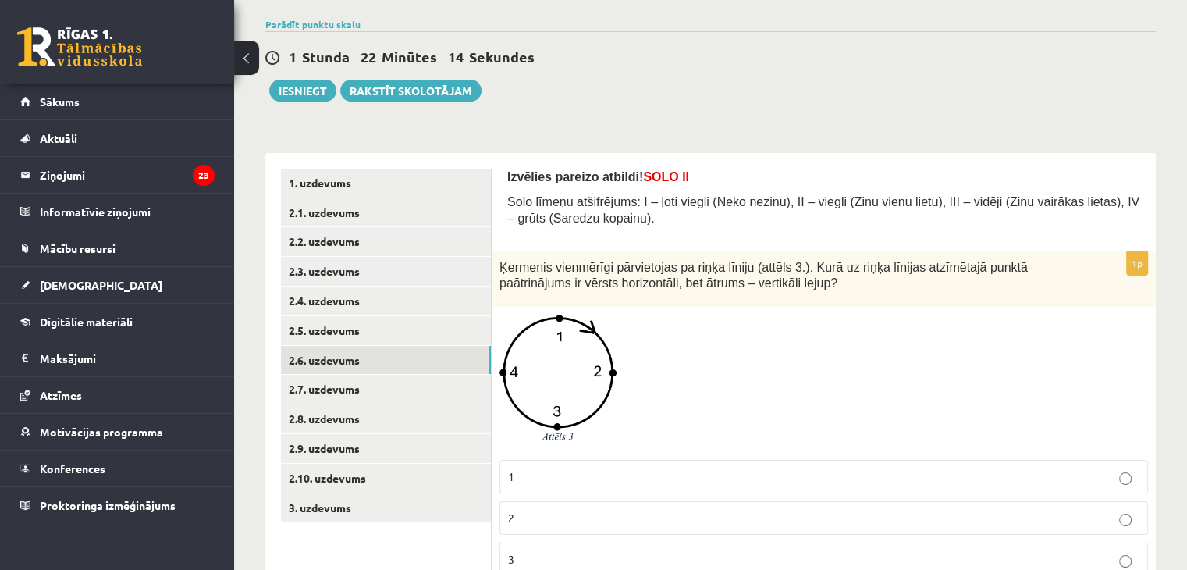
click at [648, 468] on p "1" at bounding box center [823, 476] width 631 height 16
click at [404, 388] on link "2.7. uzdevums" at bounding box center [386, 389] width 210 height 29
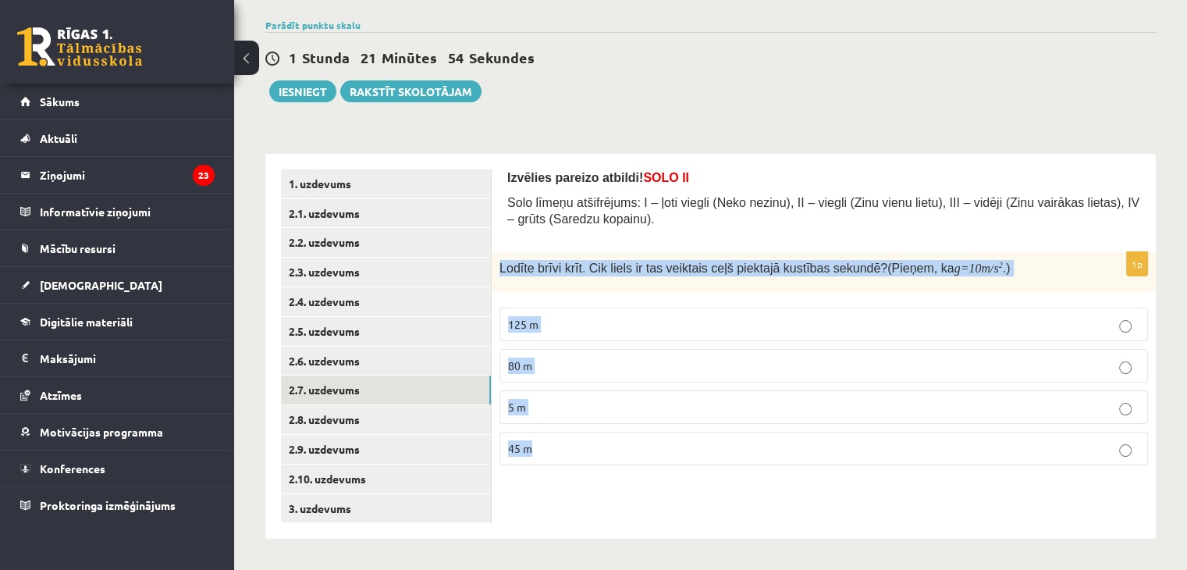
drag, startPoint x: 502, startPoint y: 264, endPoint x: 1053, endPoint y: 441, distance: 578.4
click at [1053, 441] on div "1p Lodīte brīvi krīt. Cik liels ir tas veiktais ceļš piektajā kustības sekundē?…" at bounding box center [824, 364] width 664 height 225
copy div "Lodīte brīvi krīt. Cik liels ir tas veiktais ceļš piektajā kustības sekundē? (P…"
click at [596, 456] on label "45 m" at bounding box center [823, 448] width 648 height 34
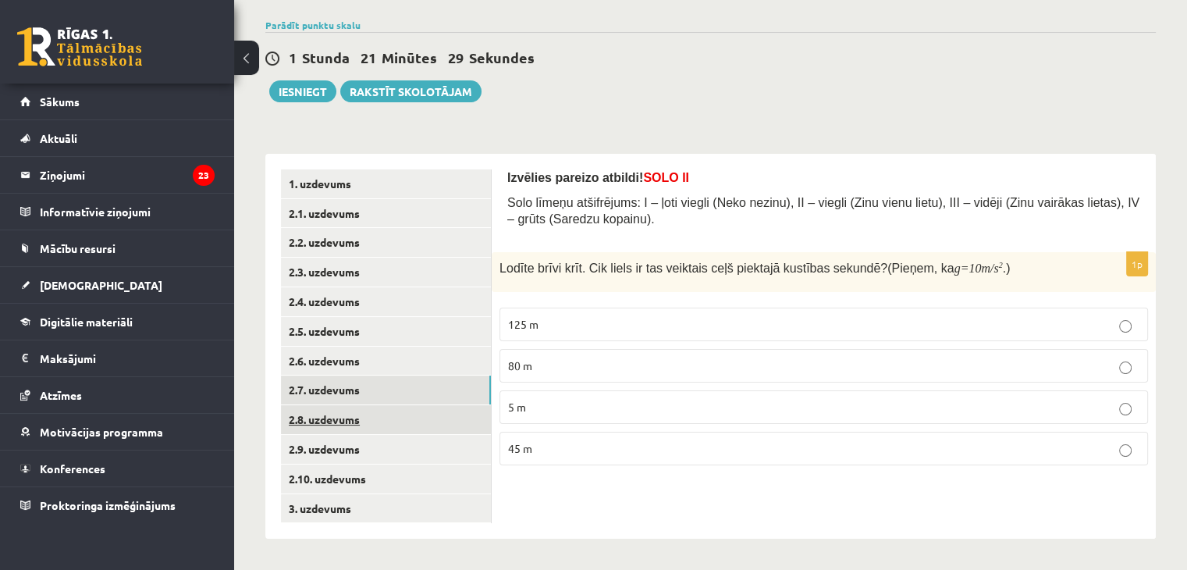
click at [430, 413] on link "2.8. uzdevums" at bounding box center [386, 419] width 210 height 29
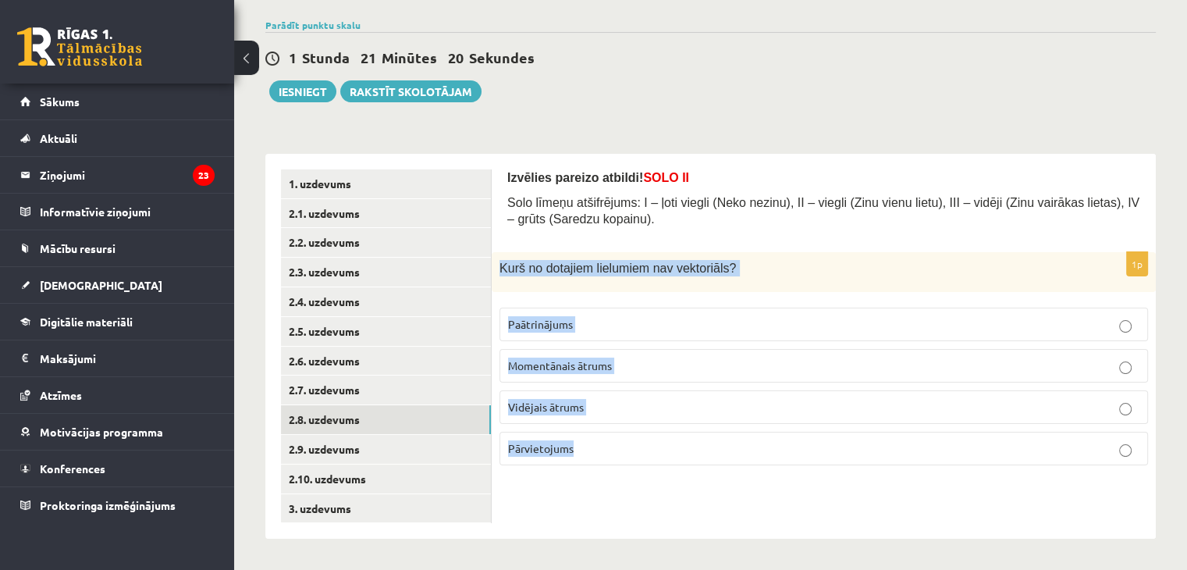
drag, startPoint x: 501, startPoint y: 264, endPoint x: 765, endPoint y: 454, distance: 325.3
click at [765, 454] on div "1p Kurš no dotajiem lielumiem nav vektoriāls ? Paātrinājums Momentānais ātrums …" at bounding box center [824, 364] width 664 height 225
copy div "Kurš no dotajiem lielumiem nav vektoriāls ? Paātrinājums Momentānais ātrums Vid…"
click at [671, 393] on label "Vidējais ātrums" at bounding box center [823, 407] width 648 height 34
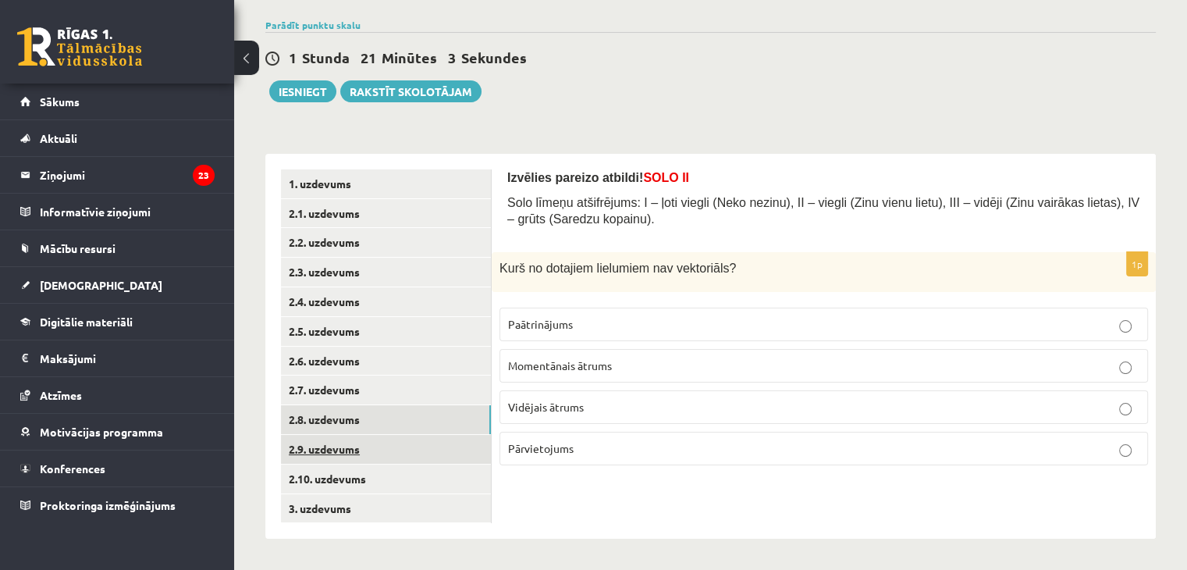
click at [415, 441] on link "2.9. uzdevums" at bounding box center [386, 449] width 210 height 29
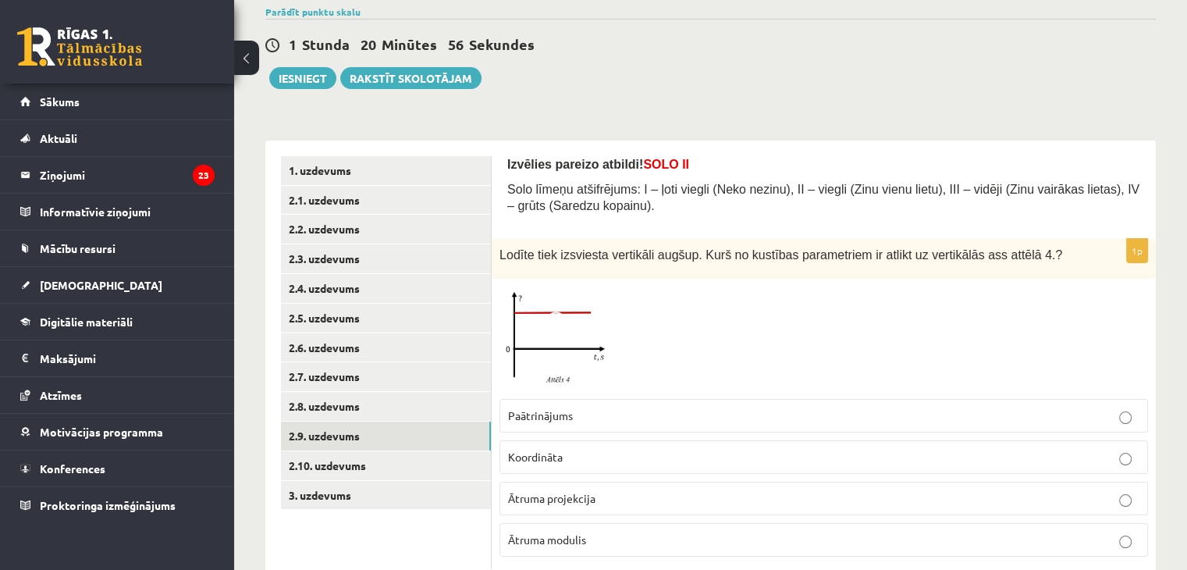
scroll to position [169, 0]
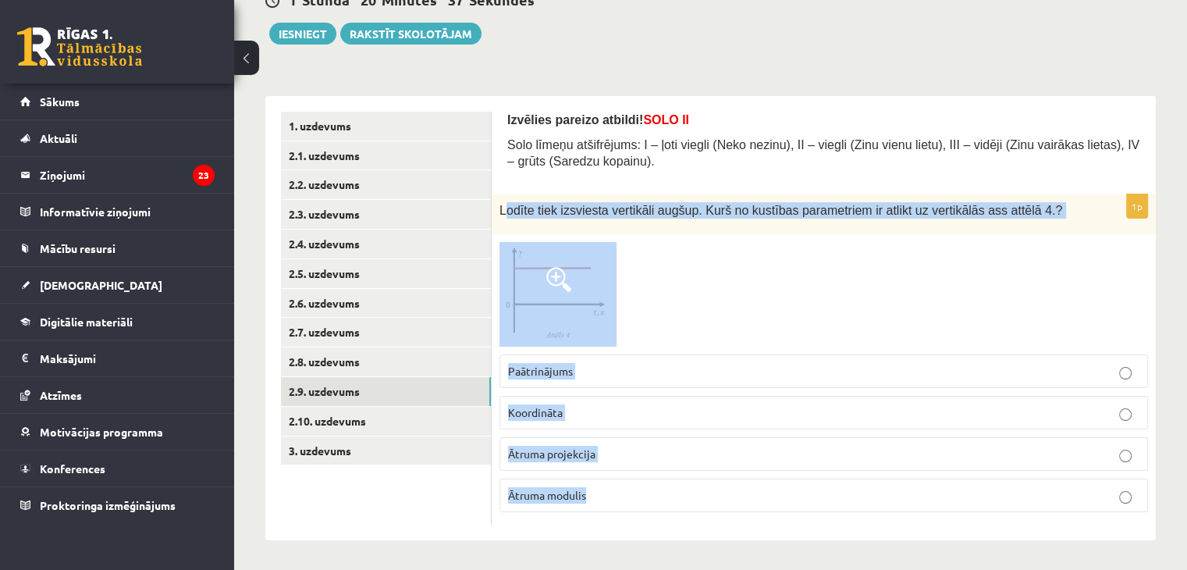
drag, startPoint x: 506, startPoint y: 212, endPoint x: 908, endPoint y: 525, distance: 509.3
click at [908, 525] on div "Izvēlies pareizo atbildi! SOLO II Solo līmeņu atšifrējums: I – ļoti viegli (Nek…" at bounding box center [824, 318] width 664 height 444
copy div "odīte tiek izsviesta vertikāli augšup. Kurš no kustības parametriem ir atlikt u…"
click at [527, 322] on img at bounding box center [557, 294] width 117 height 105
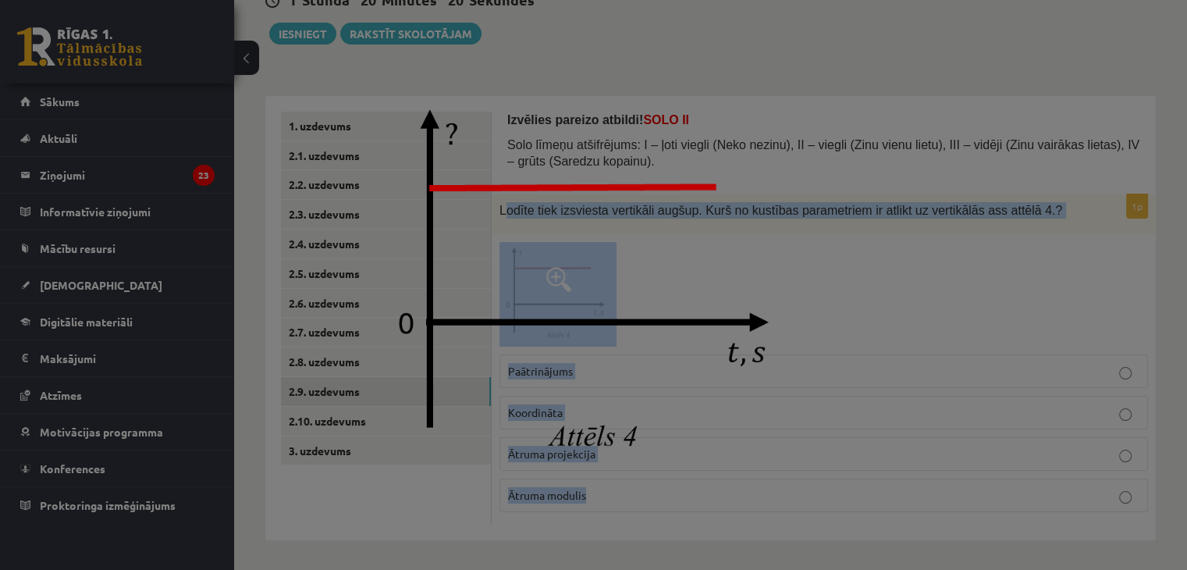
click at [525, 157] on img at bounding box center [594, 285] width 438 height 390
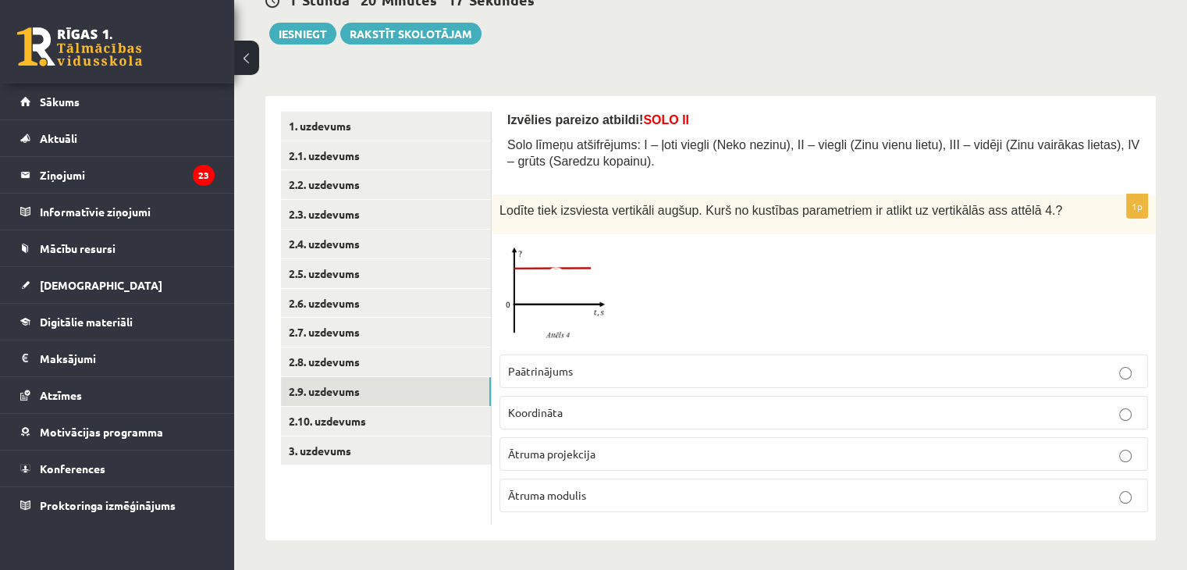
click at [492, 199] on div "Lodīte tiek izsviesta vertikāli augšup. Kurš no kustības parametriem ir atlikt …" at bounding box center [824, 214] width 664 height 40
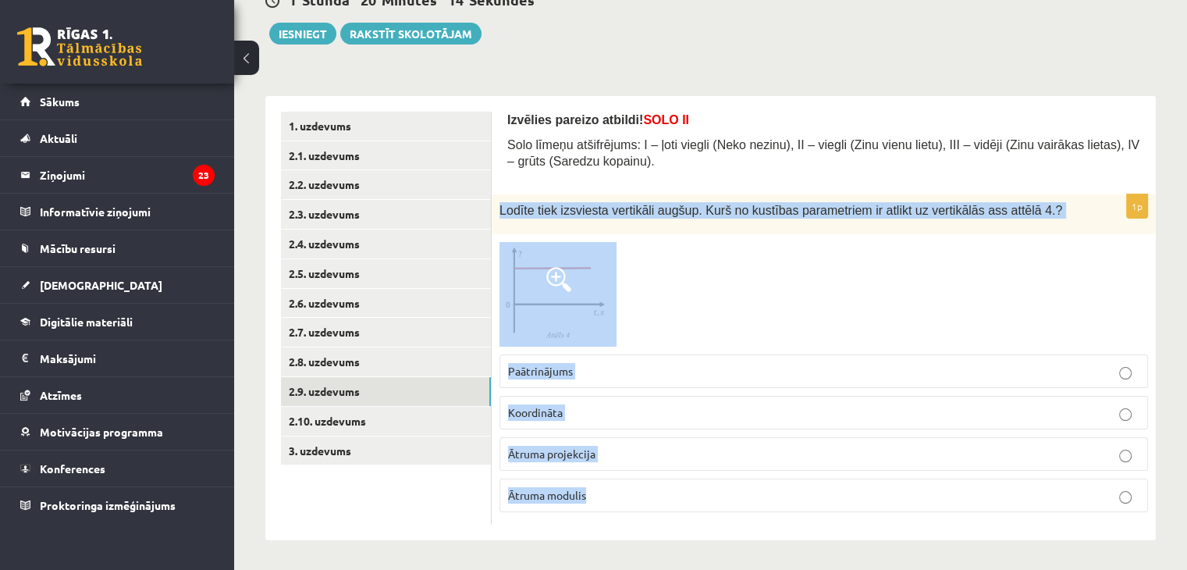
drag, startPoint x: 497, startPoint y: 208, endPoint x: 771, endPoint y: 490, distance: 392.9
click at [771, 490] on div "1p Lodīte tiek izsviesta vertikāli augšup. Kurš no kustības parametriem ir atli…" at bounding box center [824, 359] width 664 height 330
copy div "Lodīte tiek izsviesta vertikāli augšup. Kurš no kustības parametriem ir atlikt …"
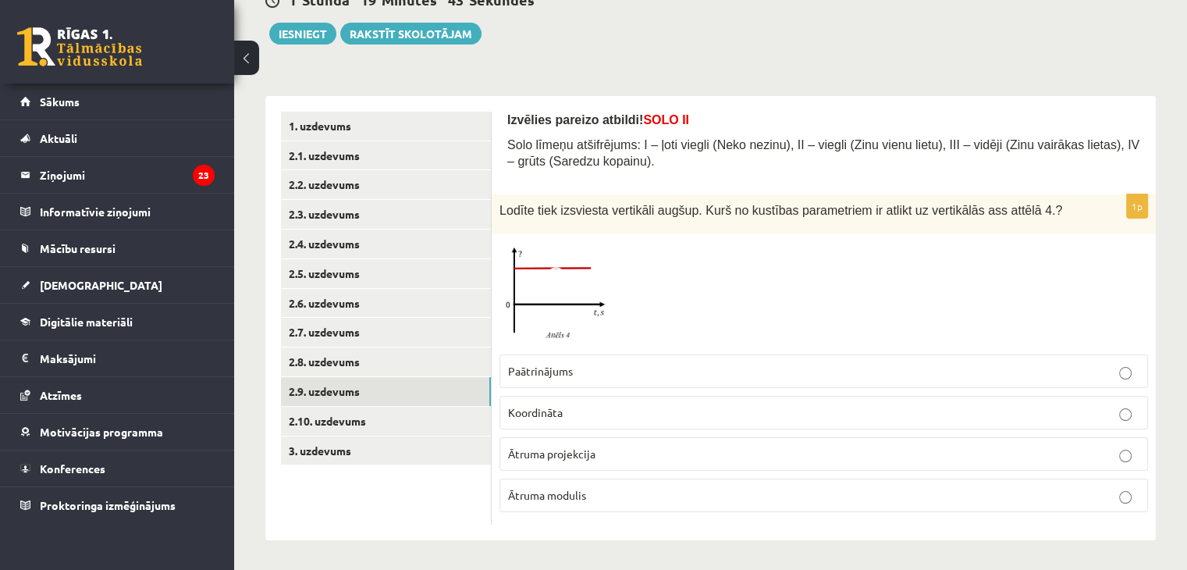
click at [527, 69] on div "**********" at bounding box center [710, 232] width 953 height 680
click at [675, 410] on p "Koordināta" at bounding box center [823, 412] width 631 height 16
click at [429, 413] on link "2.10. uzdevums" at bounding box center [386, 421] width 210 height 29
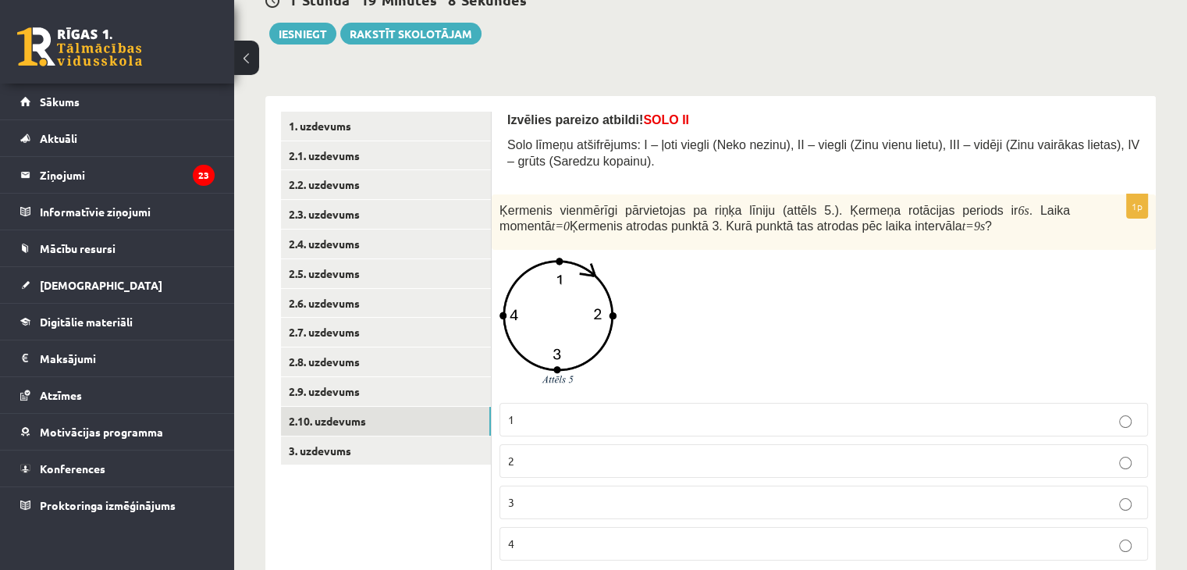
click at [546, 449] on label "2" at bounding box center [823, 461] width 648 height 34
click at [433, 431] on link "2.10. uzdevums" at bounding box center [386, 421] width 210 height 29
click at [435, 447] on link "3. uzdevums" at bounding box center [386, 450] width 210 height 29
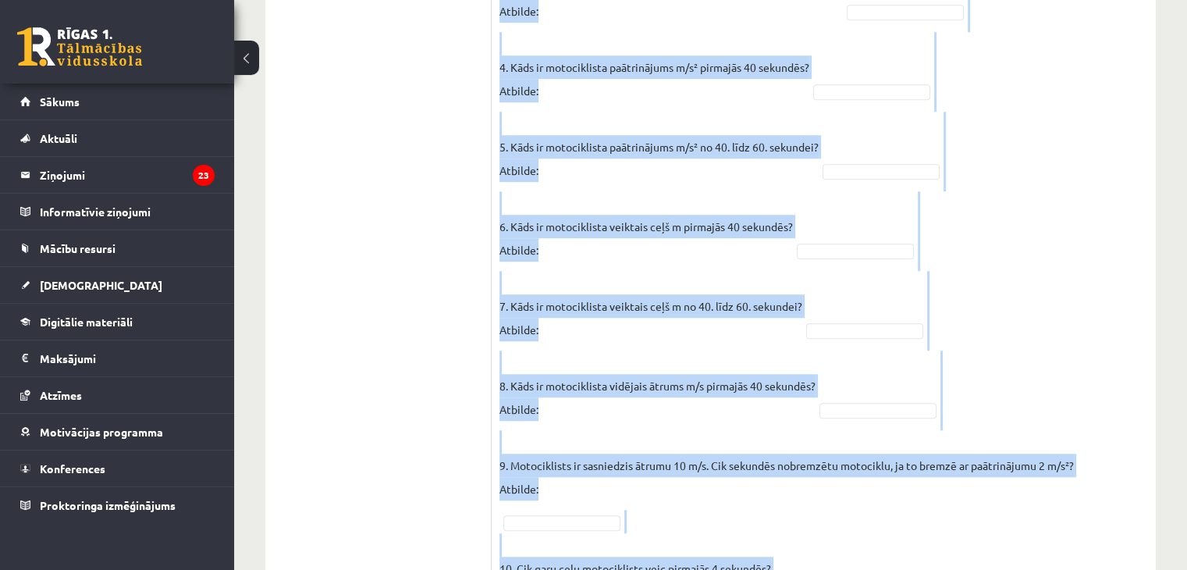
scroll to position [1295, 0]
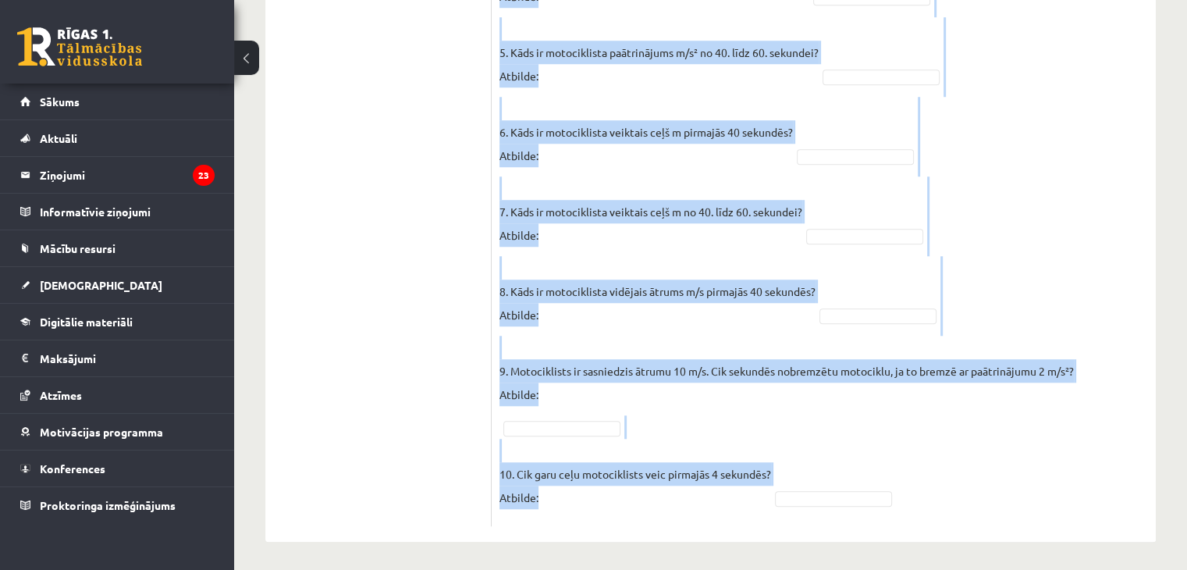
drag, startPoint x: 504, startPoint y: 138, endPoint x: 896, endPoint y: 594, distance: 600.9
copy div "abeidz teikumu, izvēloties atbilstošo atbildes variantu! Attēlā parādīts motoci…"
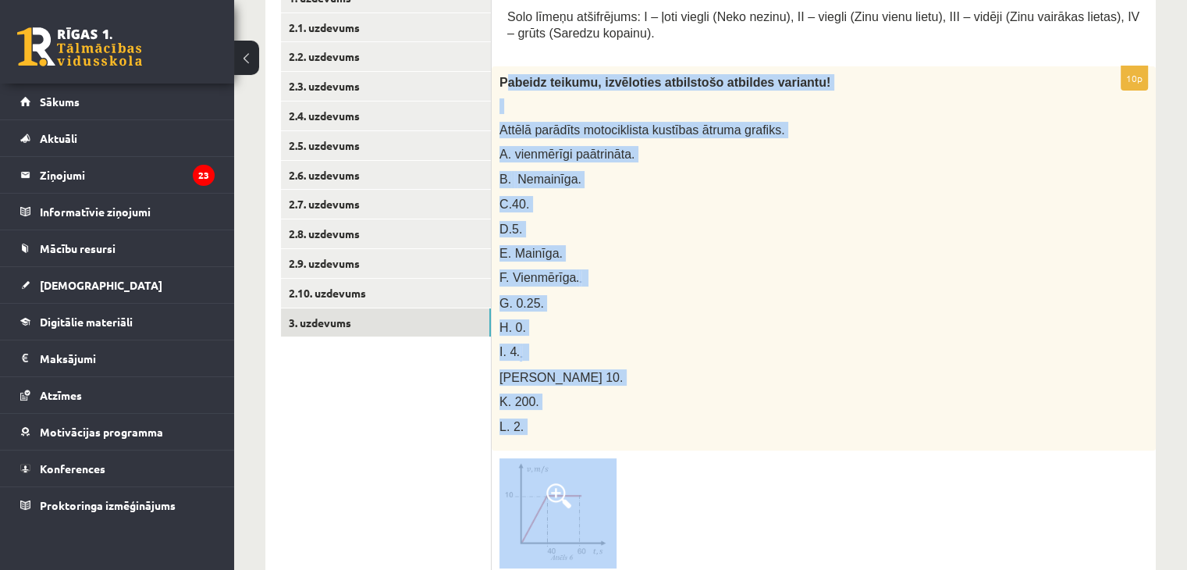
scroll to position [294, 0]
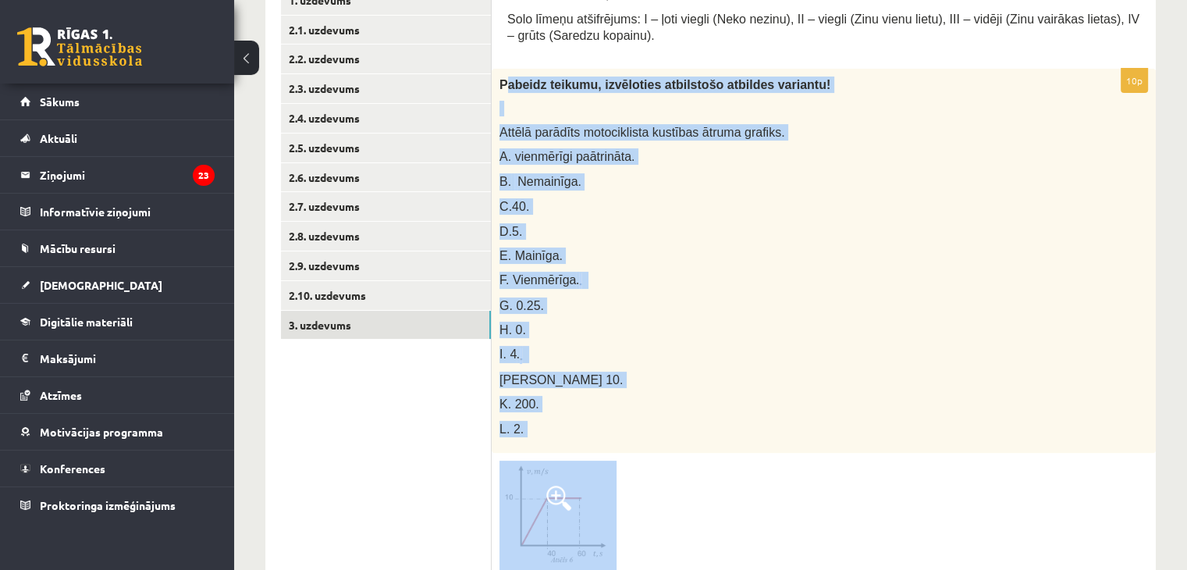
click at [648, 293] on div "Pabeidz teikumu, izvēloties atbilstošo atbildes variantu! Attēlā parādīts motoc…" at bounding box center [824, 261] width 664 height 384
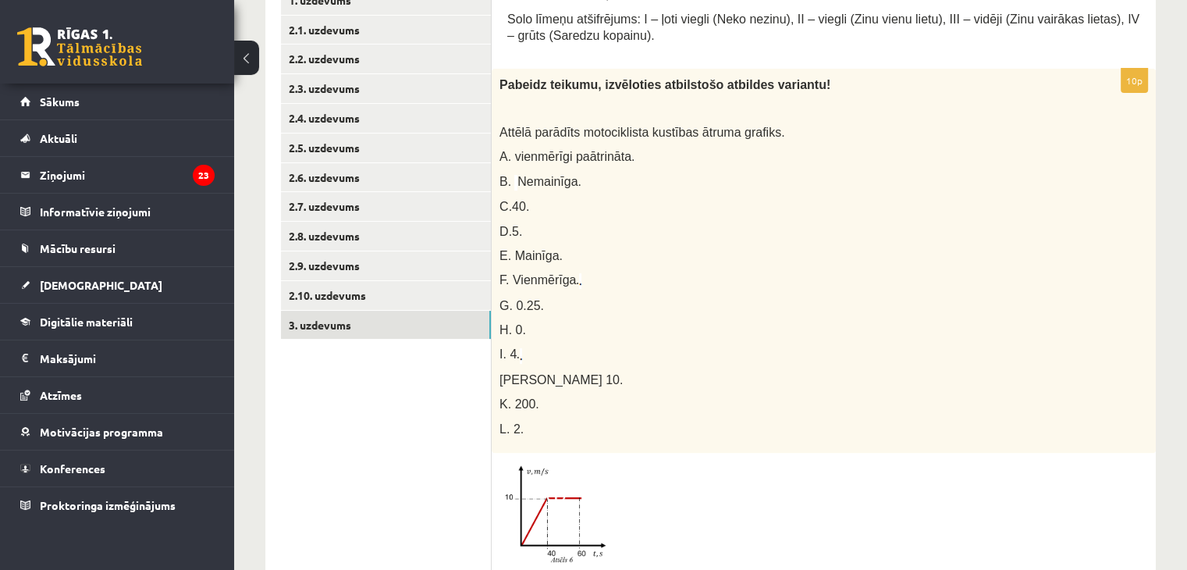
click at [545, 499] on img at bounding box center [557, 515] width 117 height 110
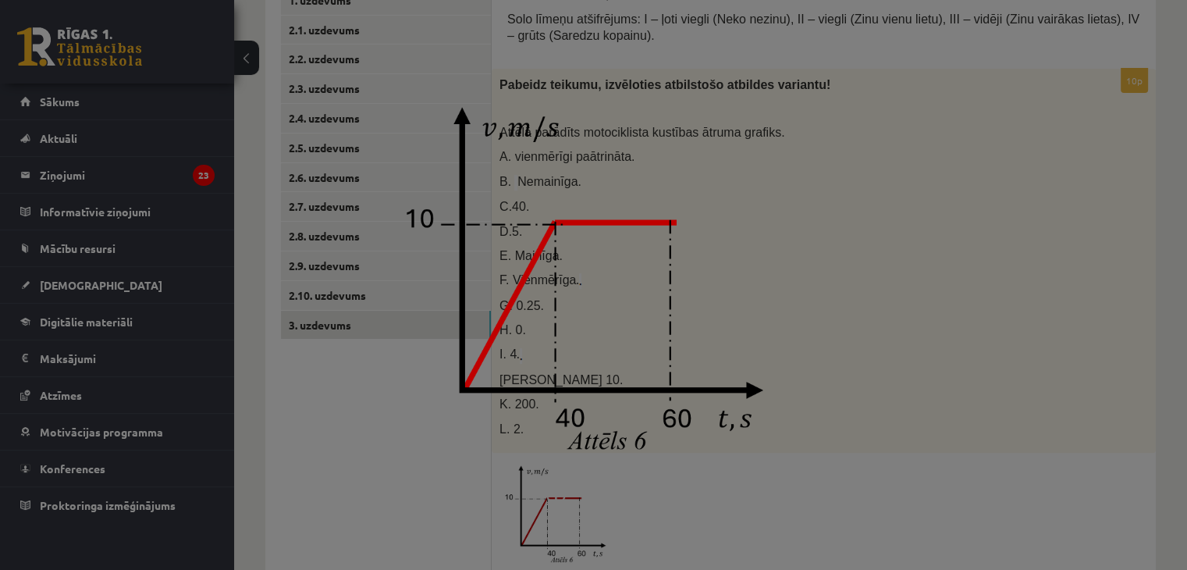
click at [598, 233] on img at bounding box center [592, 285] width 415 height 390
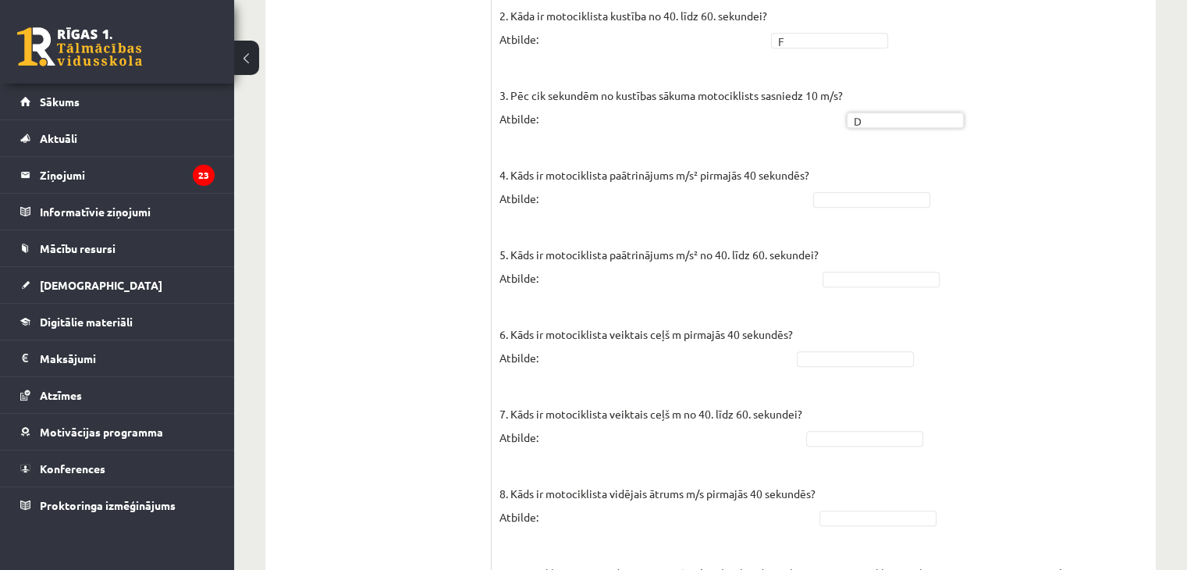
scroll to position [1055, 0]
click at [867, 207] on fieldset "1. Kāda ir motociklista kustības pirmajās 40 sekundēs? Atbilde: A * 2. Kāda ir …" at bounding box center [823, 324] width 648 height 796
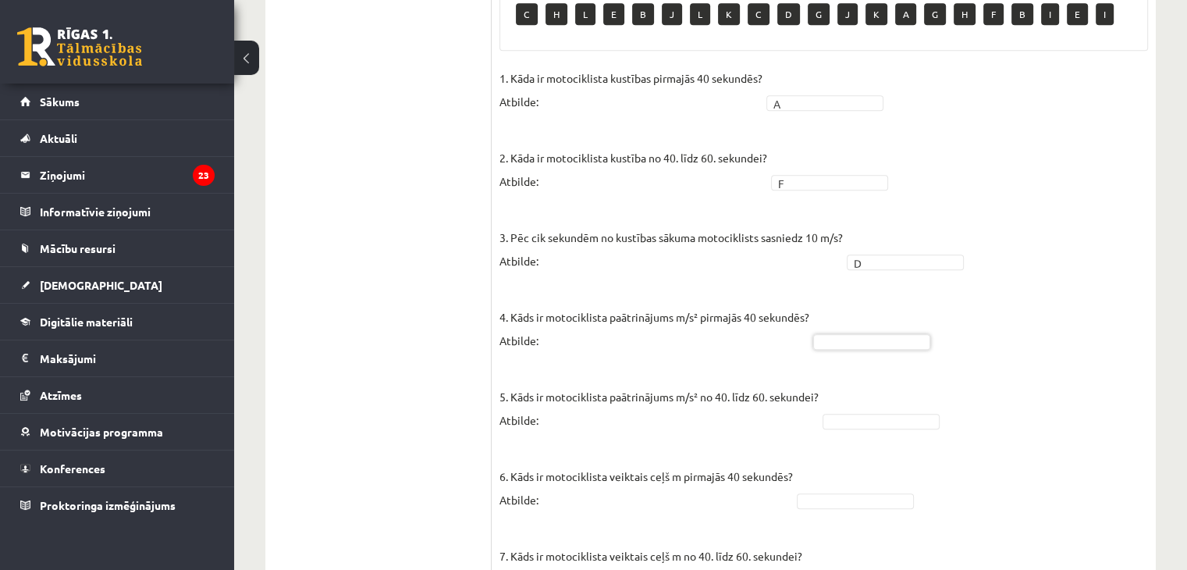
scroll to position [930, 0]
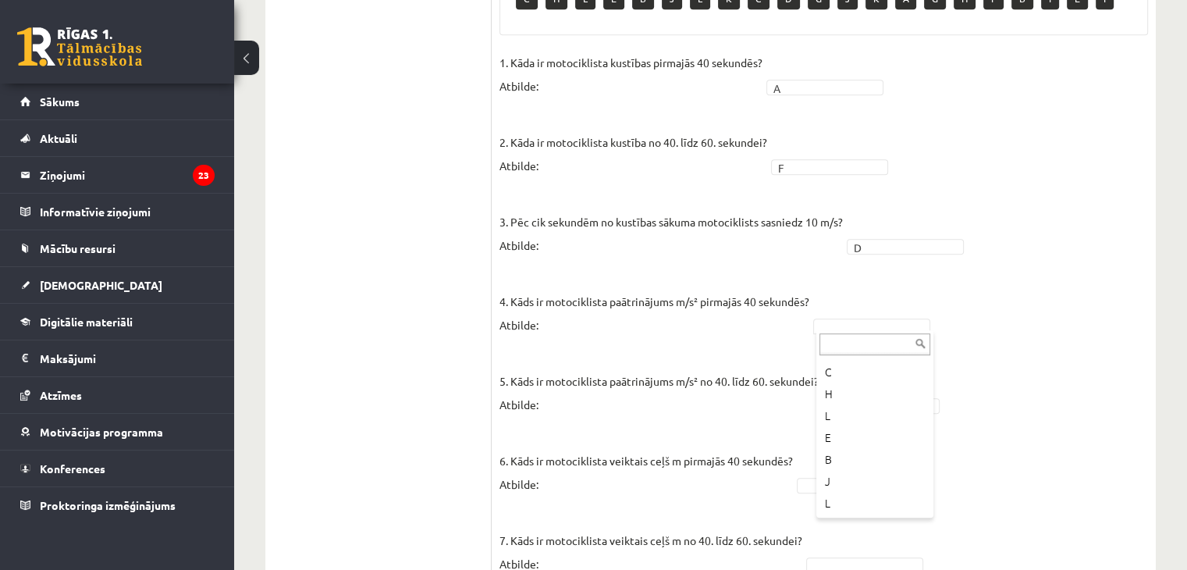
drag, startPoint x: 930, startPoint y: 403, endPoint x: 924, endPoint y: 392, distance: 12.6
click at [924, 392] on div "... C H L E B J L K C D G J K A G H F B I E I" at bounding box center [874, 423] width 117 height 187
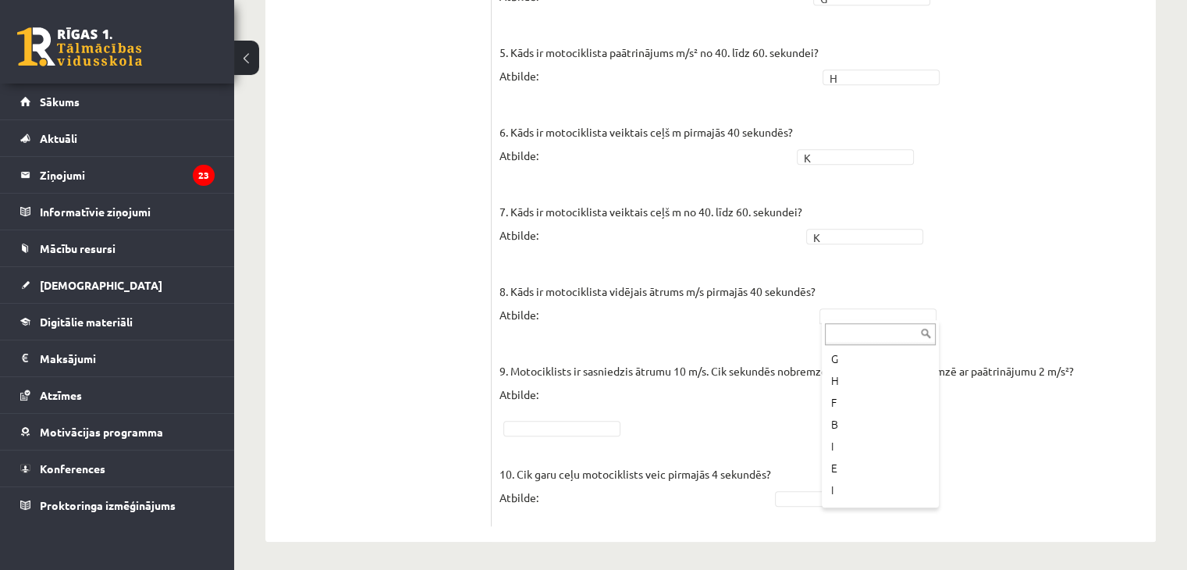
scroll to position [237, 0]
click at [592, 414] on fieldset "1. Kāda ir motociklista kustības pirmajās 40 sekundēs? Atbilde: A * 2. Kāda ir …" at bounding box center [823, 120] width 648 height 796
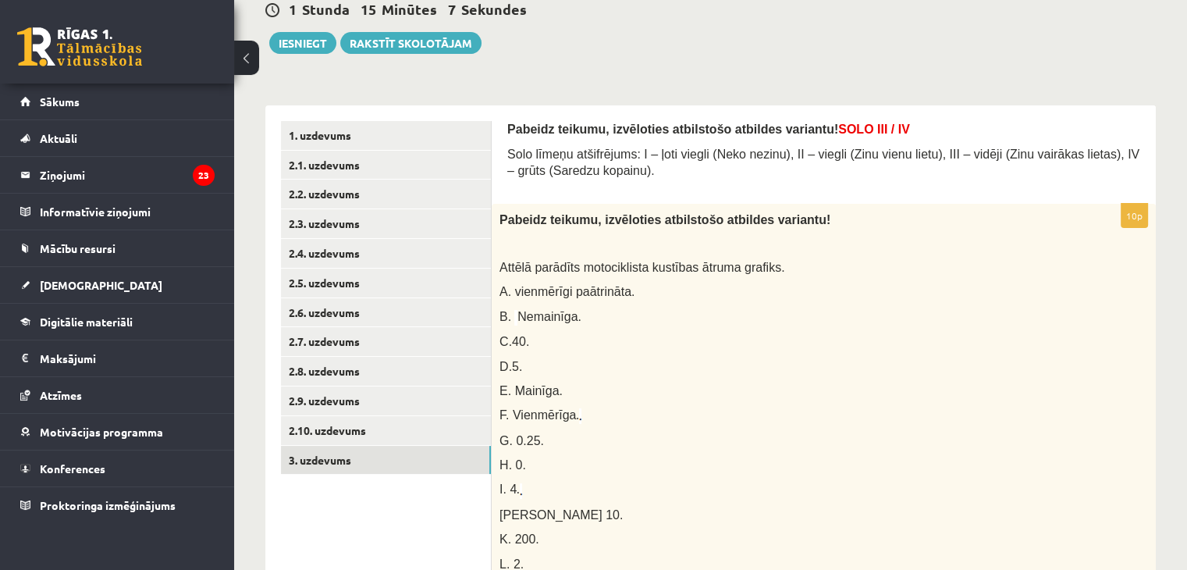
scroll to position [0, 0]
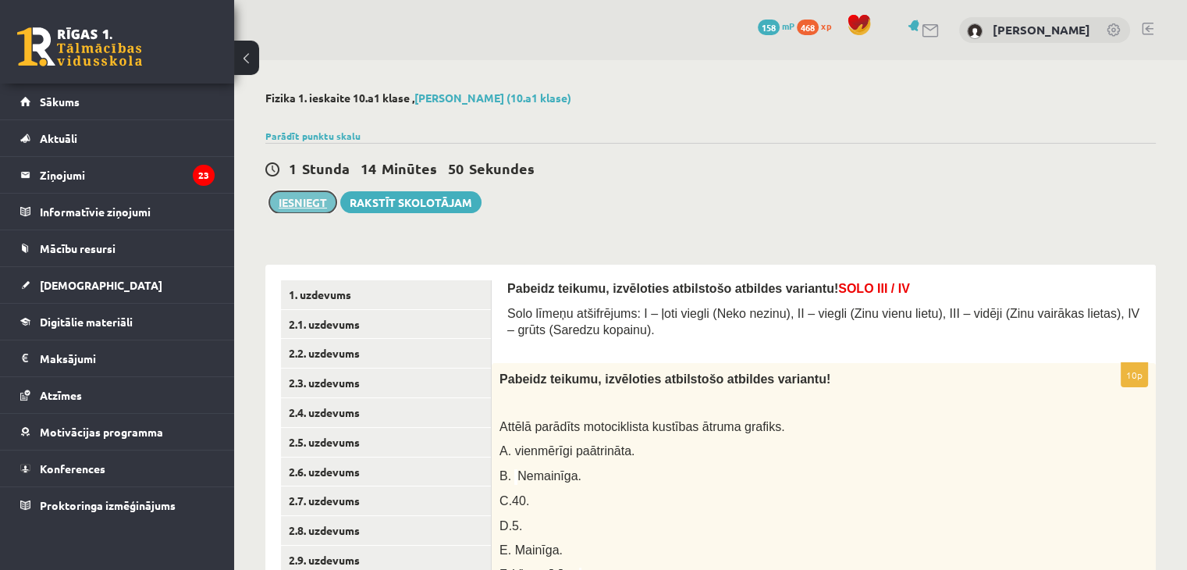
click at [306, 199] on button "Iesniegt" at bounding box center [302, 202] width 67 height 22
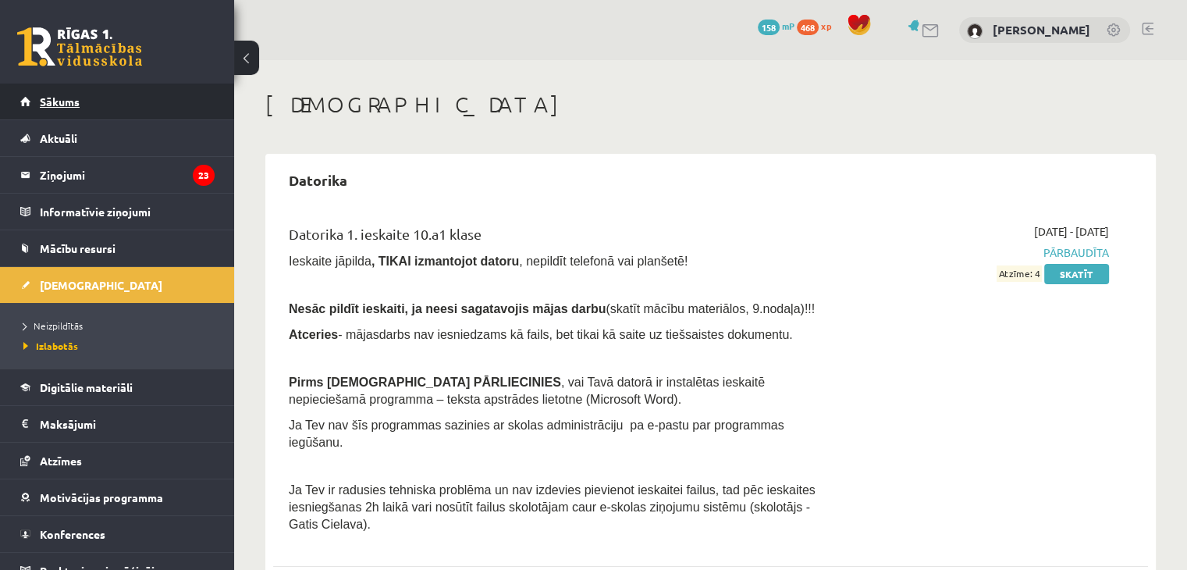
click at [104, 91] on link "Sākums" at bounding box center [117, 101] width 194 height 36
